Goal: Task Accomplishment & Management: Manage account settings

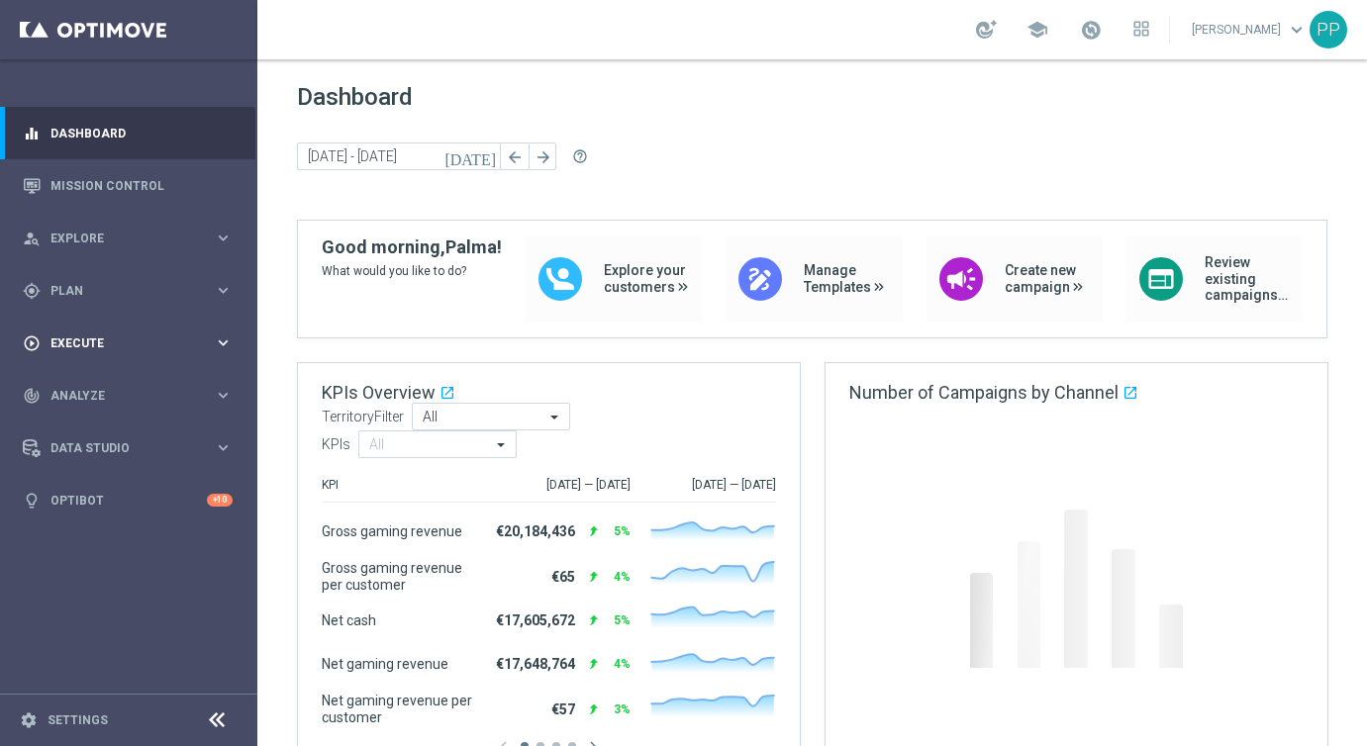
click at [73, 338] on span "Execute" at bounding box center [131, 344] width 163 height 12
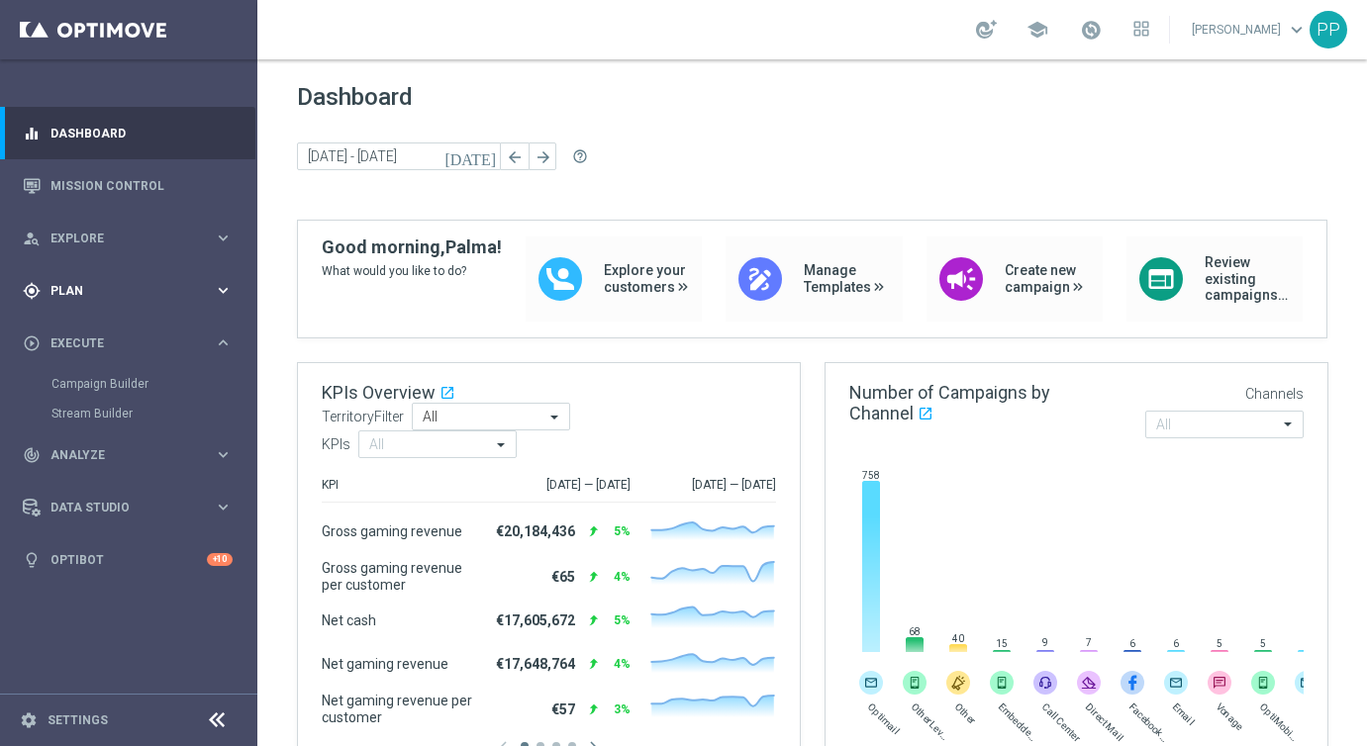
click at [67, 288] on span "Plan" at bounding box center [131, 291] width 163 height 12
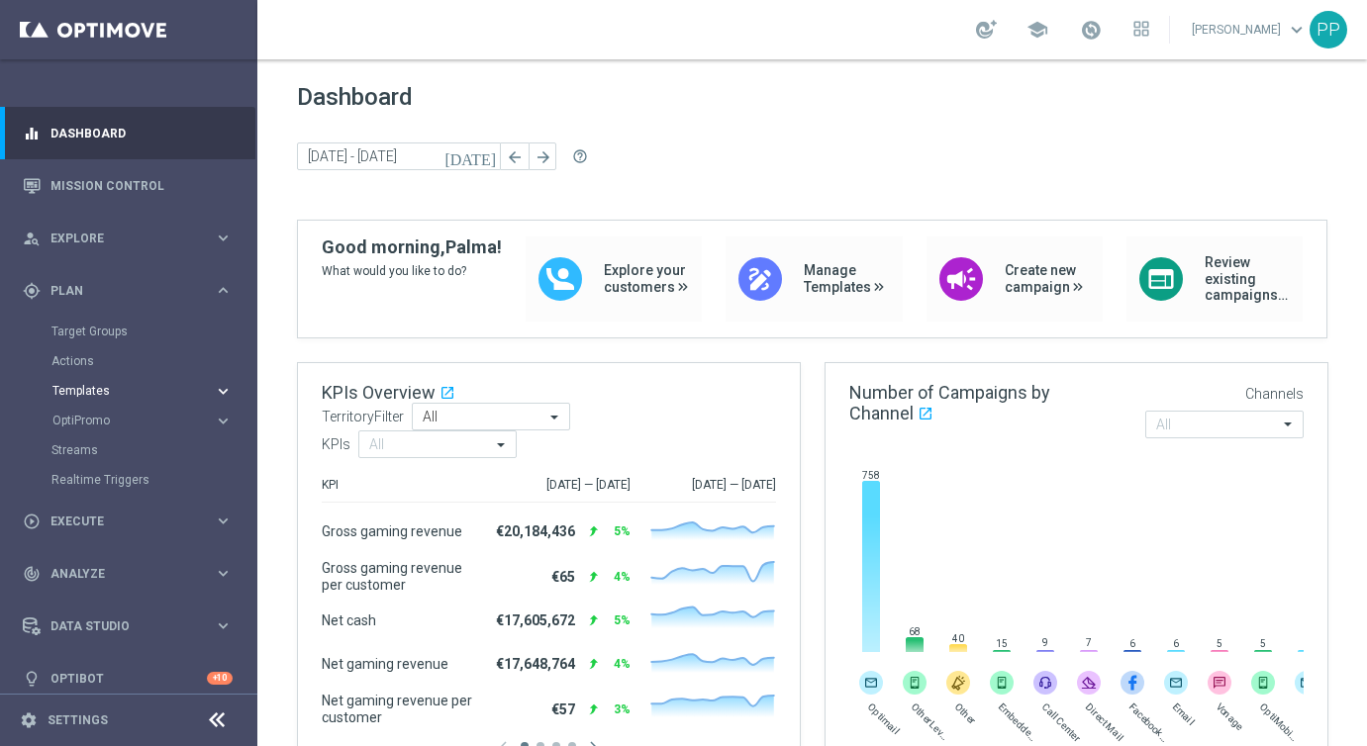
click at [76, 388] on span "Templates" at bounding box center [123, 391] width 142 height 12
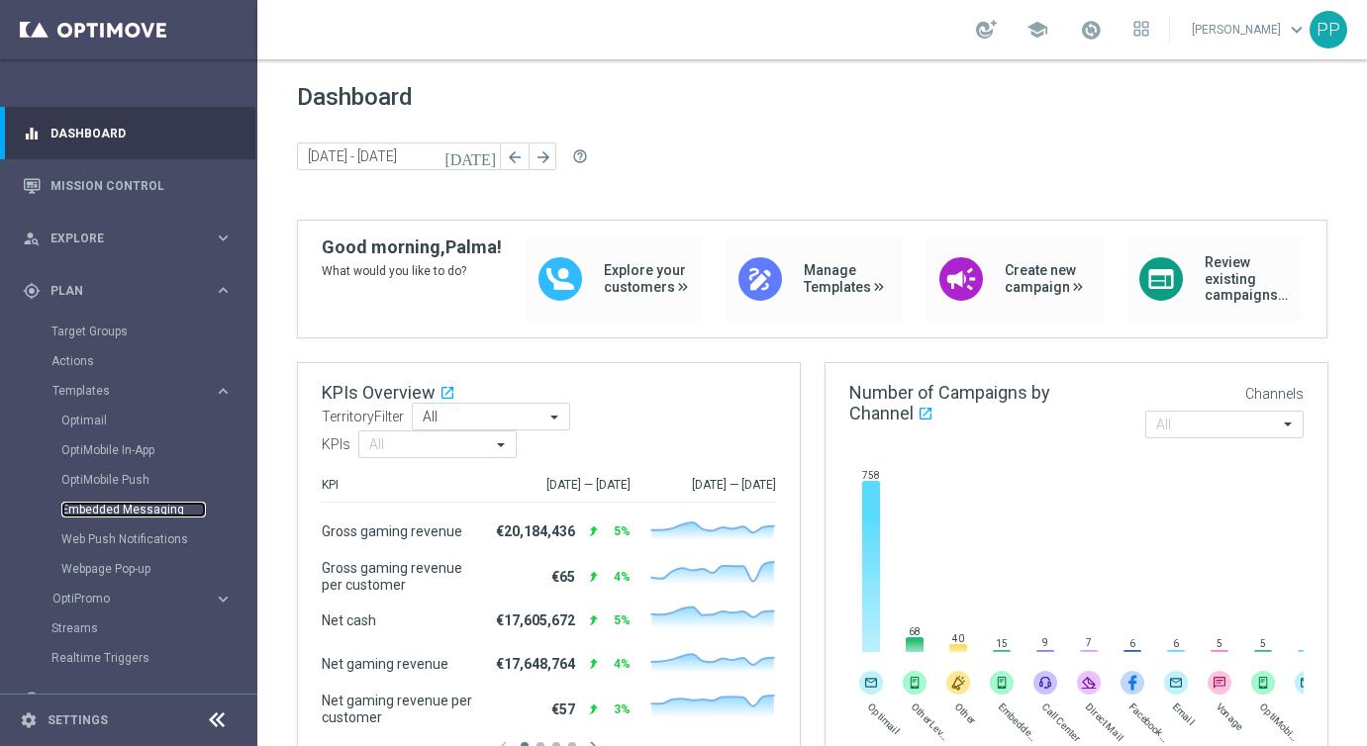
click at [86, 507] on link "Embedded Messaging" at bounding box center [133, 510] width 145 height 16
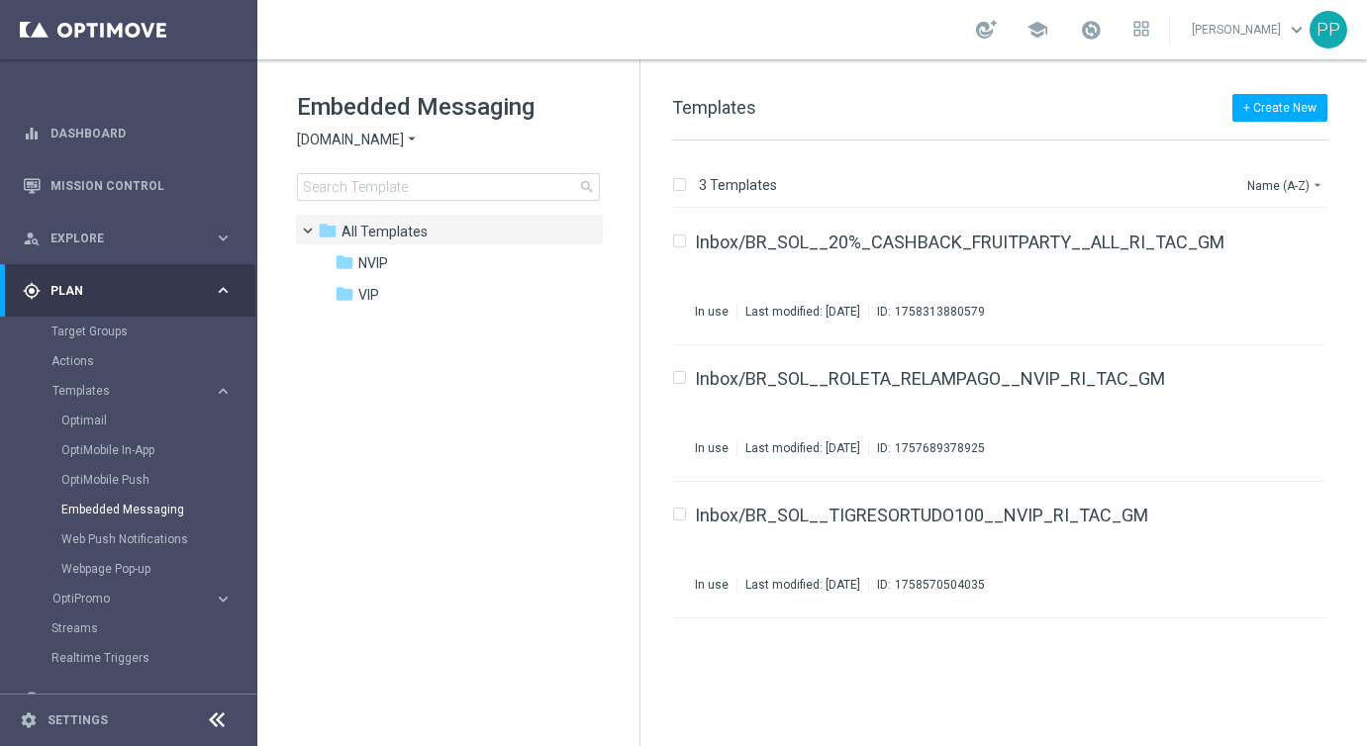
click at [310, 139] on span "Sorteonline.bet.br" at bounding box center [350, 140] width 107 height 19
click at [0, 0] on span "Lottoland" at bounding box center [0, 0] width 0 height 0
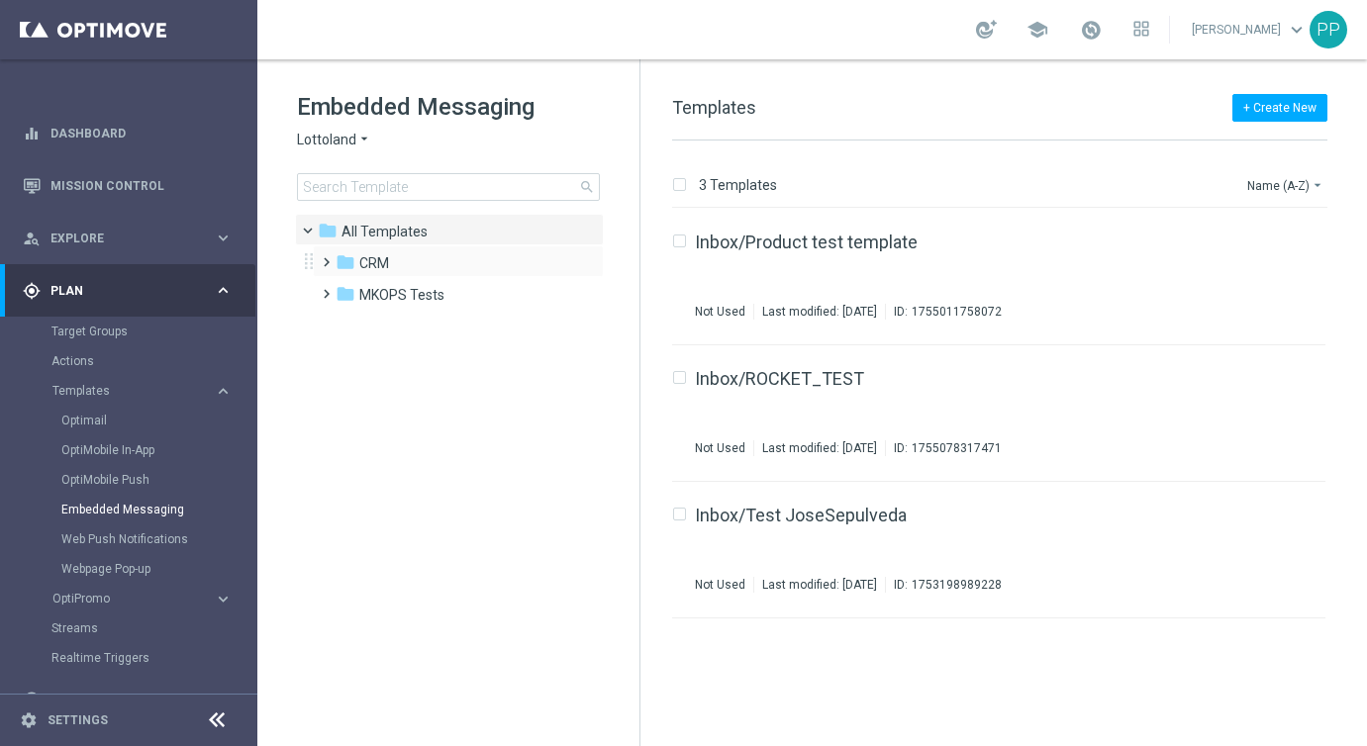
click at [325, 254] on span at bounding box center [322, 253] width 9 height 8
click at [346, 321] on span at bounding box center [342, 317] width 9 height 8
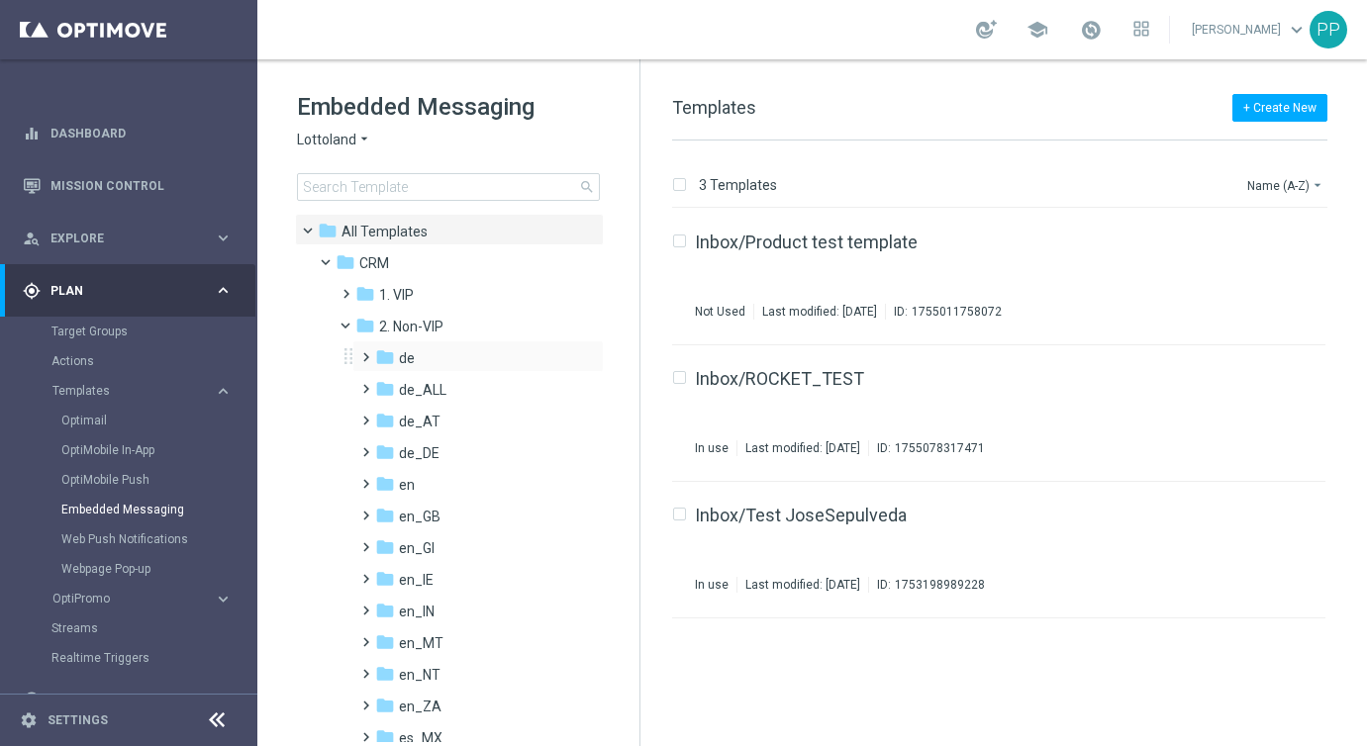
click at [366, 352] on span at bounding box center [361, 348] width 9 height 8
click at [426, 419] on span "TAC de" at bounding box center [441, 422] width 46 height 18
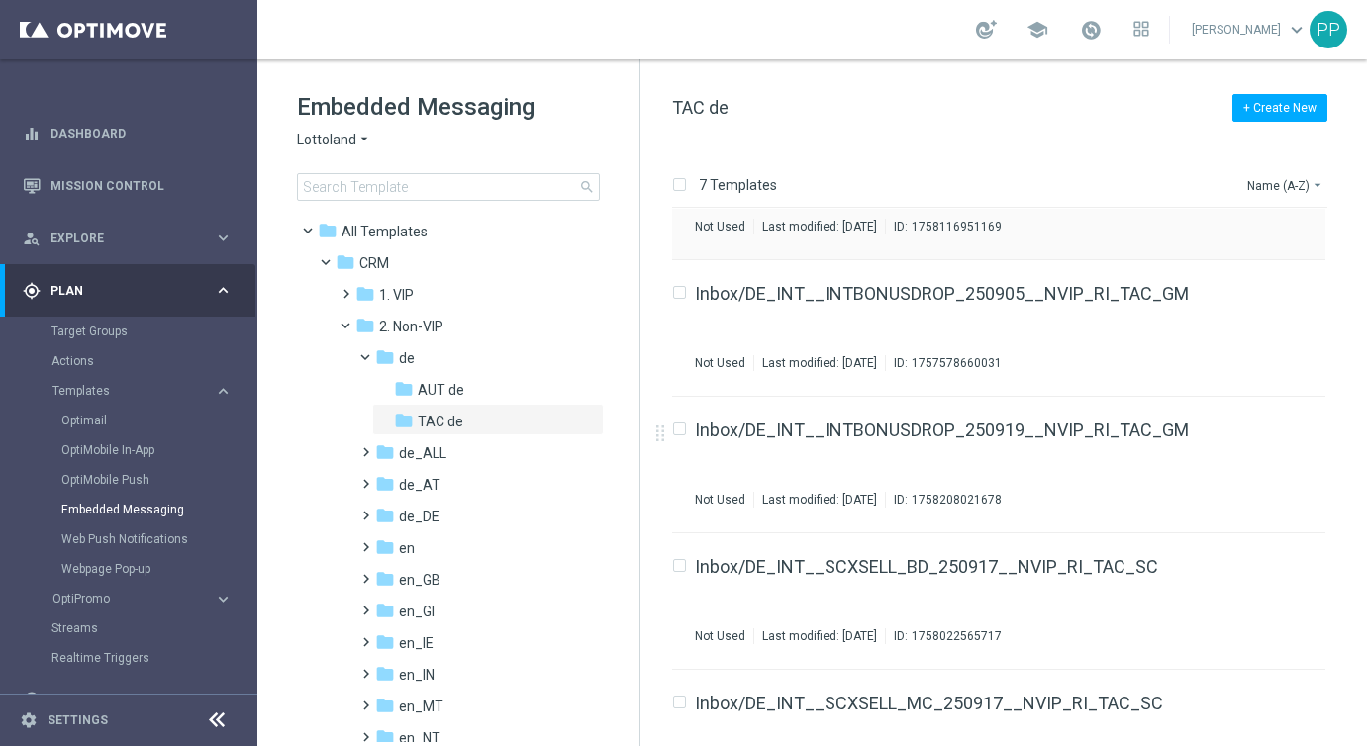
scroll to position [419, 0]
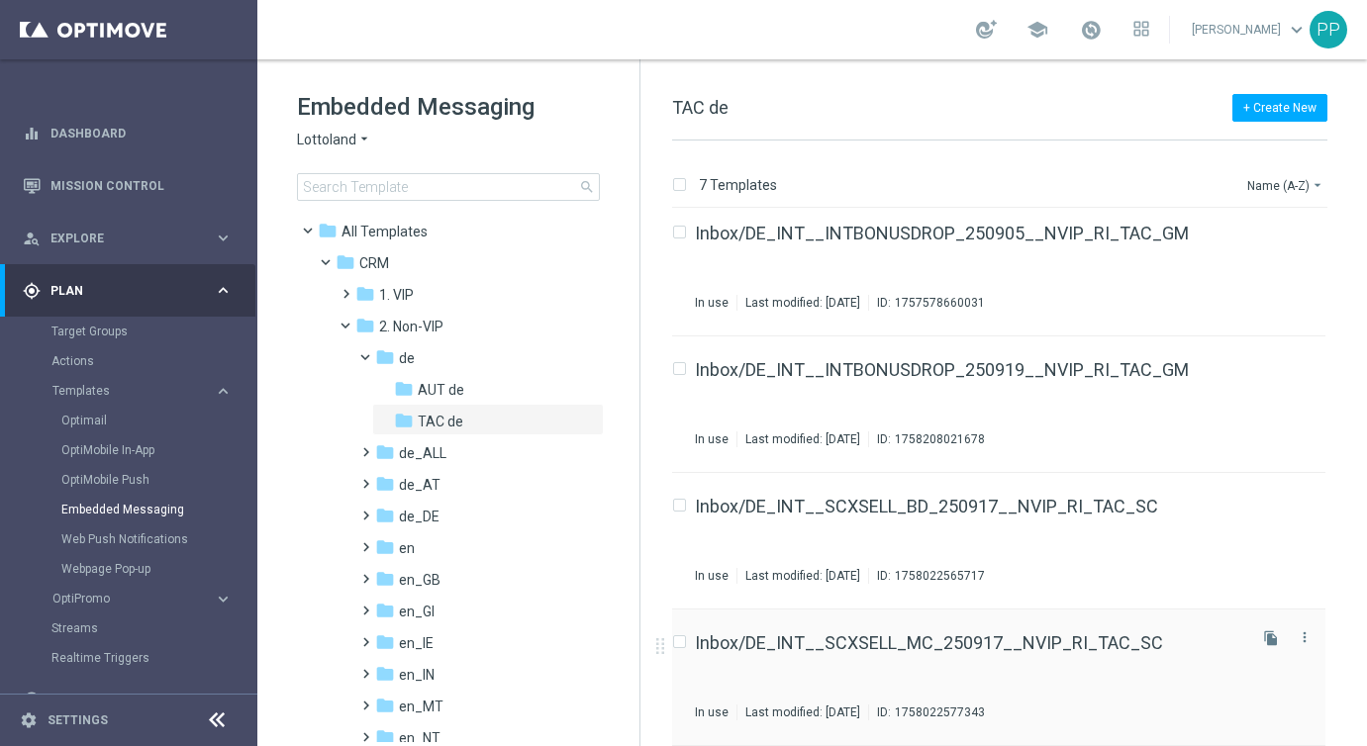
click at [678, 640] on input "Press SPACE to select this row." at bounding box center [678, 644] width 13 height 13
checkbox input "true"
click at [1268, 641] on icon "file_copy" at bounding box center [1271, 639] width 16 height 16
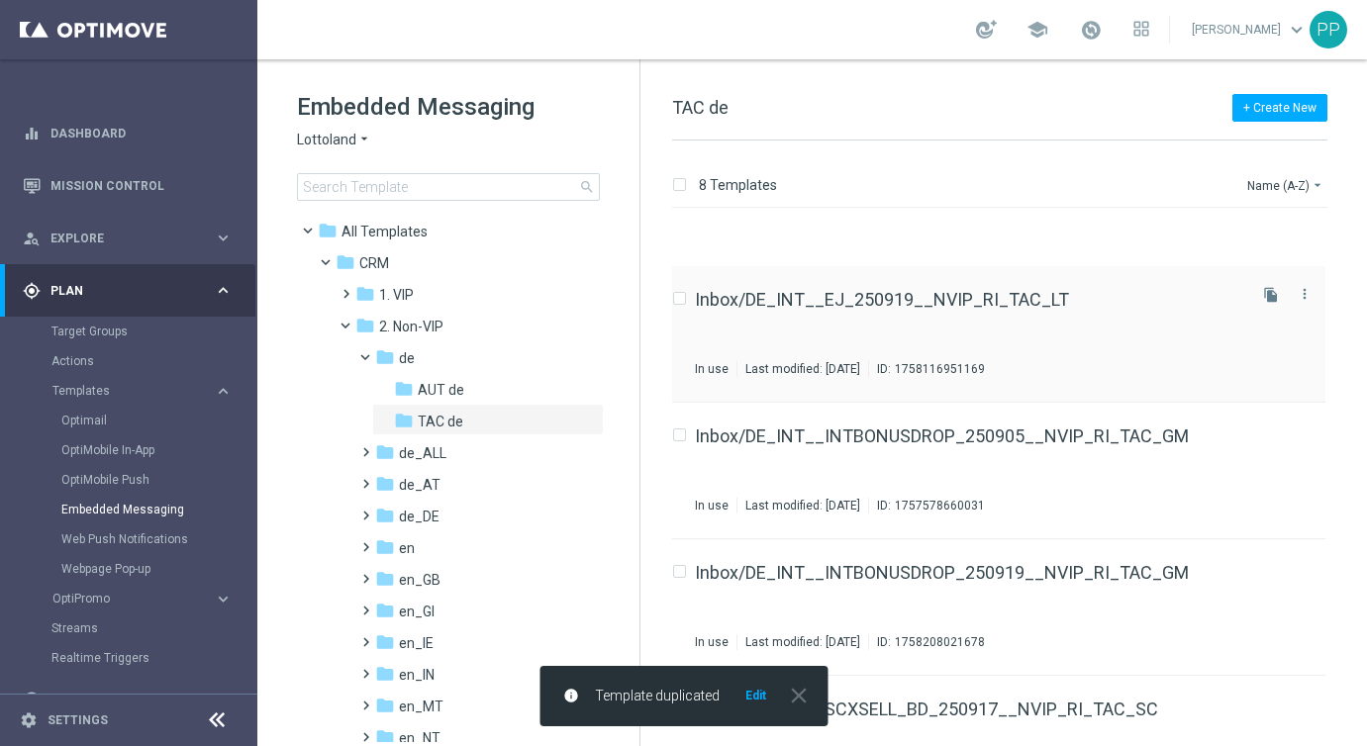
scroll to position [555, 0]
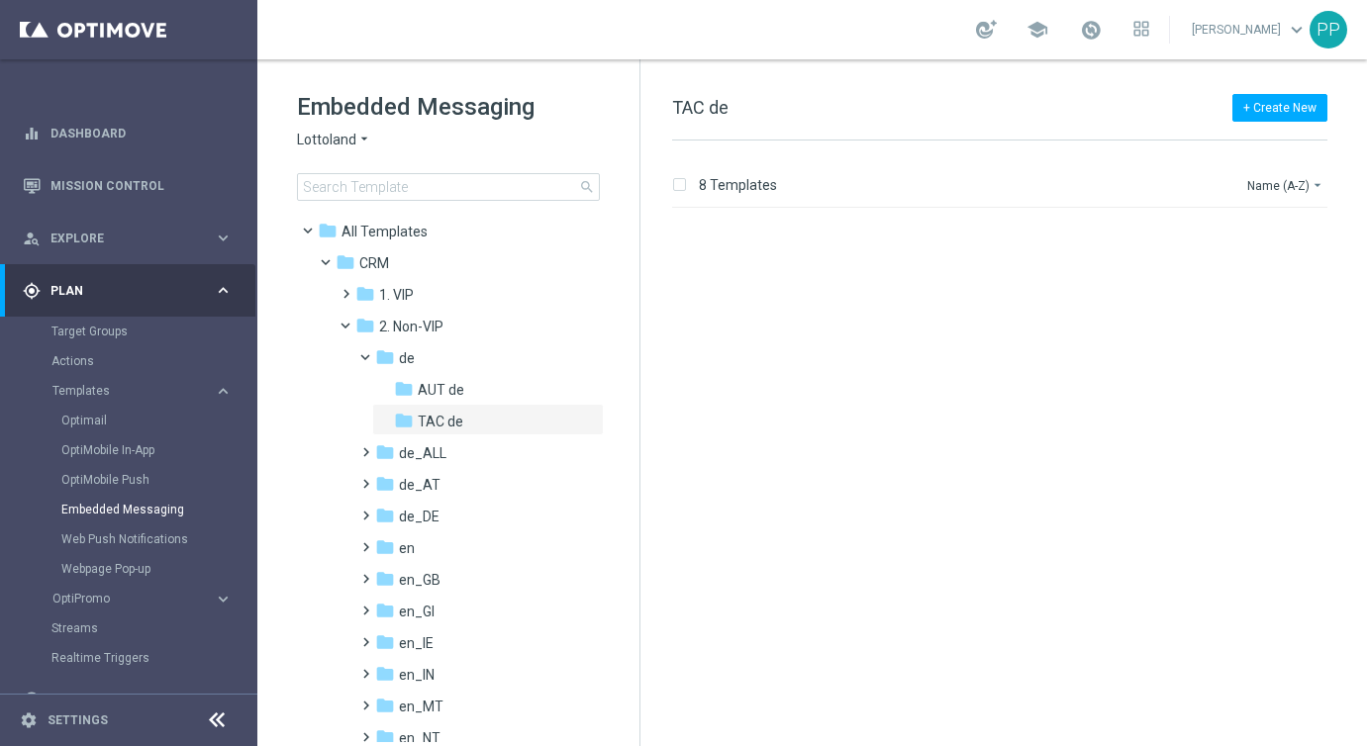
scroll to position [555, 0]
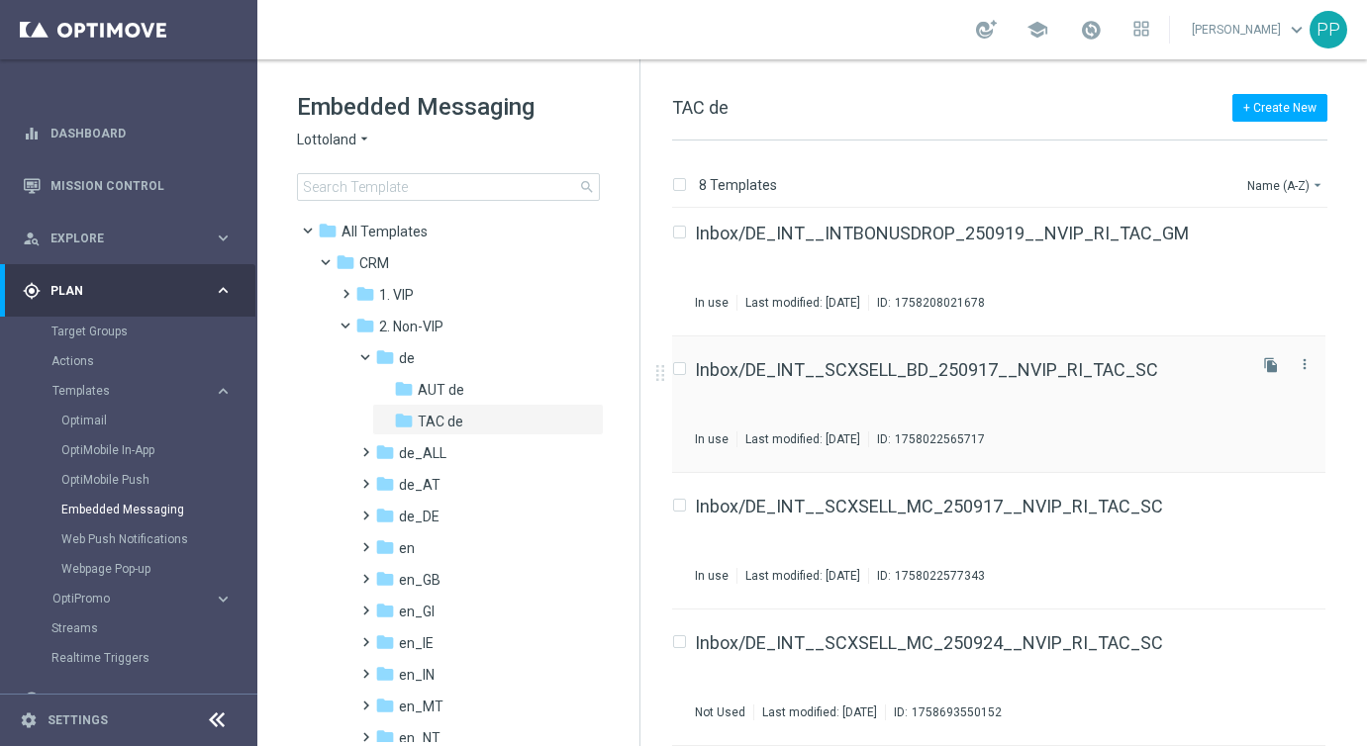
click at [683, 369] on input "Press SPACE to select this row." at bounding box center [678, 371] width 13 height 13
checkbox input "true"
click at [1270, 365] on icon "file_copy" at bounding box center [1271, 365] width 16 height 16
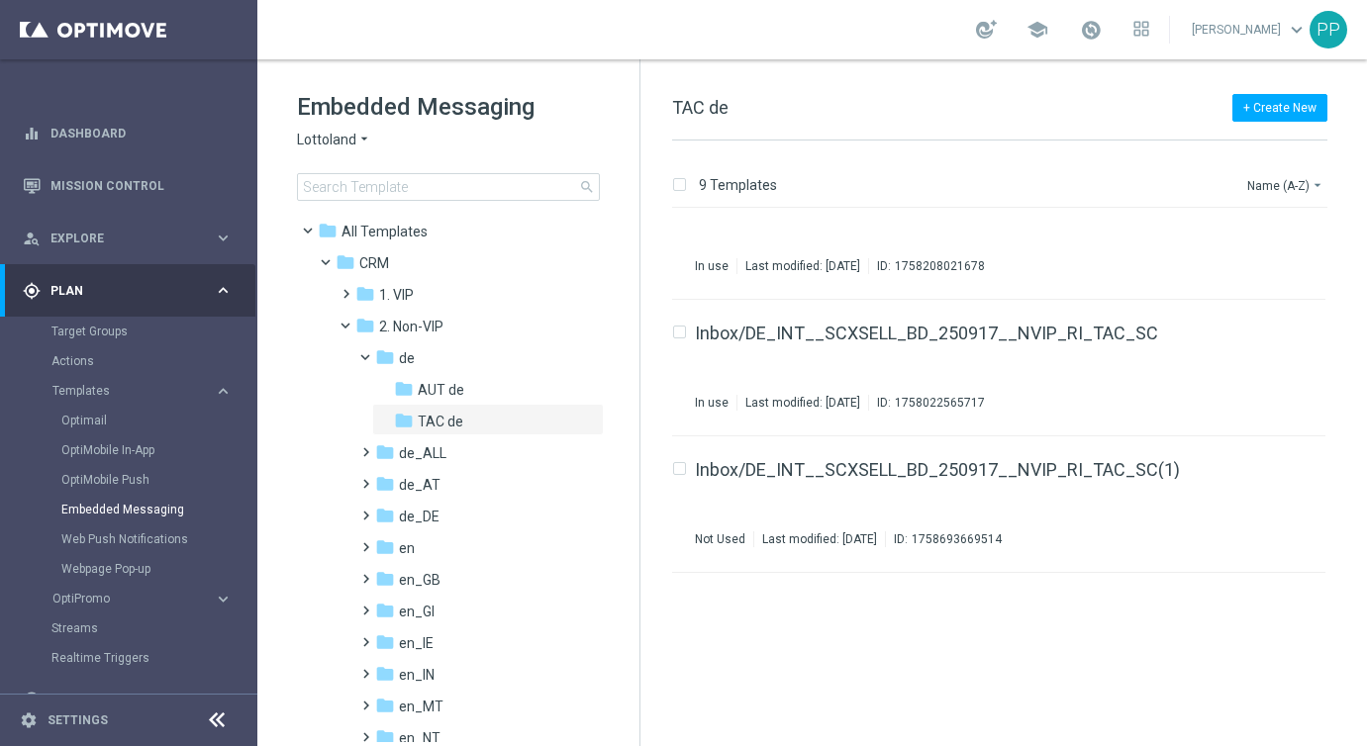
scroll to position [692, 0]
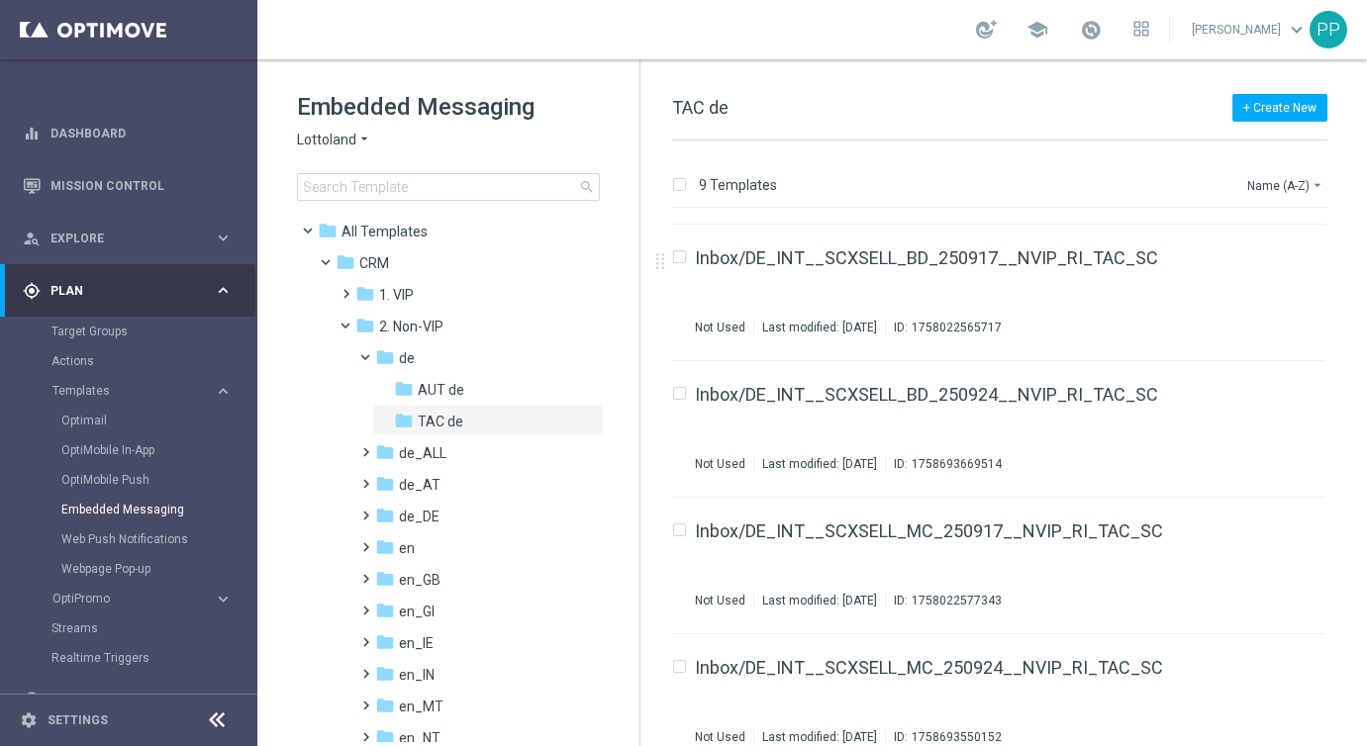
scroll to position [692, 0]
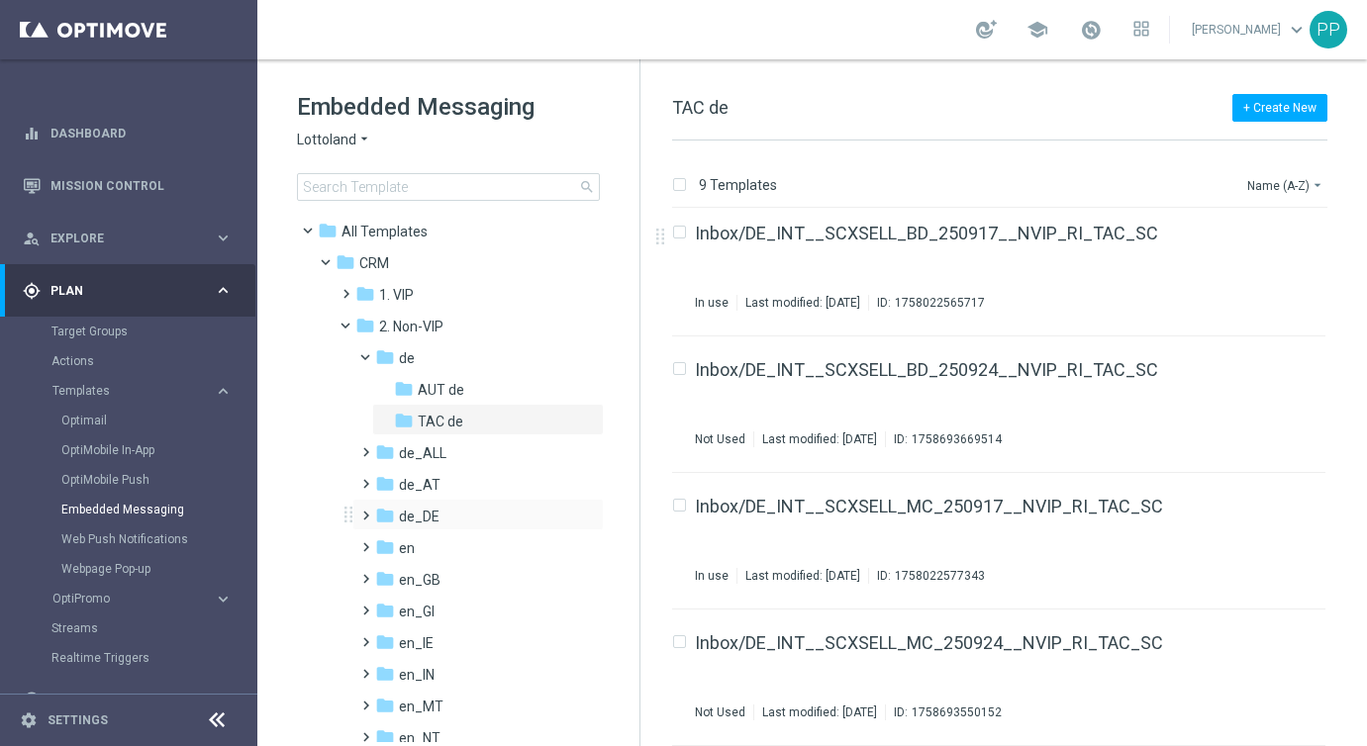
click at [366, 511] on span at bounding box center [361, 507] width 9 height 8
click at [437, 583] on span "TAC de_DE" at bounding box center [453, 580] width 70 height 18
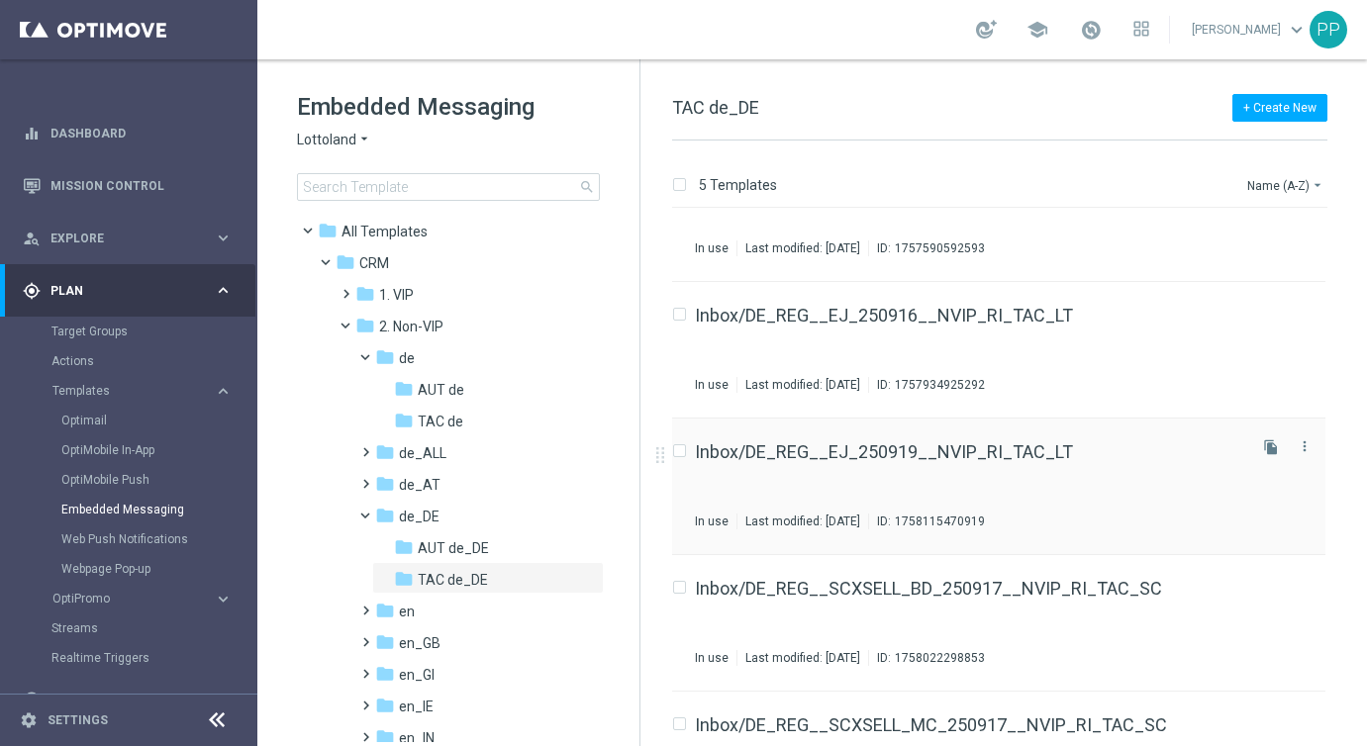
scroll to position [146, 0]
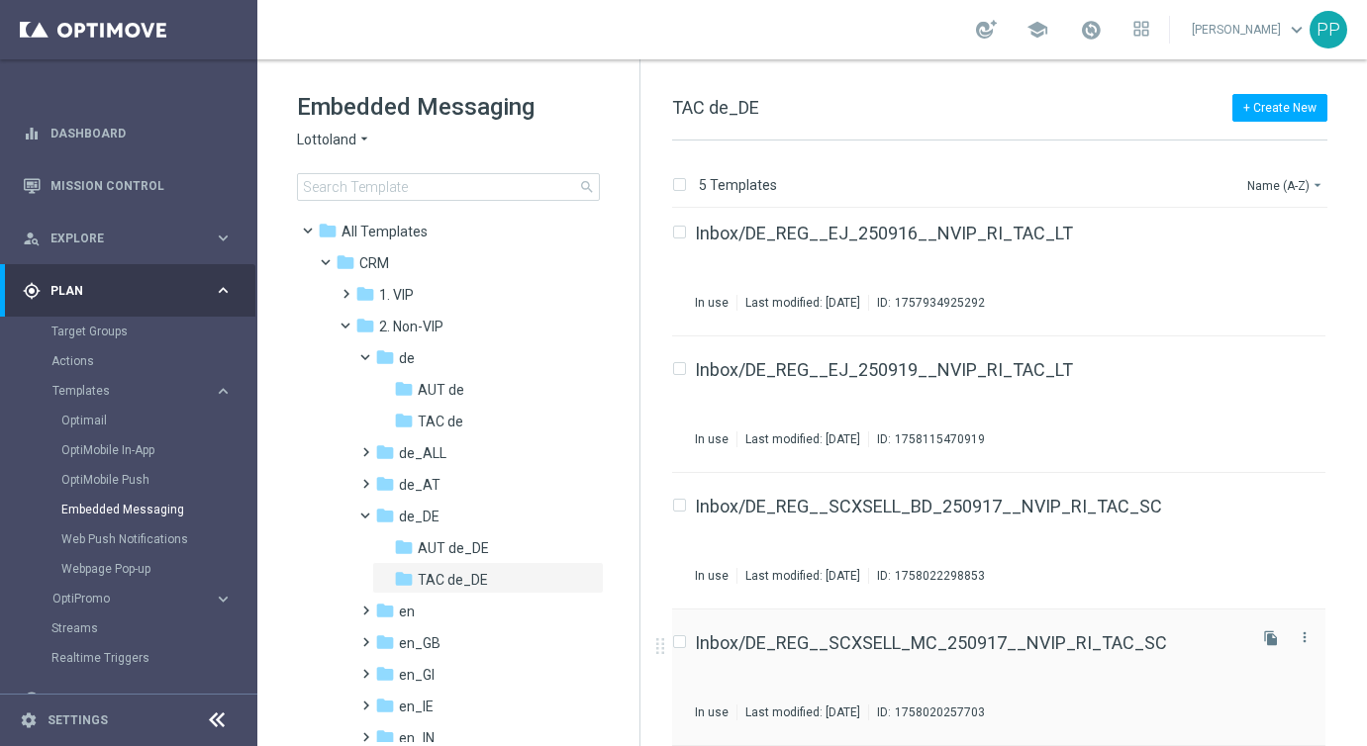
click at [680, 643] on input "Press SPACE to select this row." at bounding box center [678, 644] width 13 height 13
checkbox input "true"
click at [1266, 635] on icon "file_copy" at bounding box center [1271, 639] width 16 height 16
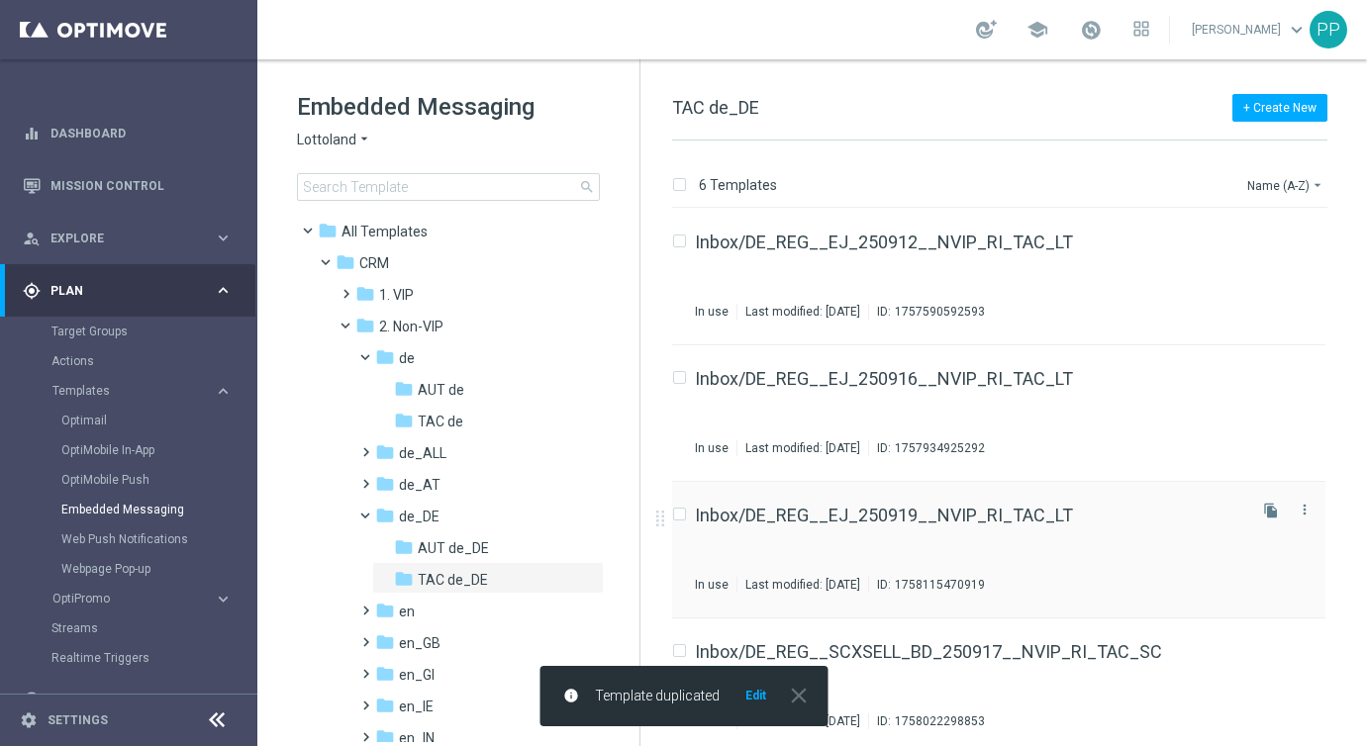
scroll to position [282, 0]
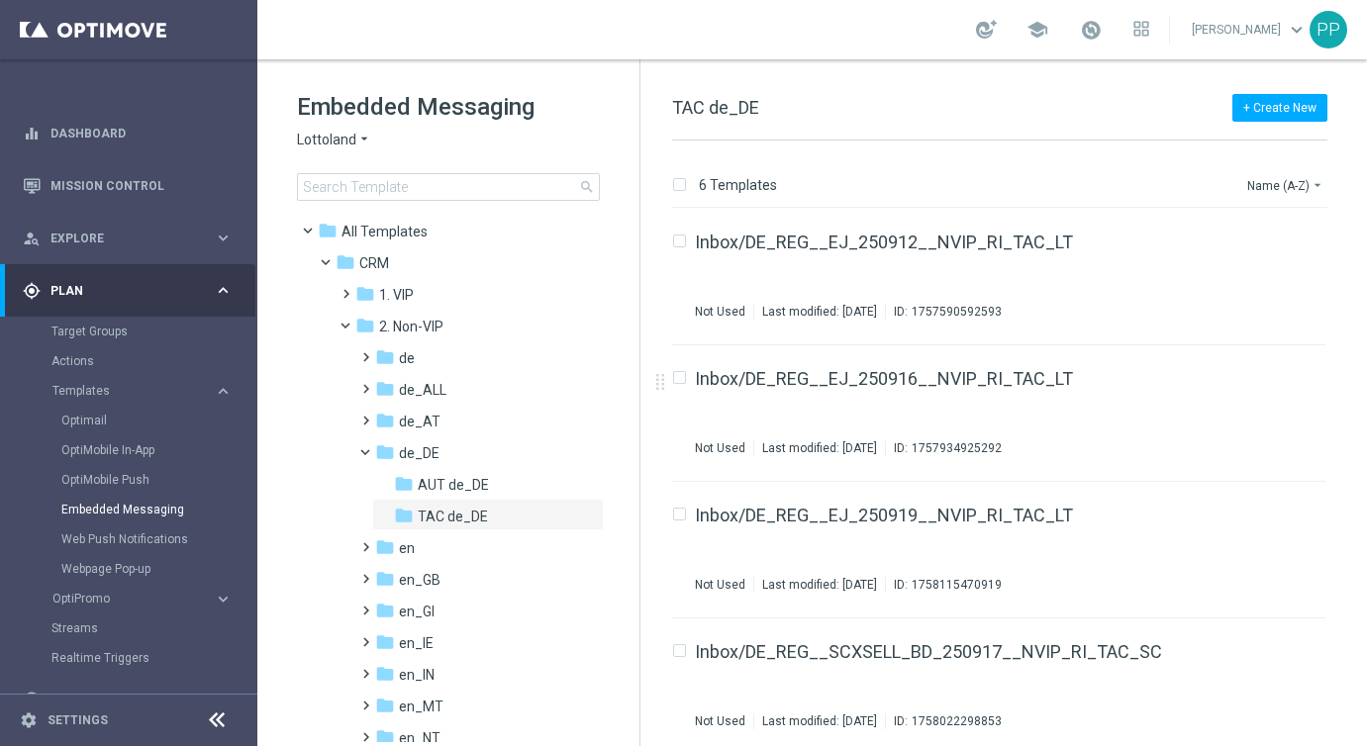
scroll to position [282, 0]
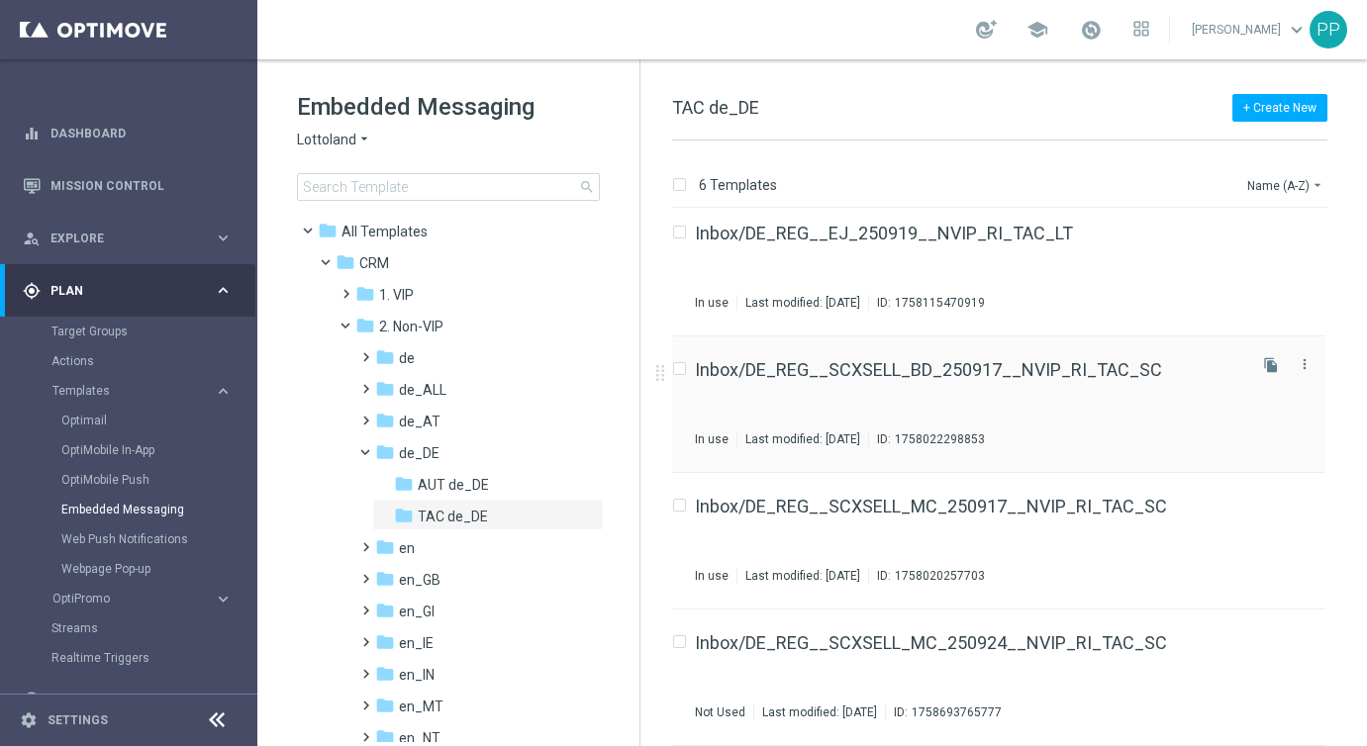
click at [692, 364] on label "Press SPACE to select this row." at bounding box center [695, 370] width 7 height 18
click at [1267, 369] on icon "file_copy" at bounding box center [1271, 365] width 16 height 16
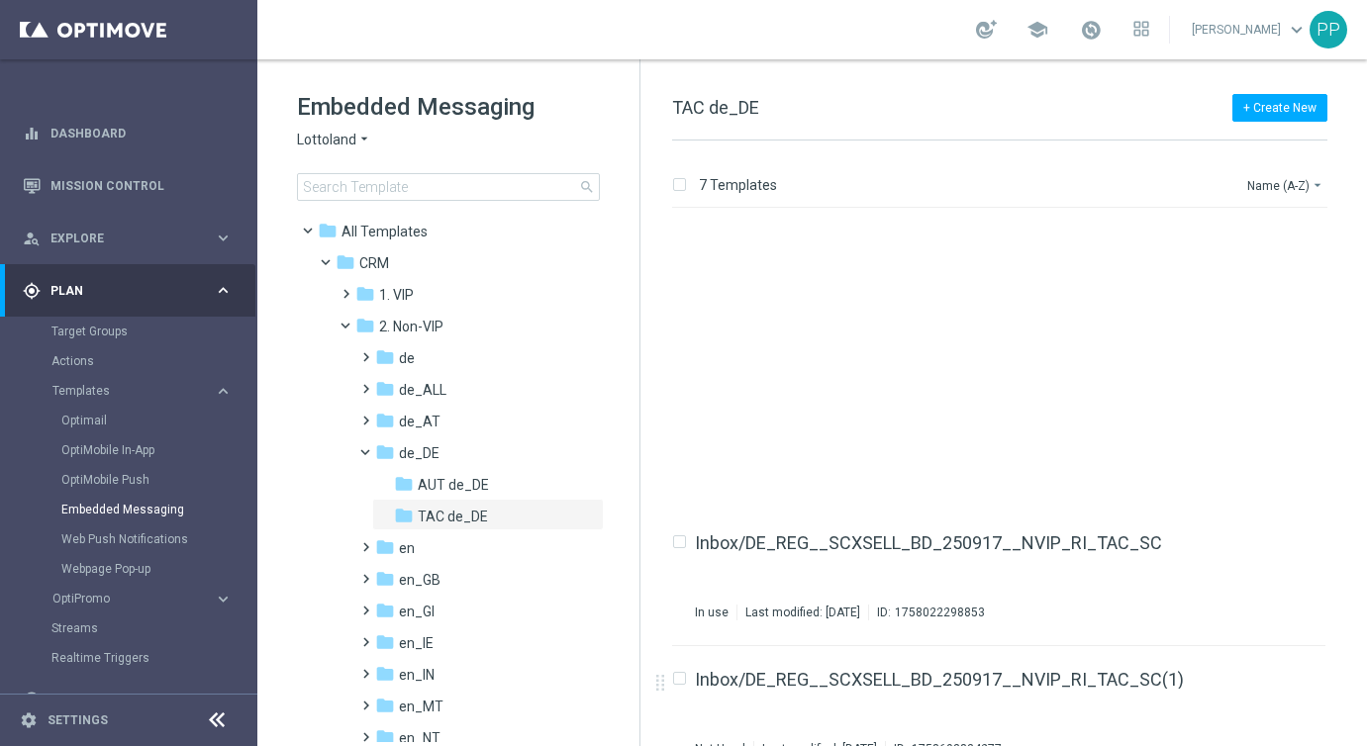
scroll to position [419, 0]
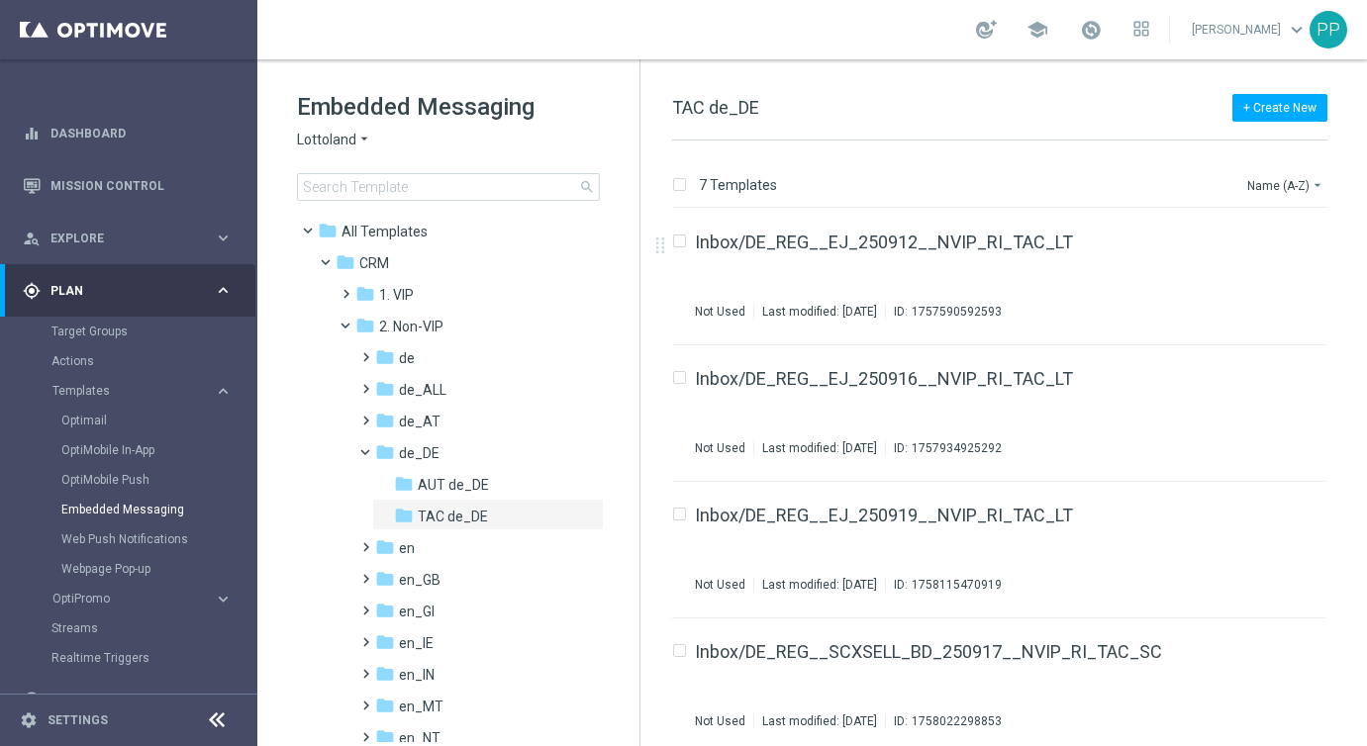
scroll to position [18, 0]
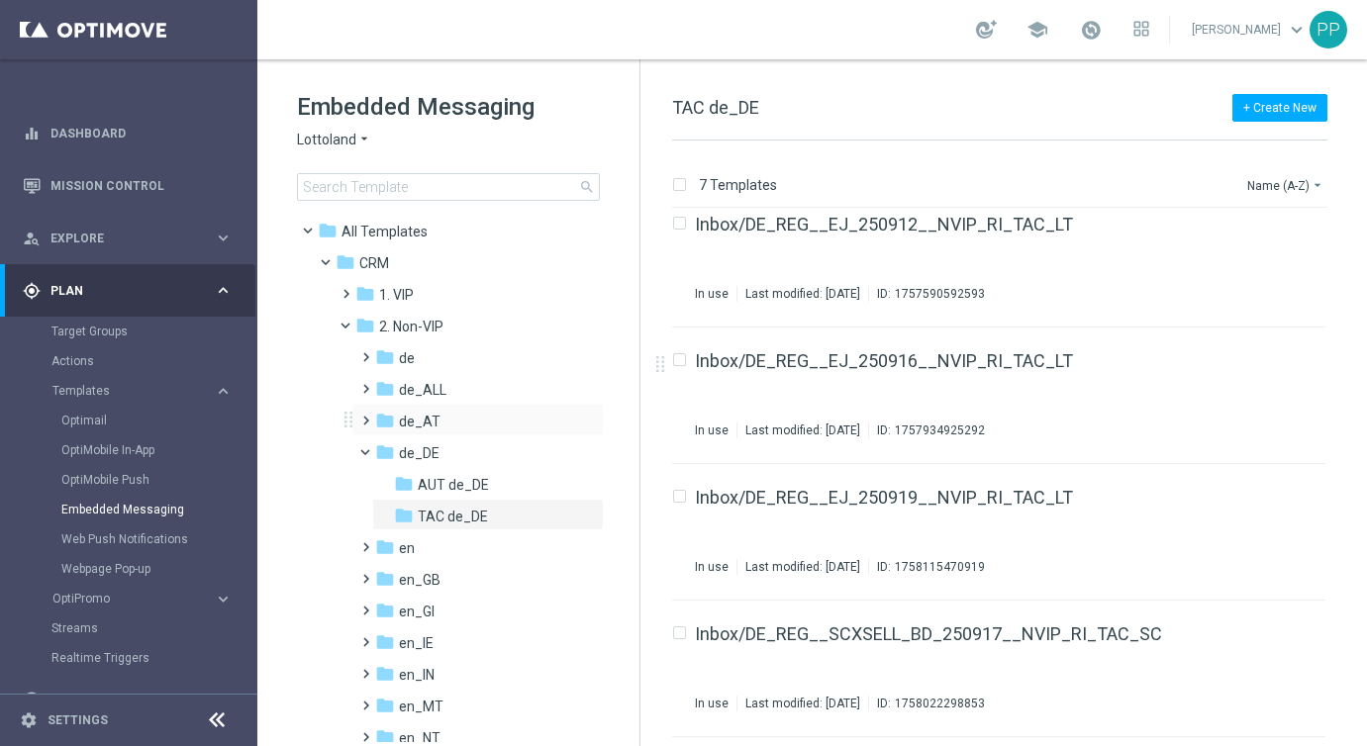
click at [366, 416] on span at bounding box center [361, 412] width 9 height 8
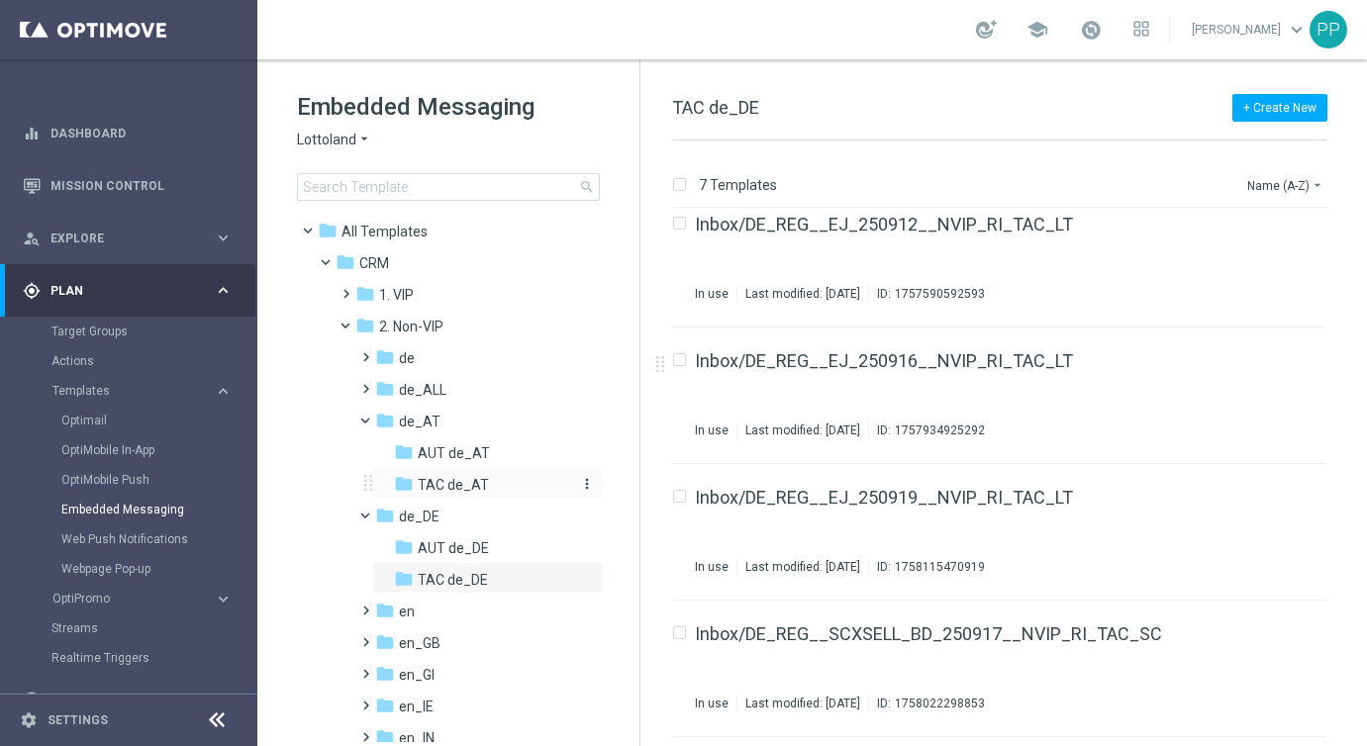
click at [421, 483] on span "TAC de_AT" at bounding box center [453, 485] width 71 height 18
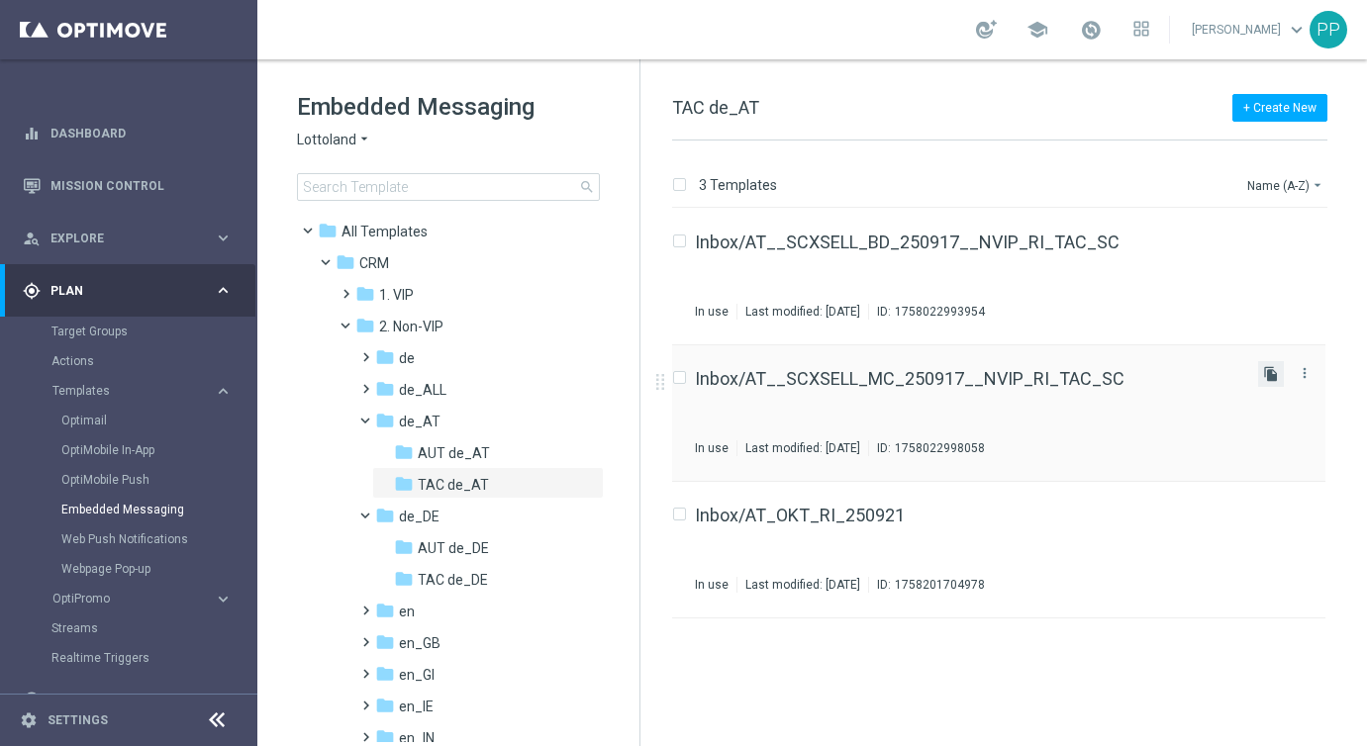
click at [1275, 374] on icon "file_copy" at bounding box center [1271, 374] width 16 height 16
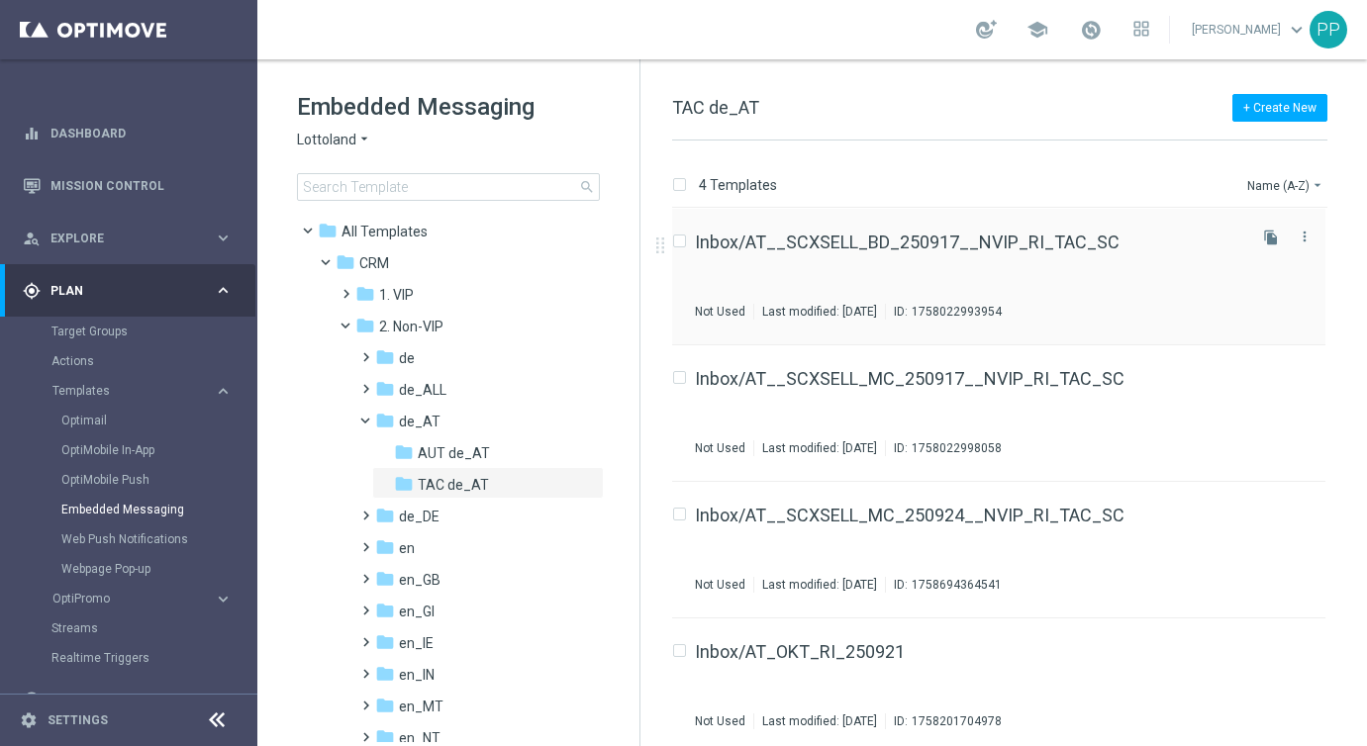
click at [678, 240] on input "Press SPACE to select this row." at bounding box center [678, 244] width 13 height 13
checkbox input "true"
click at [1270, 237] on icon "file_copy" at bounding box center [1271, 238] width 16 height 16
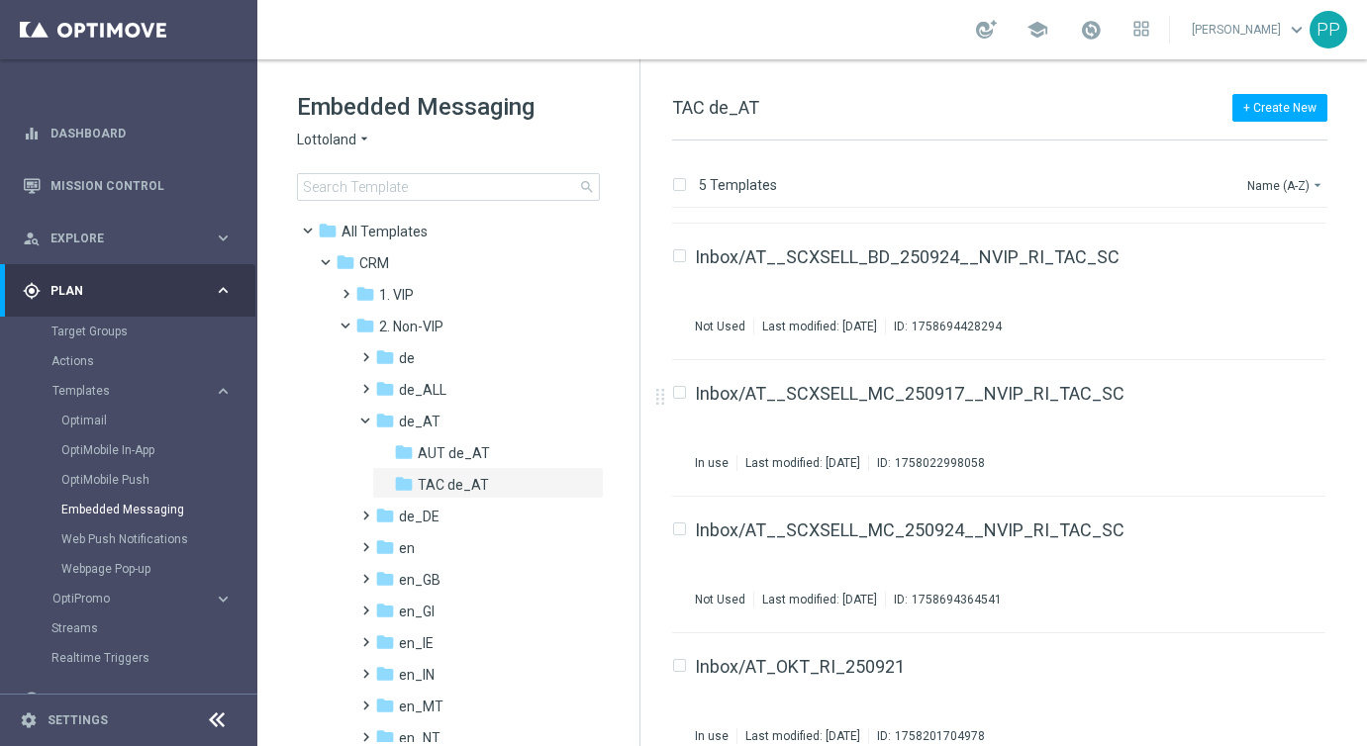
scroll to position [146, 0]
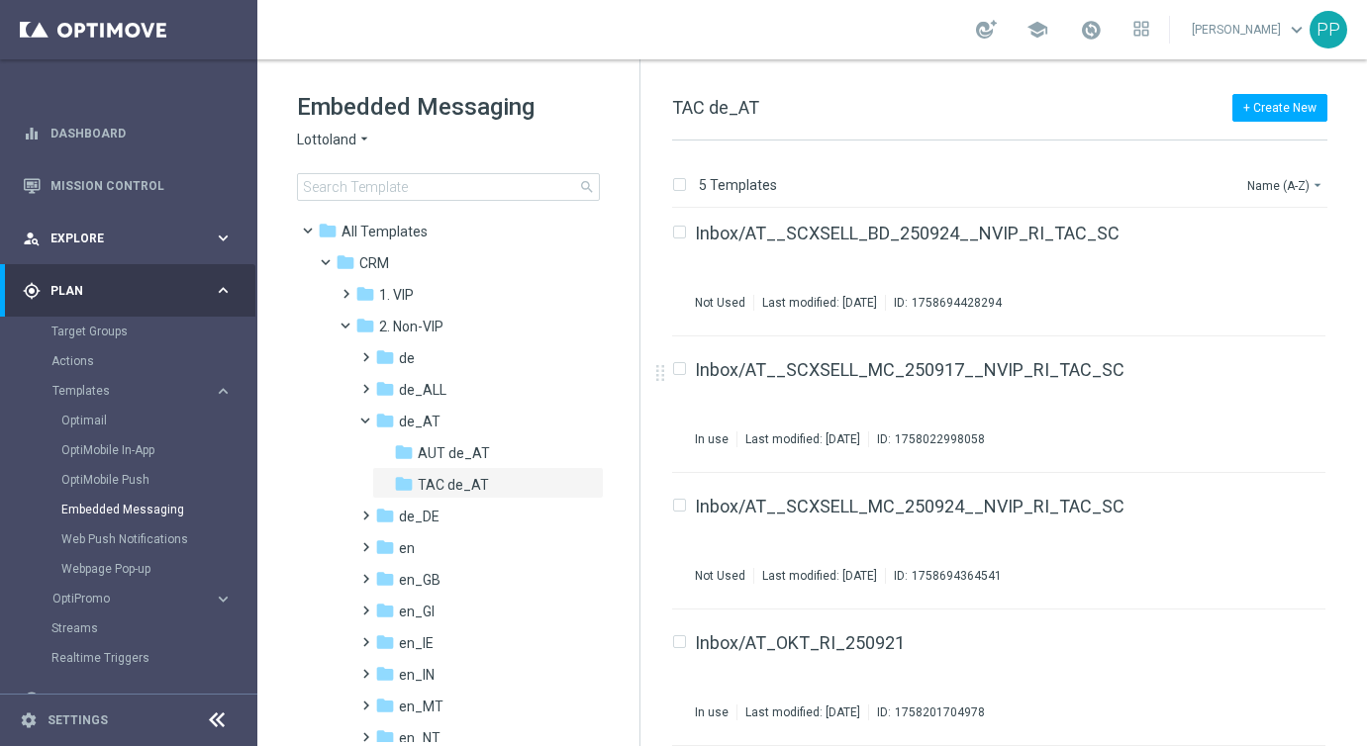
click at [61, 246] on div "person_search Explore keyboard_arrow_right" at bounding box center [127, 238] width 255 height 52
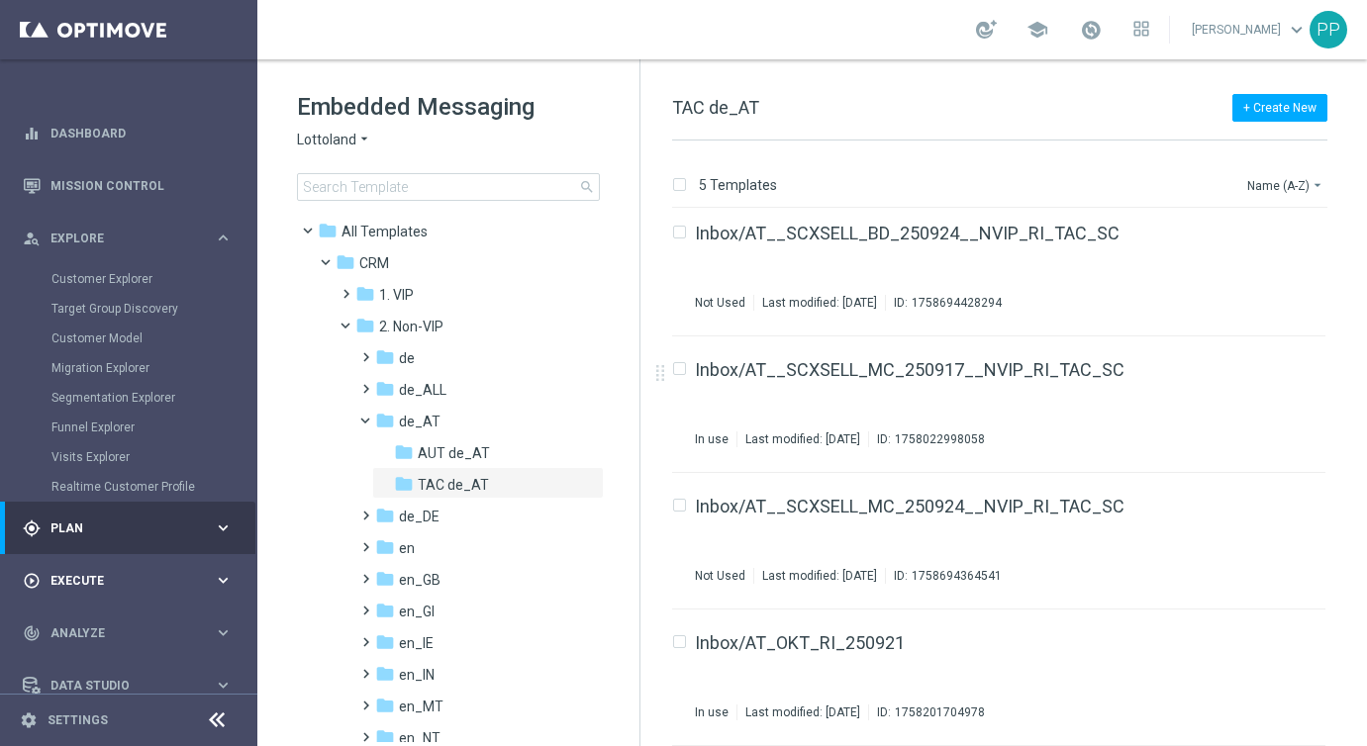
click at [71, 578] on span "Execute" at bounding box center [131, 581] width 163 height 12
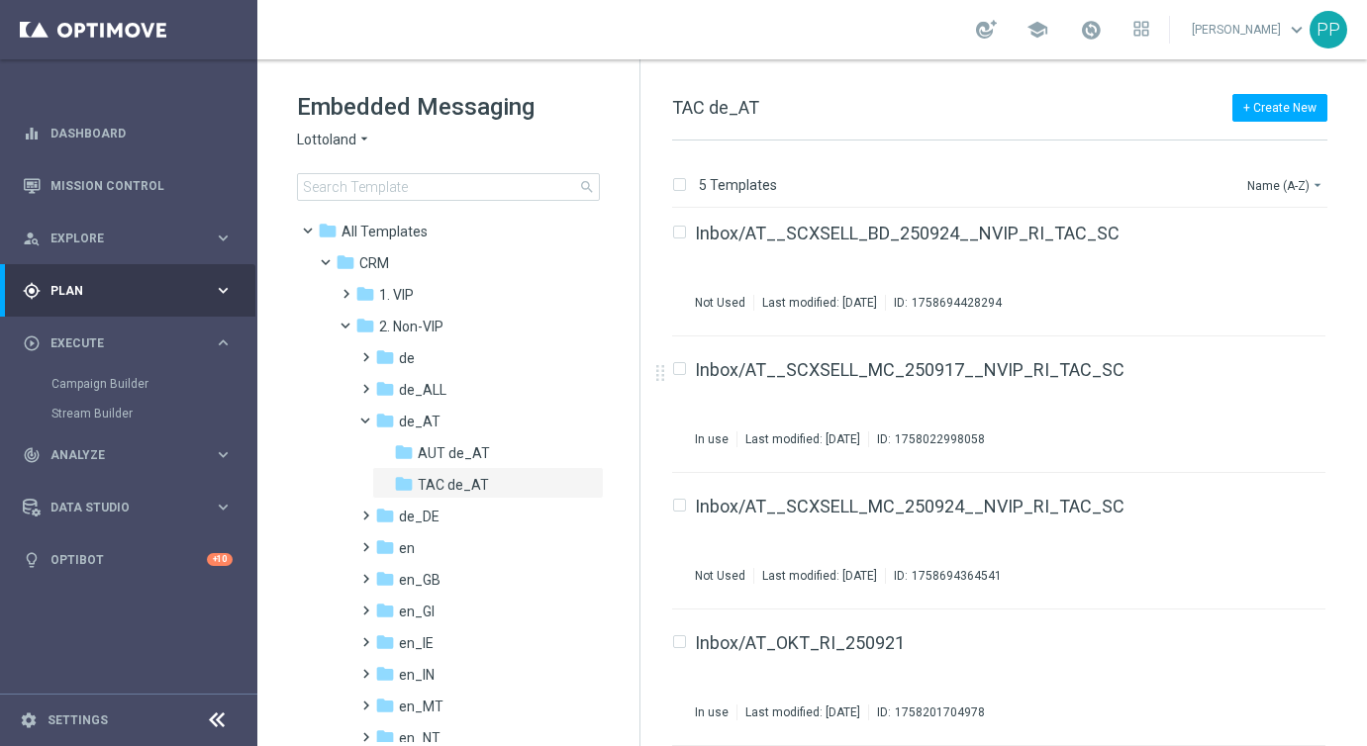
click at [79, 298] on div "gps_fixed Plan" at bounding box center [118, 291] width 191 height 18
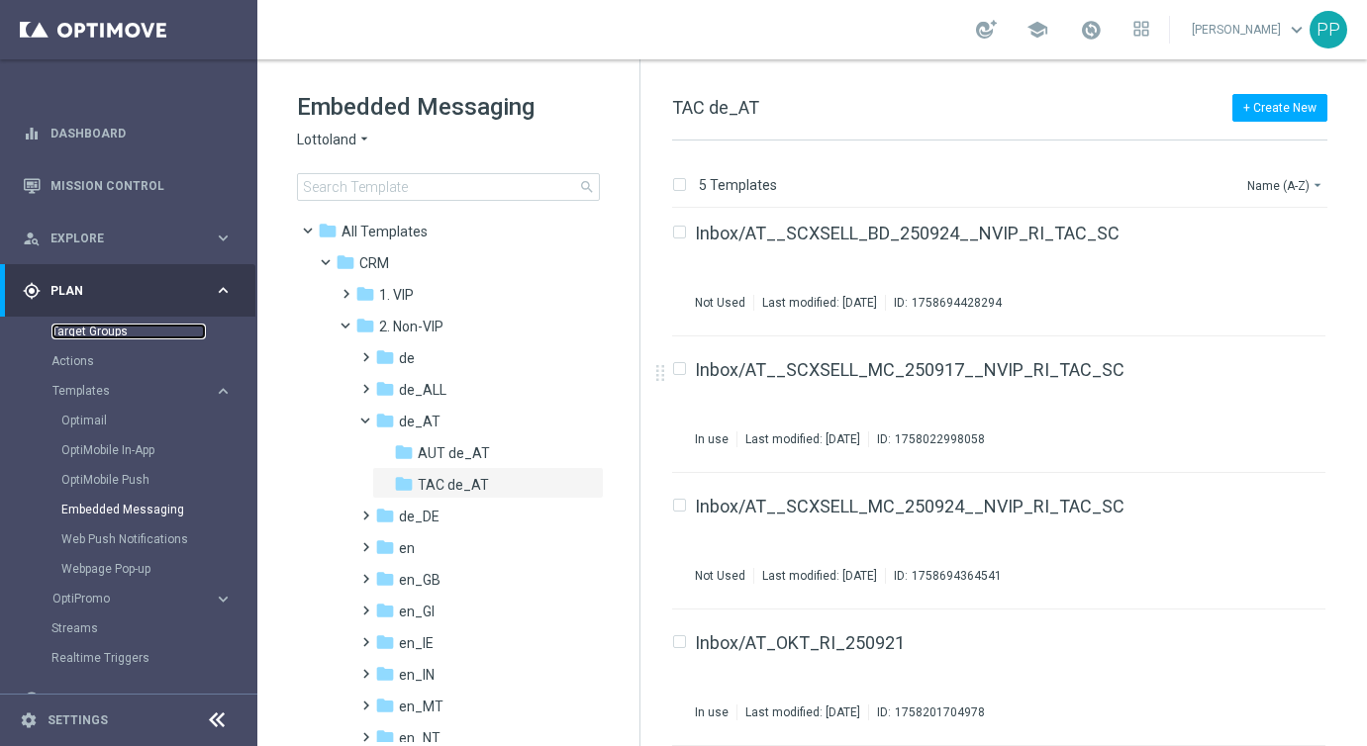
click at [74, 332] on link "Target Groups" at bounding box center [128, 332] width 154 height 16
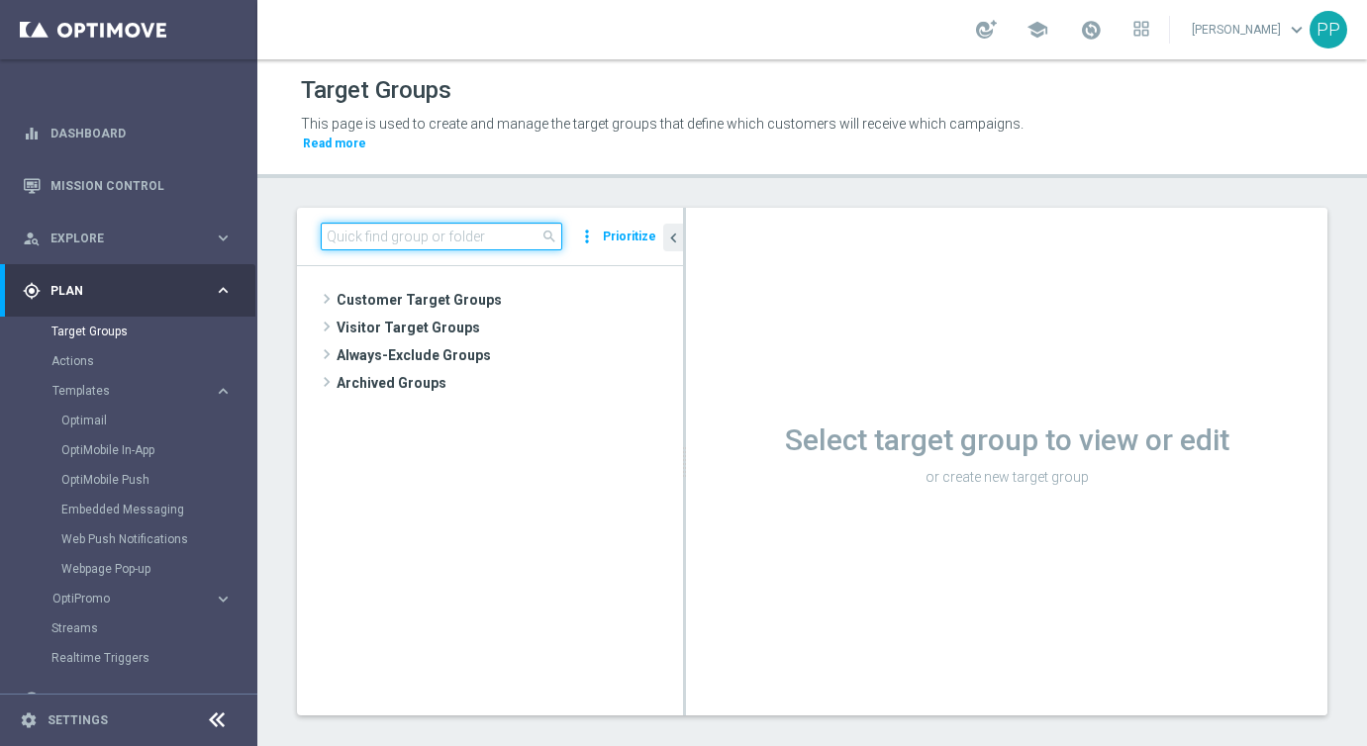
click at [491, 233] on input at bounding box center [442, 237] width 242 height 28
paste input "DE_RI_SC_XSELL_REG"
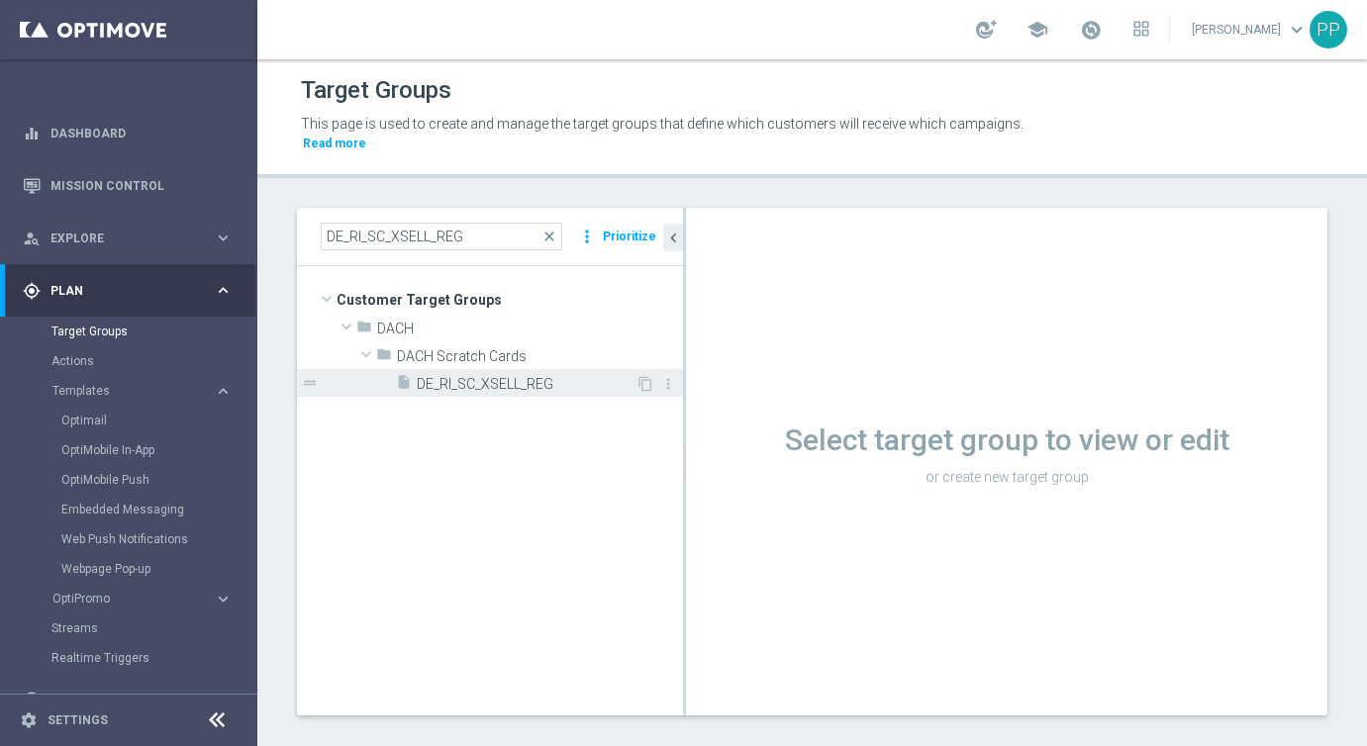
click at [480, 387] on span "DE_RI_SC_XSELL_REG" at bounding box center [526, 384] width 219 height 17
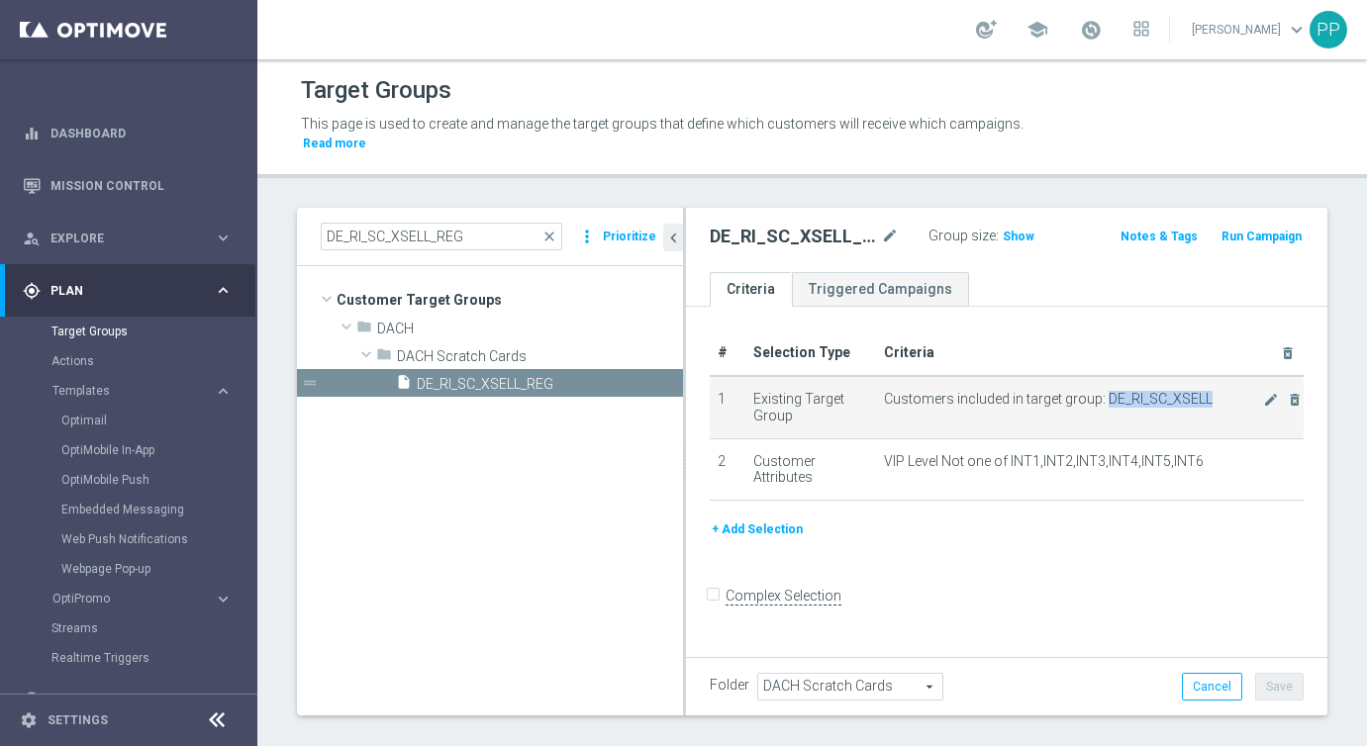
drag, startPoint x: 1104, startPoint y: 402, endPoint x: 1205, endPoint y: 406, distance: 101.0
click at [1205, 406] on span "Customers included in target group: DE_RI_SC_XSELL" at bounding box center [1073, 399] width 379 height 17
copy span "DE_RI_SC_XSELL"
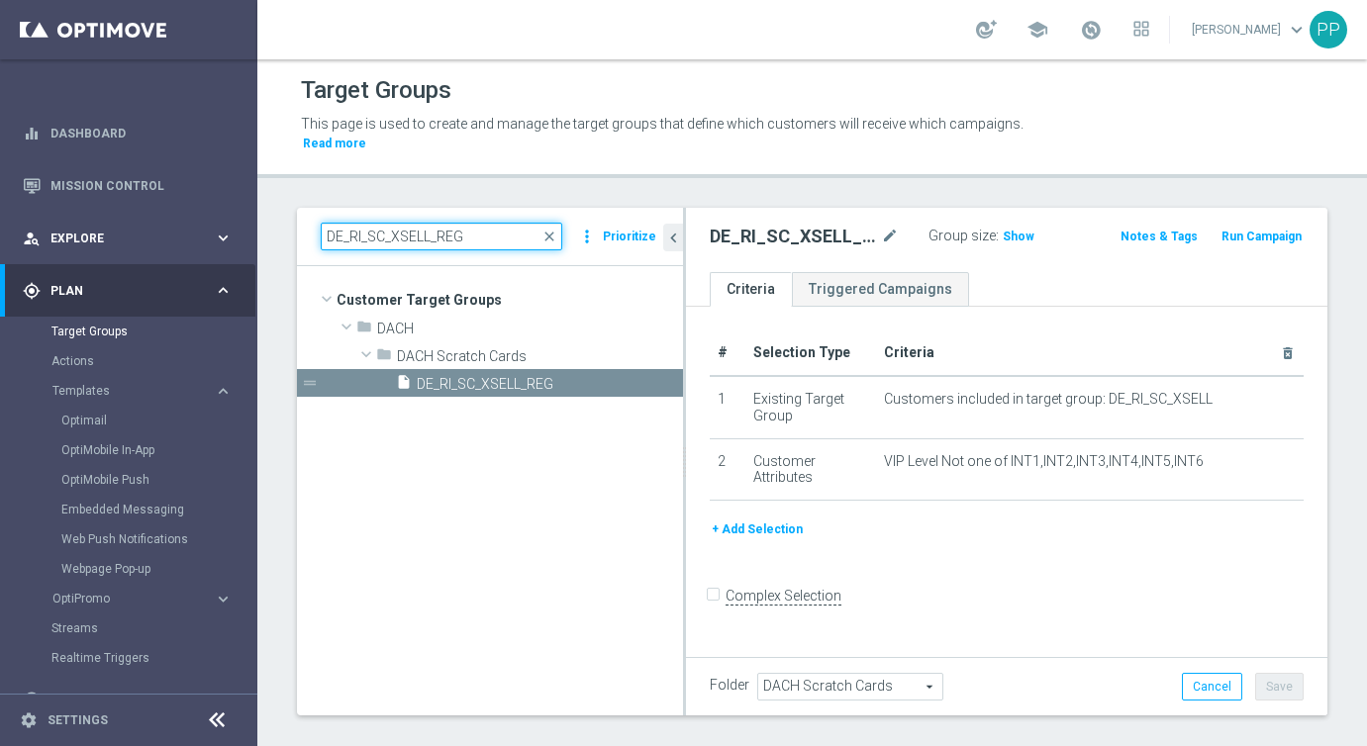
drag, startPoint x: 490, startPoint y: 233, endPoint x: 245, endPoint y: 230, distance: 244.5
click at [245, 230] on main "equalizer Dashboard Mission Control" at bounding box center [683, 373] width 1367 height 746
paste input
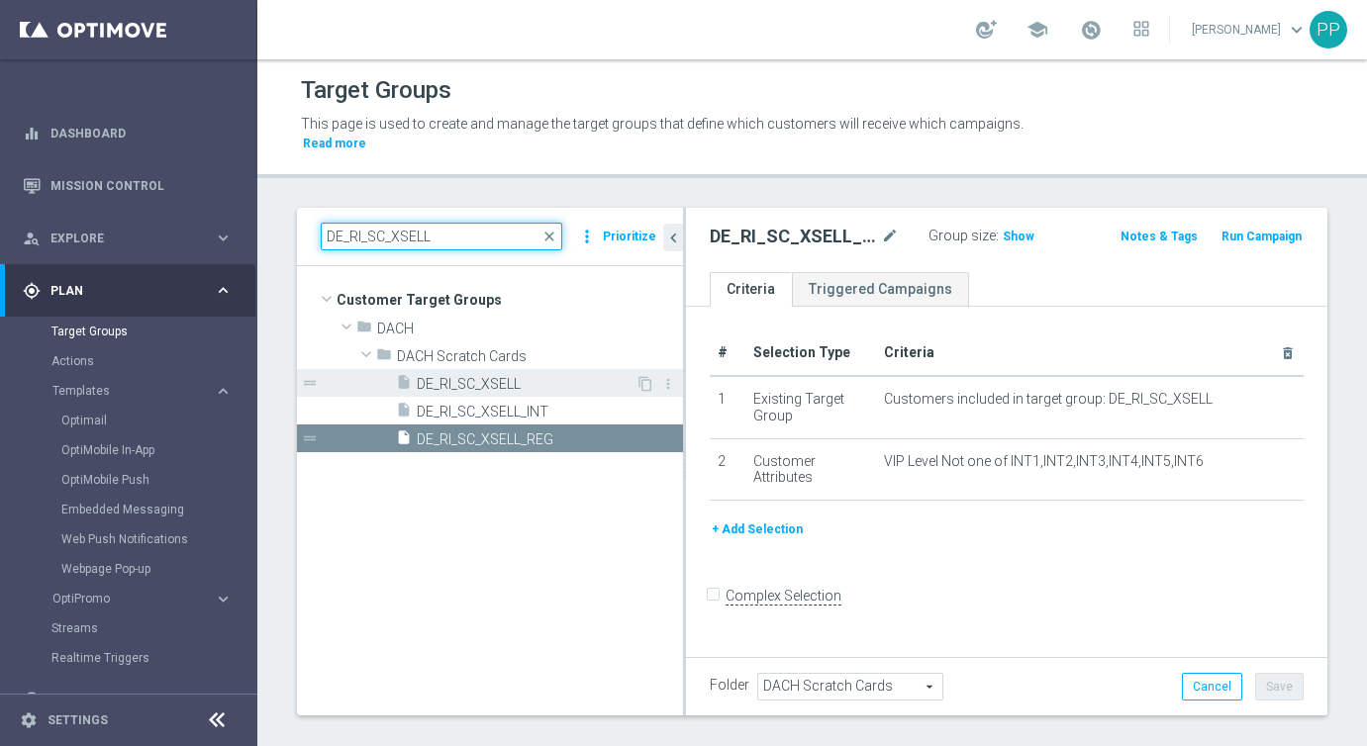
type input "DE_RI_SC_XSELL"
click at [436, 378] on span "DE_RI_SC_XSELL" at bounding box center [526, 384] width 219 height 17
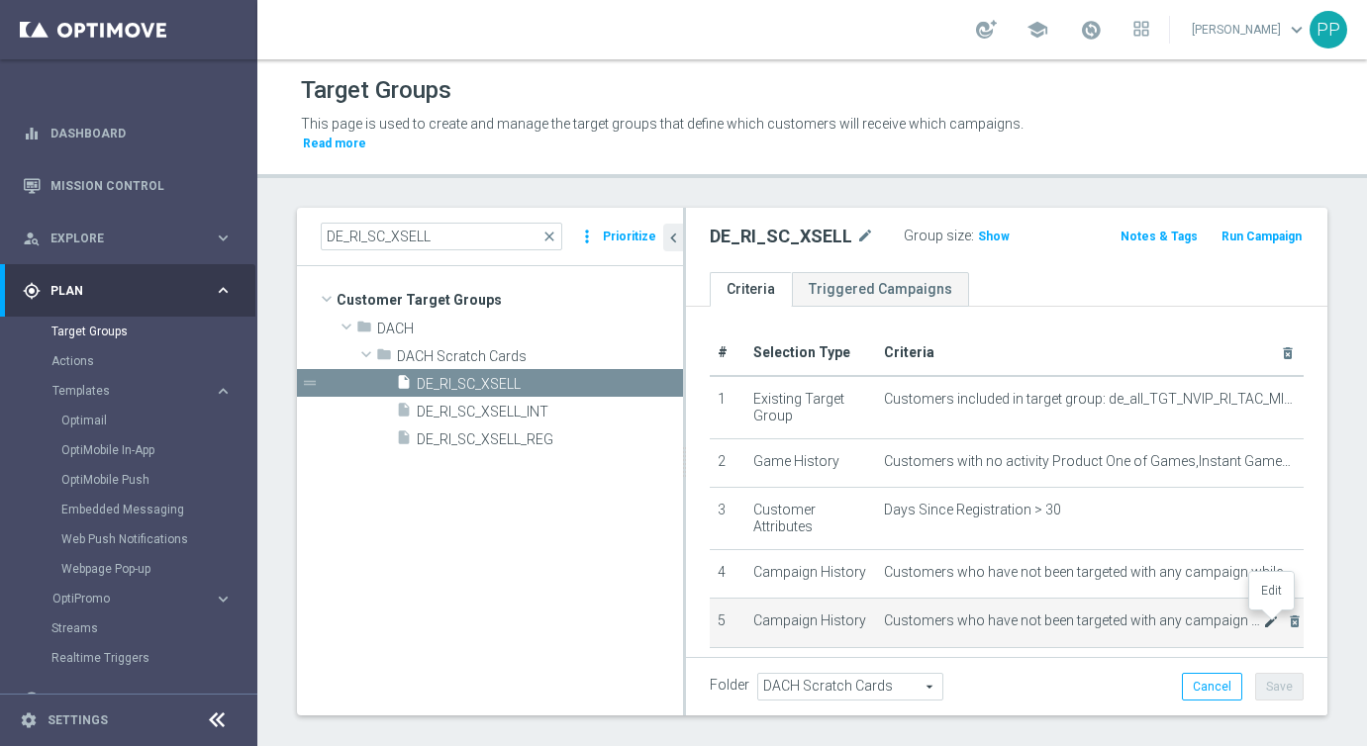
click at [1269, 618] on icon "mode_edit" at bounding box center [1271, 622] width 16 height 16
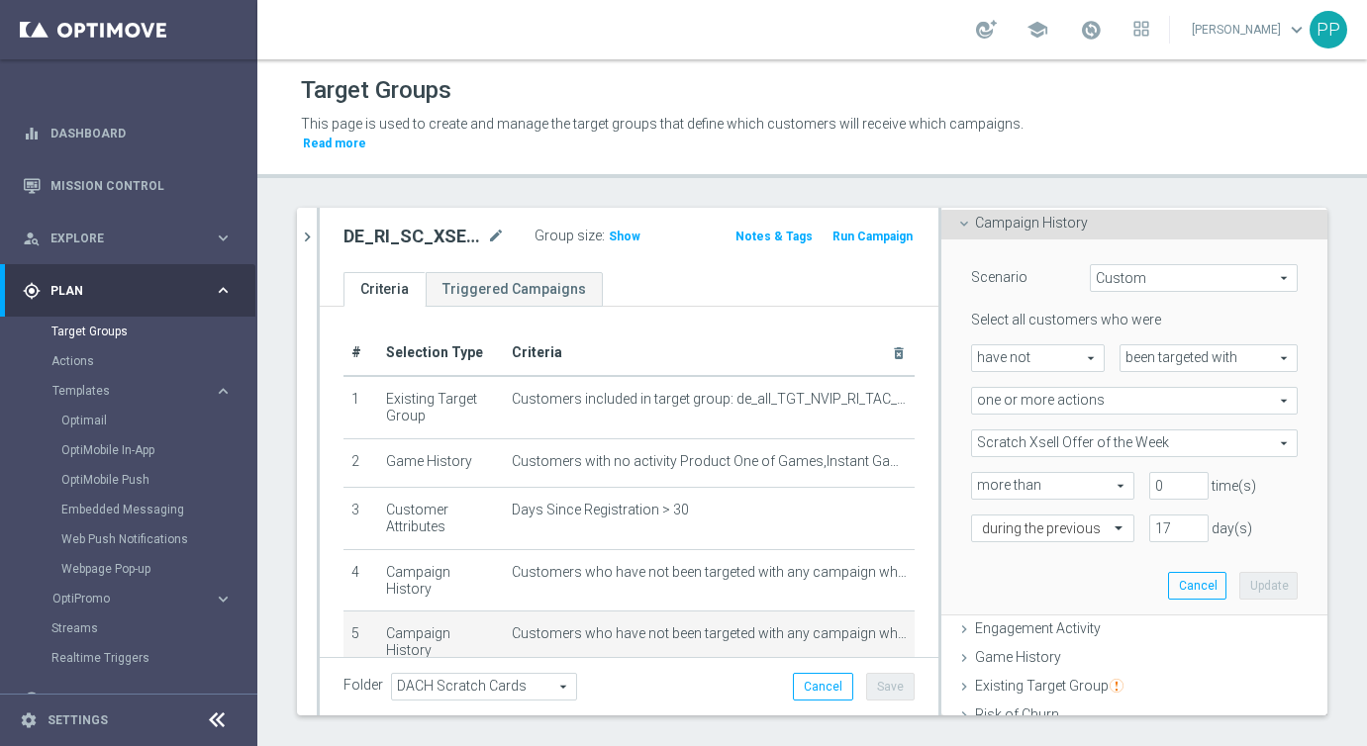
scroll to position [165, 0]
click at [1065, 440] on span "Scratch Xsell Offer of the Week" at bounding box center [1134, 439] width 325 height 26
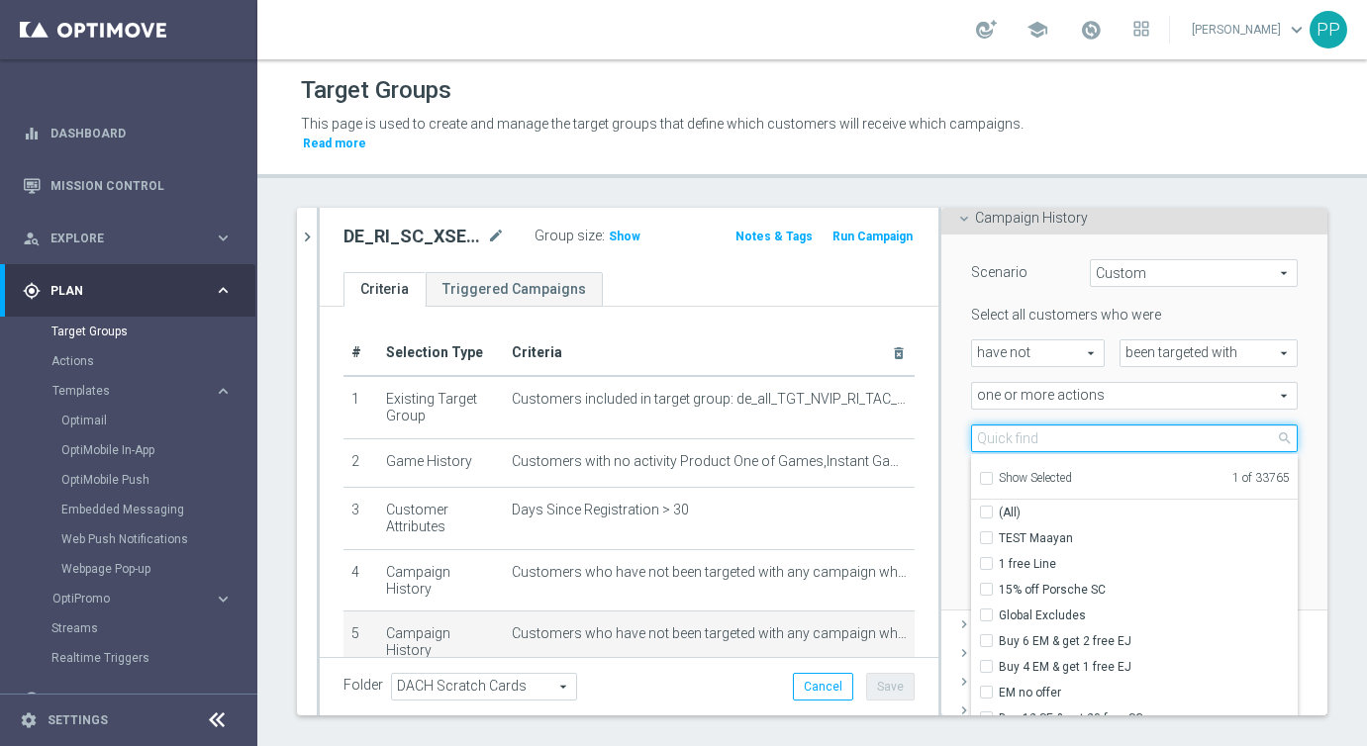
click at [1065, 440] on input "search" at bounding box center [1134, 439] width 327 height 28
paste input "Scratch Xsell Offer of the Week - MC"
type input "Scratch Xsell Offer of the Week - MC"
checkbox input "true"
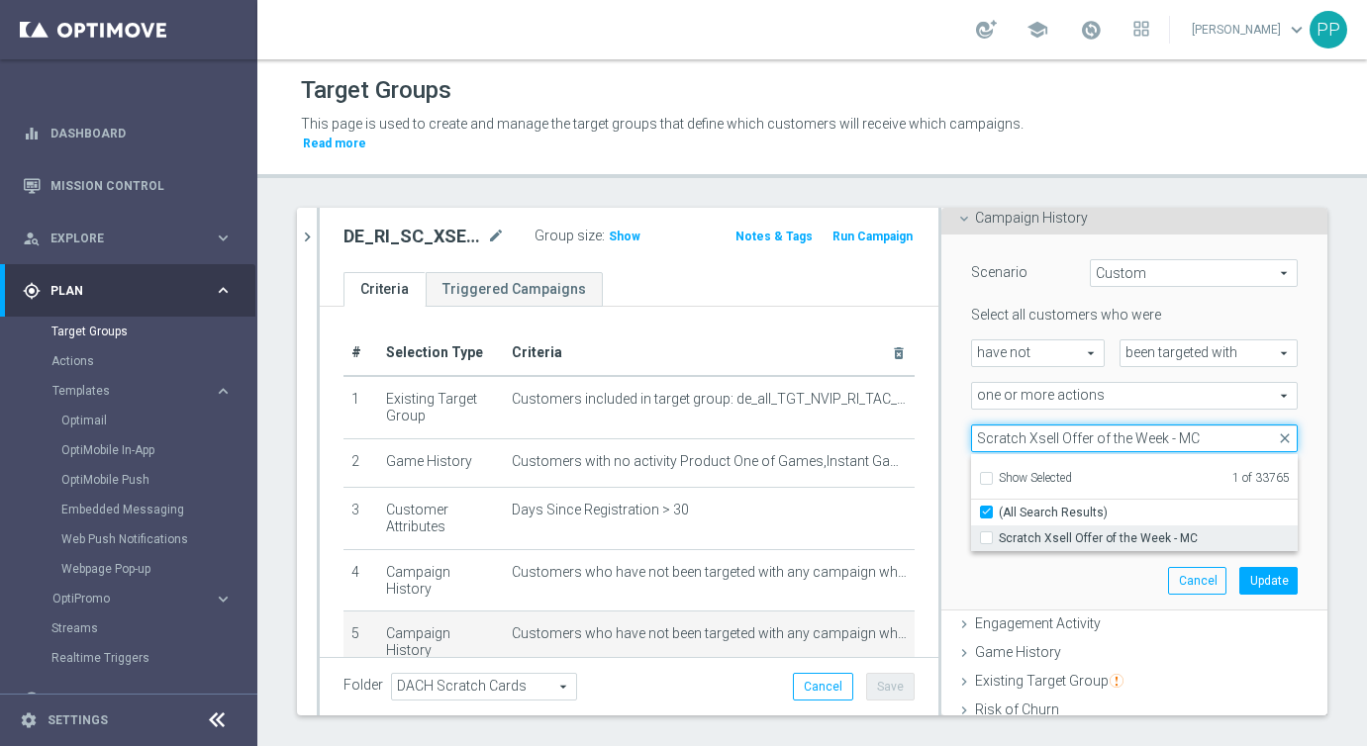
type input "Scratch Xsell Offer of the Week - MC"
click at [989, 537] on input "Scratch Xsell Offer of the Week - MC" at bounding box center [992, 538] width 13 height 13
checkbox input "true"
type input "Selected 2 of 33765"
checkbox input "false"
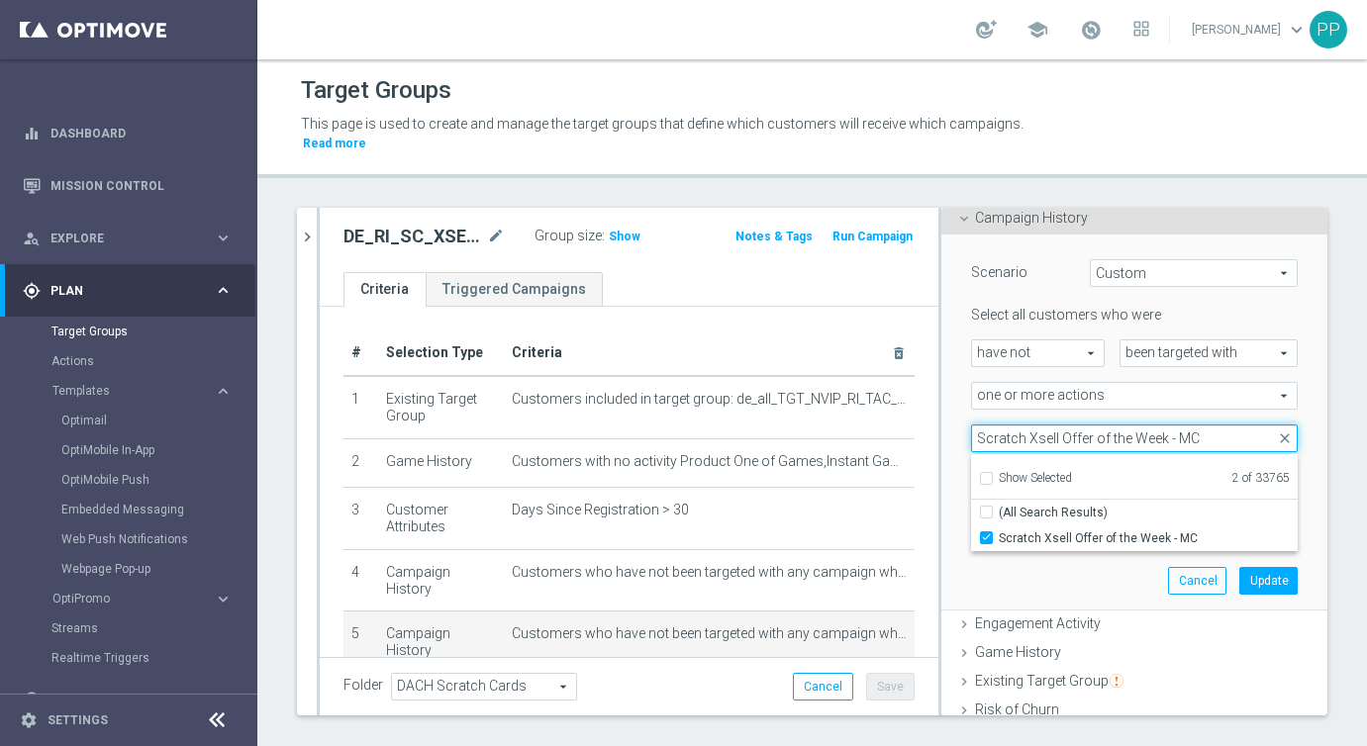
click at [1197, 439] on input "Scratch Xsell Offer of the Week - MC" at bounding box center [1134, 439] width 327 height 28
type input "Scratch Xsell Offer of the Week -"
checkbox input "true"
type input "Scratch Xsell Offer of the Week -"
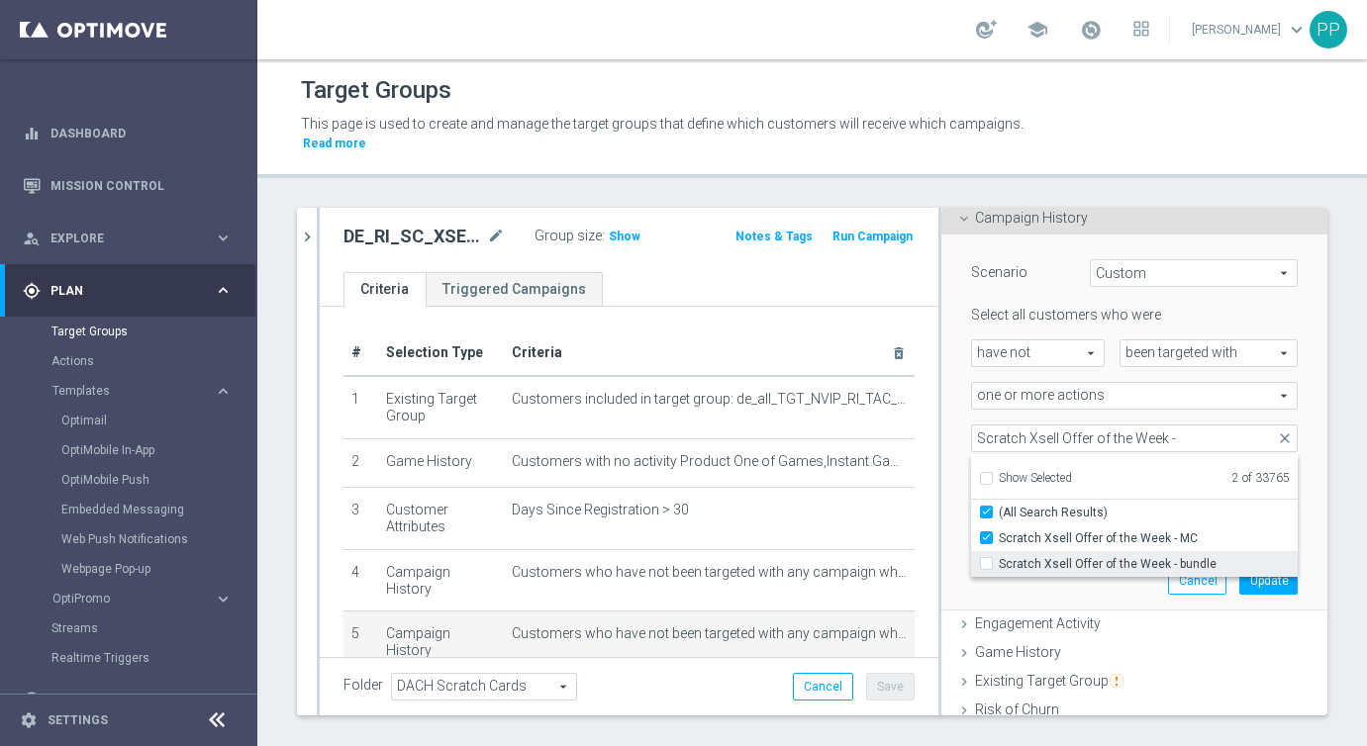
click at [988, 561] on input "Scratch Xsell Offer of the Week - bundle" at bounding box center [992, 563] width 13 height 13
checkbox input "true"
type input "Selected 3 of 33765"
checkbox input "false"
click at [1317, 552] on div "Scenario Custom Custom arrow_drop_down search Select all customers who were hav…" at bounding box center [1134, 423] width 386 height 377
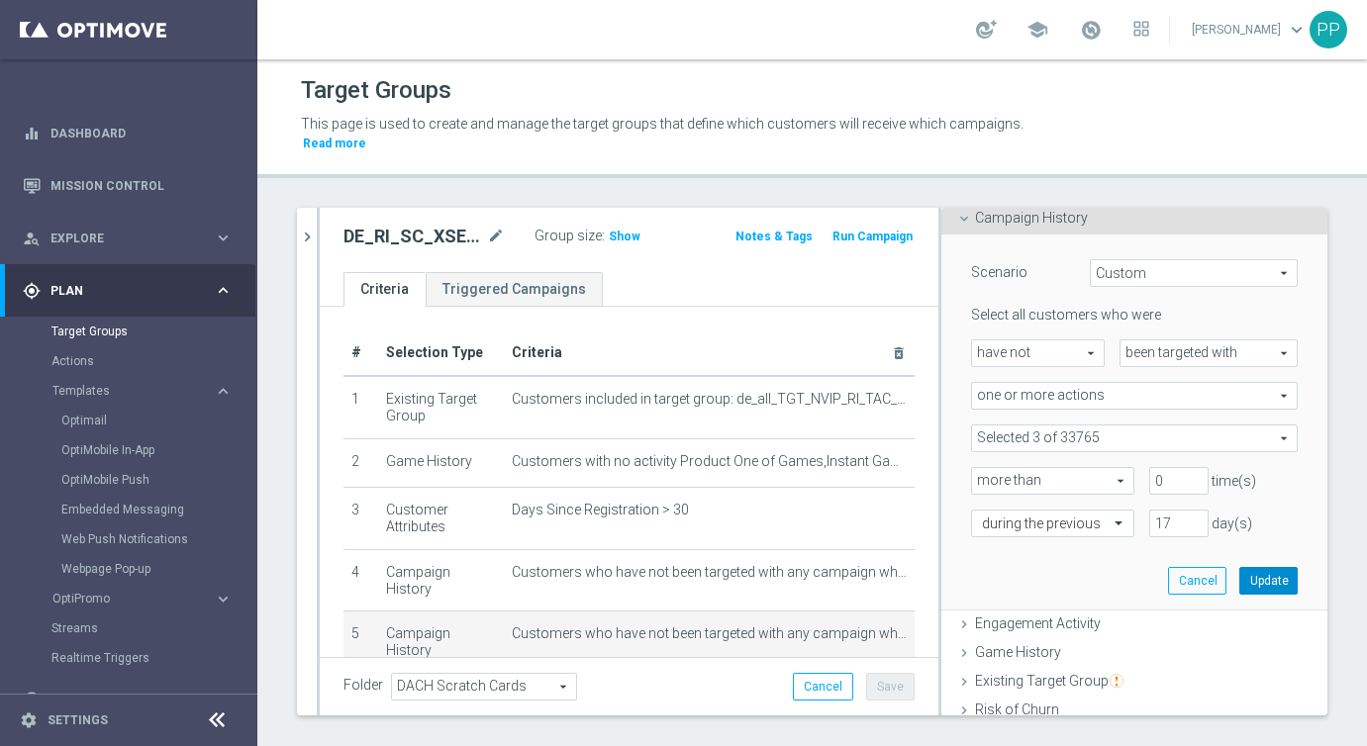
click at [1264, 577] on button "Update" at bounding box center [1268, 581] width 58 height 28
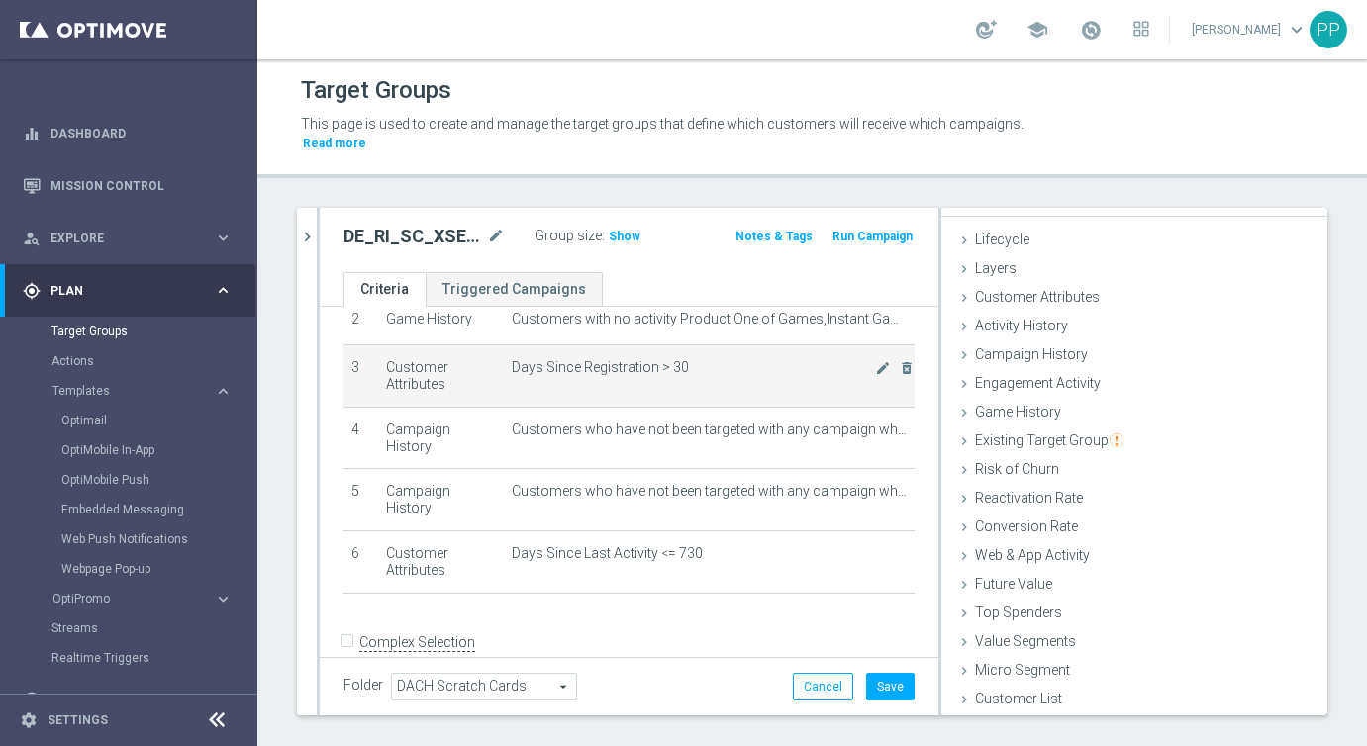
scroll to position [25, 0]
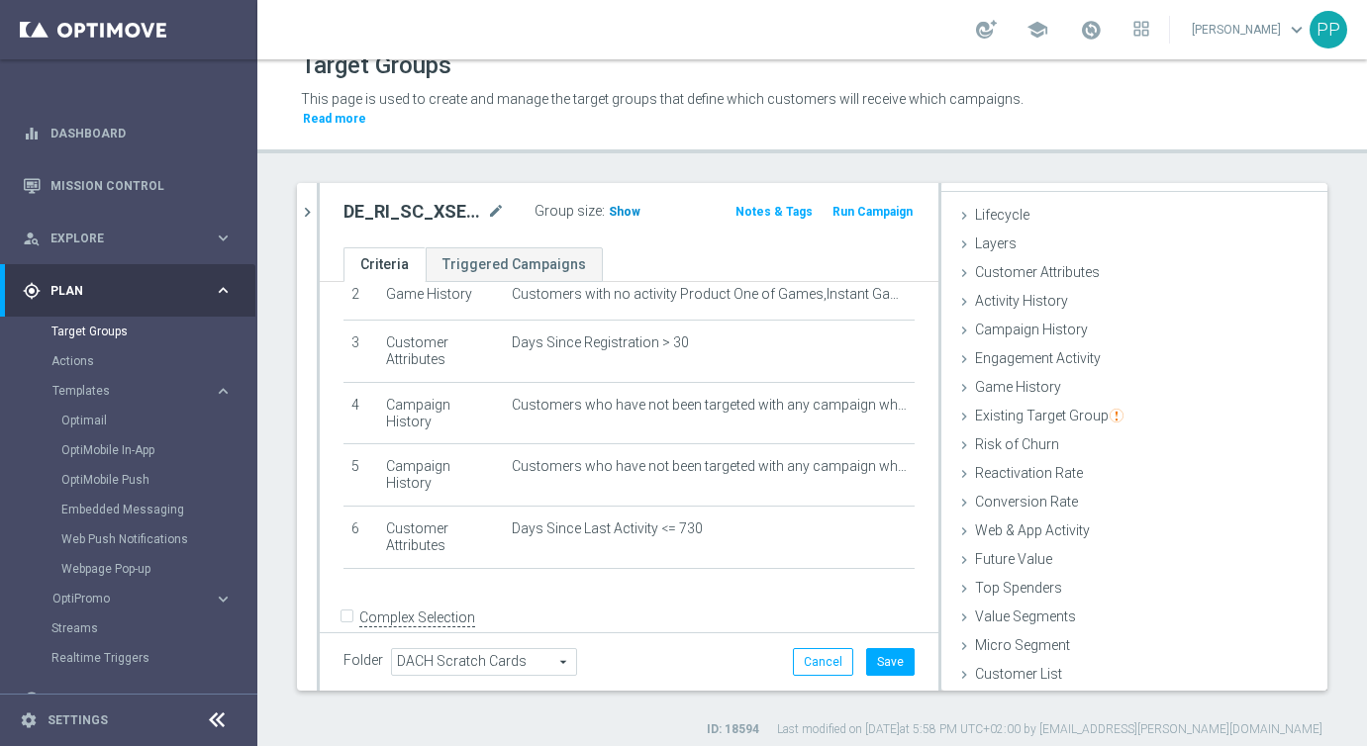
click at [619, 206] on span "Show" at bounding box center [625, 212] width 32 height 14
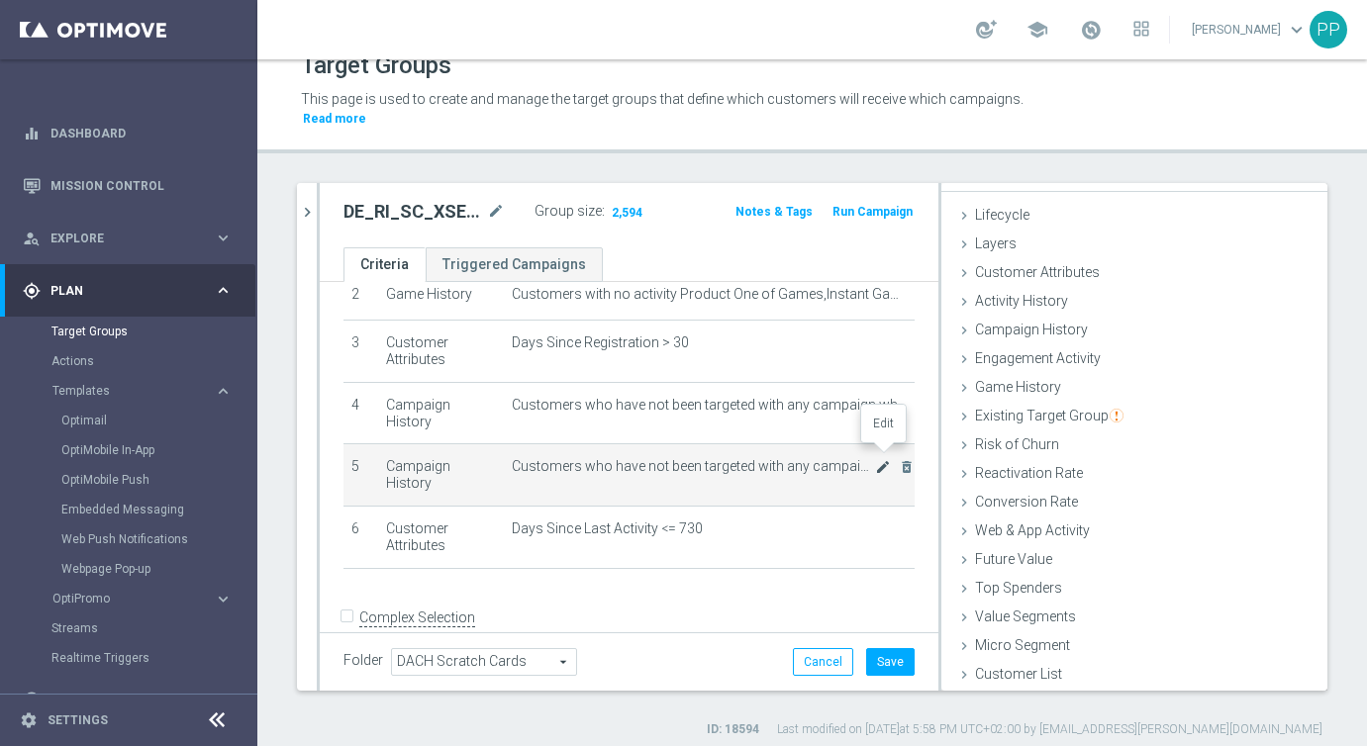
click at [883, 459] on icon "mode_edit" at bounding box center [883, 467] width 16 height 16
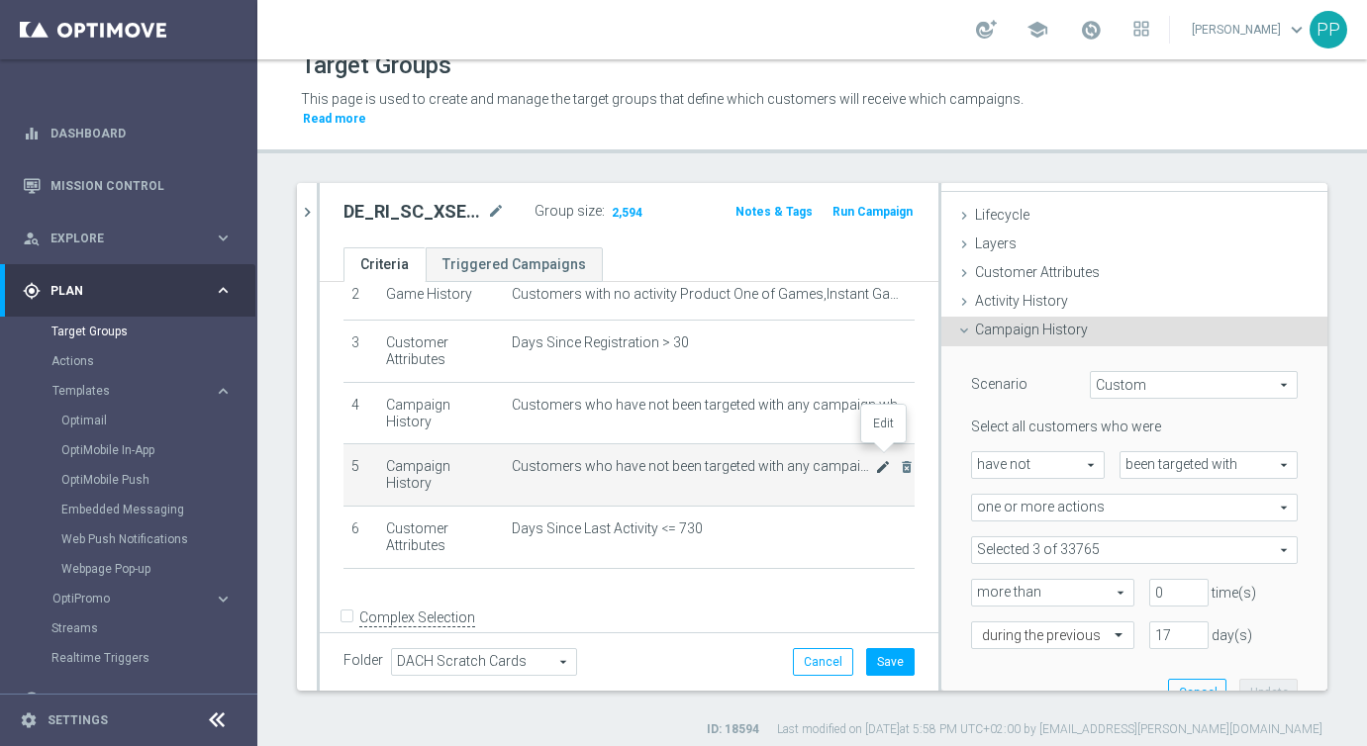
scroll to position [165, 0]
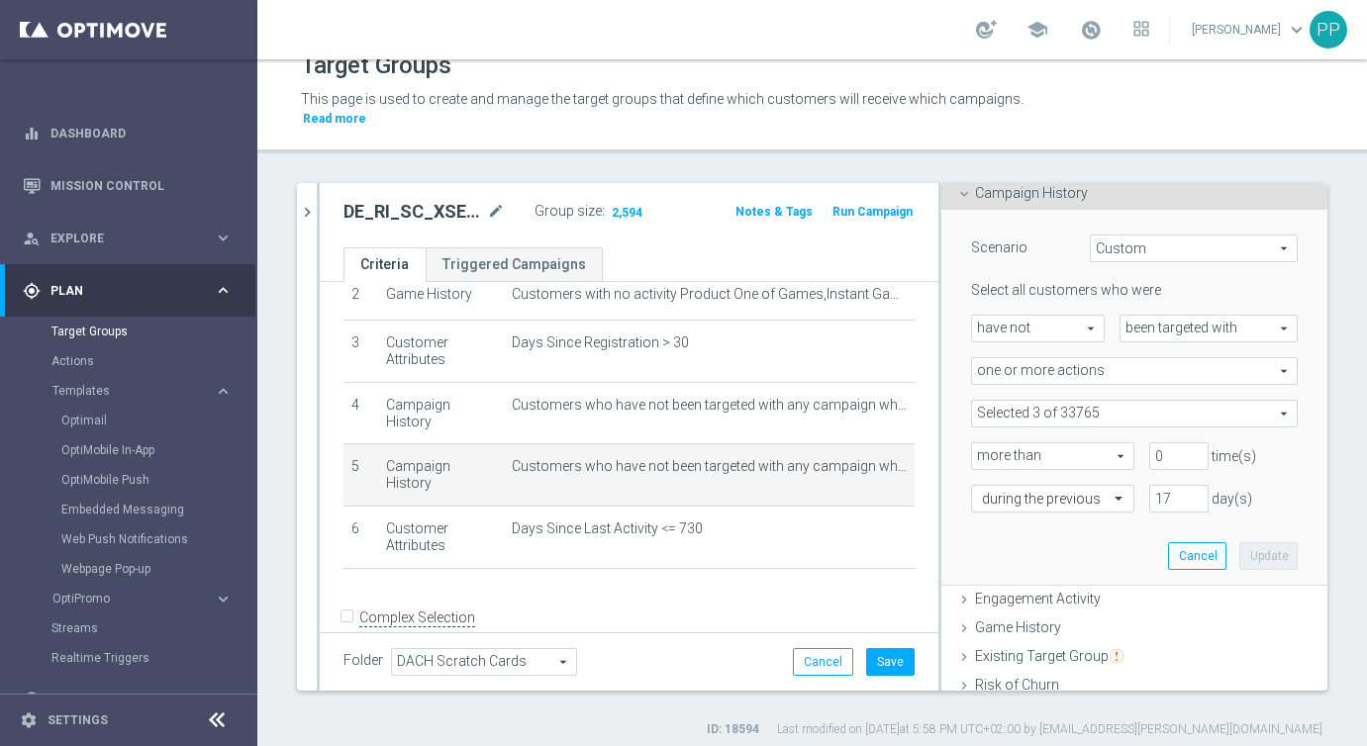
click at [1110, 406] on span at bounding box center [1134, 414] width 325 height 26
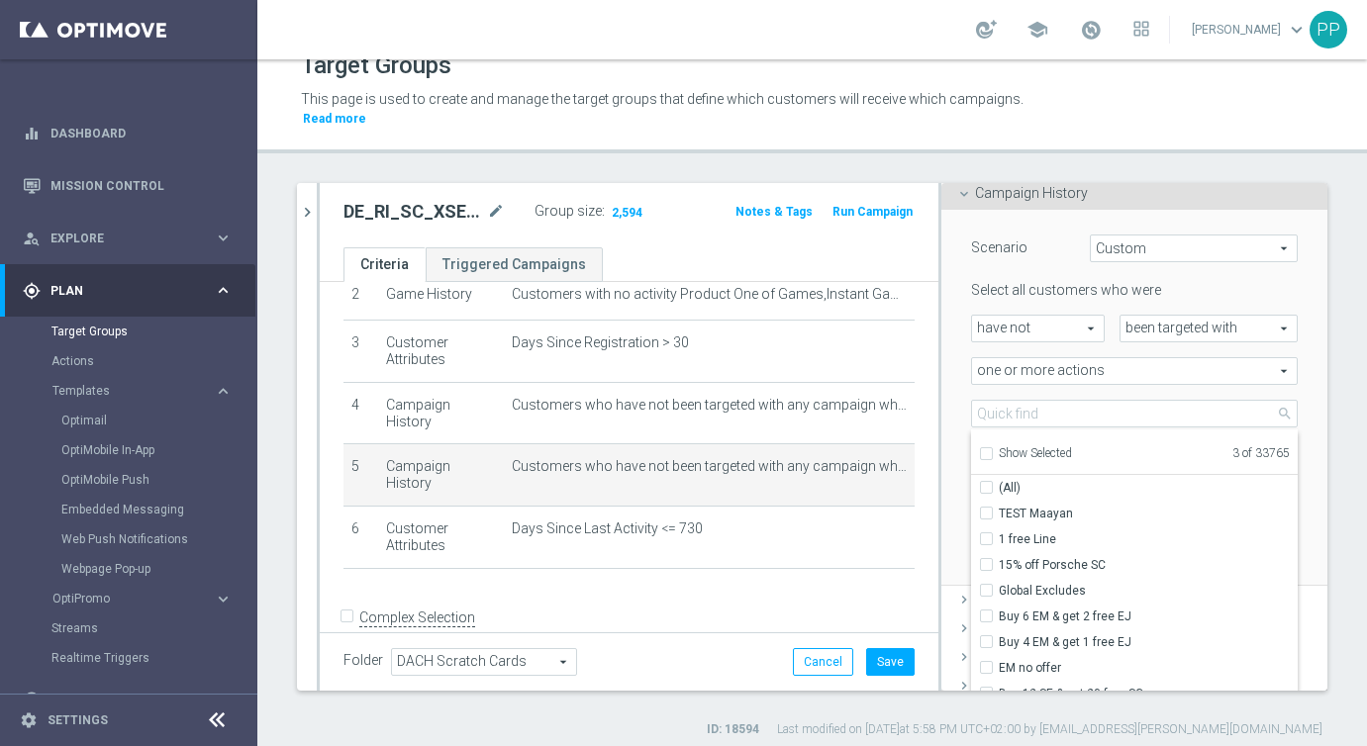
click at [983, 451] on input "Show Selected" at bounding box center [985, 456] width 13 height 13
checkbox input "true"
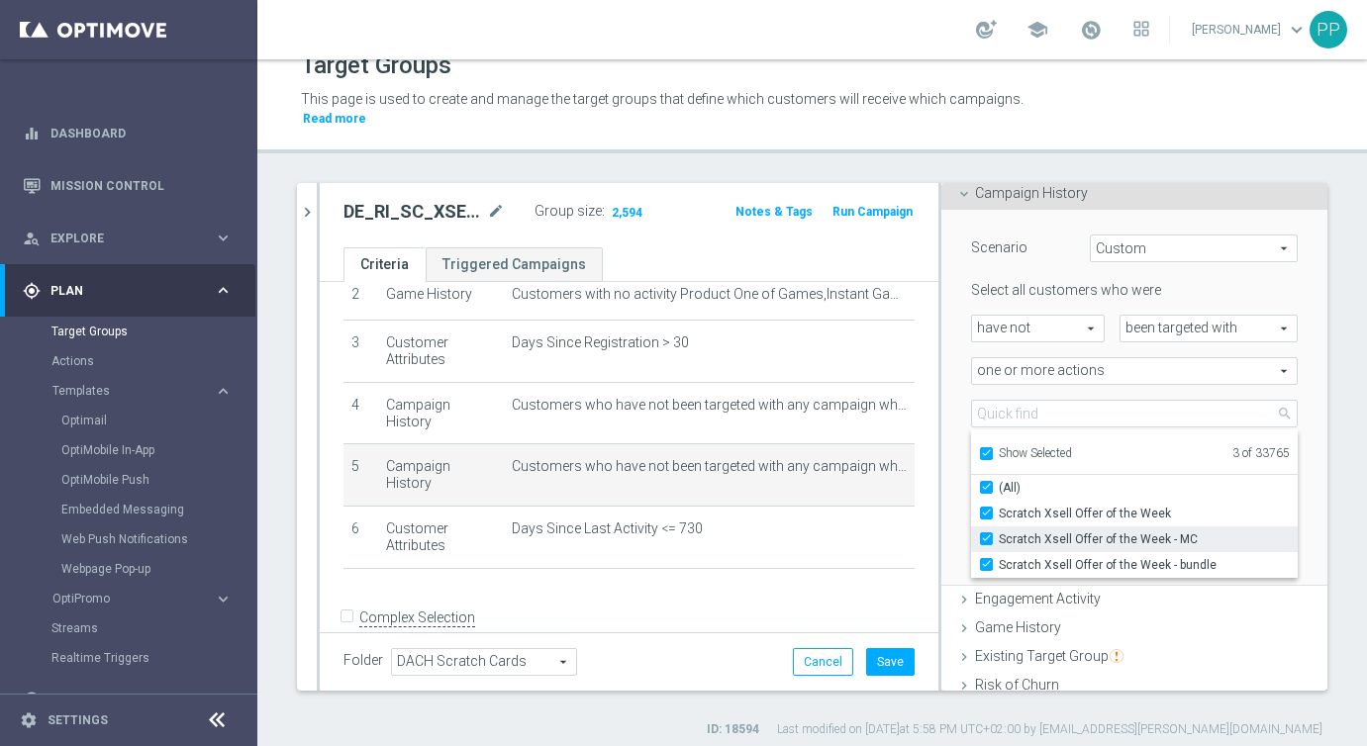
click at [987, 535] on input "Scratch Xsell Offer of the Week - MC" at bounding box center [992, 539] width 13 height 13
checkbox input "false"
type input "Selected 2 of 33765"
checkbox input "false"
click at [987, 560] on input "Scratch Xsell Offer of the Week - bundle" at bounding box center [992, 564] width 13 height 13
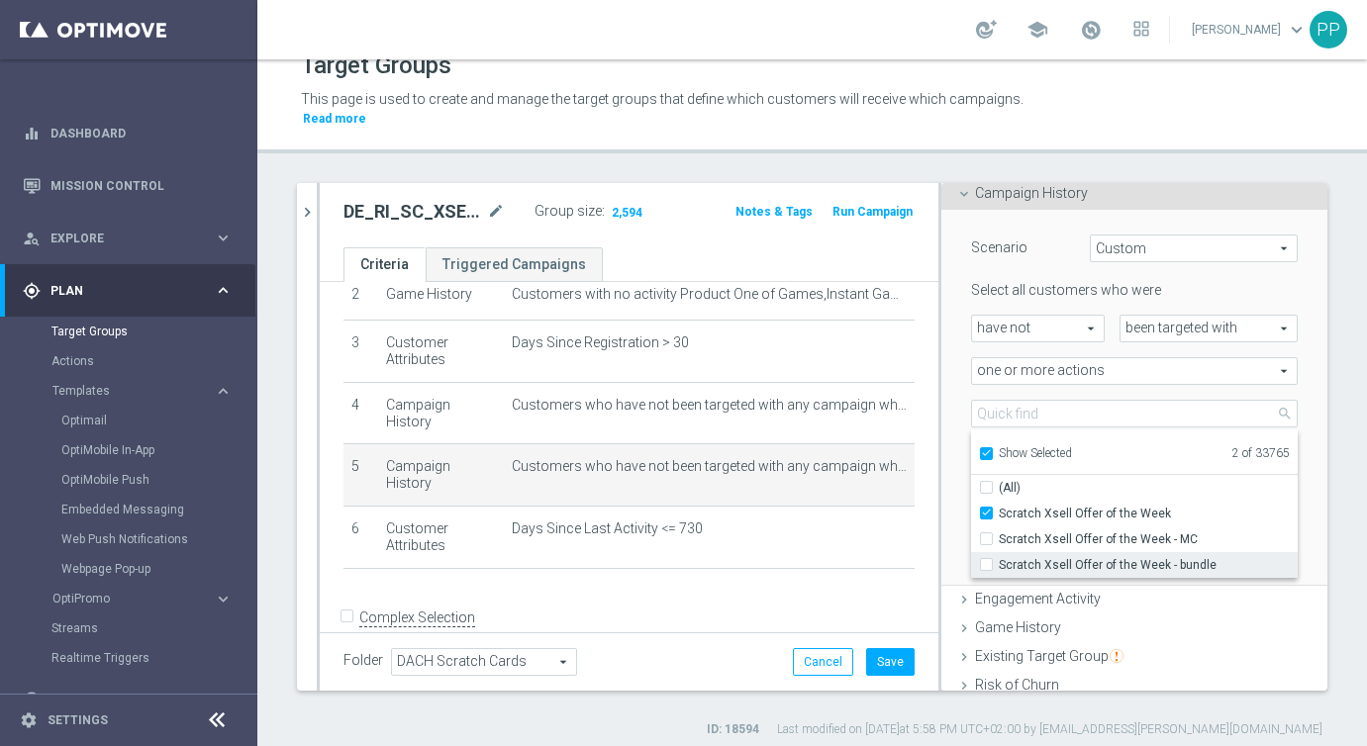
checkbox input "false"
type input "Scratch Xsell Offer of the Week"
click at [1310, 435] on div "Scenario Custom Custom arrow_drop_down search Select all customers who were hav…" at bounding box center [1134, 397] width 356 height 375
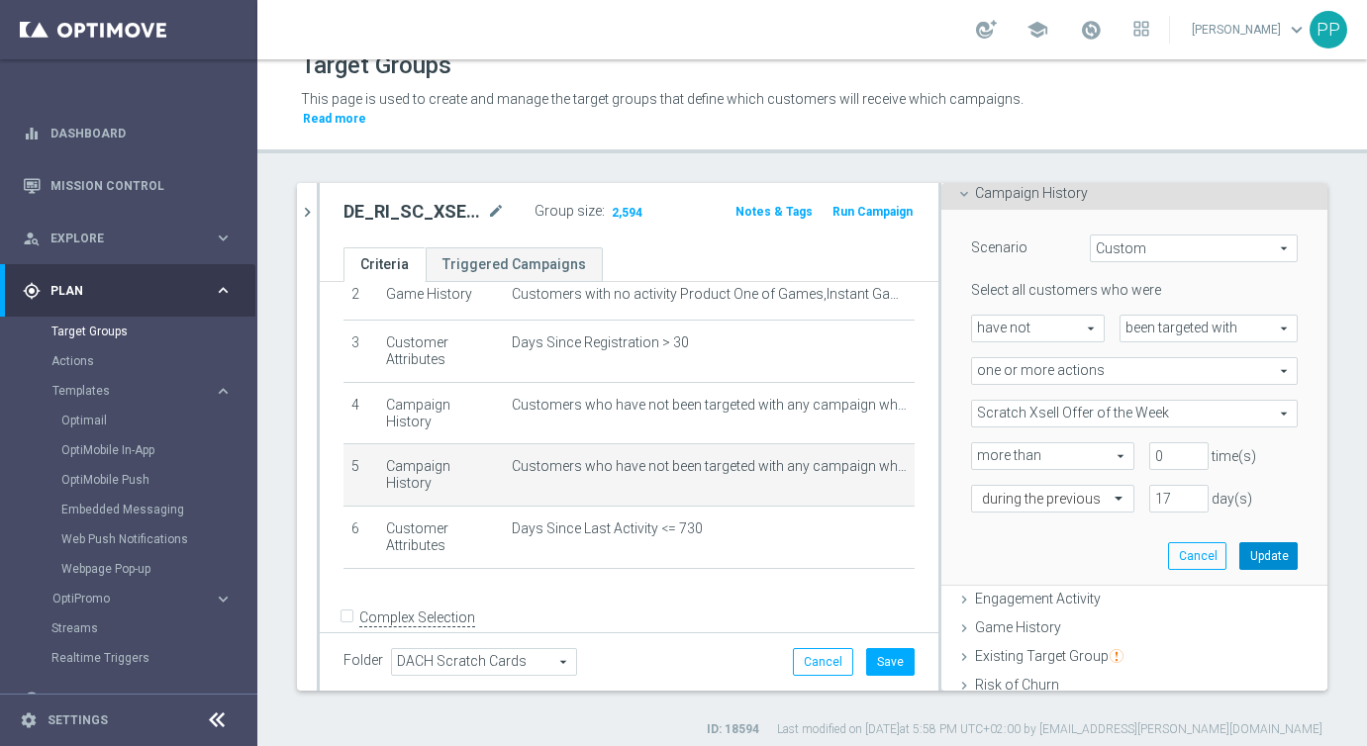
click at [1270, 551] on button "Update" at bounding box center [1268, 556] width 58 height 28
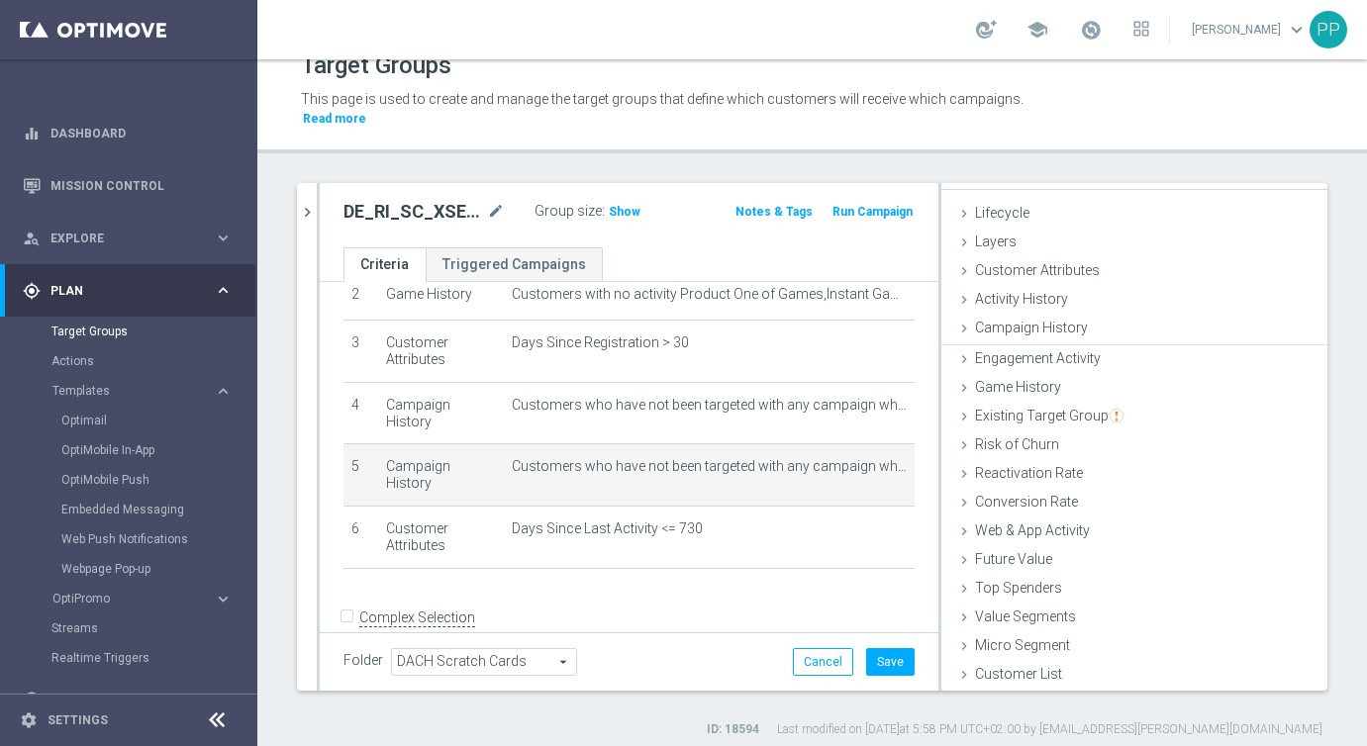
scroll to position [29, 0]
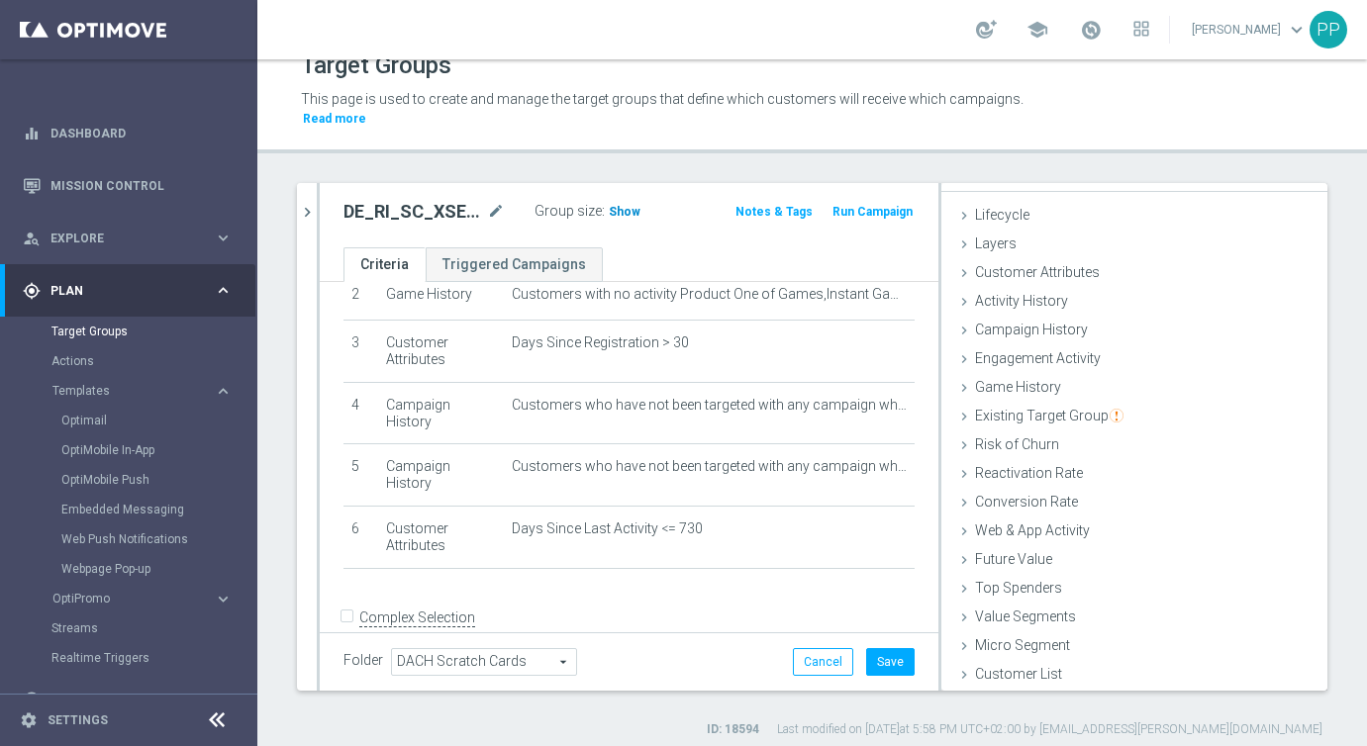
click at [620, 209] on span "Show" at bounding box center [625, 212] width 32 height 14
click at [810, 662] on button "Cancel" at bounding box center [823, 662] width 60 height 28
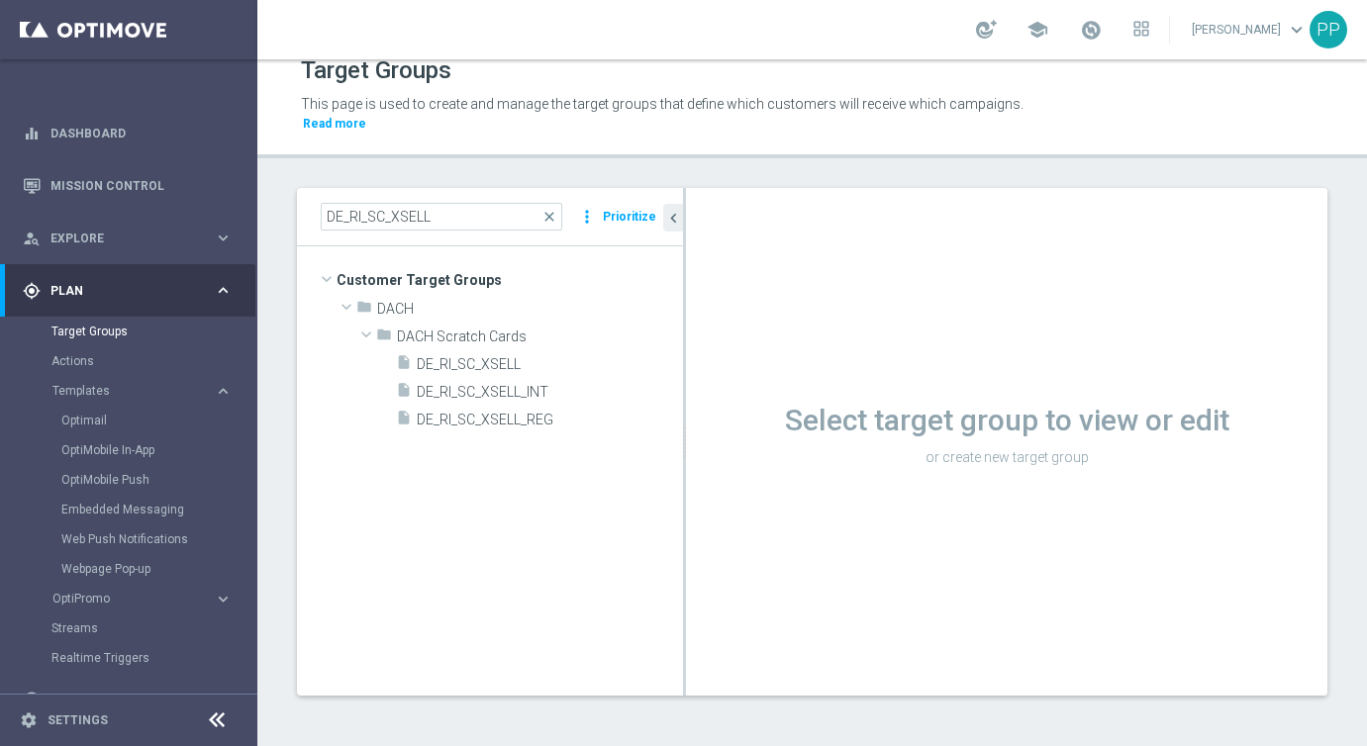
scroll to position [20, 0]
click at [476, 367] on span "DE_RI_SC_XSELL" at bounding box center [526, 364] width 219 height 17
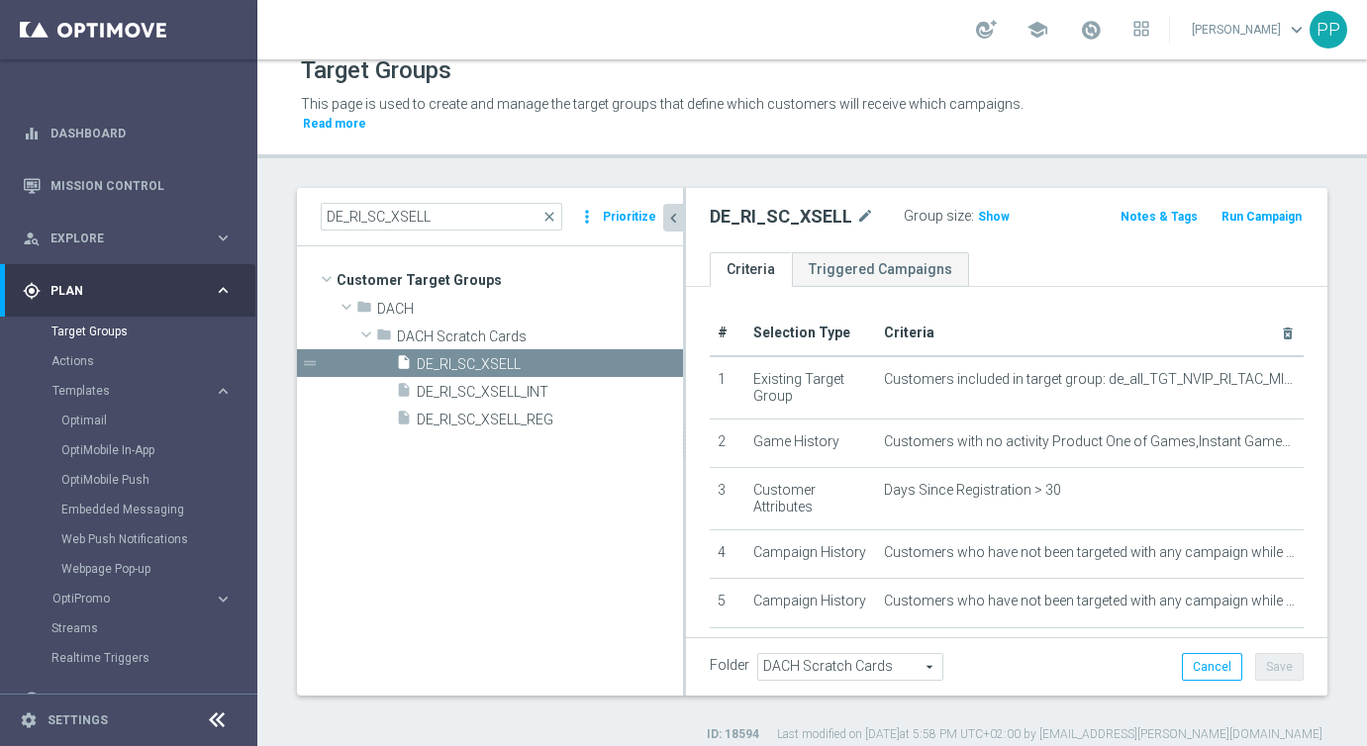
click at [678, 223] on icon "chevron_left" at bounding box center [673, 218] width 19 height 19
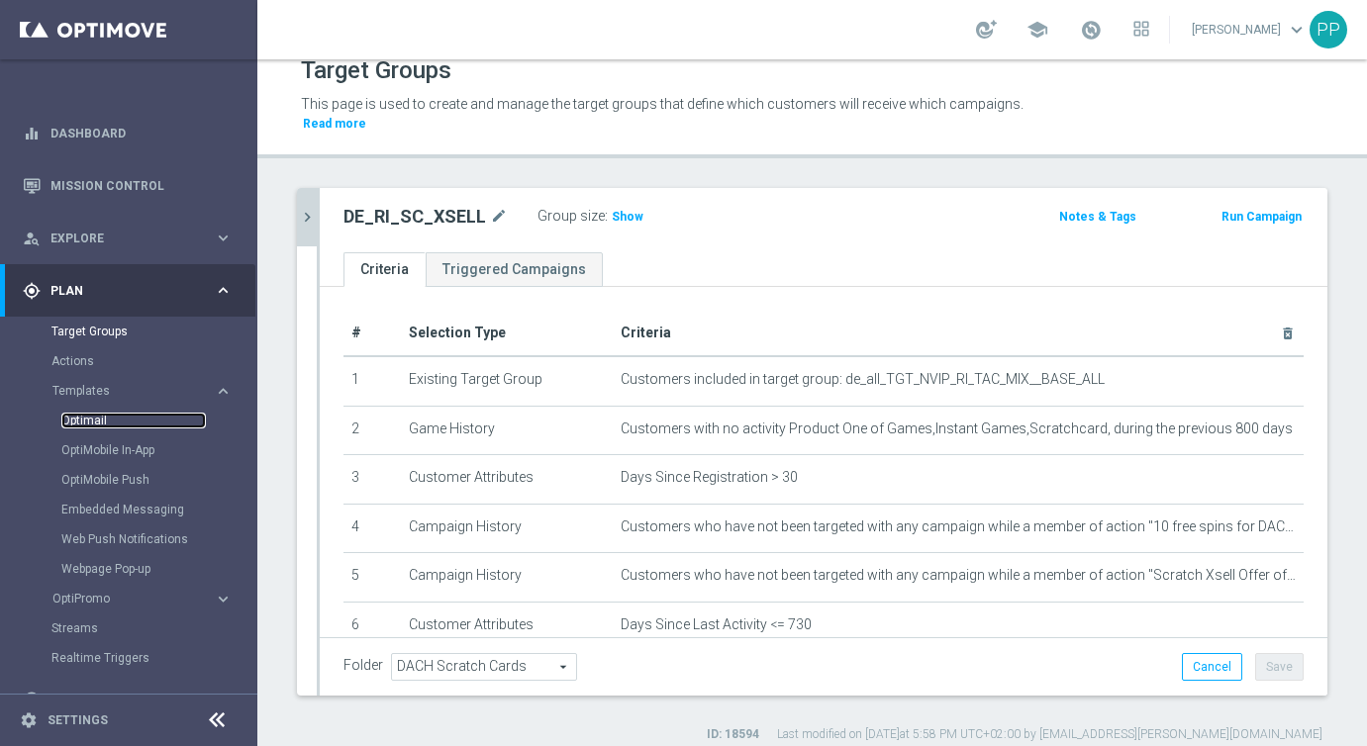
click at [72, 427] on link "Optimail" at bounding box center [133, 421] width 145 height 16
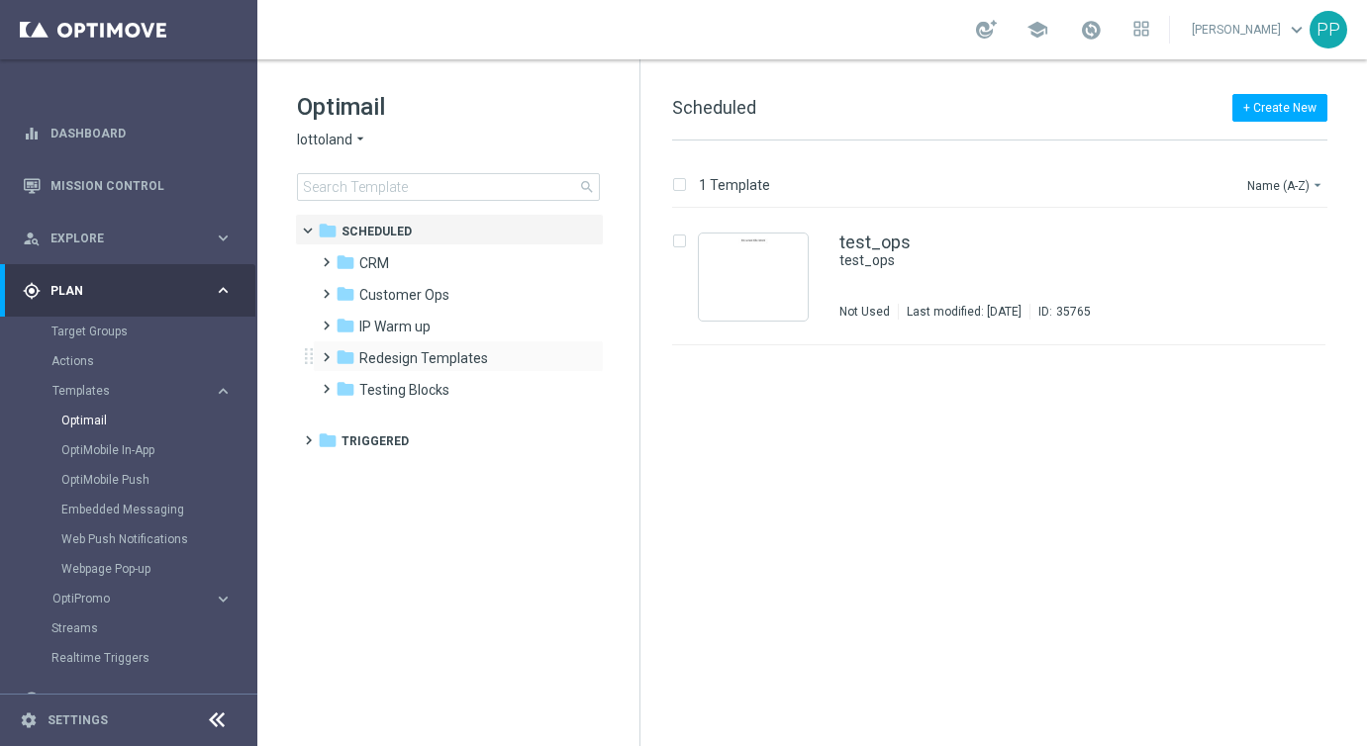
click at [327, 352] on span at bounding box center [322, 348] width 9 height 8
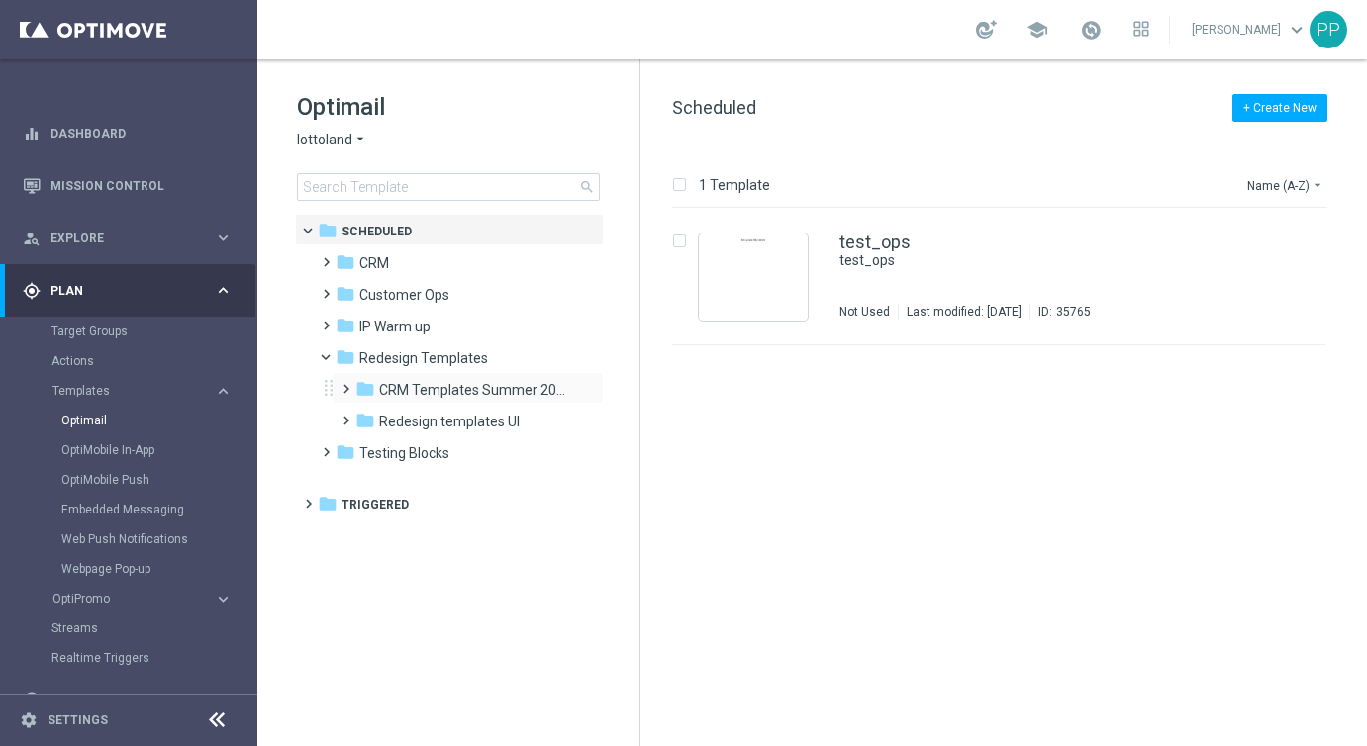
click at [346, 384] on span at bounding box center [342, 380] width 9 height 8
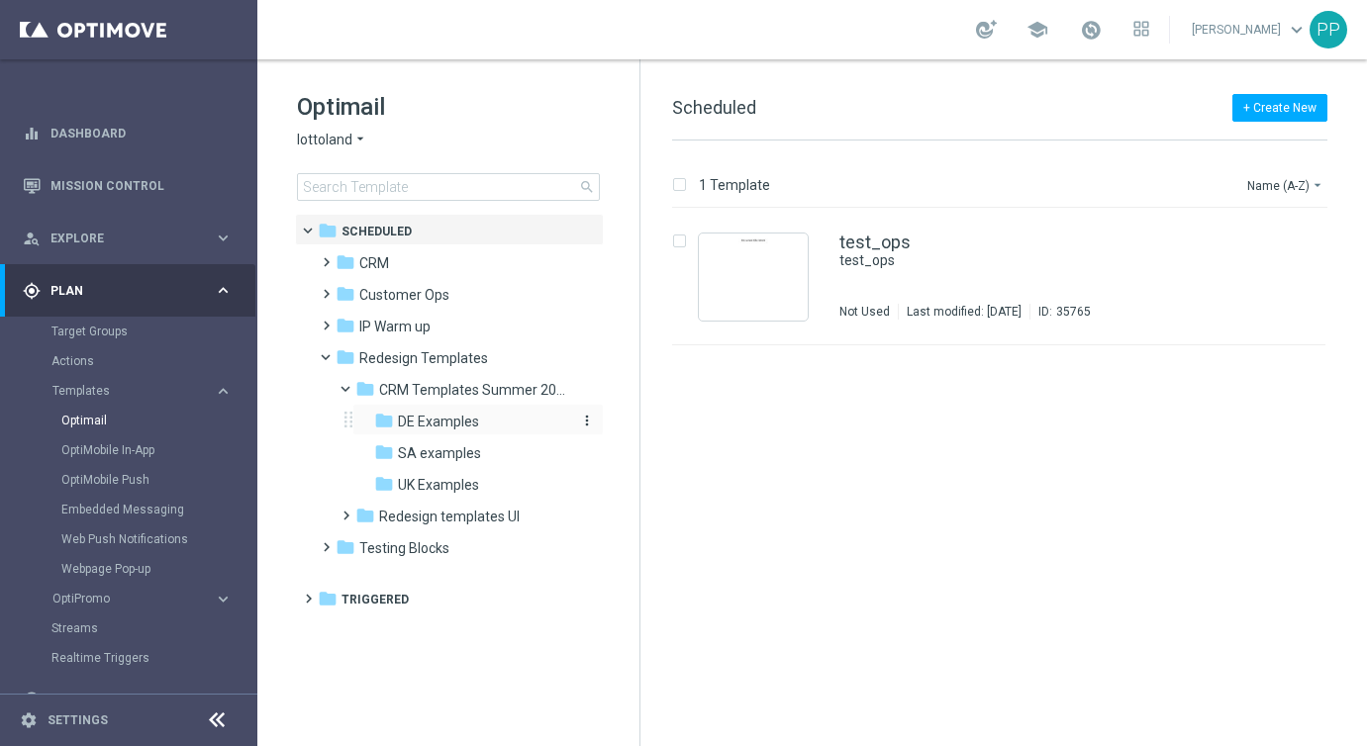
click at [408, 415] on span "DE Examples" at bounding box center [438, 422] width 81 height 18
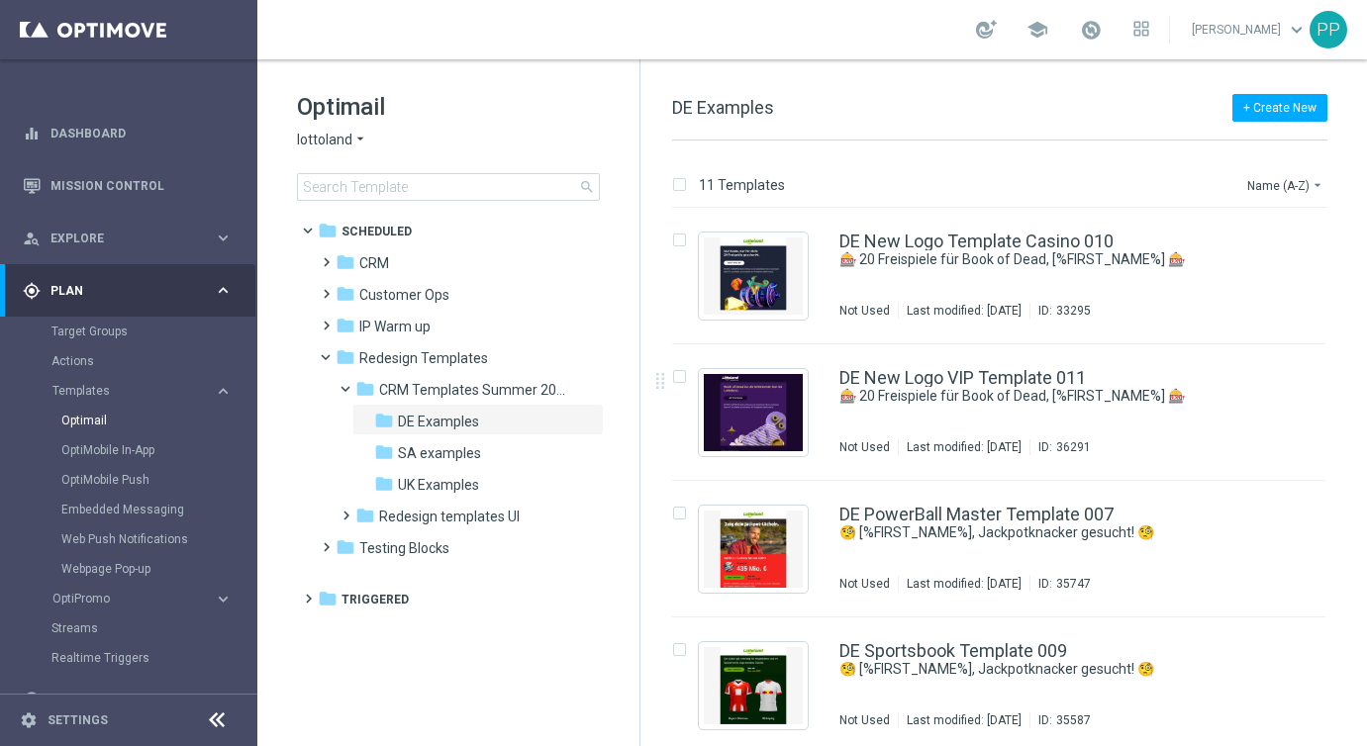
scroll to position [965, 0]
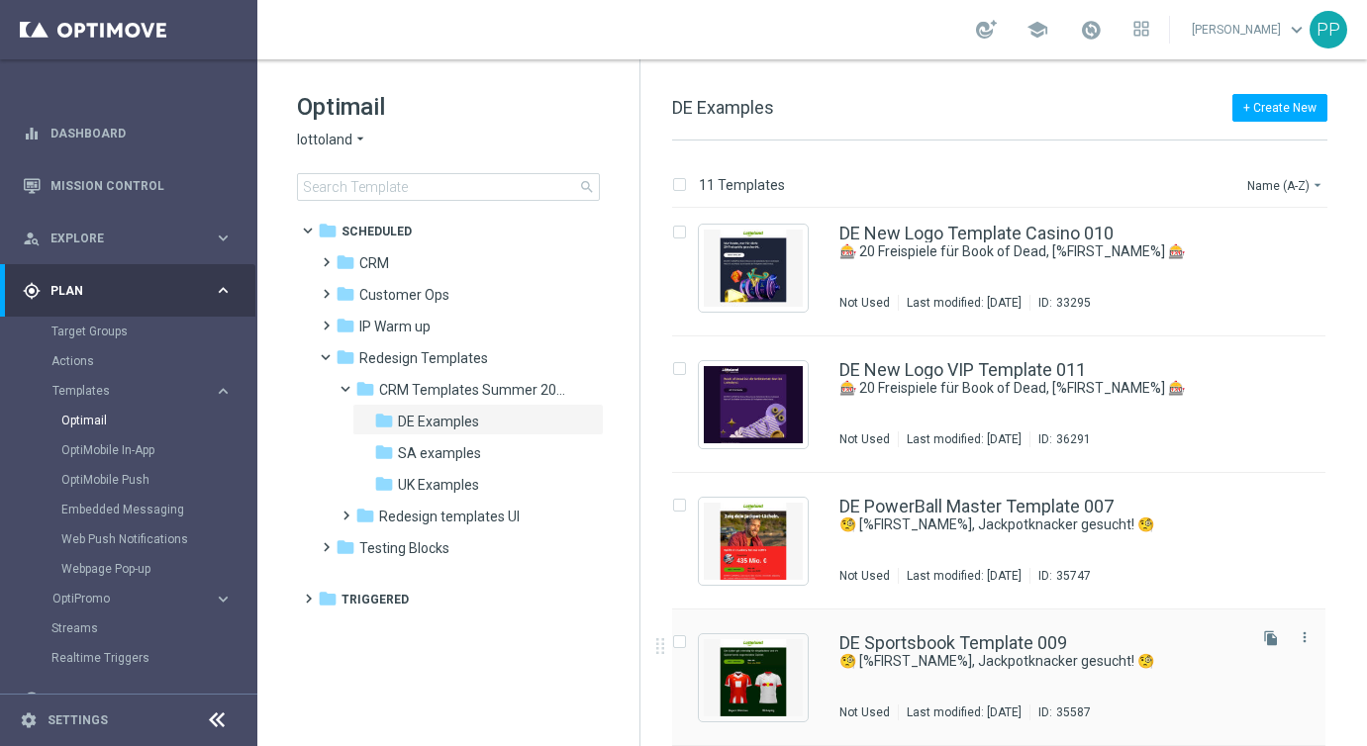
click at [681, 642] on input "Press SPACE to select this row." at bounding box center [678, 644] width 13 height 13
checkbox input "true"
click at [1199, 182] on p "Copy to" at bounding box center [1211, 185] width 43 height 16
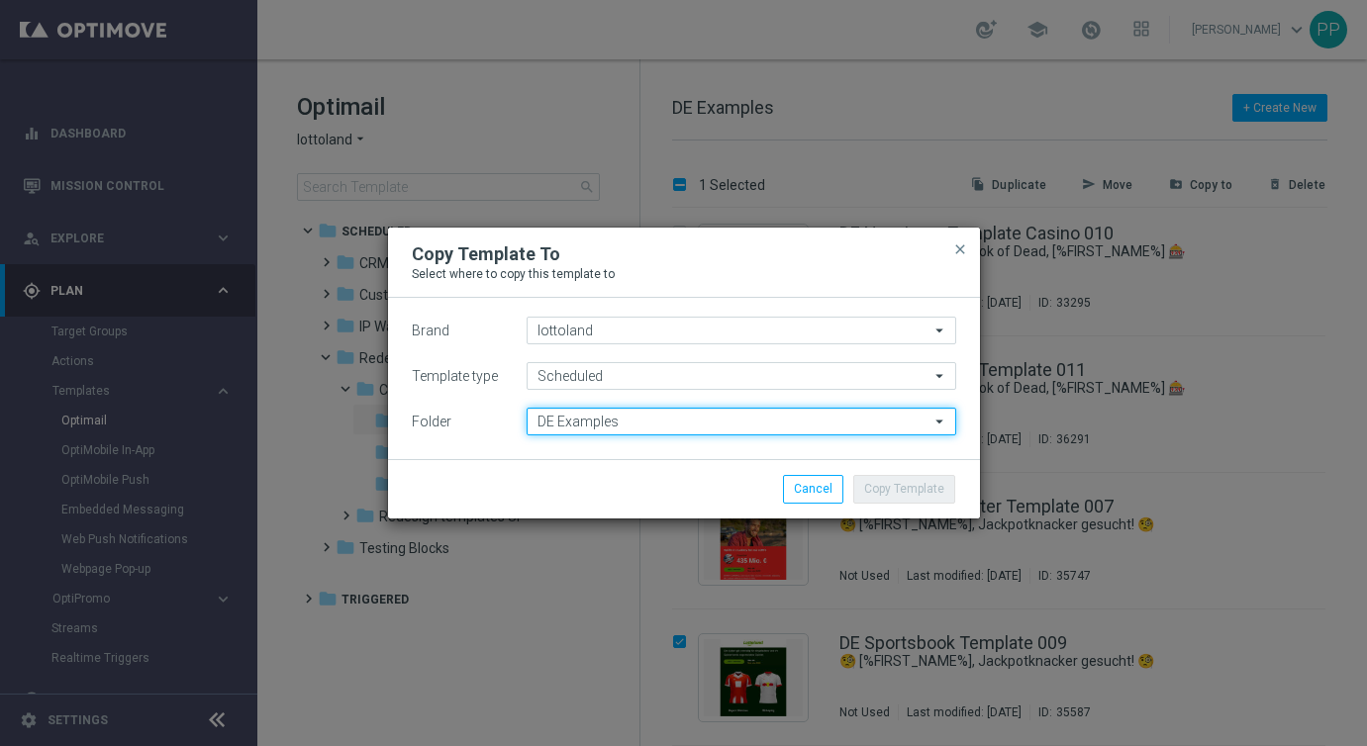
click at [591, 415] on input "DE Examples" at bounding box center [742, 422] width 430 height 28
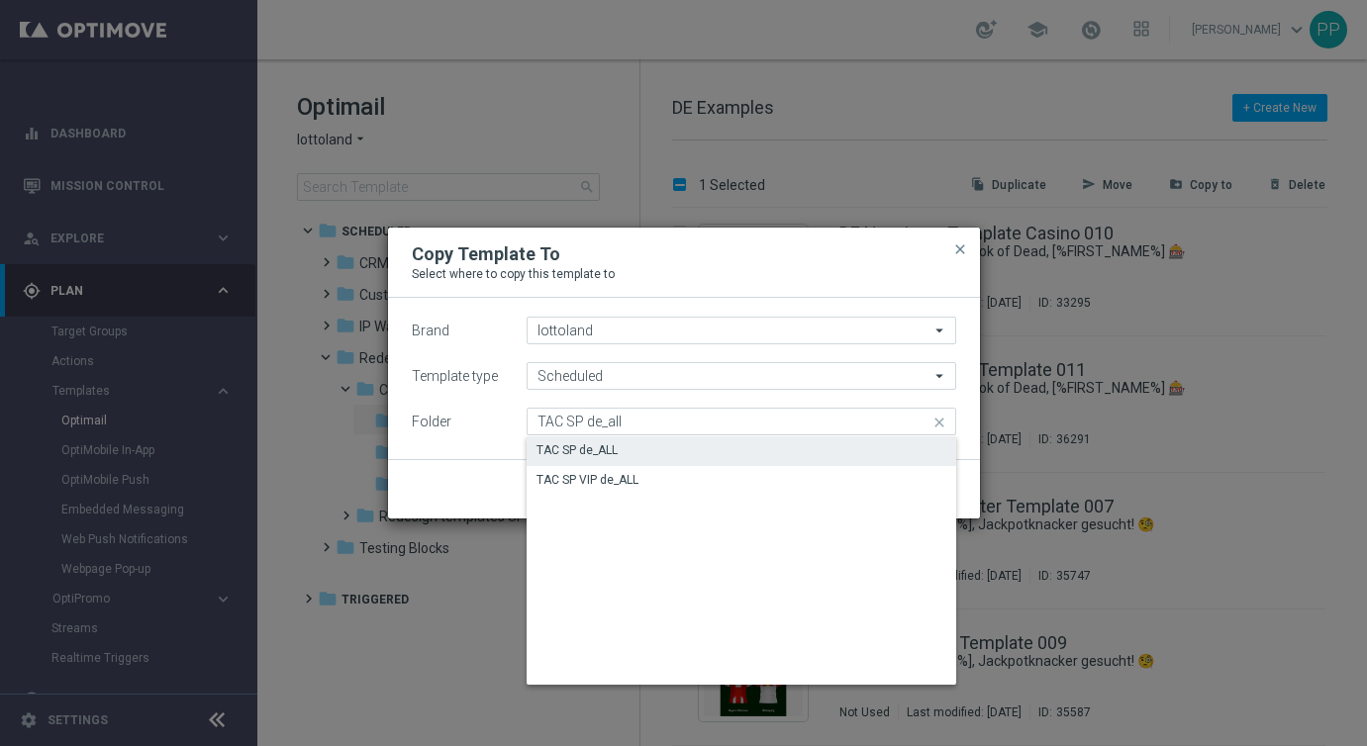
click at [581, 454] on div "TAC SP de_ALL" at bounding box center [577, 450] width 81 height 18
type input "TAC SP de_ALL"
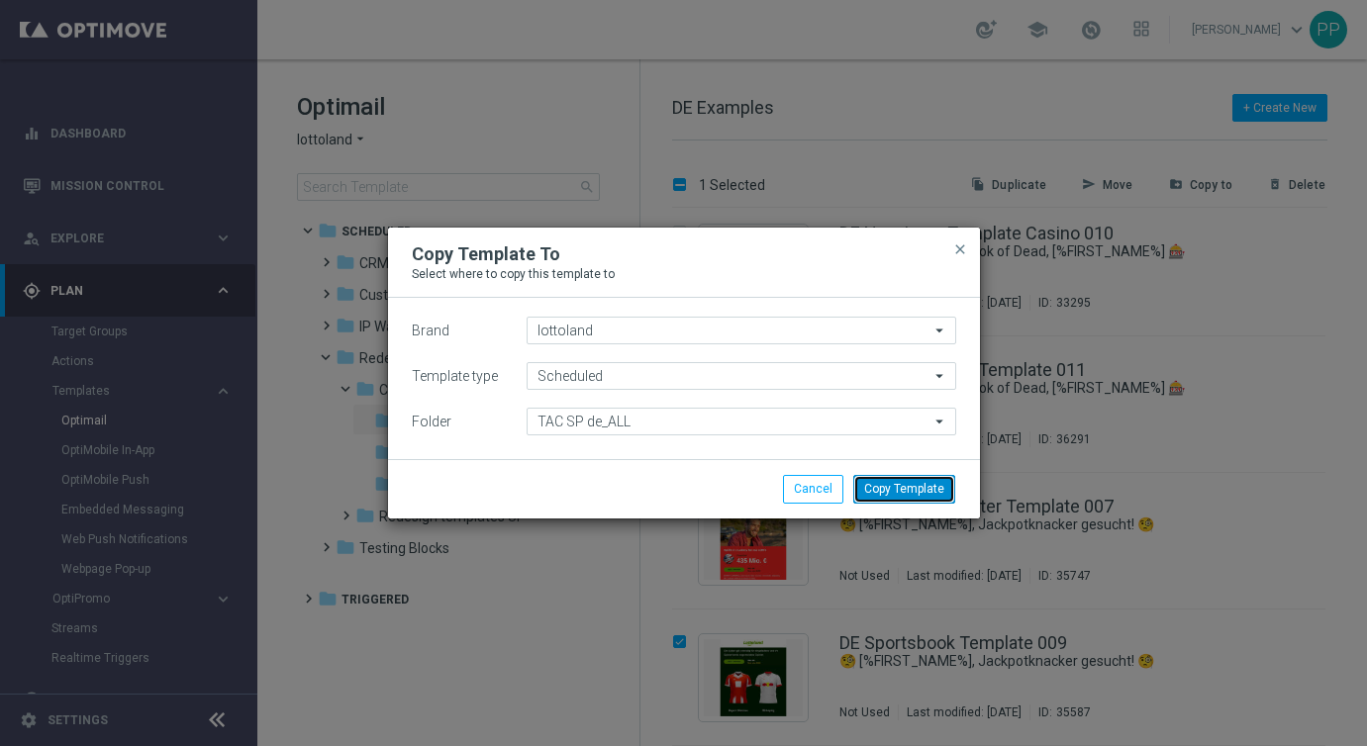
click at [912, 487] on button "Copy Template" at bounding box center [904, 489] width 102 height 28
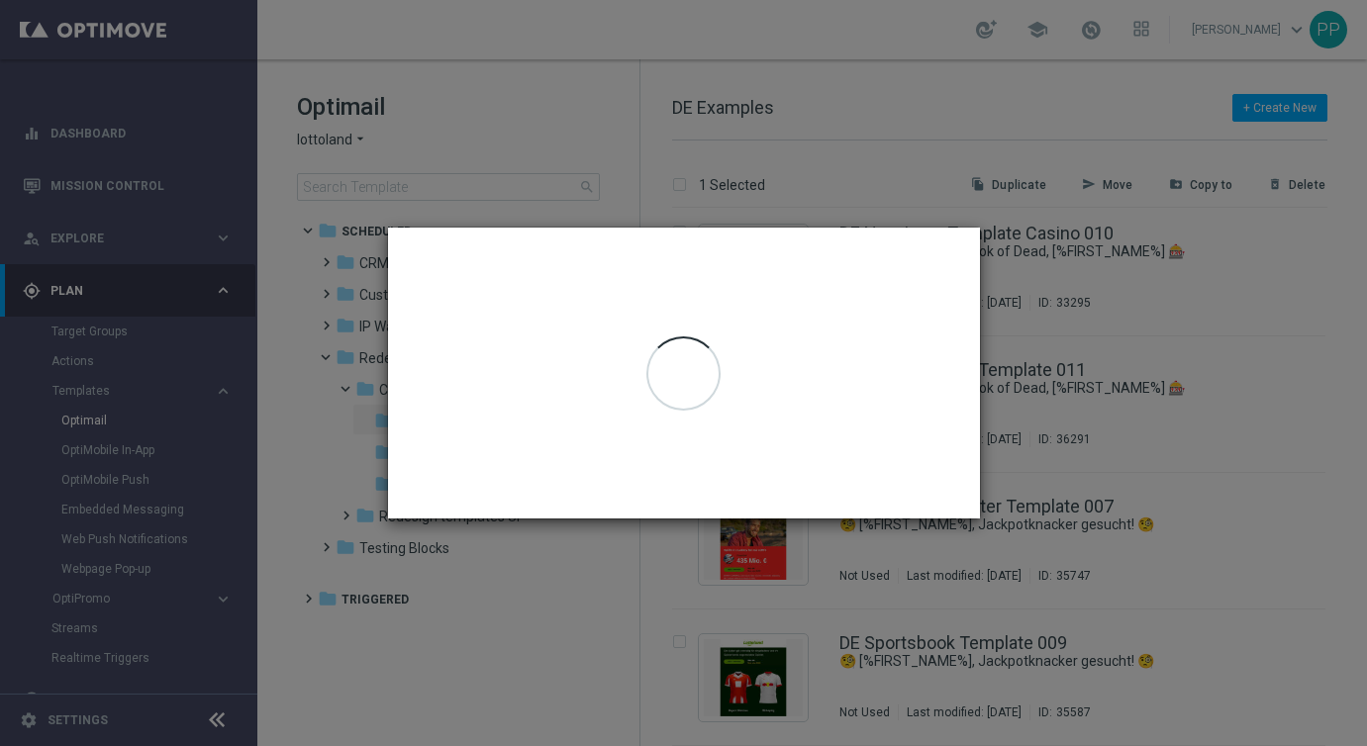
checkbox input "false"
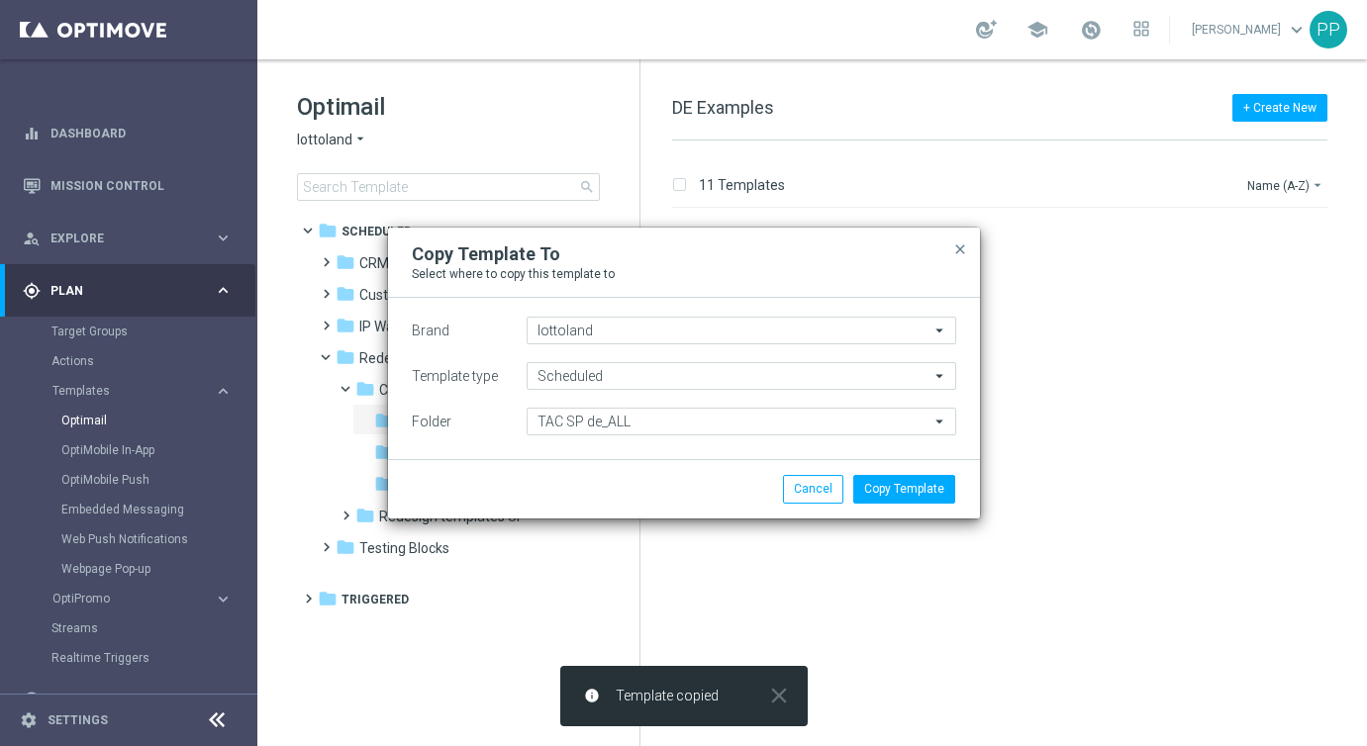
scroll to position [0, 0]
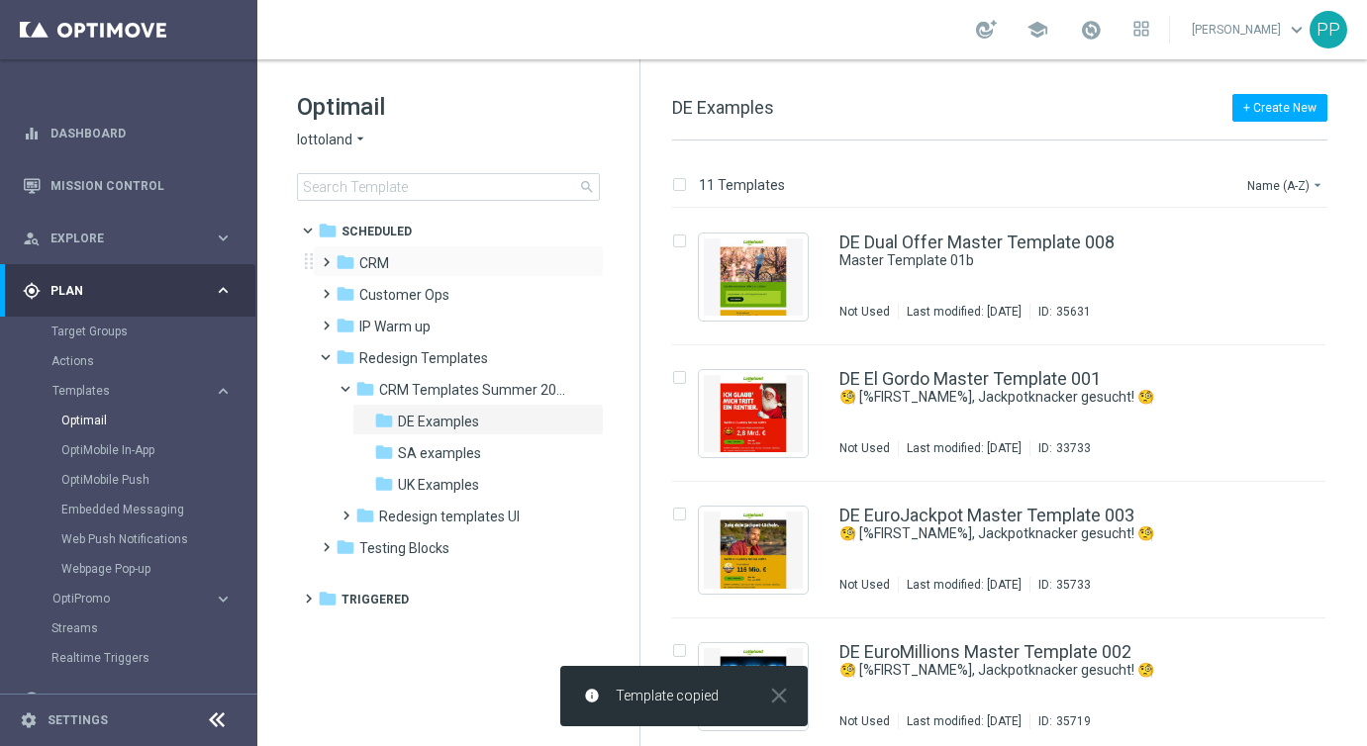
click at [326, 257] on span at bounding box center [322, 253] width 9 height 8
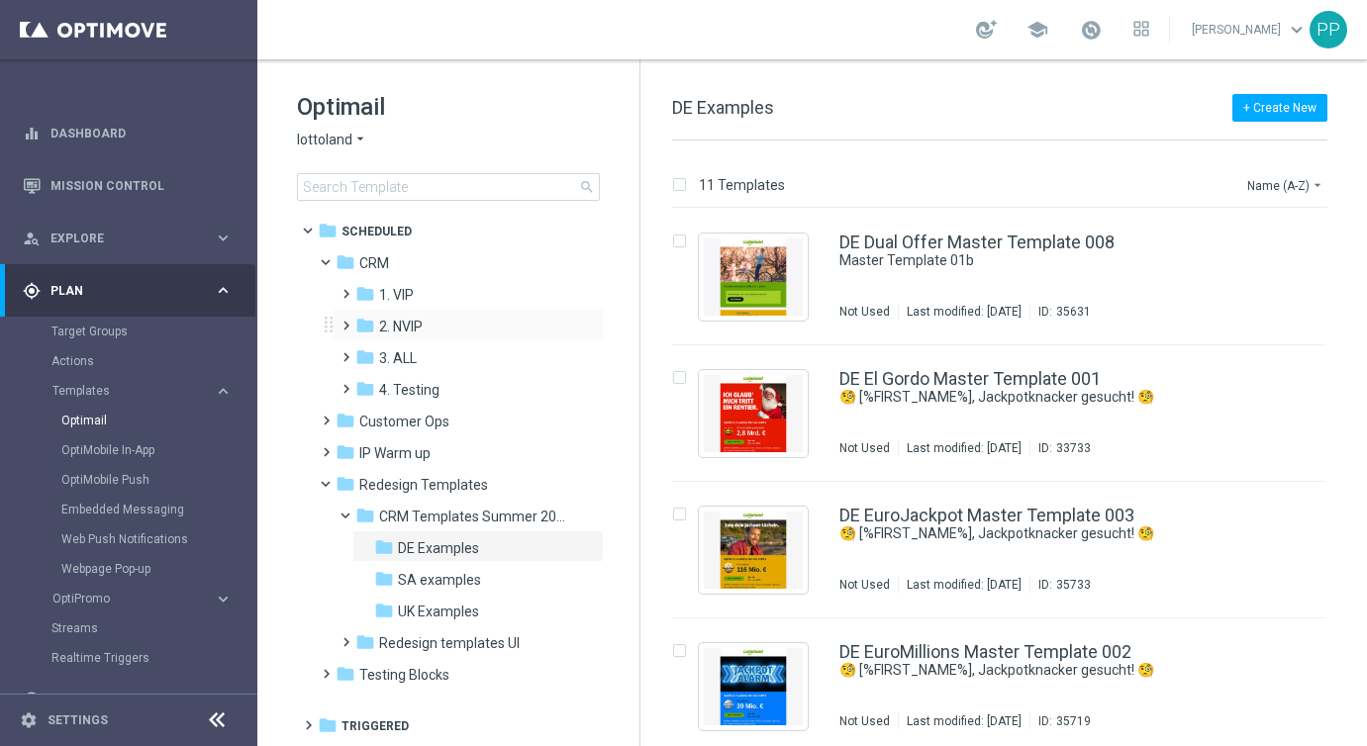
click at [342, 321] on span at bounding box center [342, 317] width 9 height 8
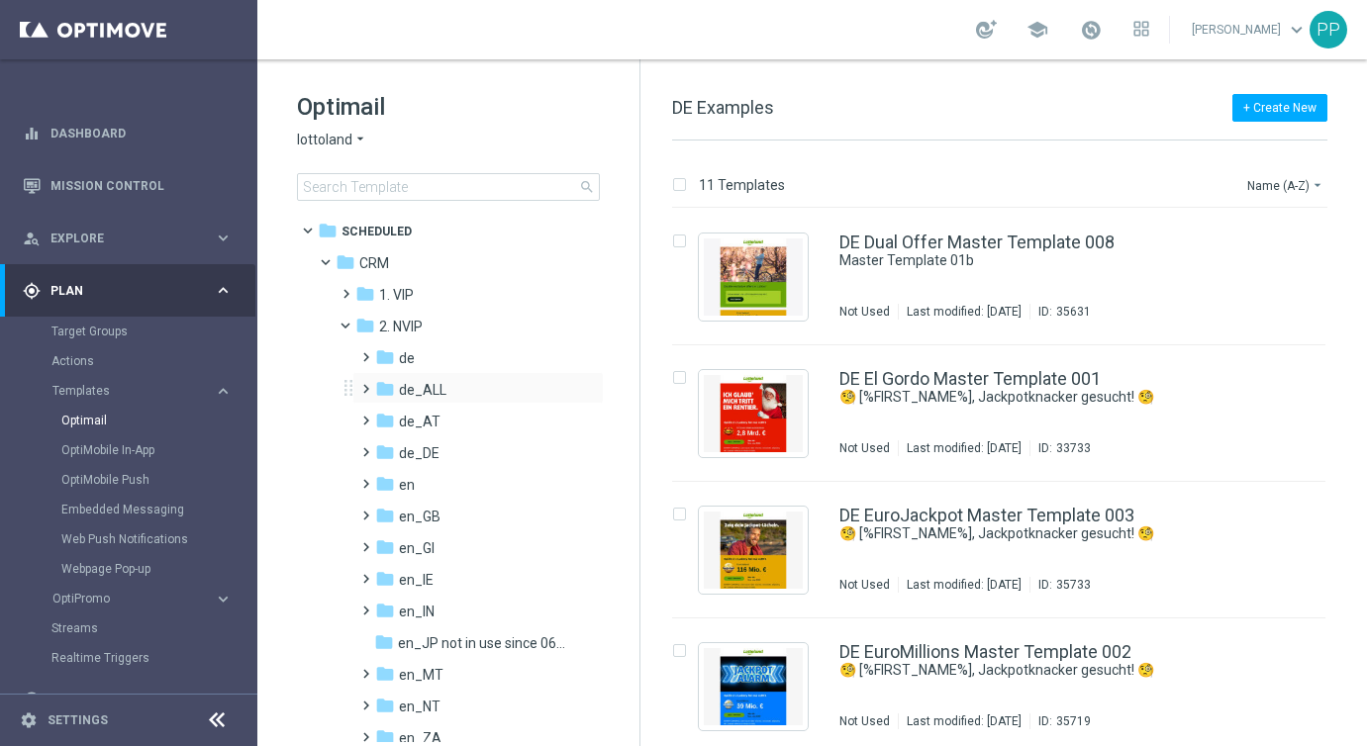
click at [366, 384] on span at bounding box center [361, 380] width 9 height 8
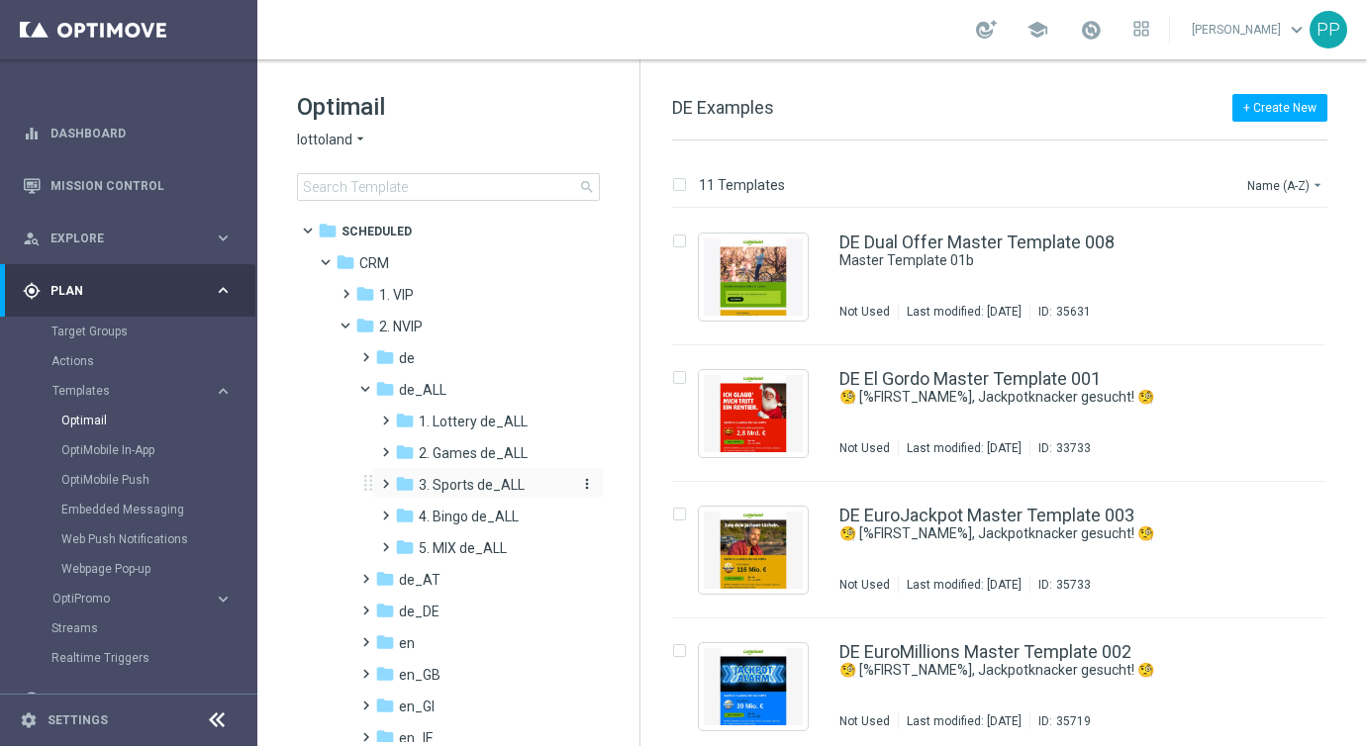
click at [449, 481] on span "3. Sports de_ALL" at bounding box center [472, 485] width 106 height 18
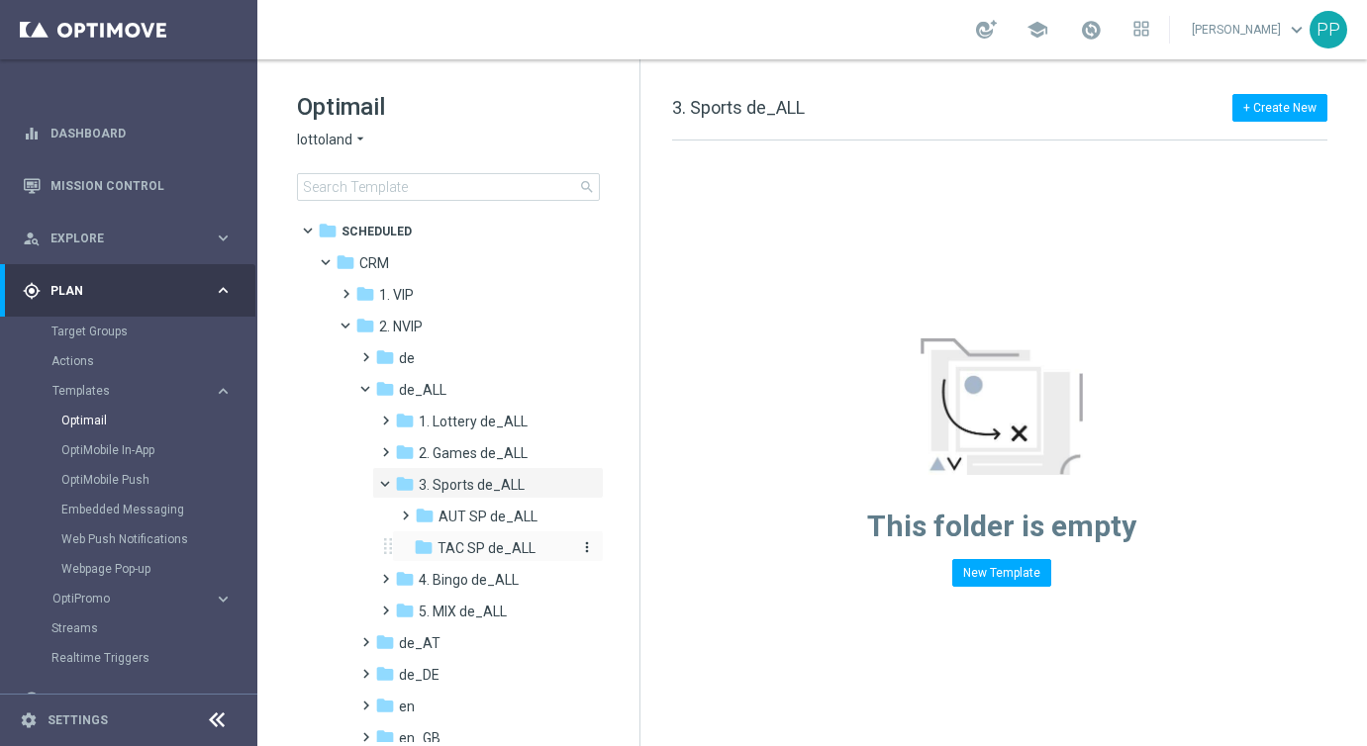
click at [453, 553] on span "TAC SP de_ALL" at bounding box center [487, 548] width 98 height 18
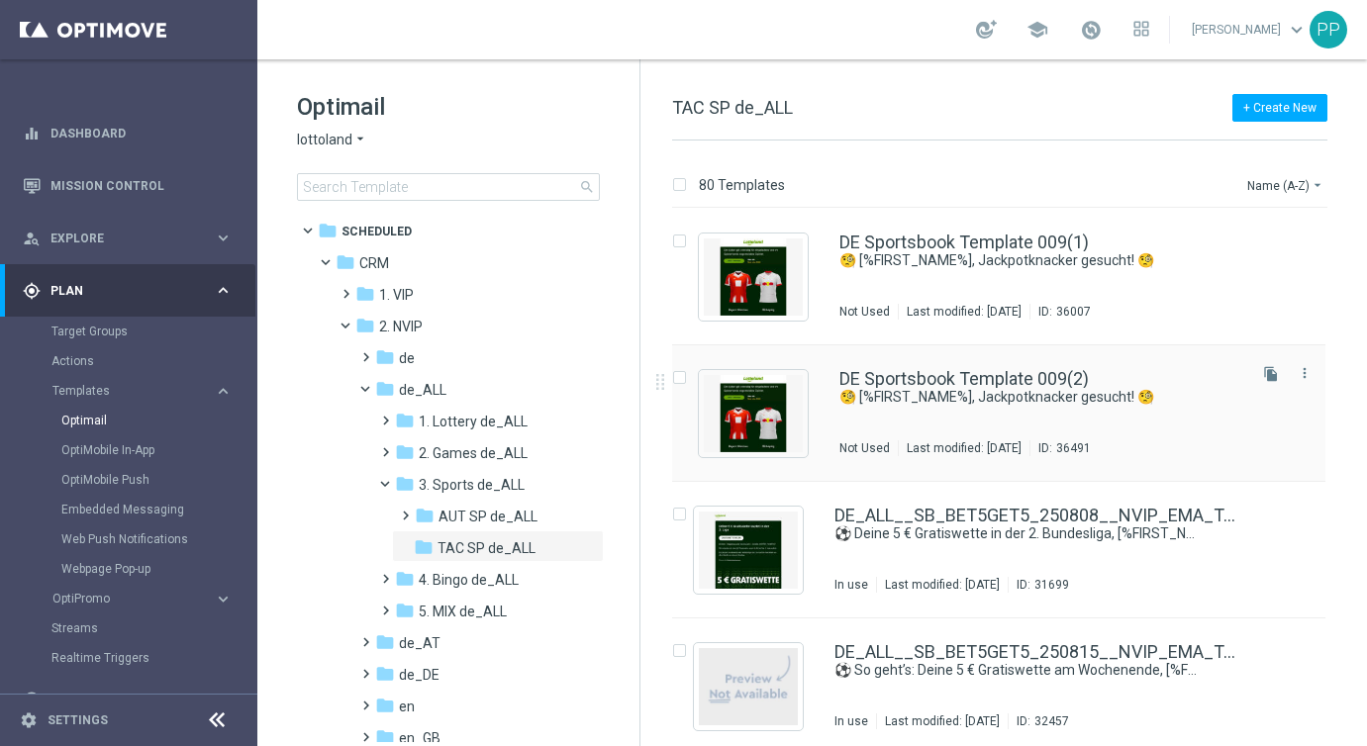
click at [679, 379] on input "Press SPACE to select this row." at bounding box center [678, 380] width 13 height 13
click at [1285, 186] on button "delete_forever Delete" at bounding box center [1296, 185] width 61 height 24
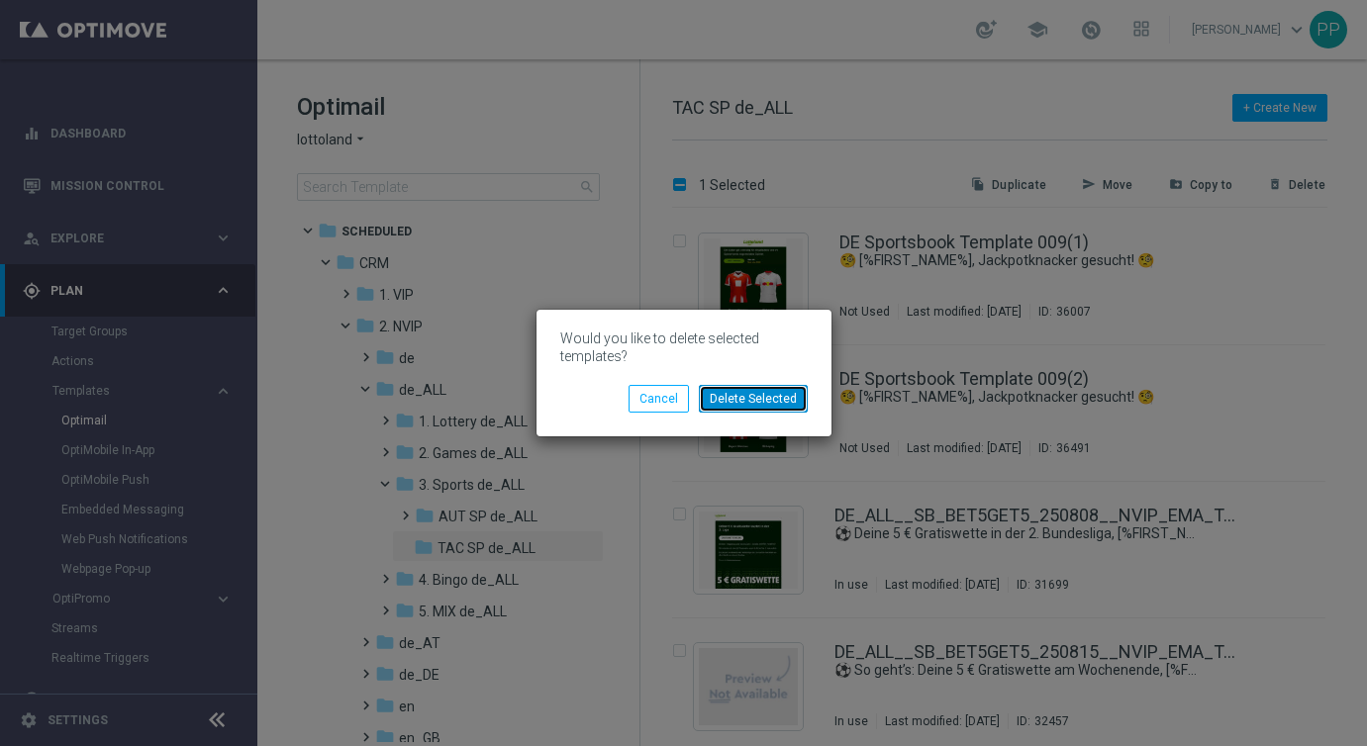
click at [777, 386] on button "Delete Selected" at bounding box center [753, 399] width 109 height 28
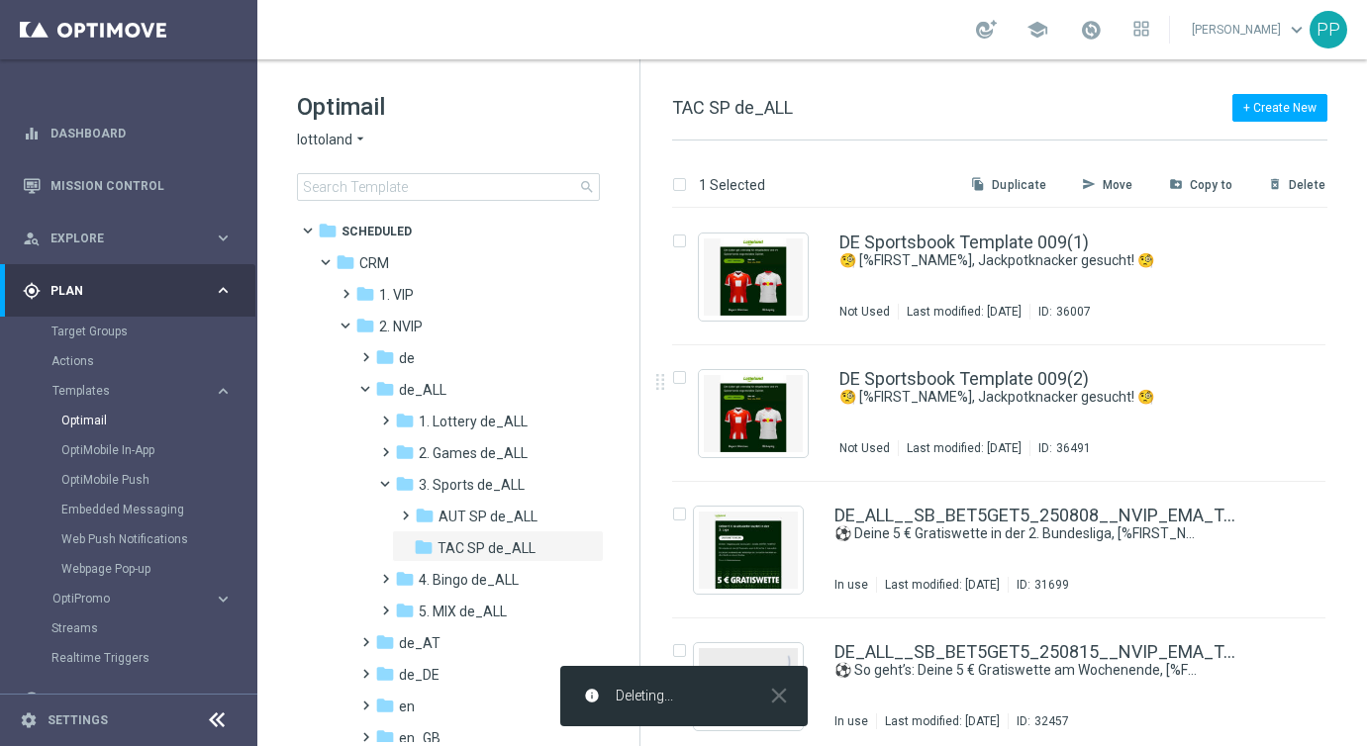
checkbox input "false"
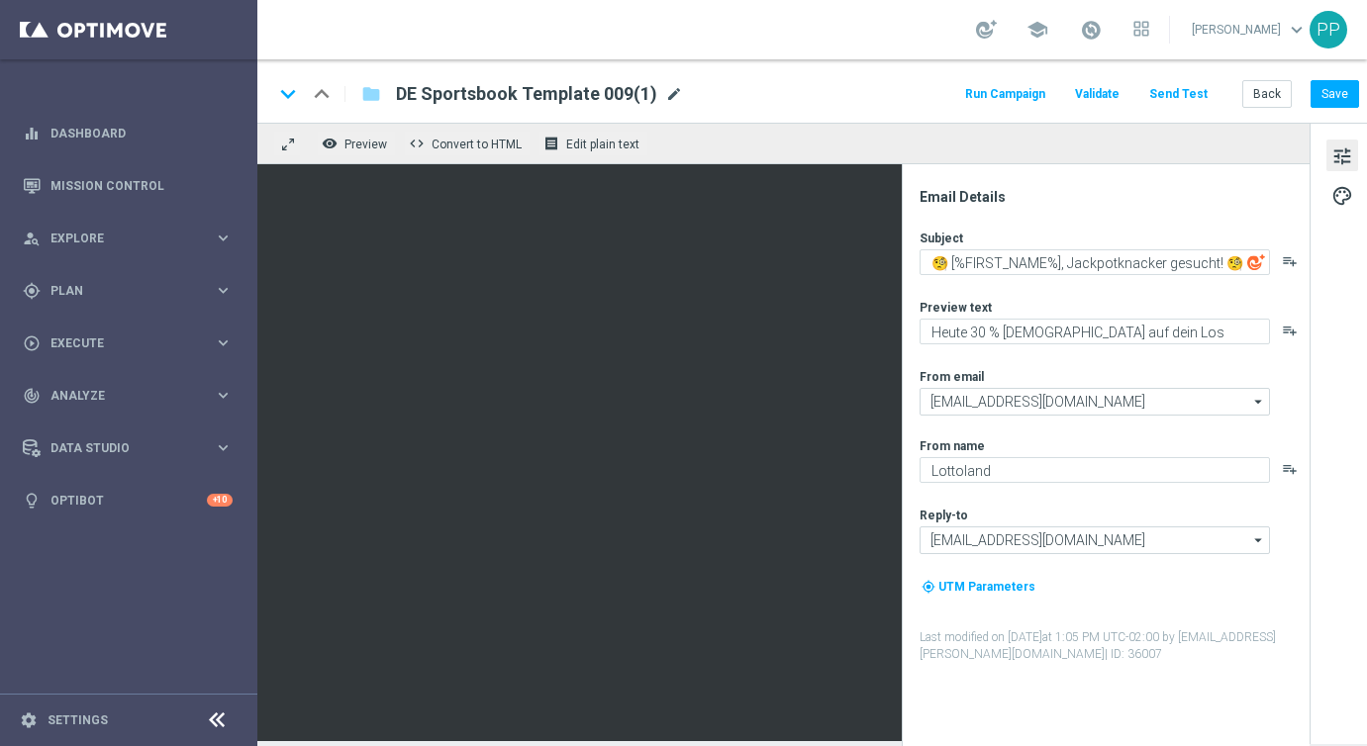
click at [665, 90] on span "mode_edit" at bounding box center [674, 94] width 18 height 18
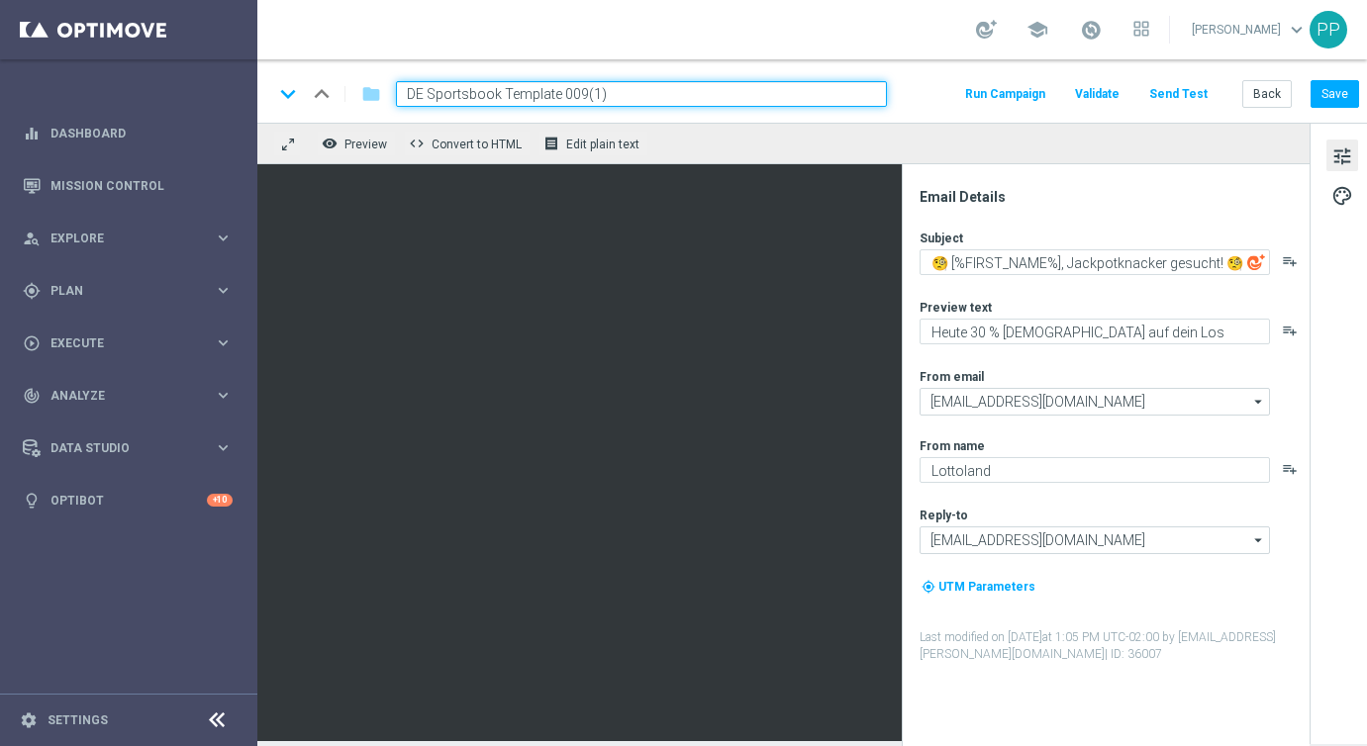
drag, startPoint x: 655, startPoint y: 92, endPoint x: 408, endPoint y: 88, distance: 247.5
click at [408, 88] on input "DE Sportsbook Template 009(1)" at bounding box center [641, 94] width 491 height 26
paste input "_ALL__SB_BETSLIPBOOST_250926__NVIP_EMA_TAC_SP"
type input "DE_ALL__SB_BETSLIPBOOST_250926__NVIP_EMA_TAC_SP"
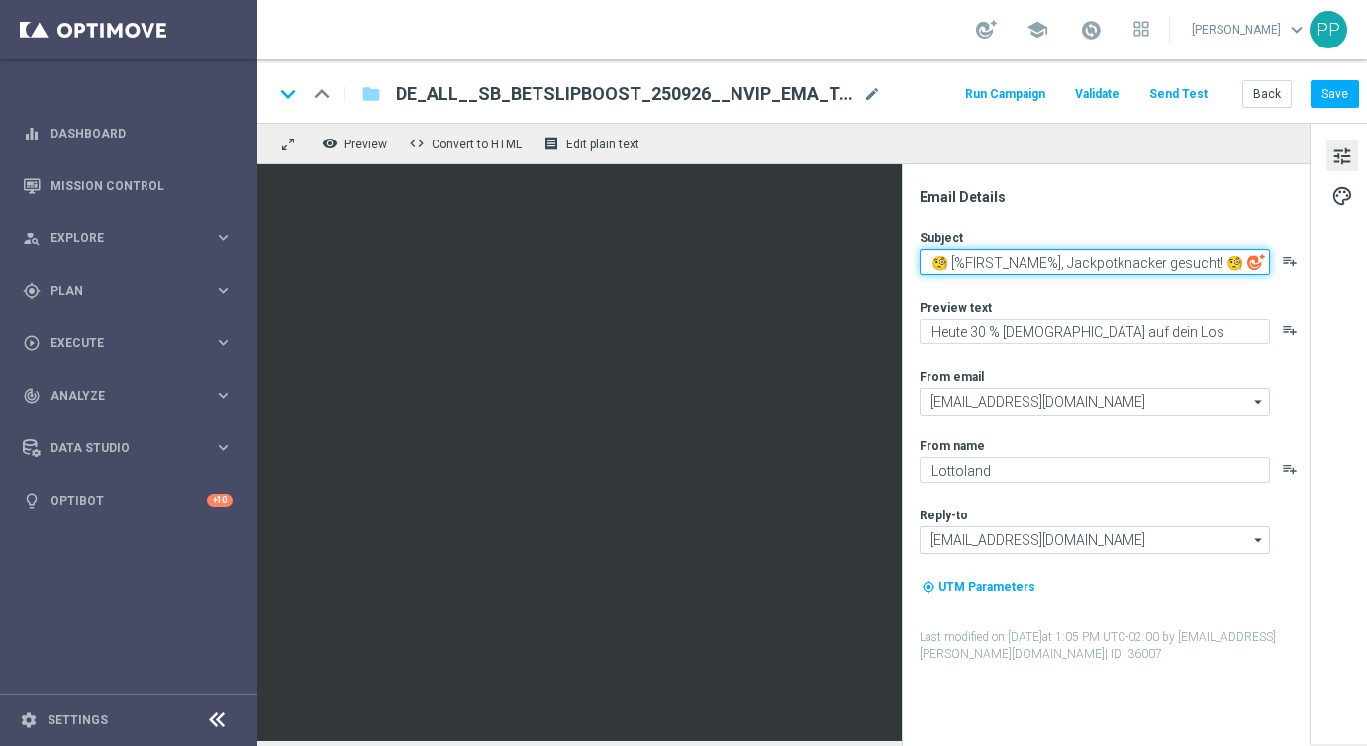
drag, startPoint x: 948, startPoint y: 266, endPoint x: 1174, endPoint y: 336, distance: 236.1
click at [1174, 336] on div "Subject 🧐 [%FIRST_NAME%], Jackpotknacker gesucht! 🧐 playlist_add Preview text H…" at bounding box center [1114, 447] width 388 height 434
paste textarea "10 % Gewinn-Boost für deine nächste Wette, [%FIRST_NAME%]"
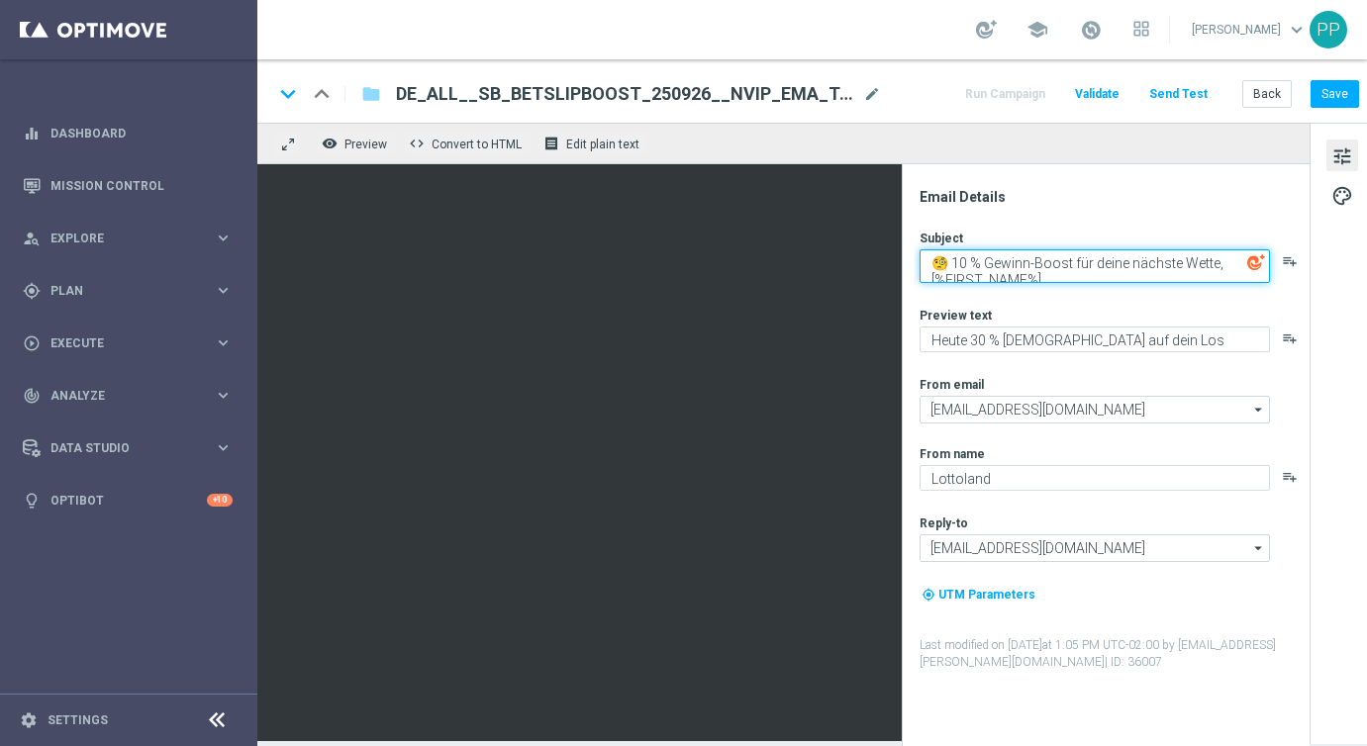
scroll to position [6, 0]
drag, startPoint x: 942, startPoint y: 256, endPoint x: 930, endPoint y: 256, distance: 11.9
click at [930, 256] on textarea "🧐 10 % Gewinn-Boost für deine nächste Wette, [%FIRST_NAME%]" at bounding box center [1095, 266] width 350 height 34
paste textarea
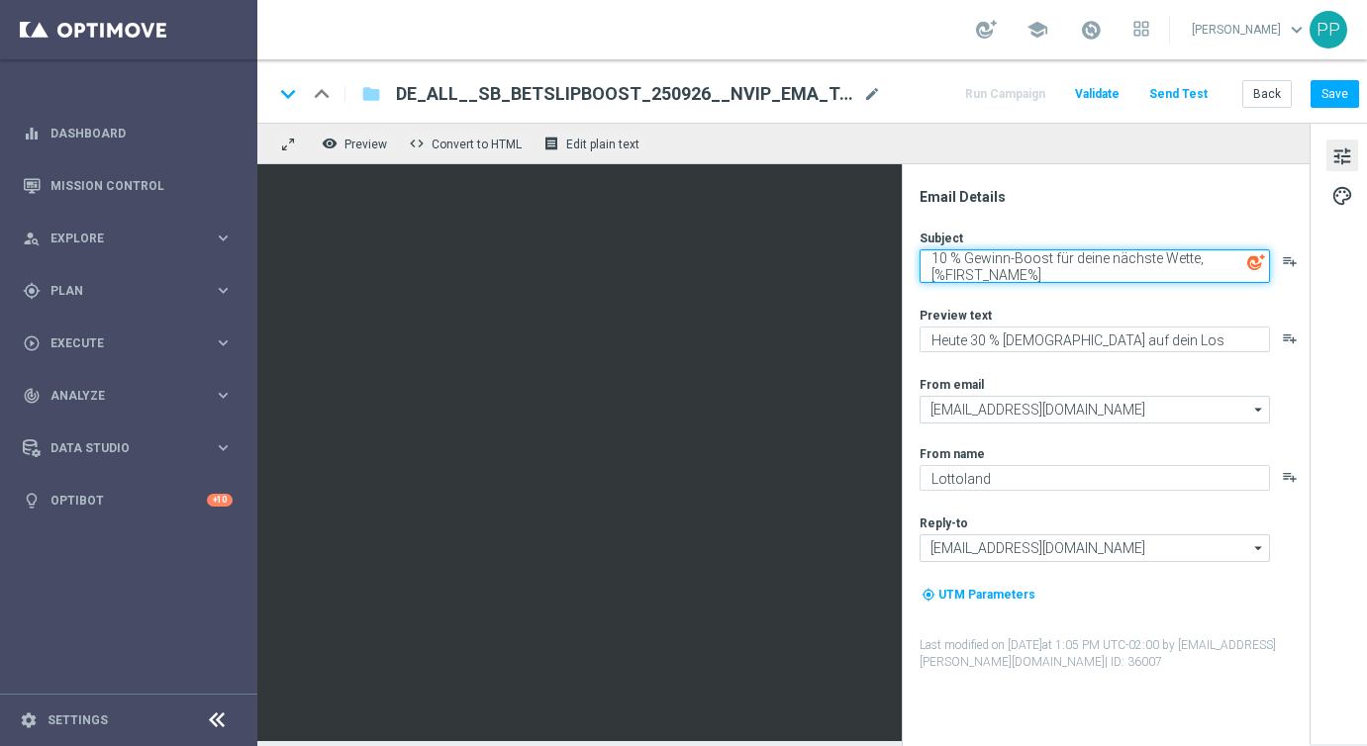
paste textarea "⚽"
drag, startPoint x: 933, startPoint y: 258, endPoint x: 1088, endPoint y: 281, distance: 156.1
click at [1088, 281] on textarea "⚽ 10 % Gewinn-Boost für deine nächste Wette, [%FIRST_NAME%]" at bounding box center [1095, 266] width 350 height 34
type textarea "⚽ 10 % Gewinn-Boost für deine nächste Wette, [%FIRST_NAME%]"
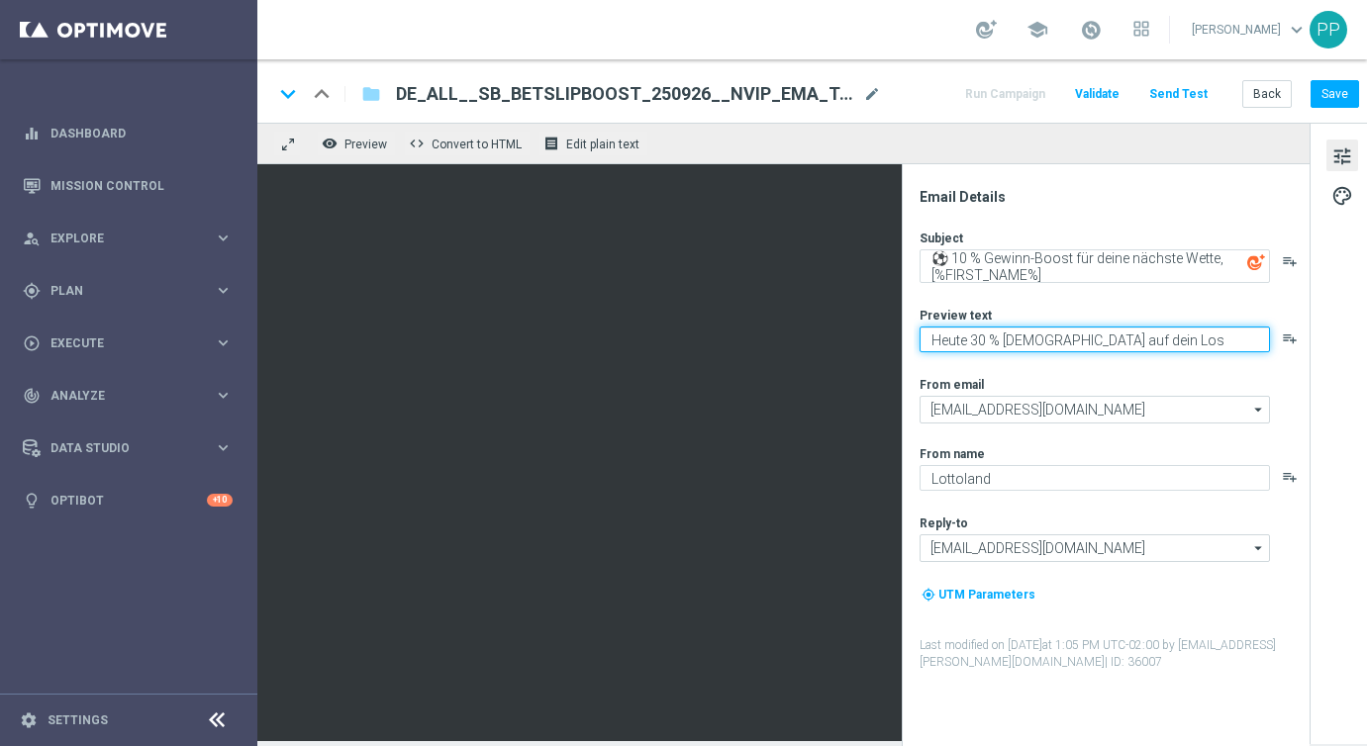
drag, startPoint x: 927, startPoint y: 342, endPoint x: 1170, endPoint y: 344, distance: 243.5
click at [1170, 345] on textarea "Heute 30 % Rabatt auf dein Los" at bounding box center [1095, 340] width 350 height 26
paste textarea "10 % Gewinnsteigerung auf deine Fußball-Wette."
type textarea "10 % Gewinnsteigerung auf deine Fußball-Wette."
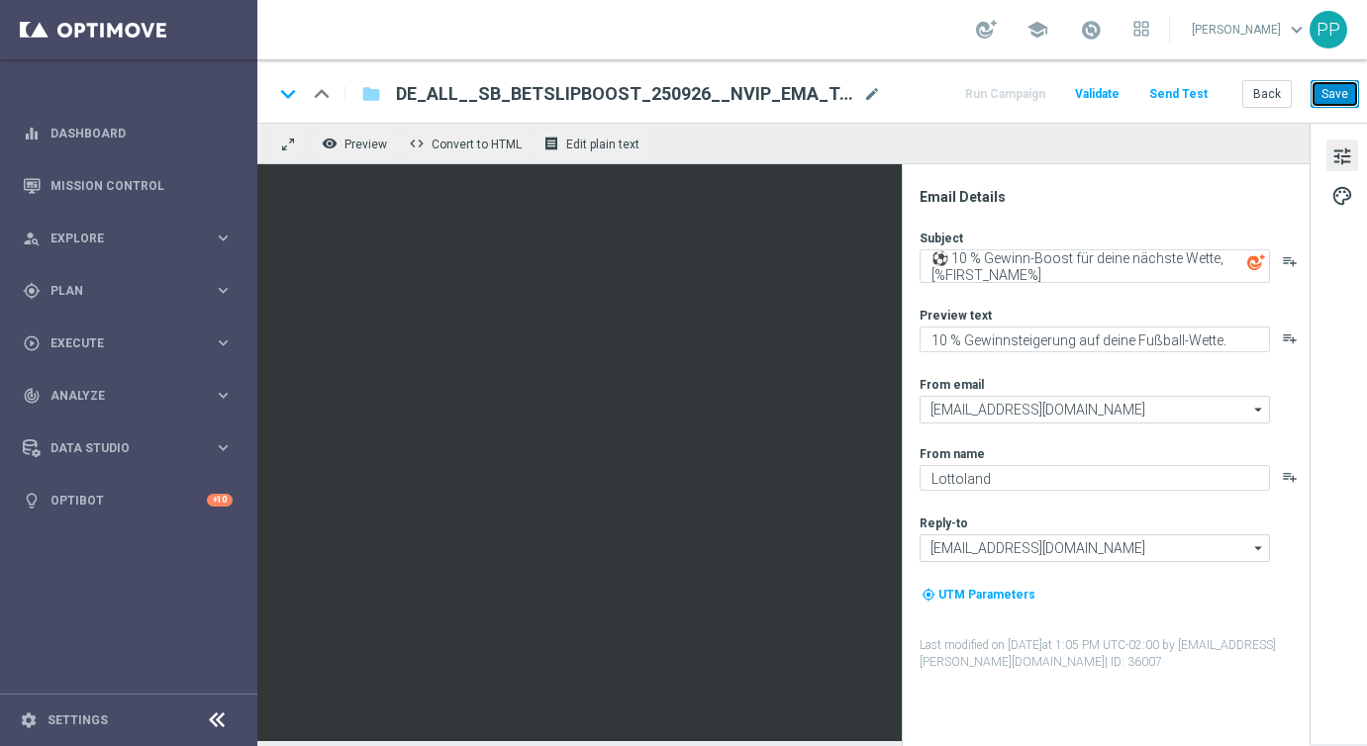
click at [1320, 88] on button "Save" at bounding box center [1335, 94] width 49 height 28
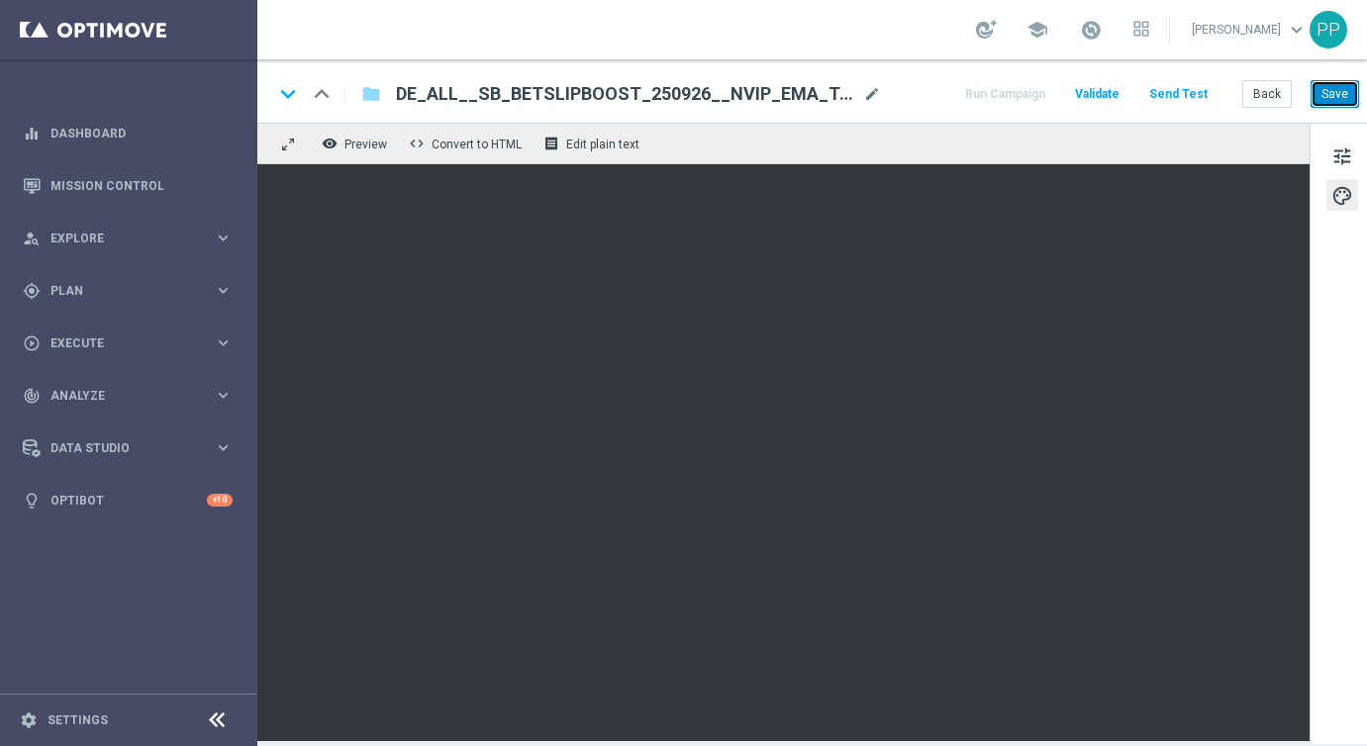
click at [1335, 103] on button "Save" at bounding box center [1335, 94] width 49 height 28
click at [1344, 96] on button "Save" at bounding box center [1335, 94] width 49 height 28
click at [1329, 101] on button "Save" at bounding box center [1335, 94] width 49 height 28
click at [1341, 91] on button "Save" at bounding box center [1335, 94] width 49 height 28
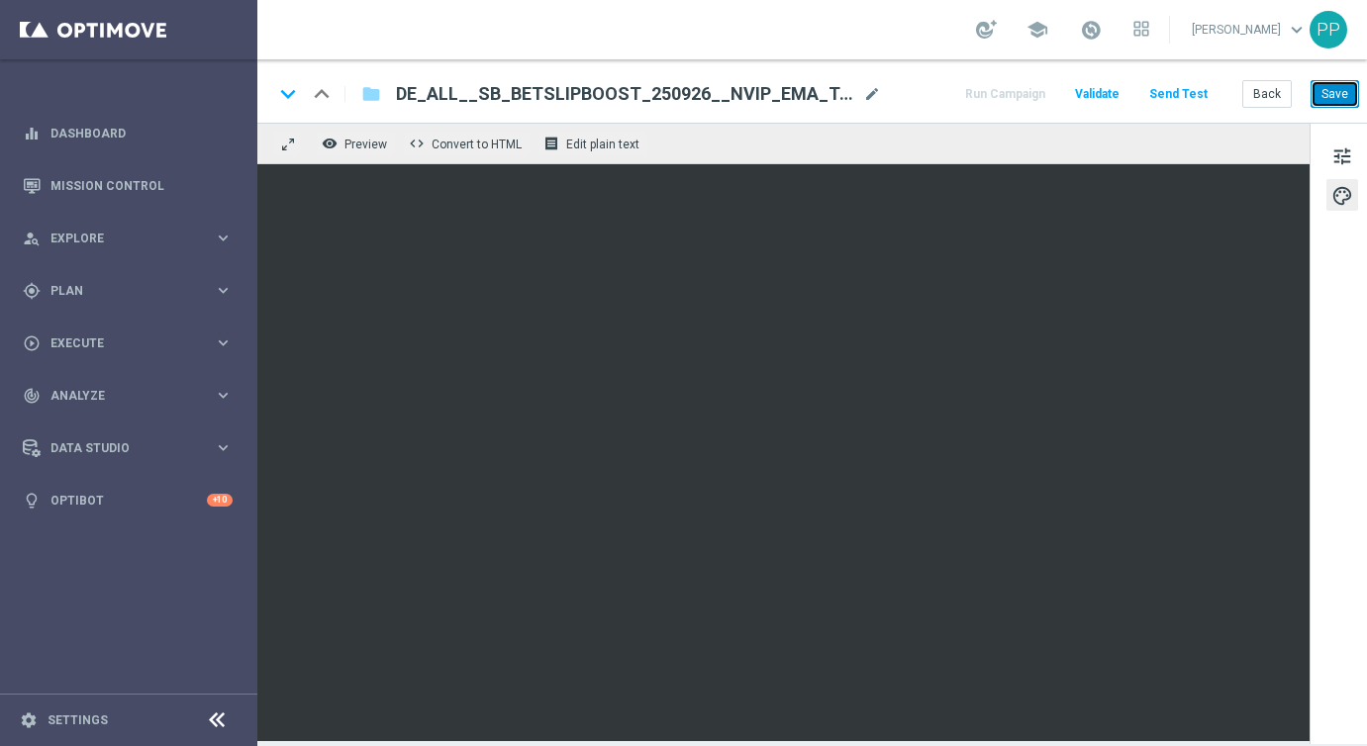
click at [1346, 99] on button "Save" at bounding box center [1335, 94] width 49 height 28
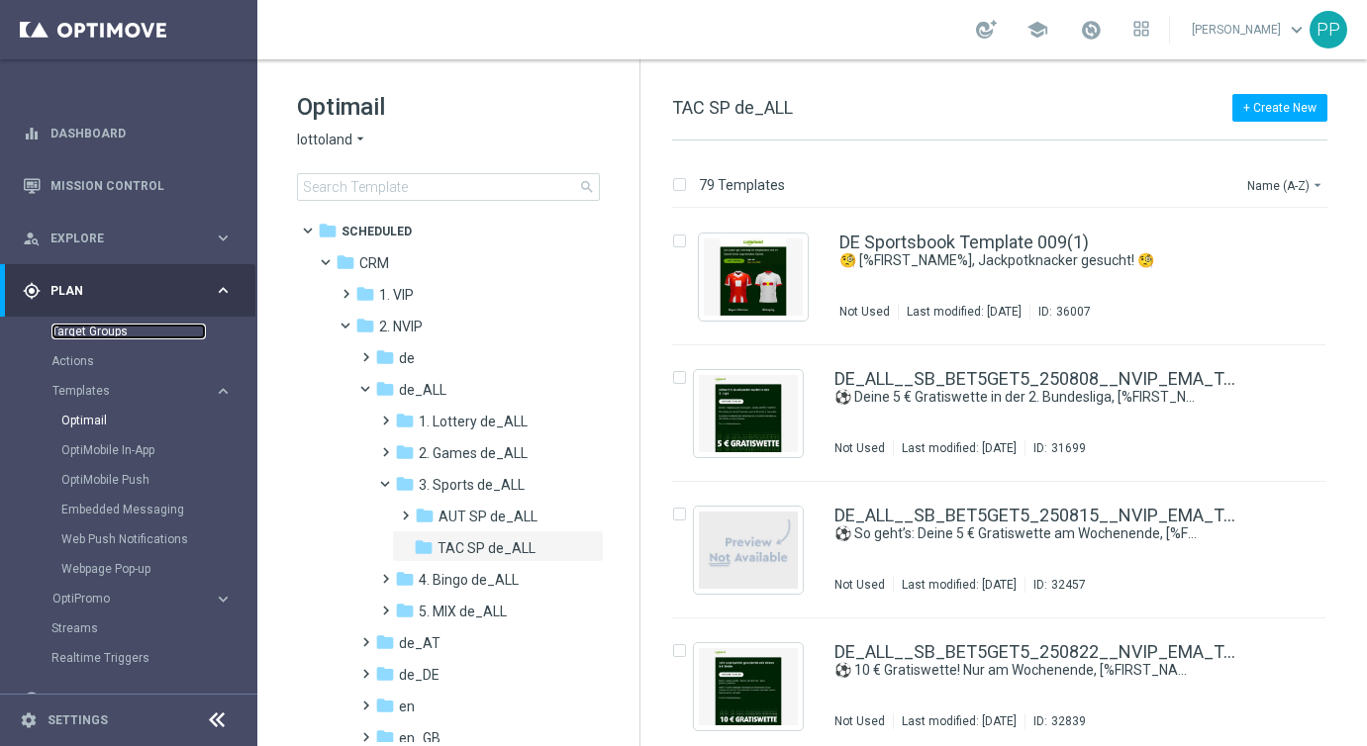
click at [81, 327] on link "Target Groups" at bounding box center [128, 332] width 154 height 16
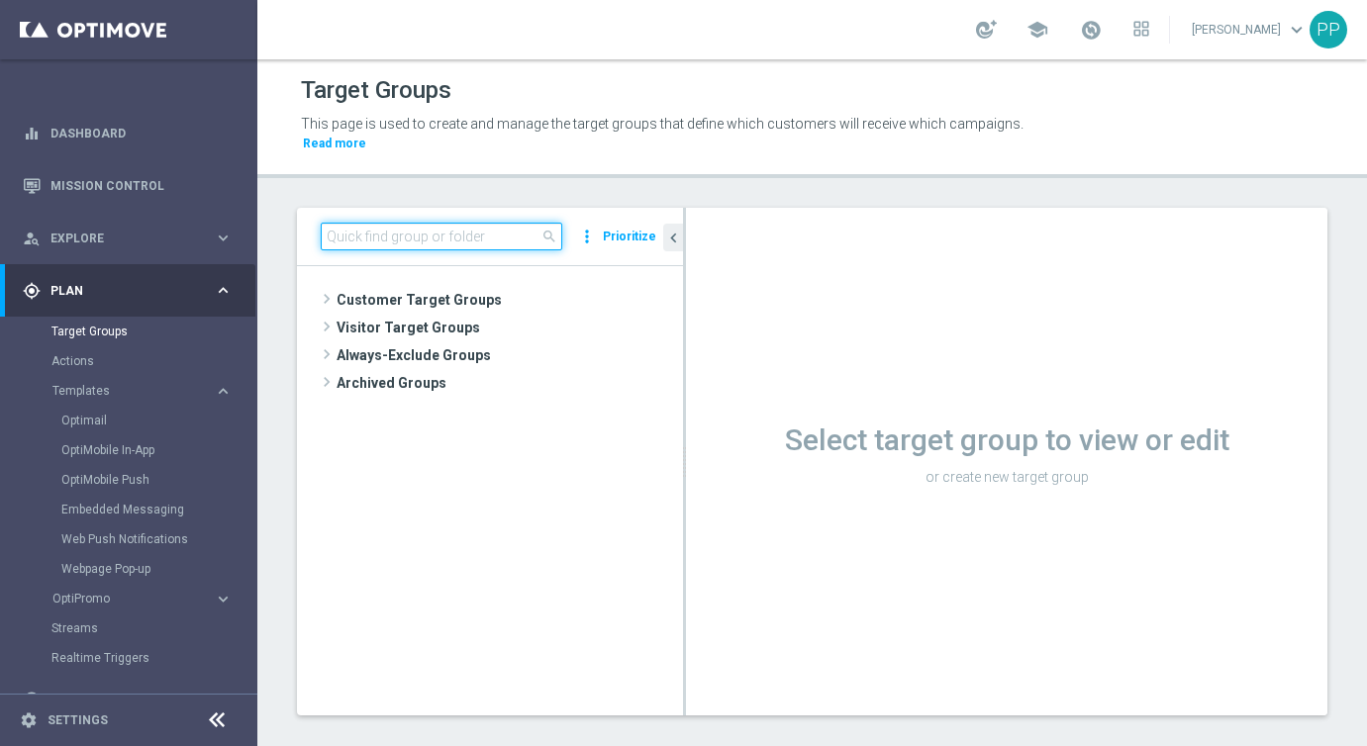
click at [349, 232] on input at bounding box center [442, 237] width 242 height 28
paste input "DE_RI_SC_XSELL_REG"
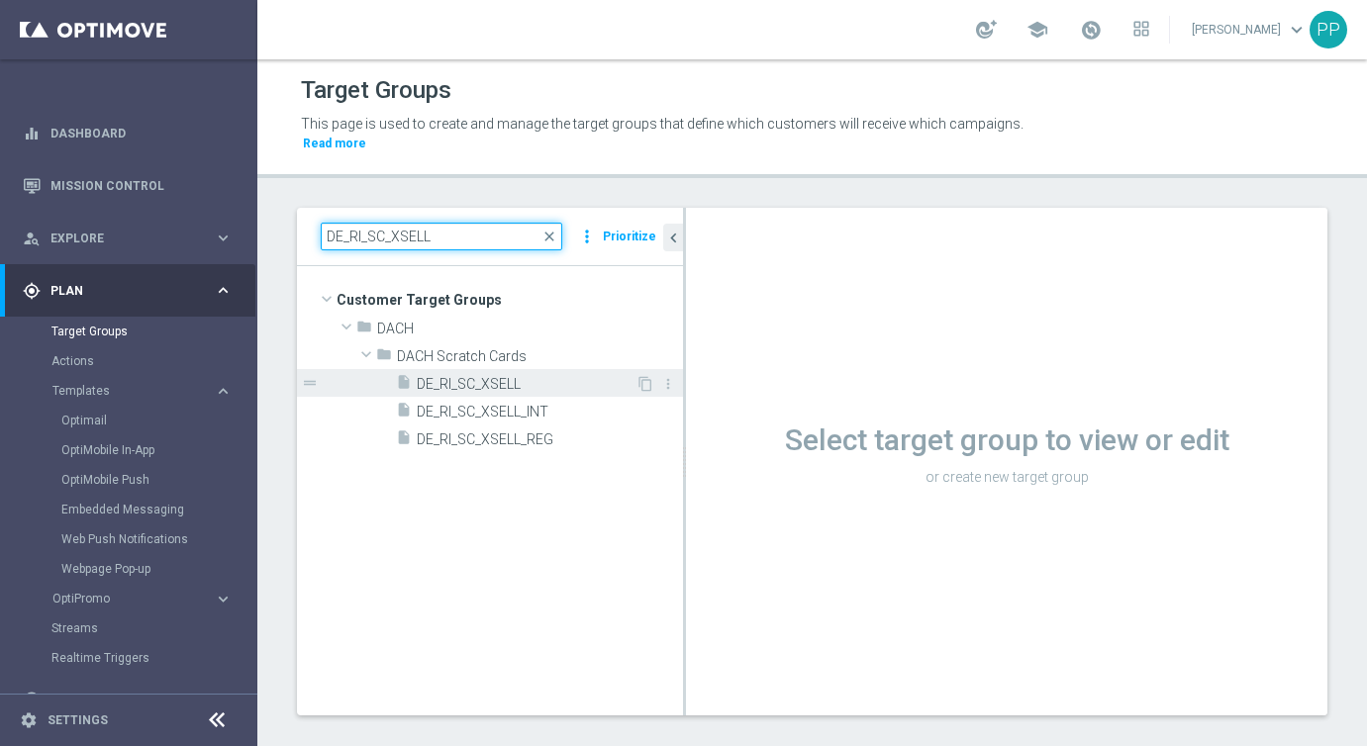
type input "DE_RI_SC_XSELL"
click at [465, 387] on span "DE_RI_SC_XSELL" at bounding box center [526, 384] width 219 height 17
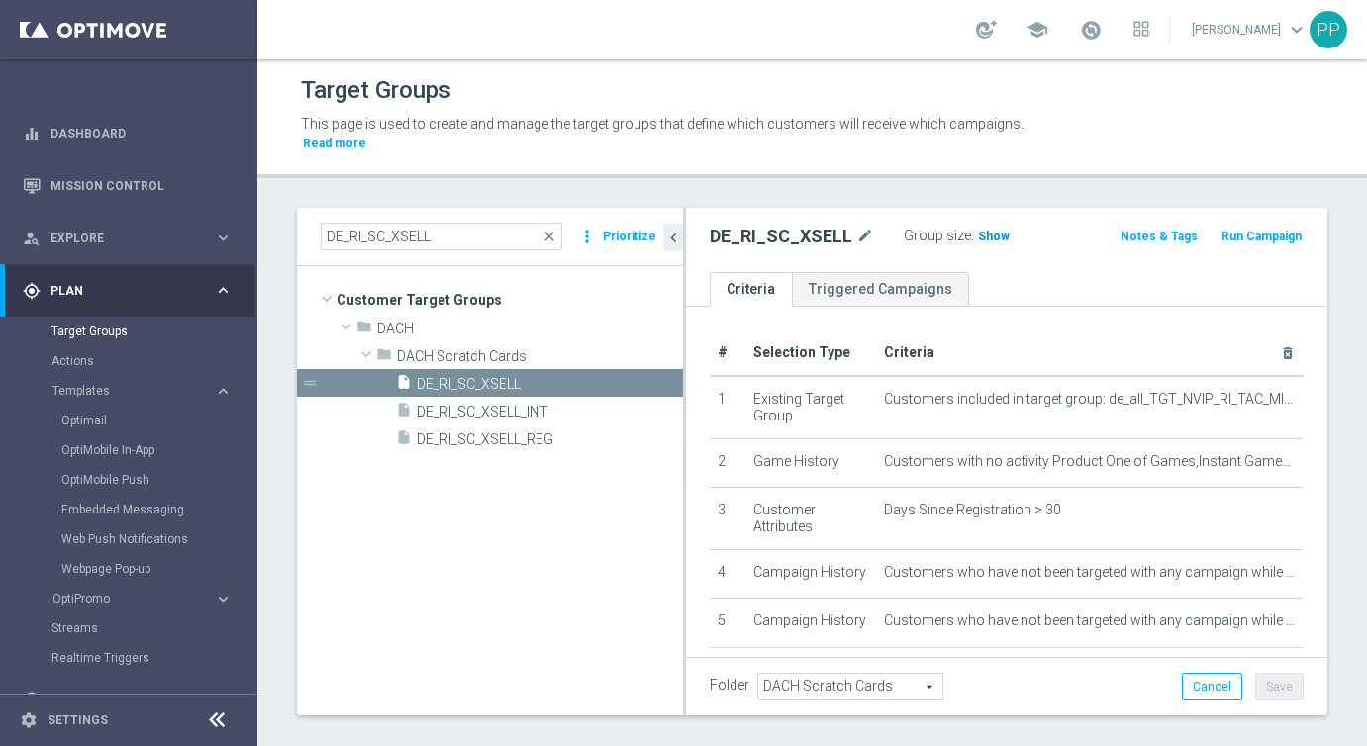
click at [984, 237] on span "Show" at bounding box center [994, 237] width 32 height 14
click at [991, 264] on div "DE_RI_SC_XSELL mode_edit Group size : Show Calculating… Notes & Tags Run Campai…" at bounding box center [1006, 240] width 641 height 64
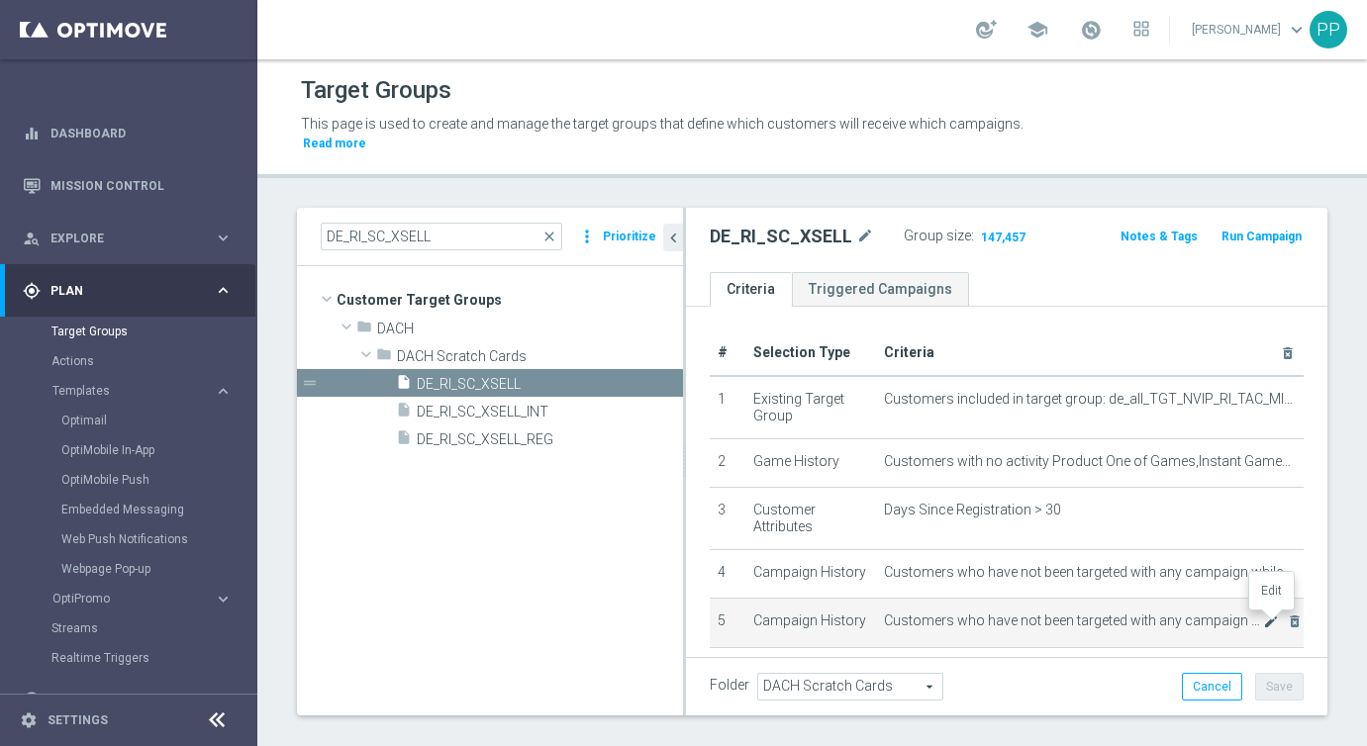
click at [1269, 623] on icon "mode_edit" at bounding box center [1271, 622] width 16 height 16
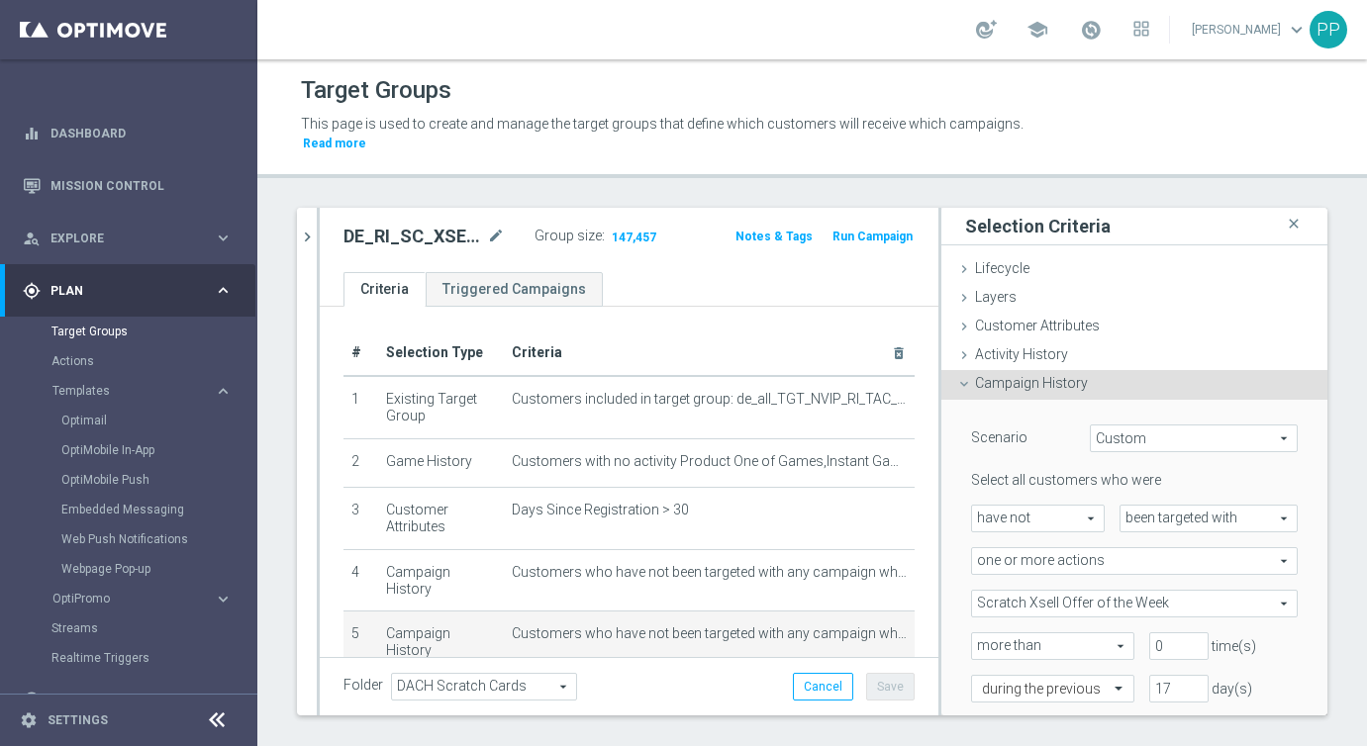
click at [1045, 600] on span "Scratch Xsell Offer of the Week" at bounding box center [1134, 604] width 325 height 26
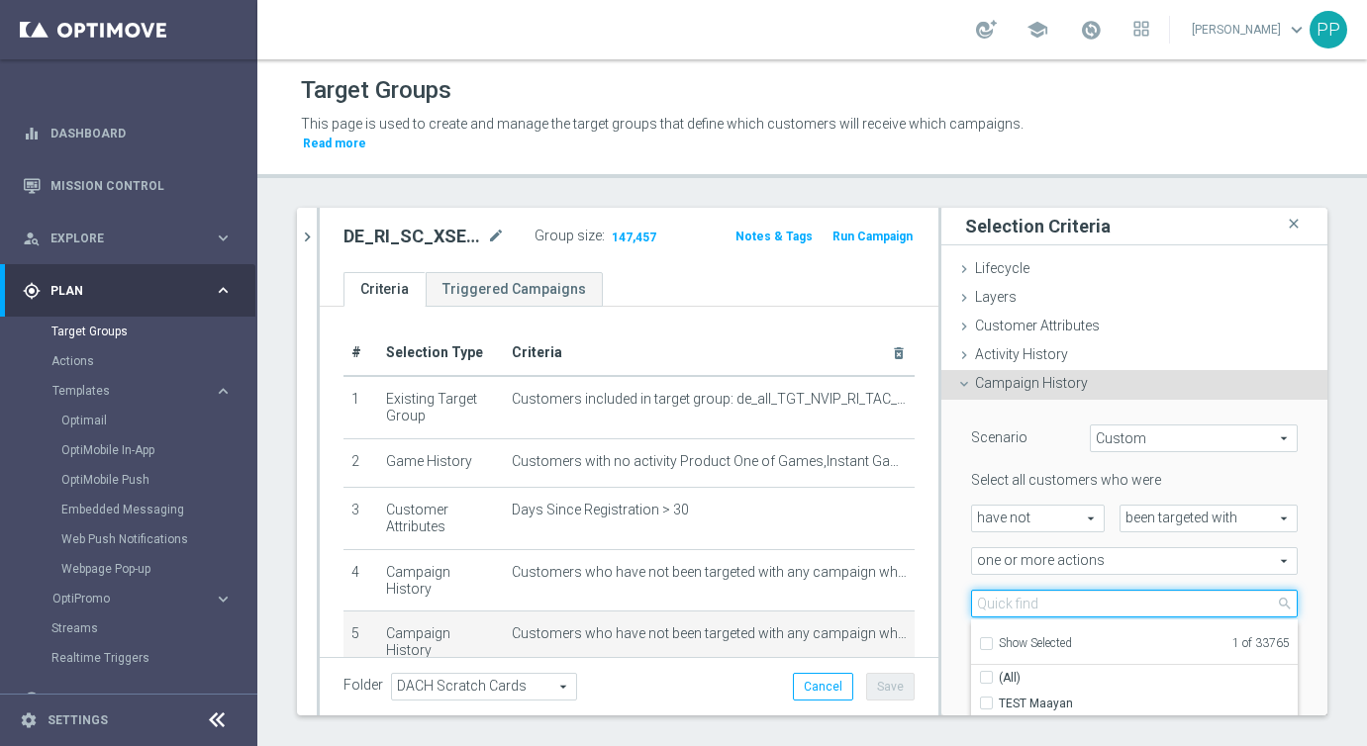
click at [1006, 604] on input "search" at bounding box center [1134, 604] width 327 height 28
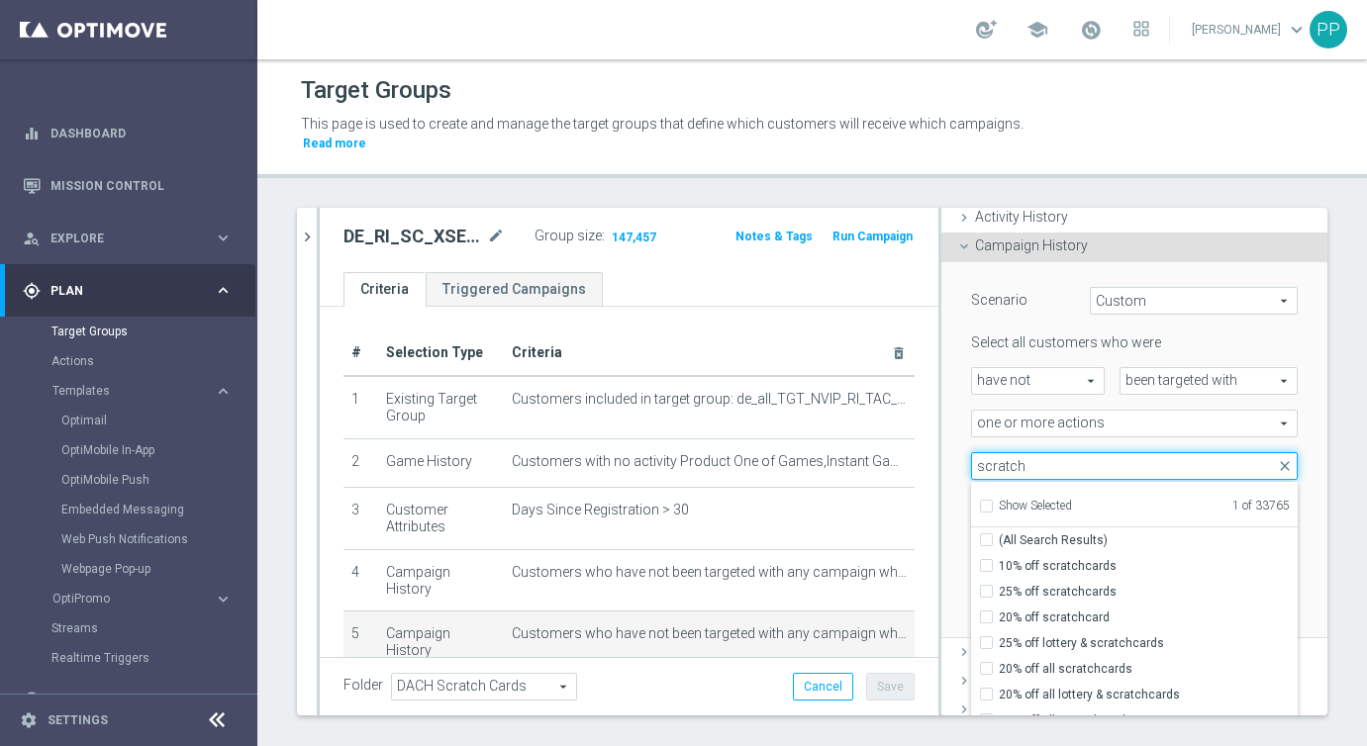
scroll to position [157, 0]
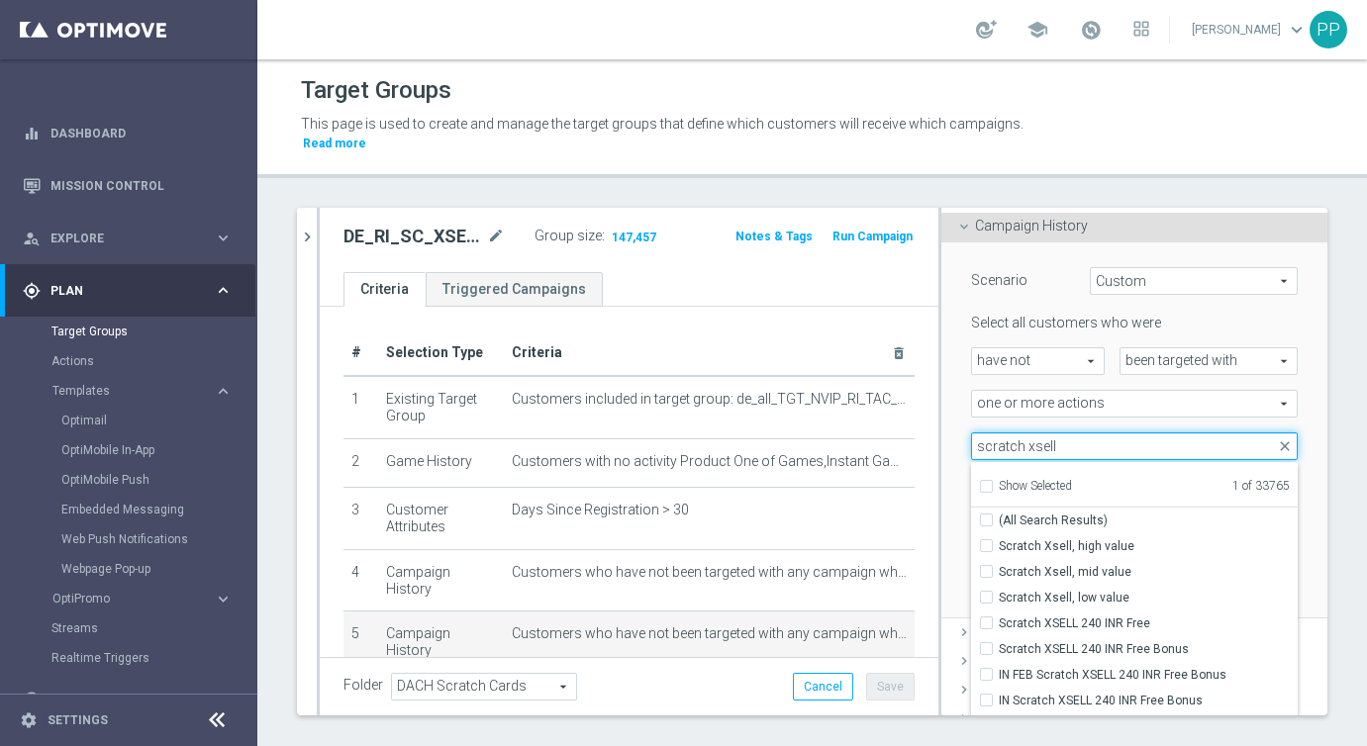
drag, startPoint x: 1080, startPoint y: 447, endPoint x: 983, endPoint y: 446, distance: 97.0
click at [1047, 447] on input "scratch xsell" at bounding box center [1134, 447] width 327 height 28
click at [982, 446] on input "scratch xsell" at bounding box center [1134, 447] width 327 height 28
drag, startPoint x: 1060, startPoint y: 445, endPoint x: 978, endPoint y: 440, distance: 82.3
click at [978, 440] on input "scratch xsell" at bounding box center [1134, 447] width 327 height 28
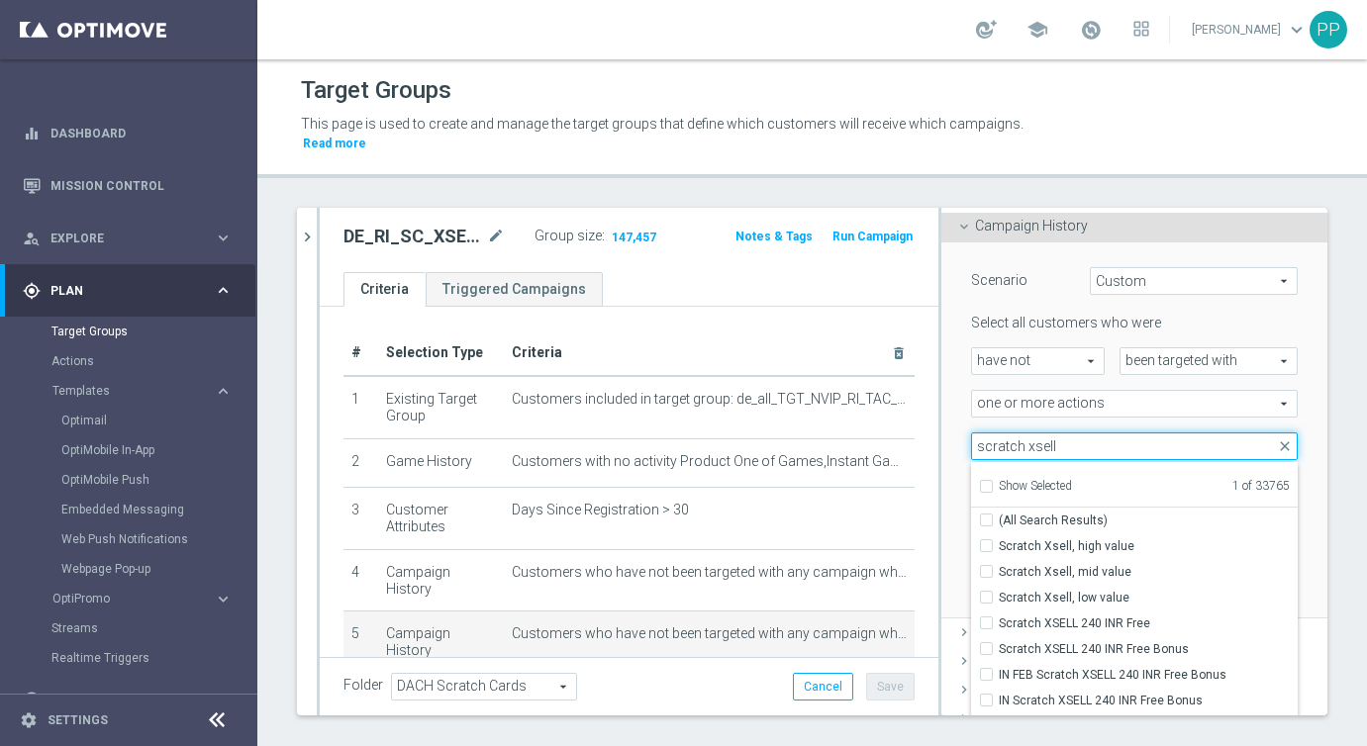
paste input "Scratch Xsell Offer of the Week - MC"
type input "Scratch Xsell Offer of the Week - MC"
checkbox input "true"
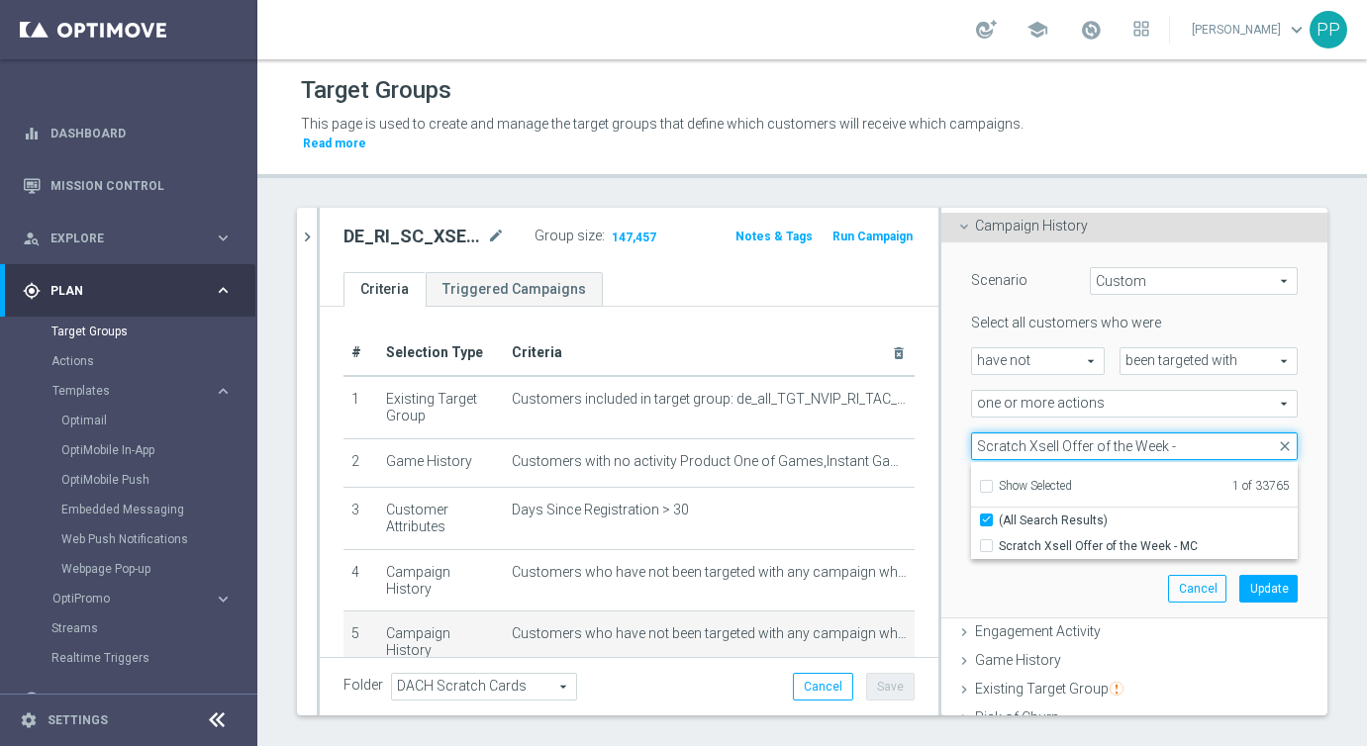
type input "Scratch Xsell Offer of the Week -"
checkbox input "false"
type input "Scratch Xsell Offer of the Week -"
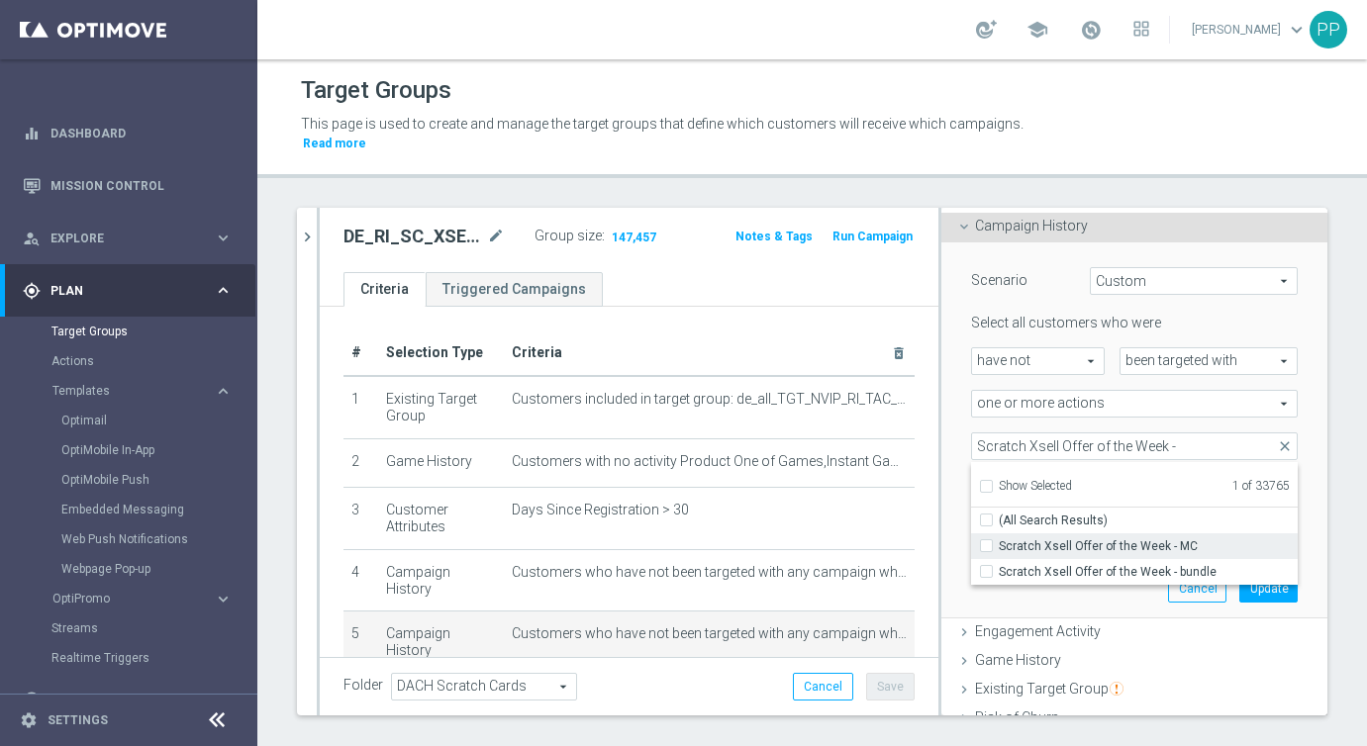
click at [988, 543] on input "Scratch Xsell Offer of the Week - MC" at bounding box center [992, 545] width 13 height 13
checkbox input "true"
type input "Selected 2 of 33765"
checkbox input "true"
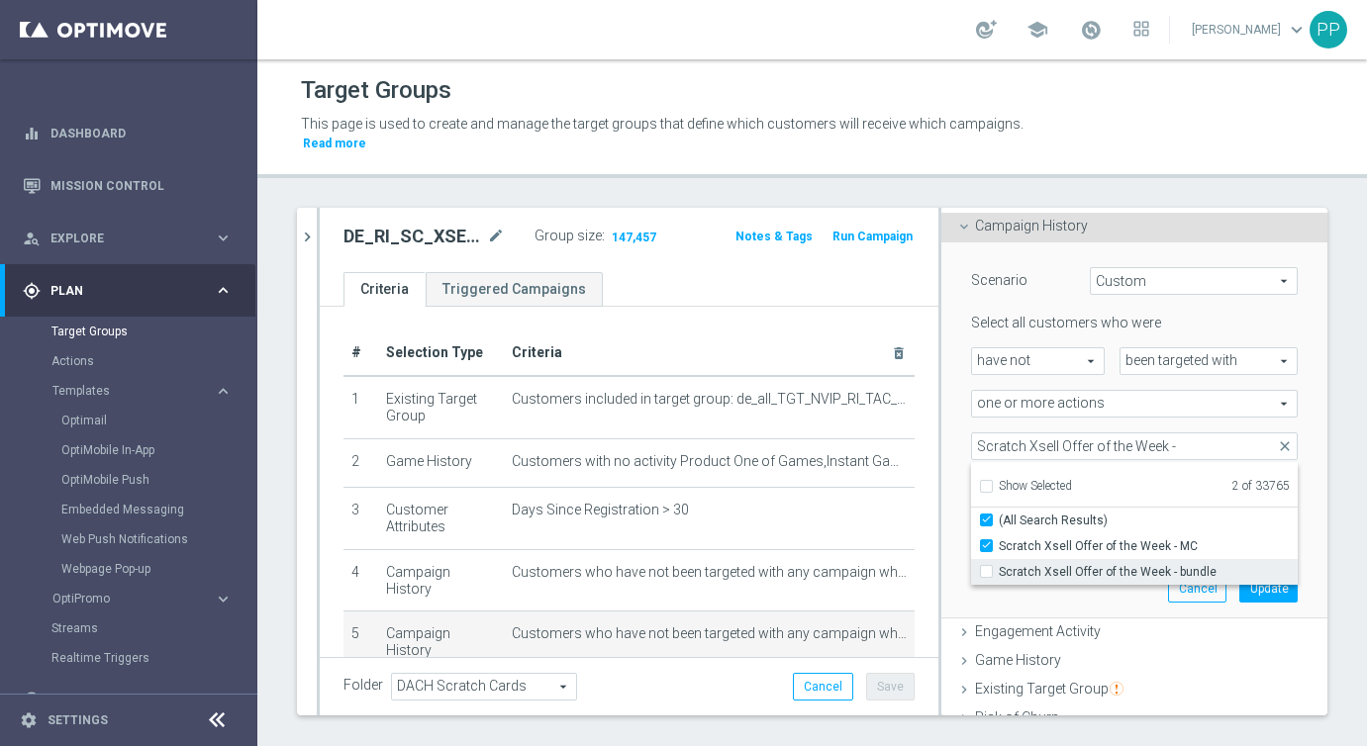
click at [990, 574] on input "Scratch Xsell Offer of the Week - bundle" at bounding box center [992, 571] width 13 height 13
checkbox input "true"
type input "Selected 3 of 33765"
checkbox input "false"
click at [1315, 528] on div "Scenario Custom Custom arrow_drop_down search Select all customers who were hav…" at bounding box center [1134, 431] width 386 height 377
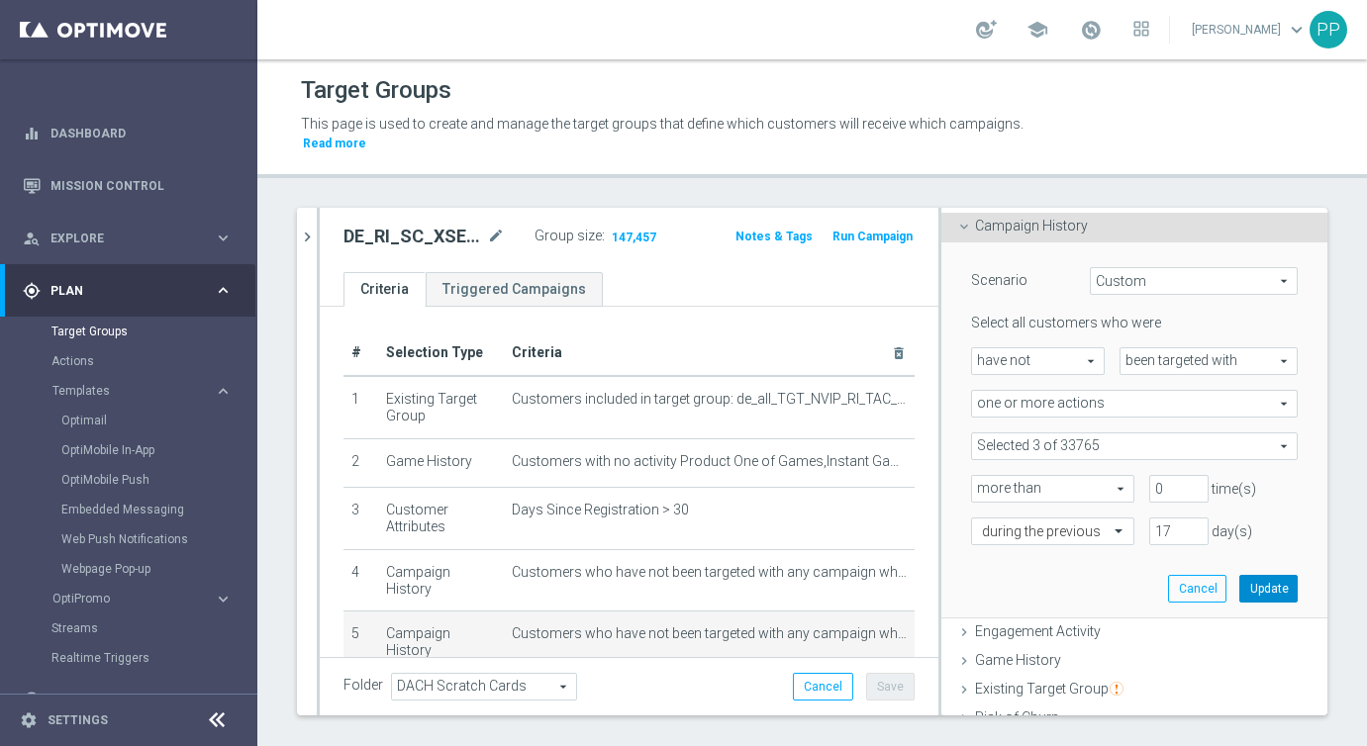
click at [1274, 586] on button "Update" at bounding box center [1268, 589] width 58 height 28
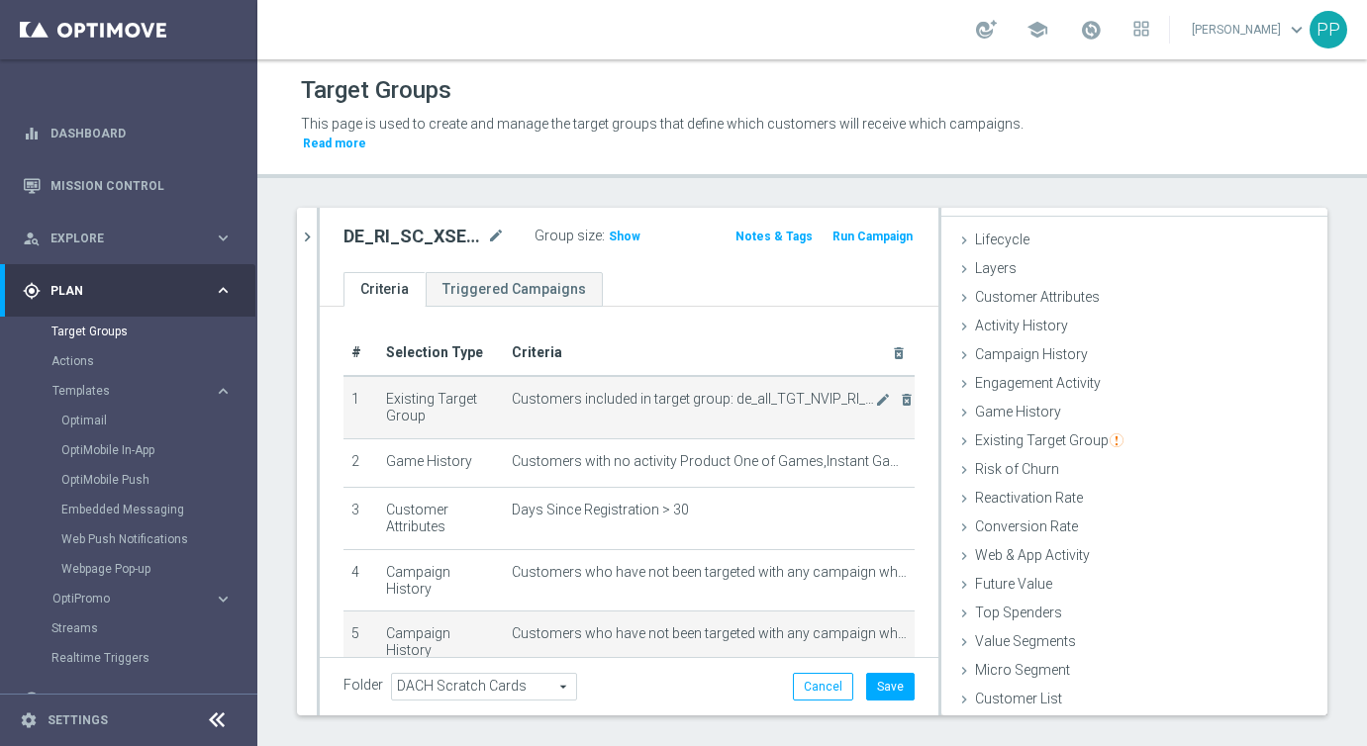
scroll to position [29, 0]
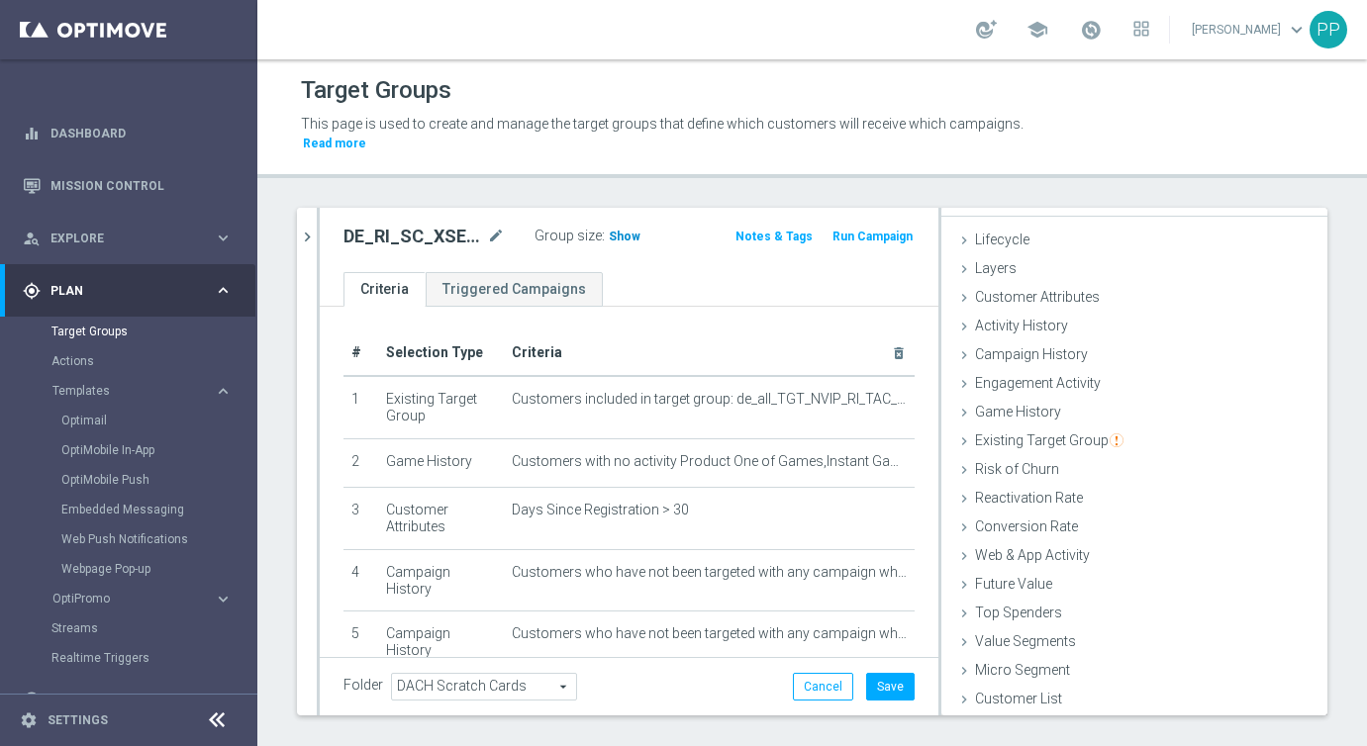
click at [615, 234] on span "Show" at bounding box center [625, 237] width 32 height 14
click at [889, 689] on button "Save" at bounding box center [890, 687] width 49 height 28
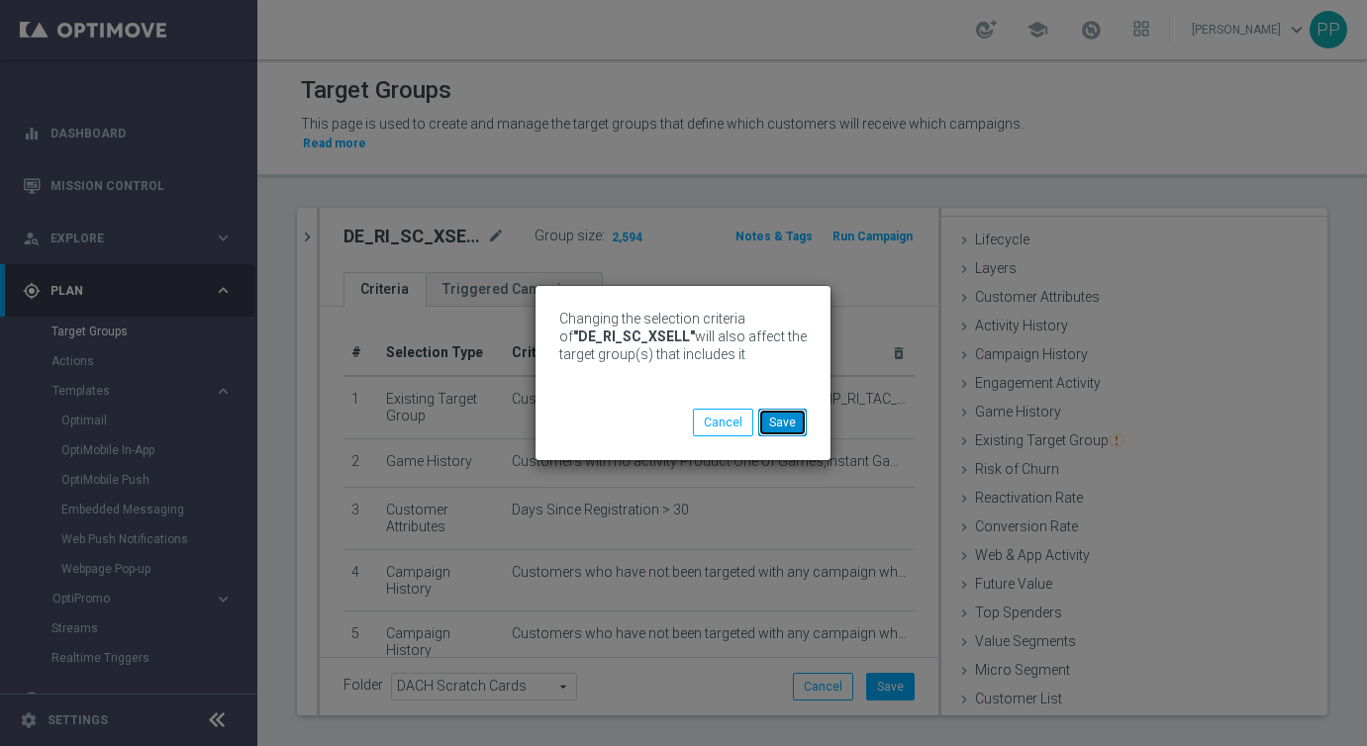
click at [772, 418] on button "Save" at bounding box center [782, 423] width 49 height 28
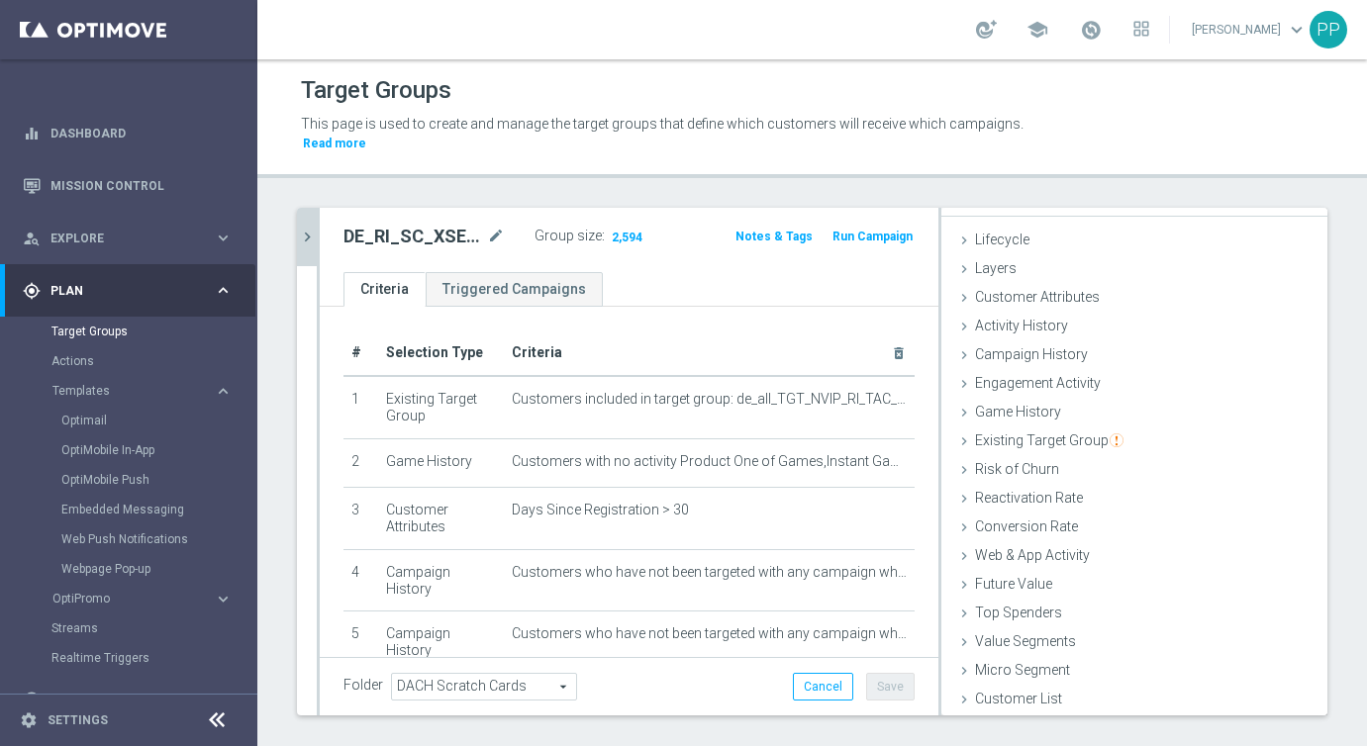
click at [303, 246] on button "chevron_right" at bounding box center [307, 237] width 20 height 58
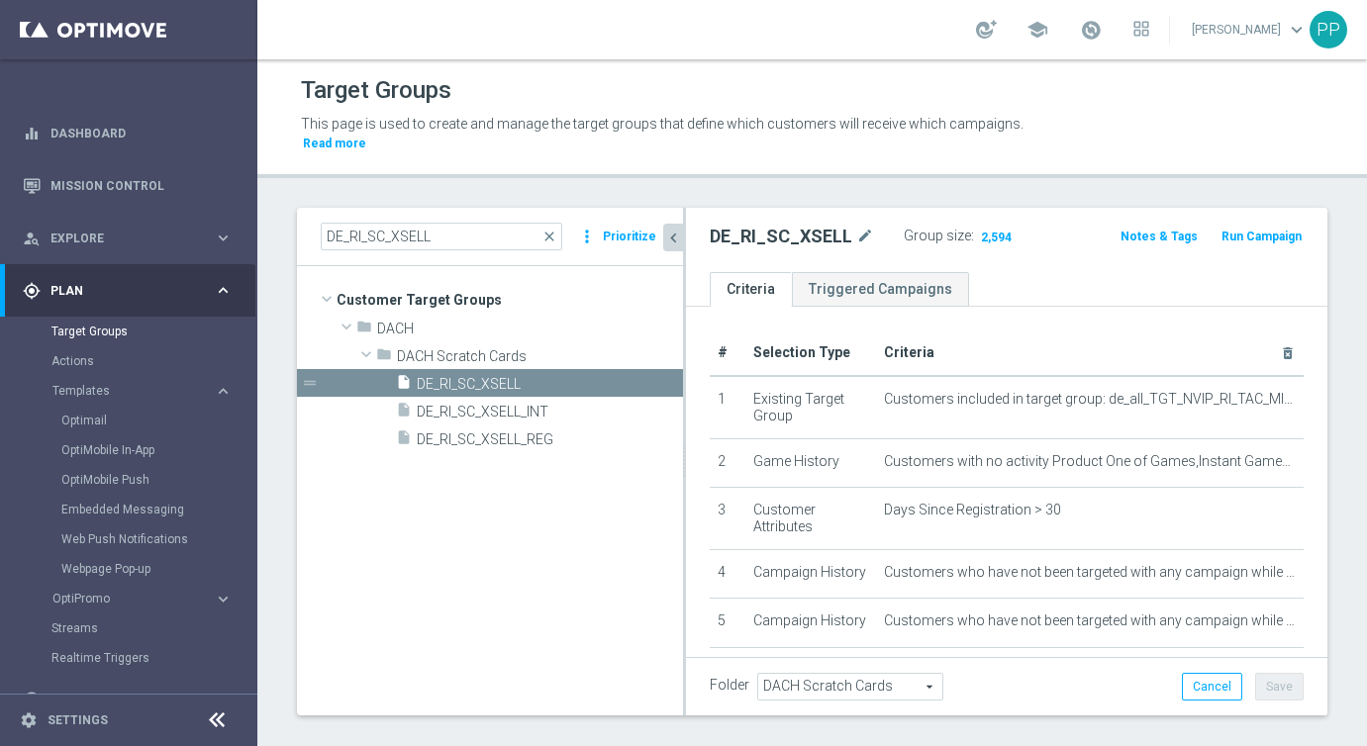
scroll to position [47, 0]
drag, startPoint x: 442, startPoint y: 235, endPoint x: 281, endPoint y: 235, distance: 161.3
click at [281, 235] on div "DE_RI_SC_XSELL close more_vert Prioritize Customer Target Groups library_add cr…" at bounding box center [812, 485] width 1110 height 555
paste input "AT"
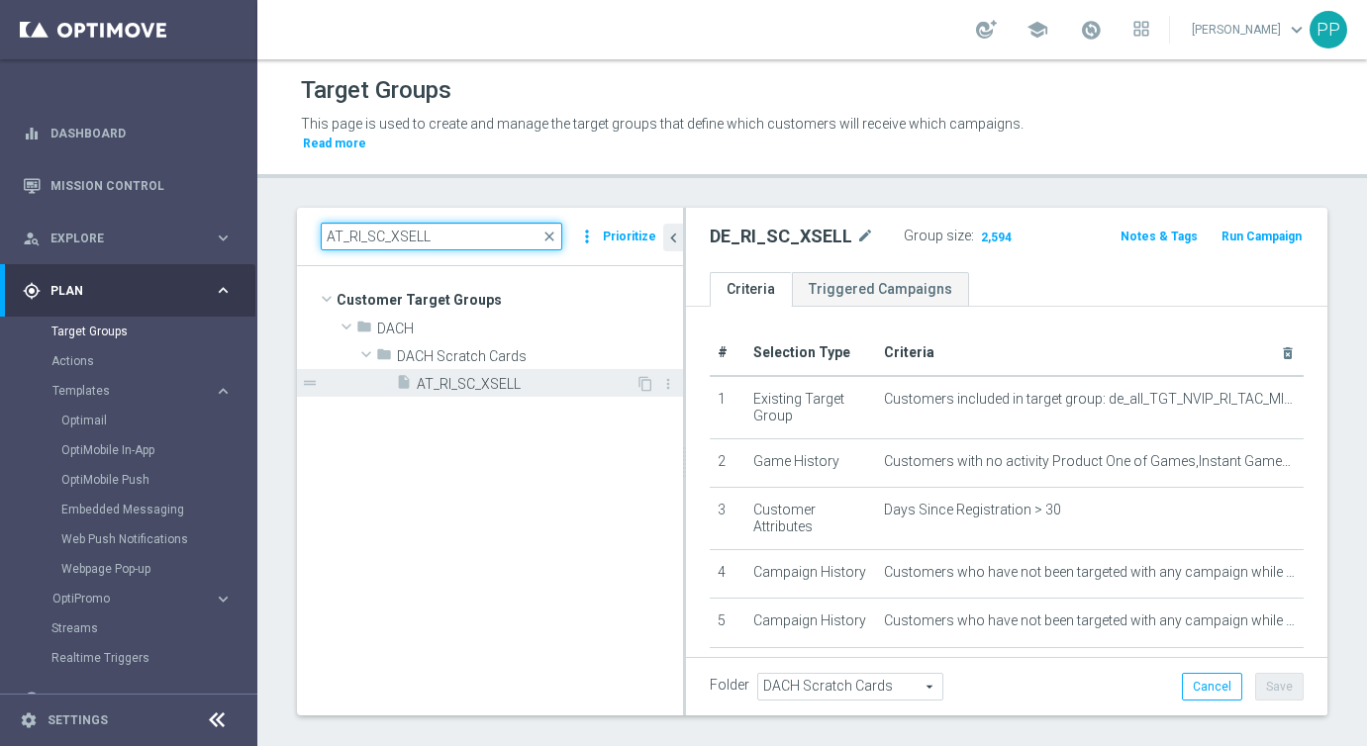
type input "AT_RI_SC_XSELL"
click at [456, 378] on span "AT_RI_SC_XSELL" at bounding box center [526, 384] width 219 height 17
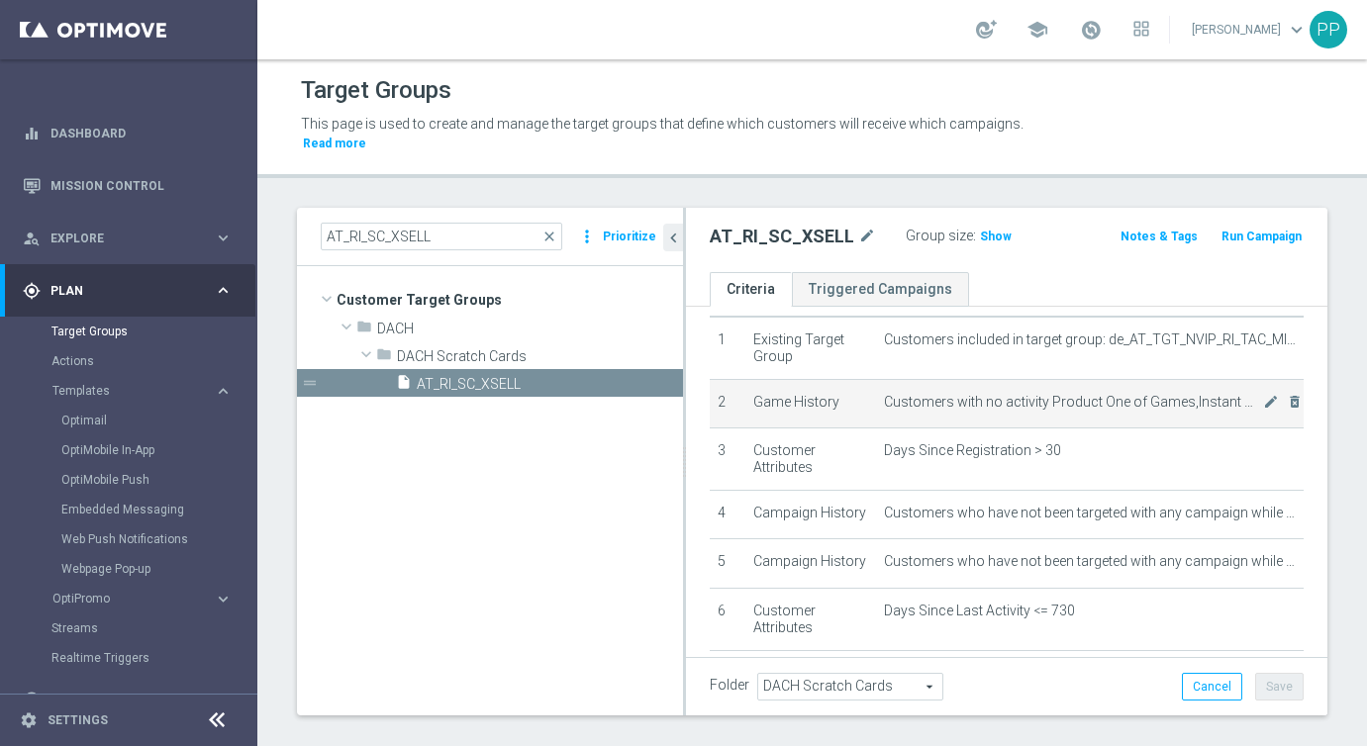
scroll to position [84, 0]
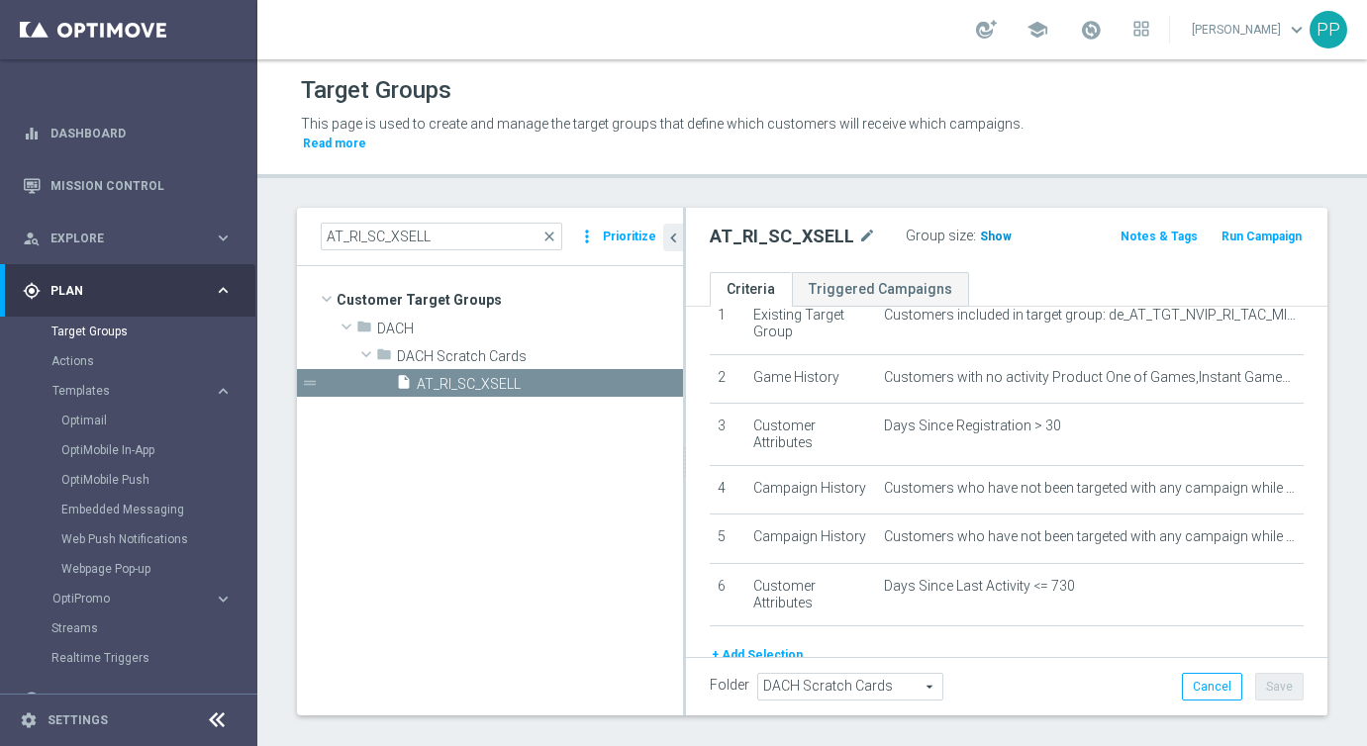
click at [984, 234] on span "Show" at bounding box center [996, 237] width 32 height 14
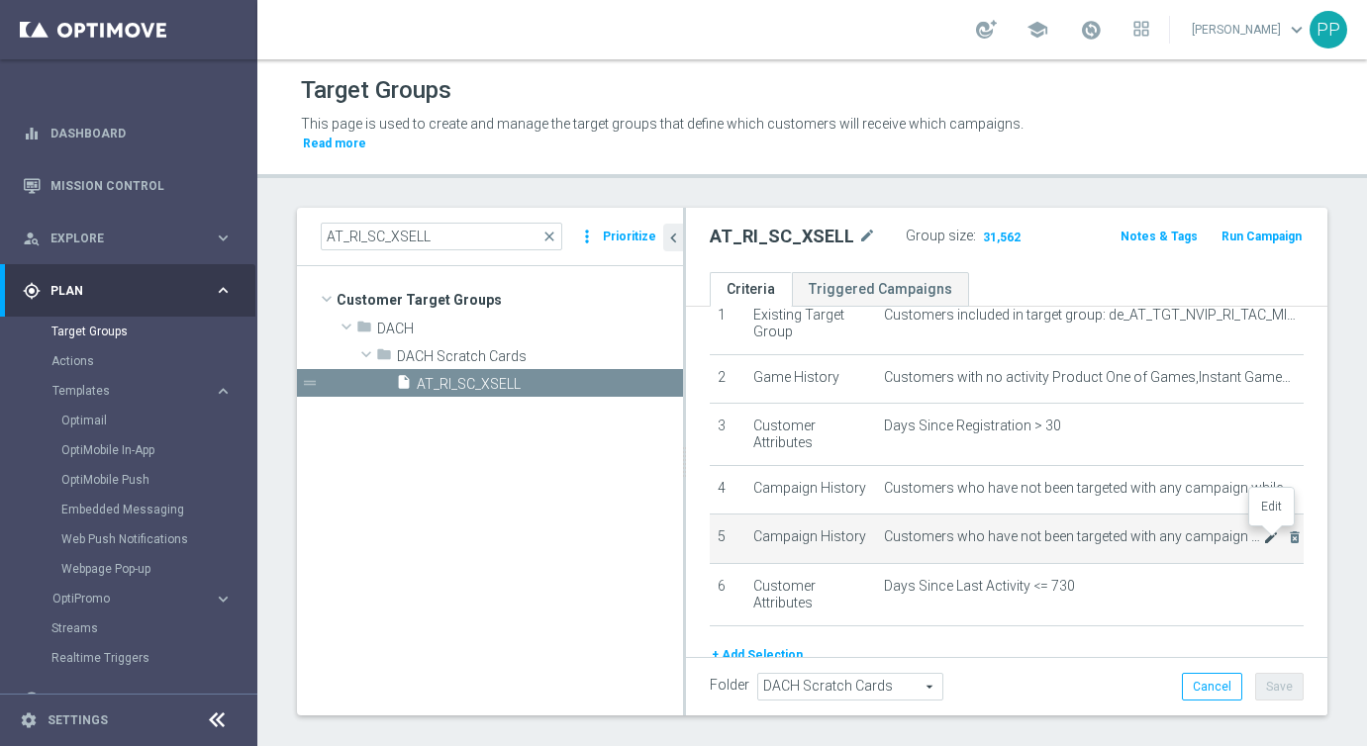
click at [1270, 539] on icon "mode_edit" at bounding box center [1271, 538] width 16 height 16
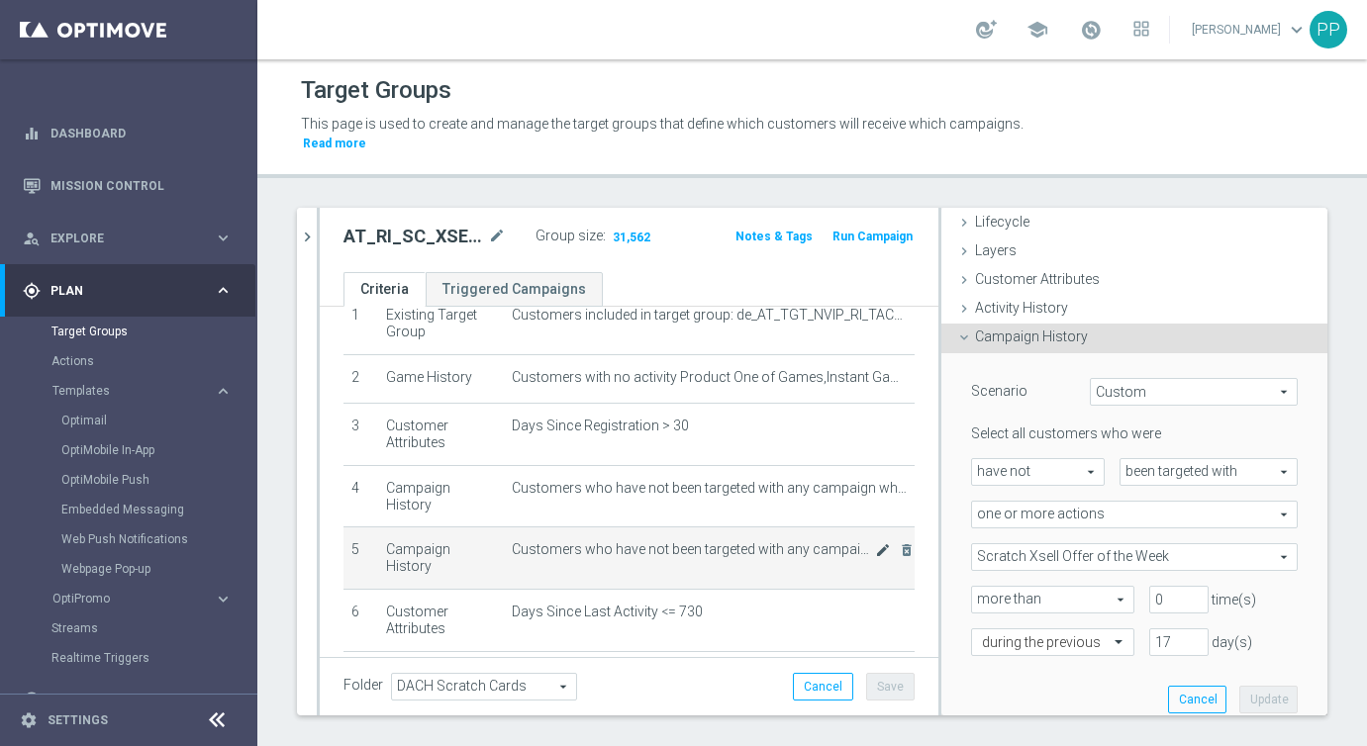
scroll to position [157, 0]
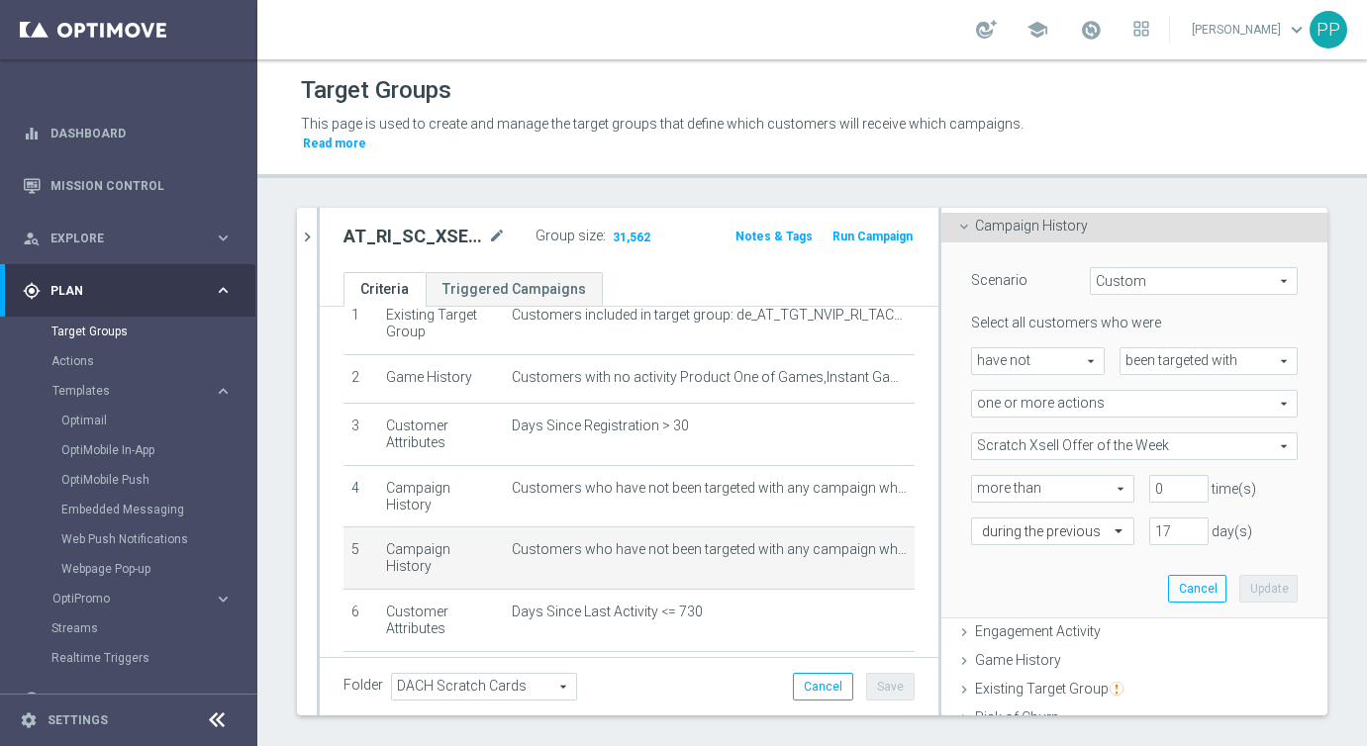
click at [1027, 442] on span "Scratch Xsell Offer of the Week" at bounding box center [1134, 447] width 325 height 26
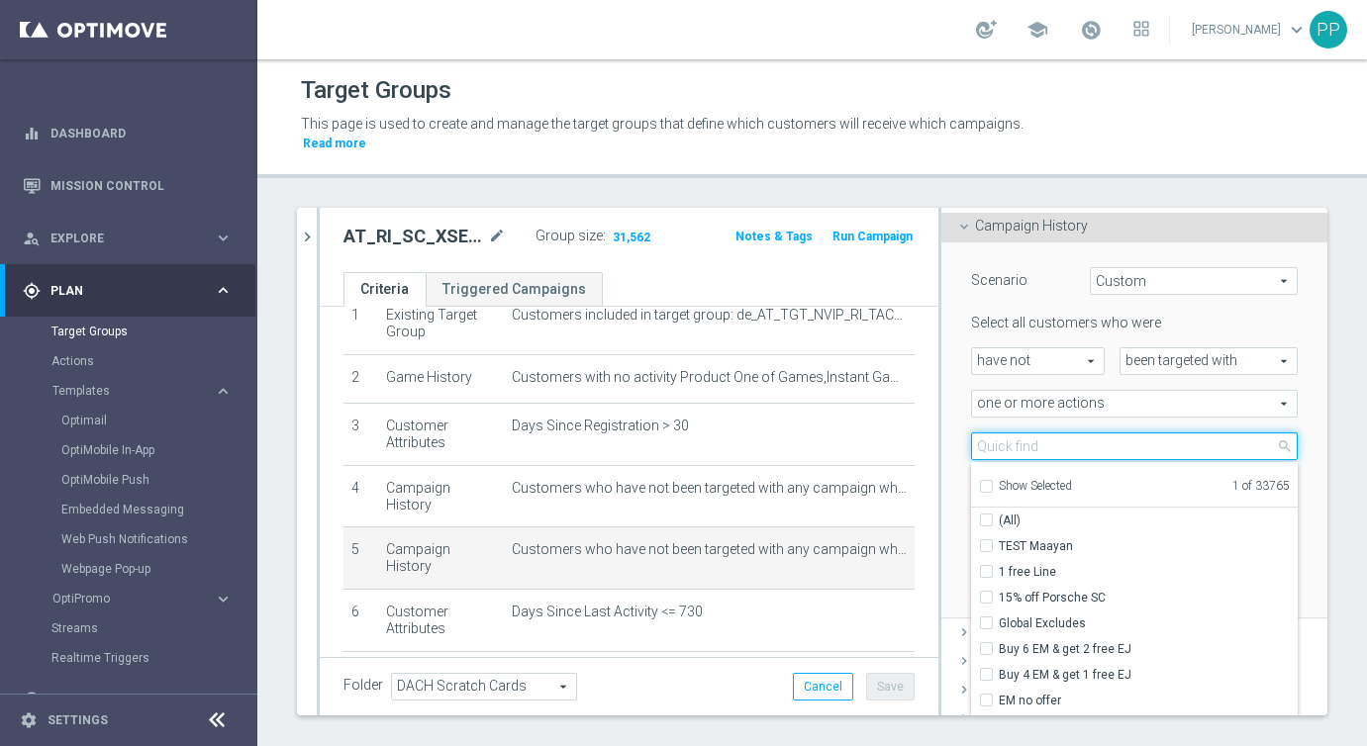
click at [1033, 445] on input "search" at bounding box center [1134, 447] width 327 height 28
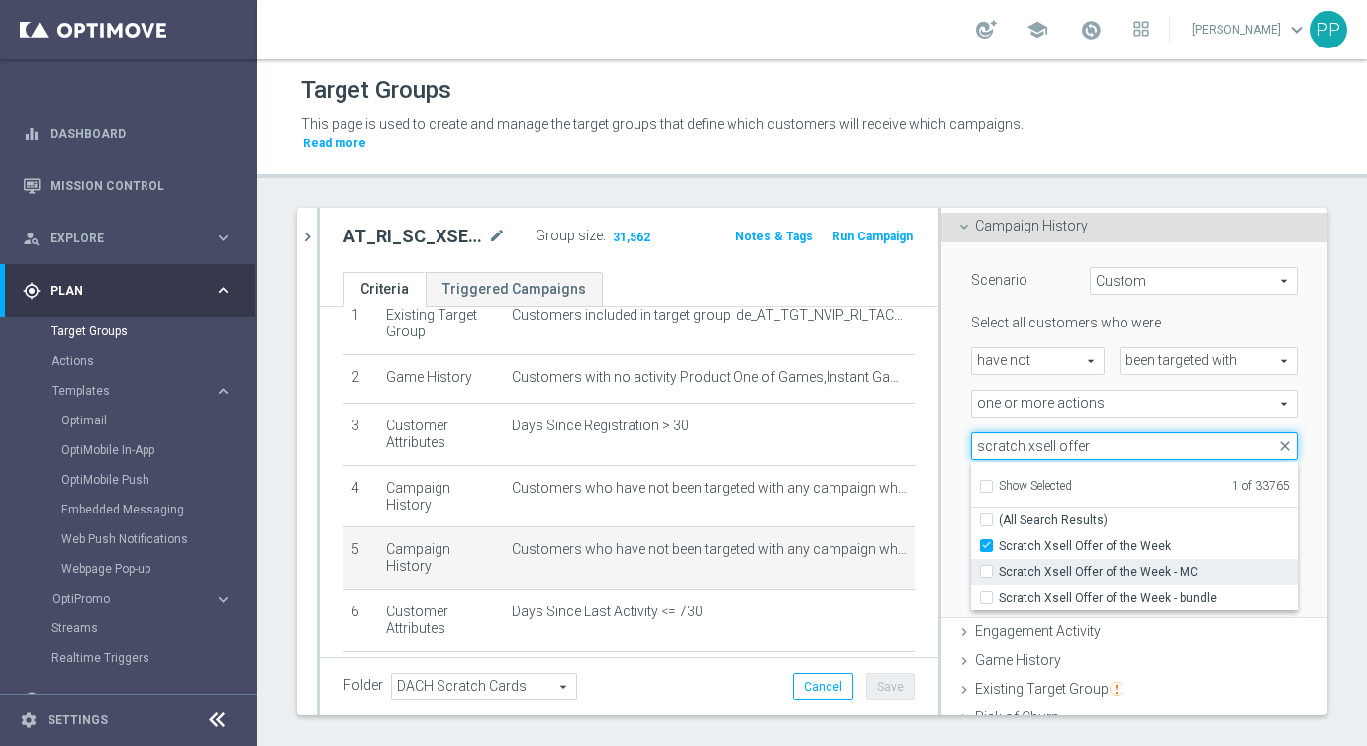
type input "scratch xsell offer"
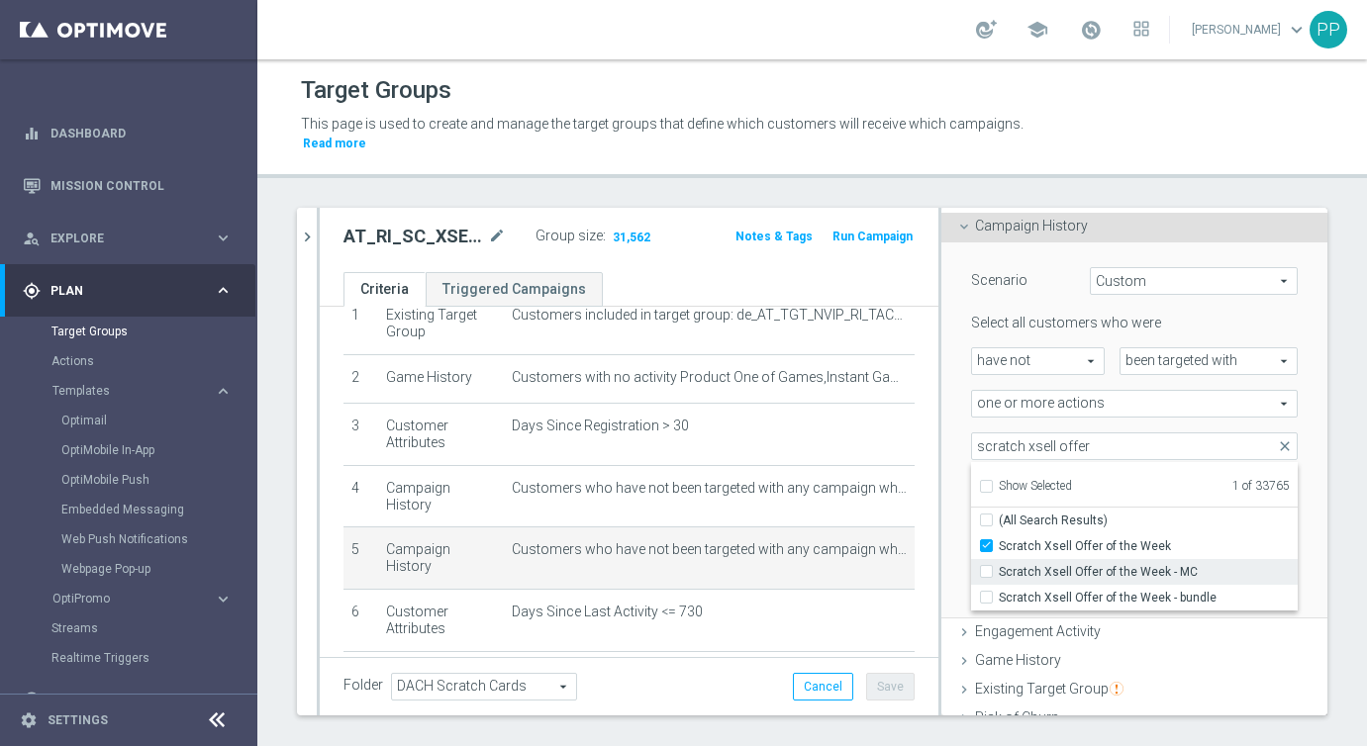
click at [987, 567] on input "Scratch Xsell Offer of the Week - MC" at bounding box center [992, 571] width 13 height 13
checkbox input "true"
type input "Selected 2 of 33765"
click at [990, 591] on input "Scratch Xsell Offer of the Week - bundle" at bounding box center [992, 597] width 13 height 13
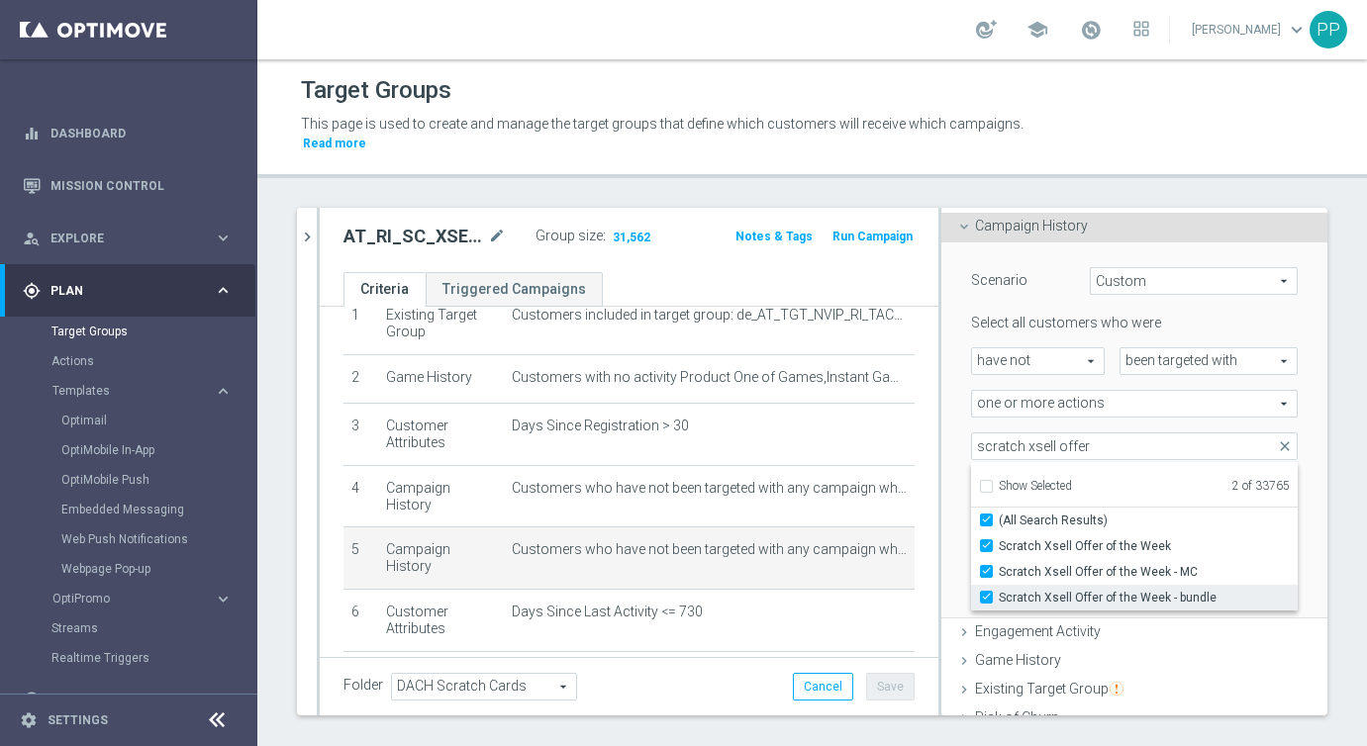
checkbox input "true"
type input "Selected 3 of 33765"
checkbox input "true"
click at [1311, 477] on div "0 time(s)" at bounding box center [1223, 489] width 178 height 28
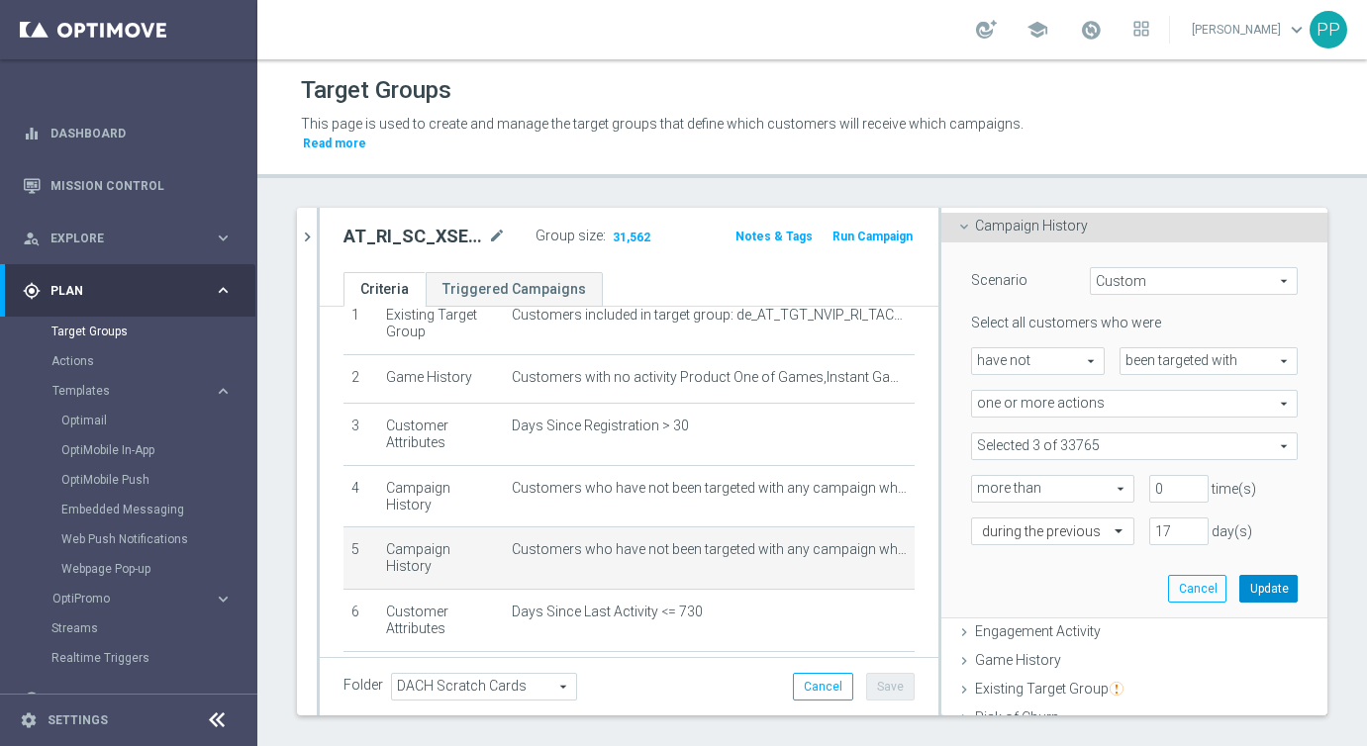
click at [1264, 588] on button "Update" at bounding box center [1268, 589] width 58 height 28
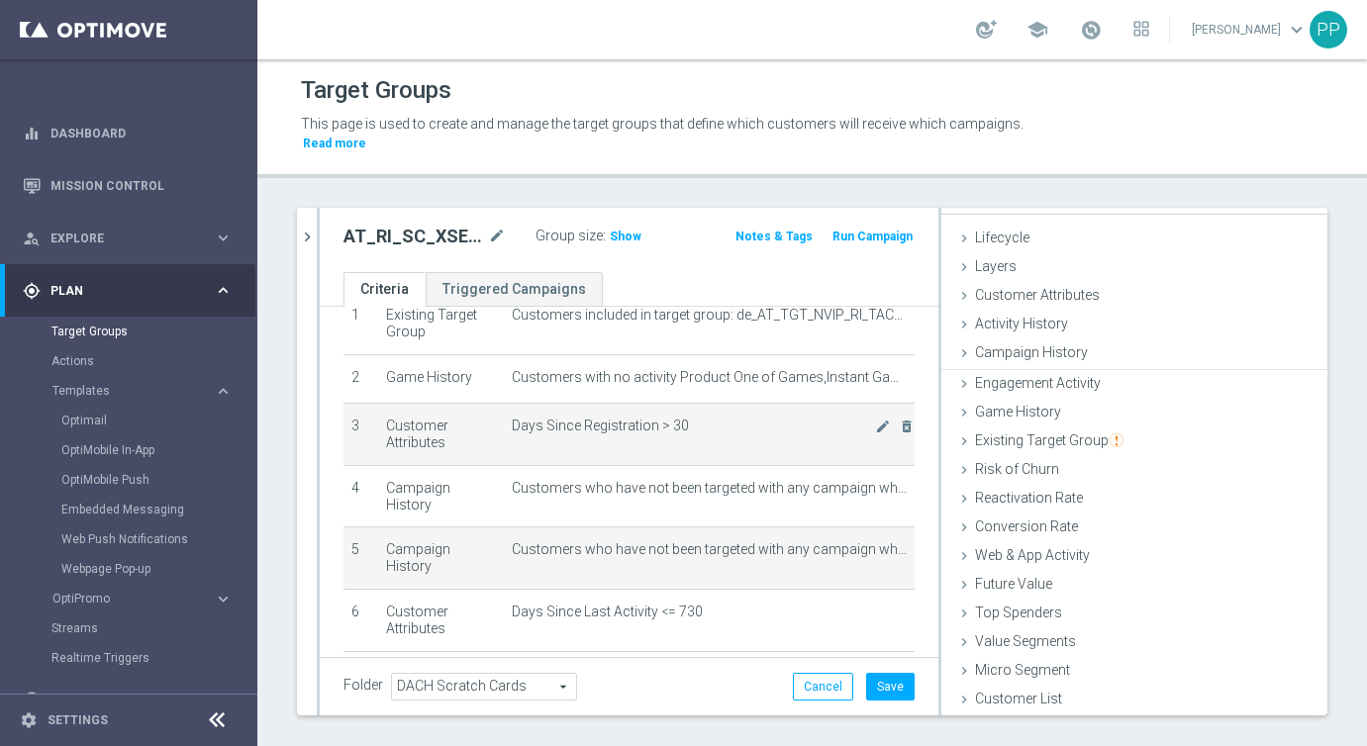
scroll to position [29, 0]
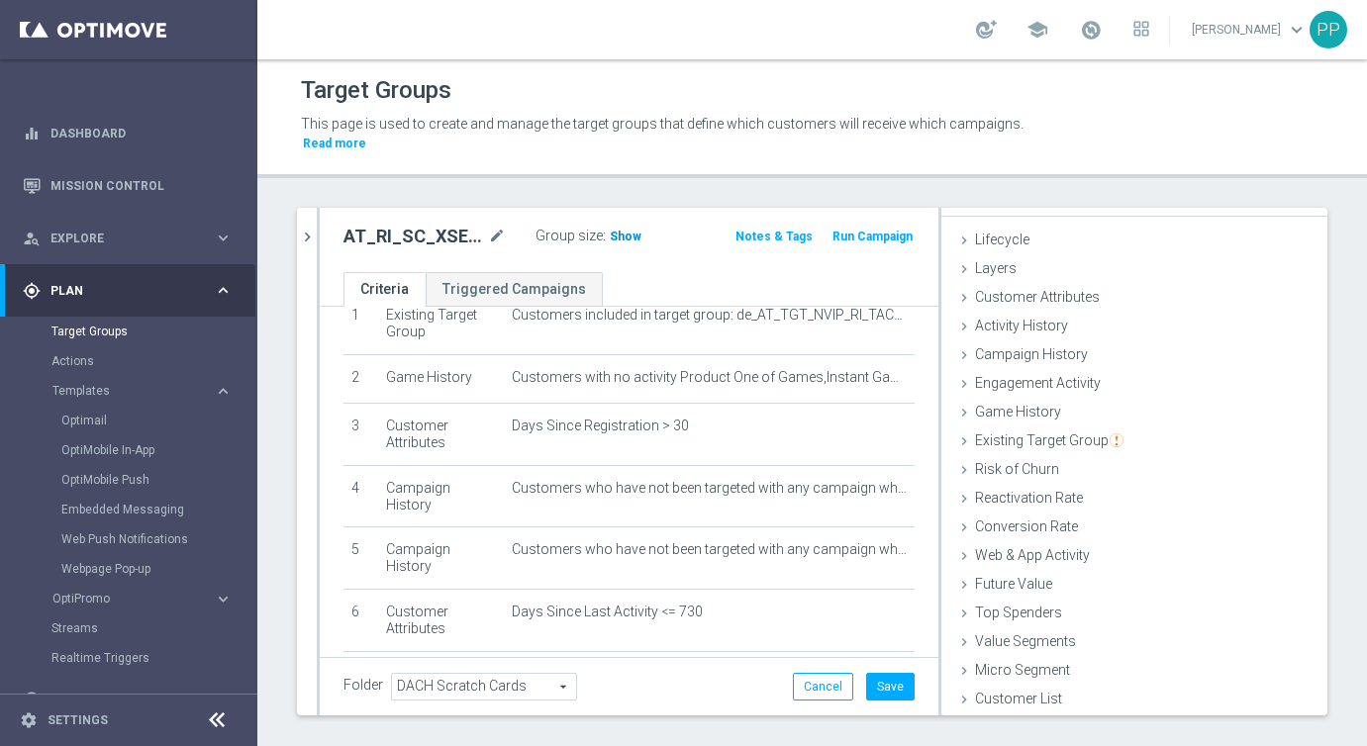
click at [617, 236] on span "Show" at bounding box center [626, 237] width 32 height 14
click at [890, 686] on button "Save" at bounding box center [890, 687] width 49 height 28
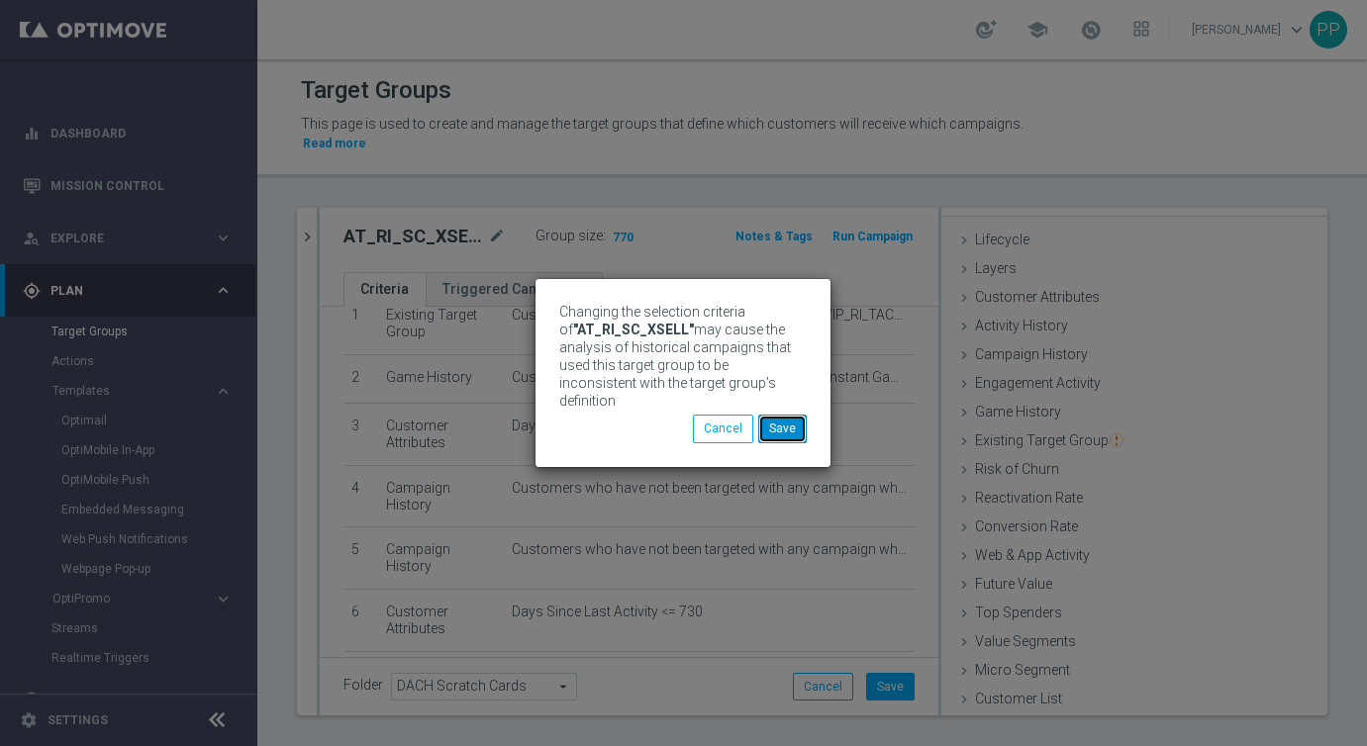
click at [786, 430] on button "Save" at bounding box center [782, 429] width 49 height 28
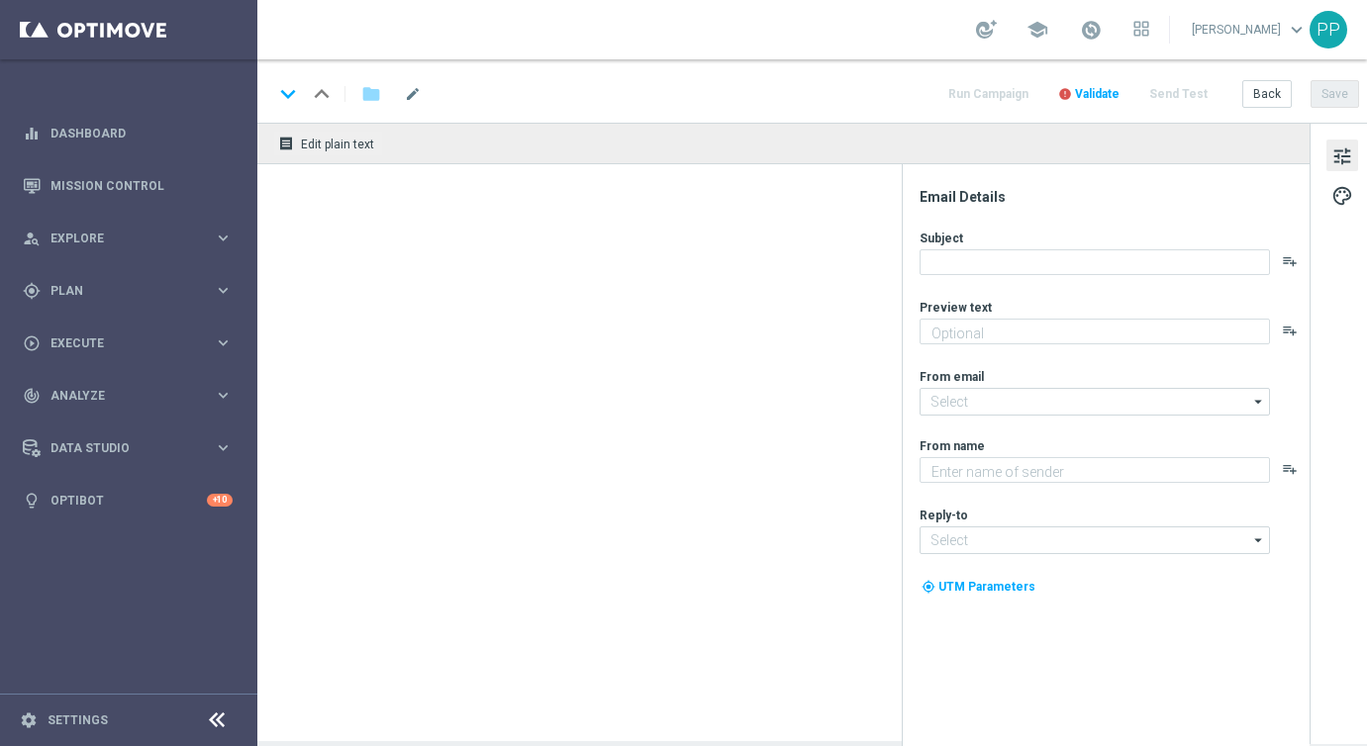
type textarea "Wette 5 € auf die 2. Liga für deine 5 € Gratiswette"
type input "[EMAIL_ADDRESS][DOMAIN_NAME]"
type textarea "Lottoland"
type input "[EMAIL_ADDRESS][DOMAIN_NAME]"
type textarea "Wette 5 € auf die 2. Liga für deine 5 € Gratiswette"
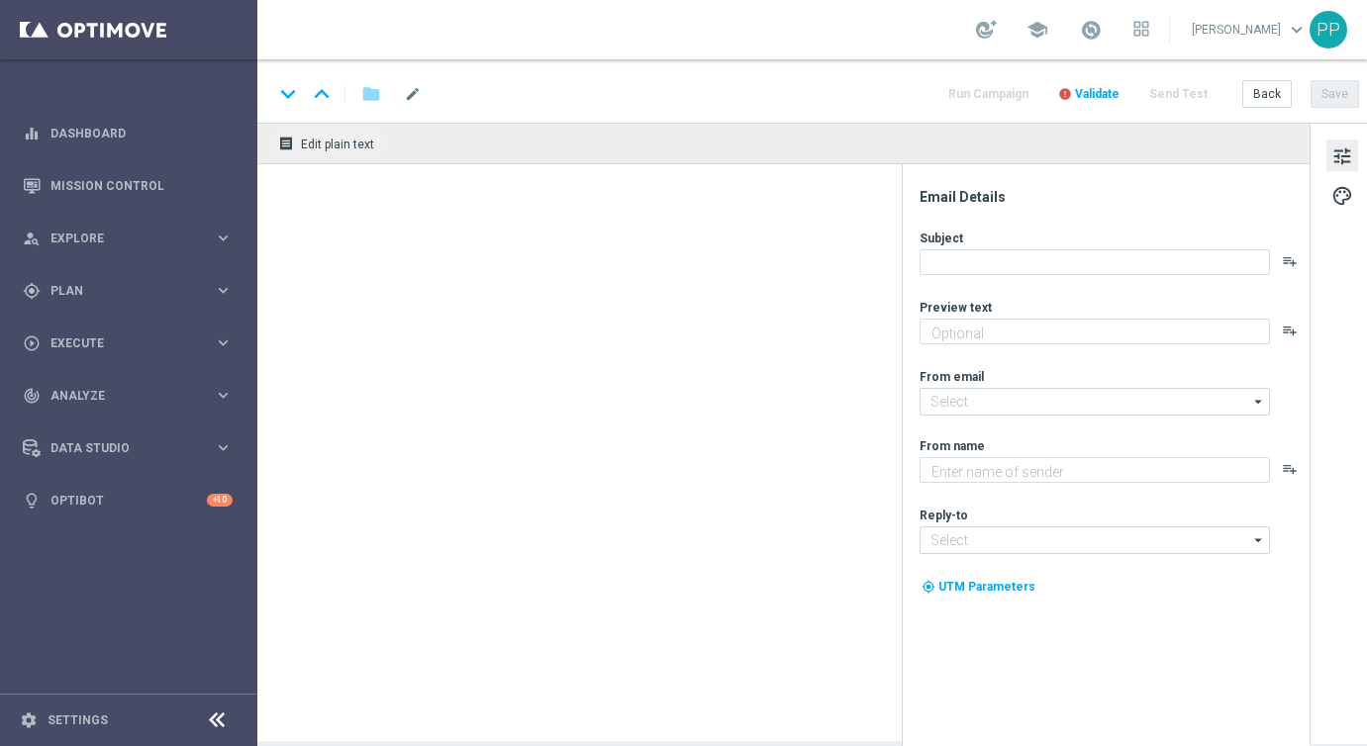
type textarea "Lottoland"
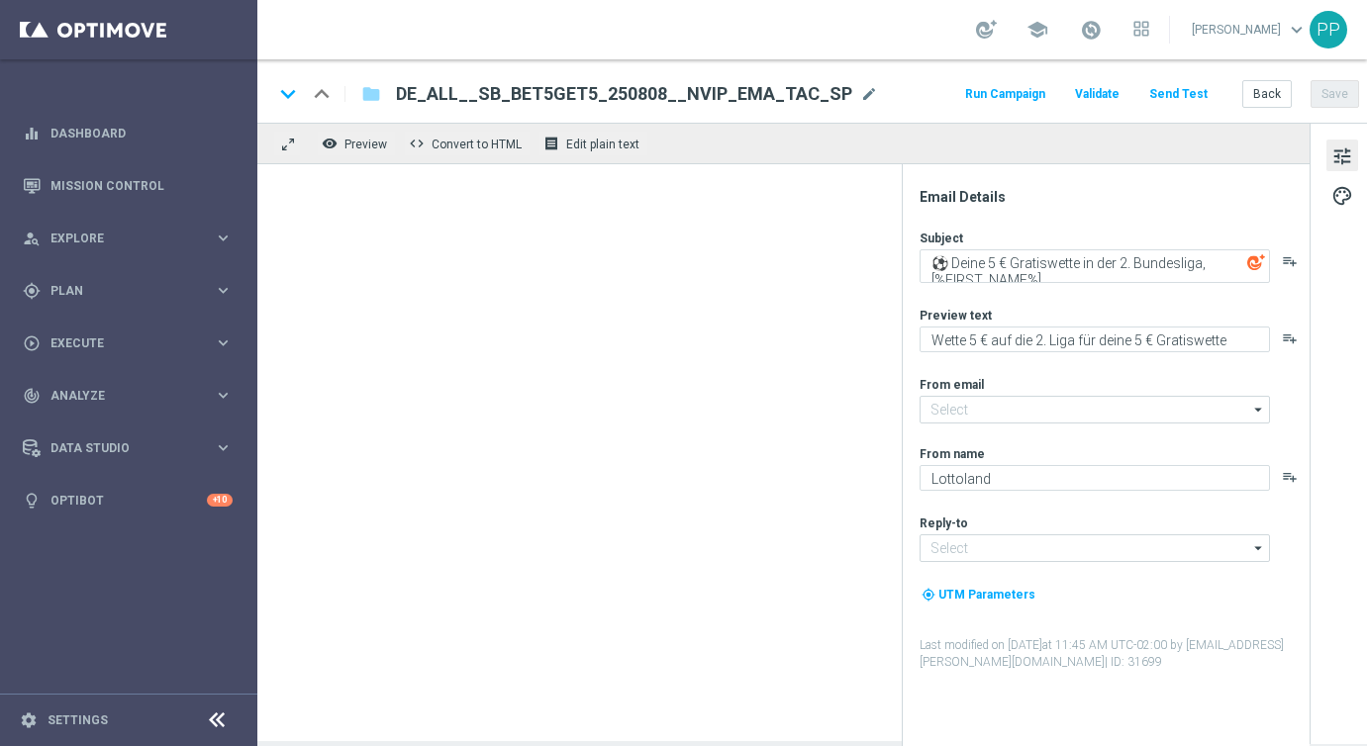
type input "mail@crm.lottoland.com"
type input "service@lottoland.com"
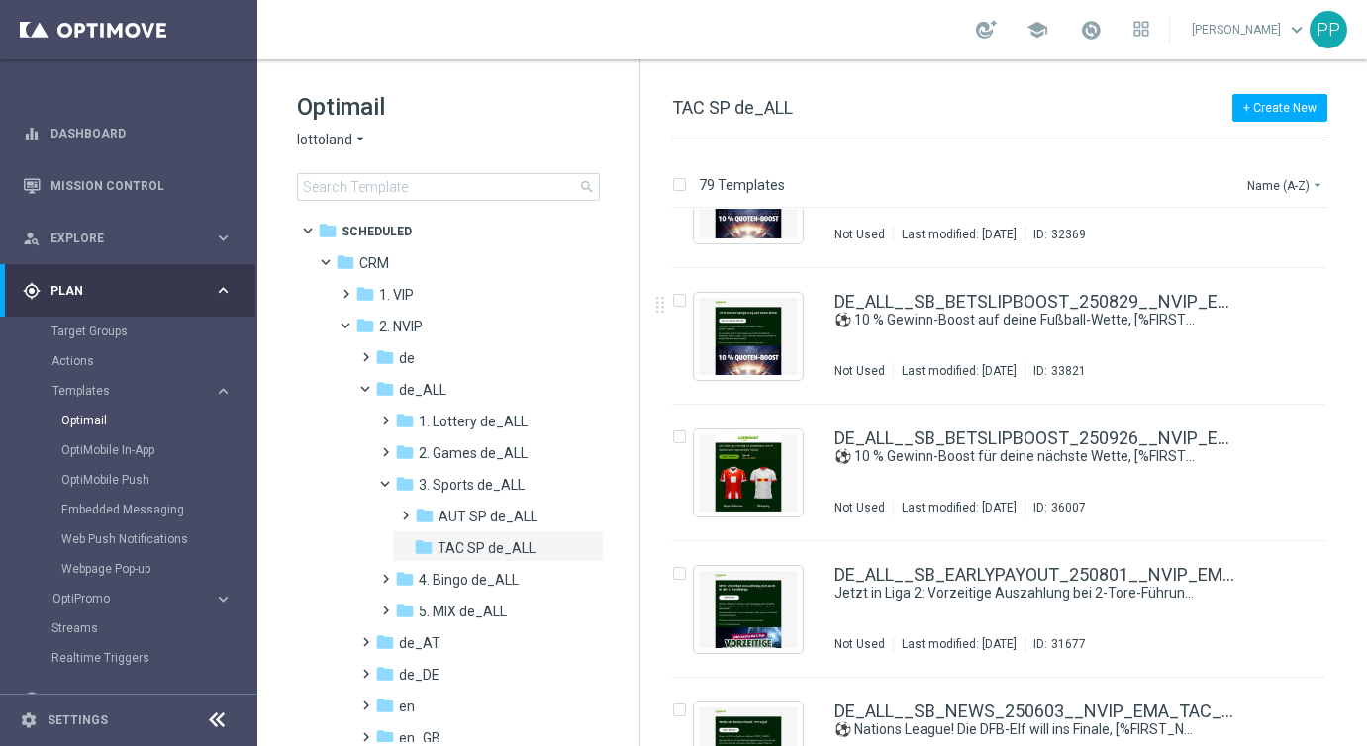
scroll to position [1172, 0]
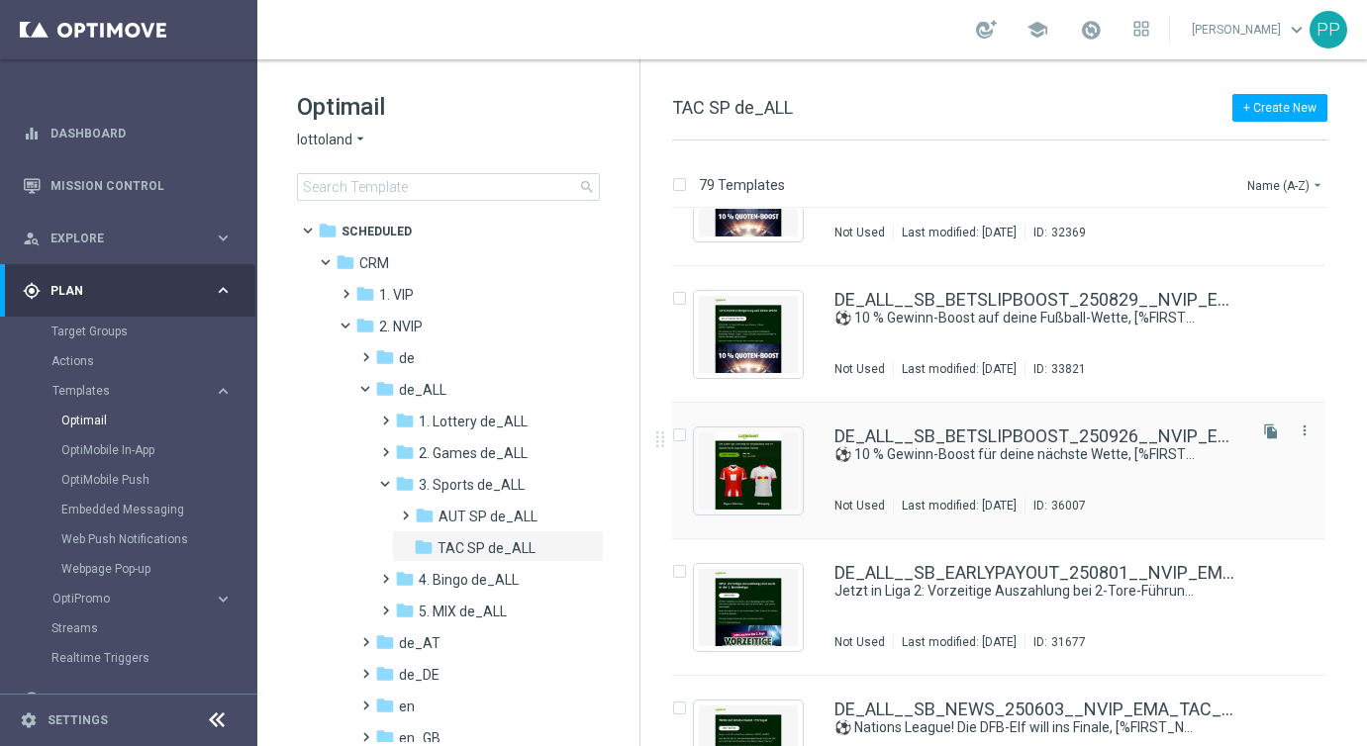
click at [679, 436] on input "Press SPACE to select this row." at bounding box center [678, 438] width 13 height 13
checkbox input "true"
click at [1199, 186] on p "Copy to" at bounding box center [1211, 185] width 43 height 16
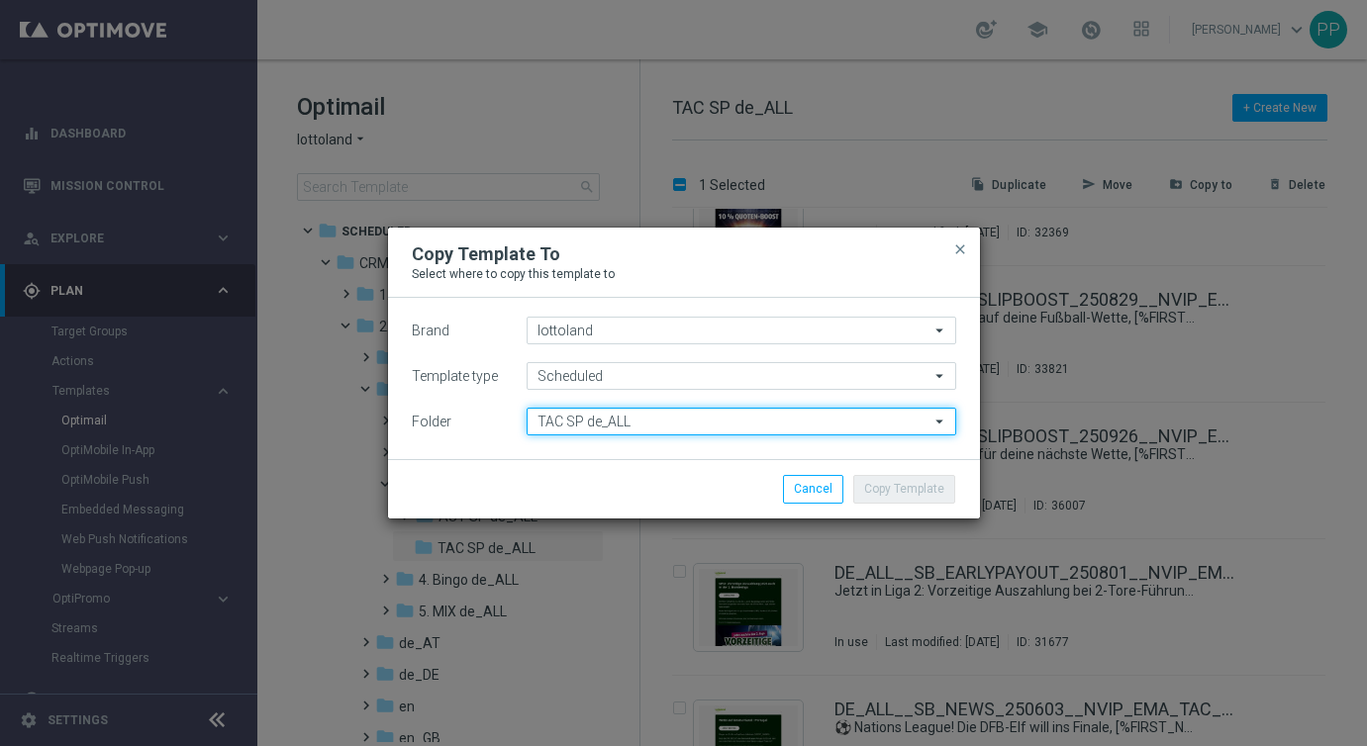
click at [555, 420] on input "TAC SP de_ALL" at bounding box center [742, 422] width 430 height 28
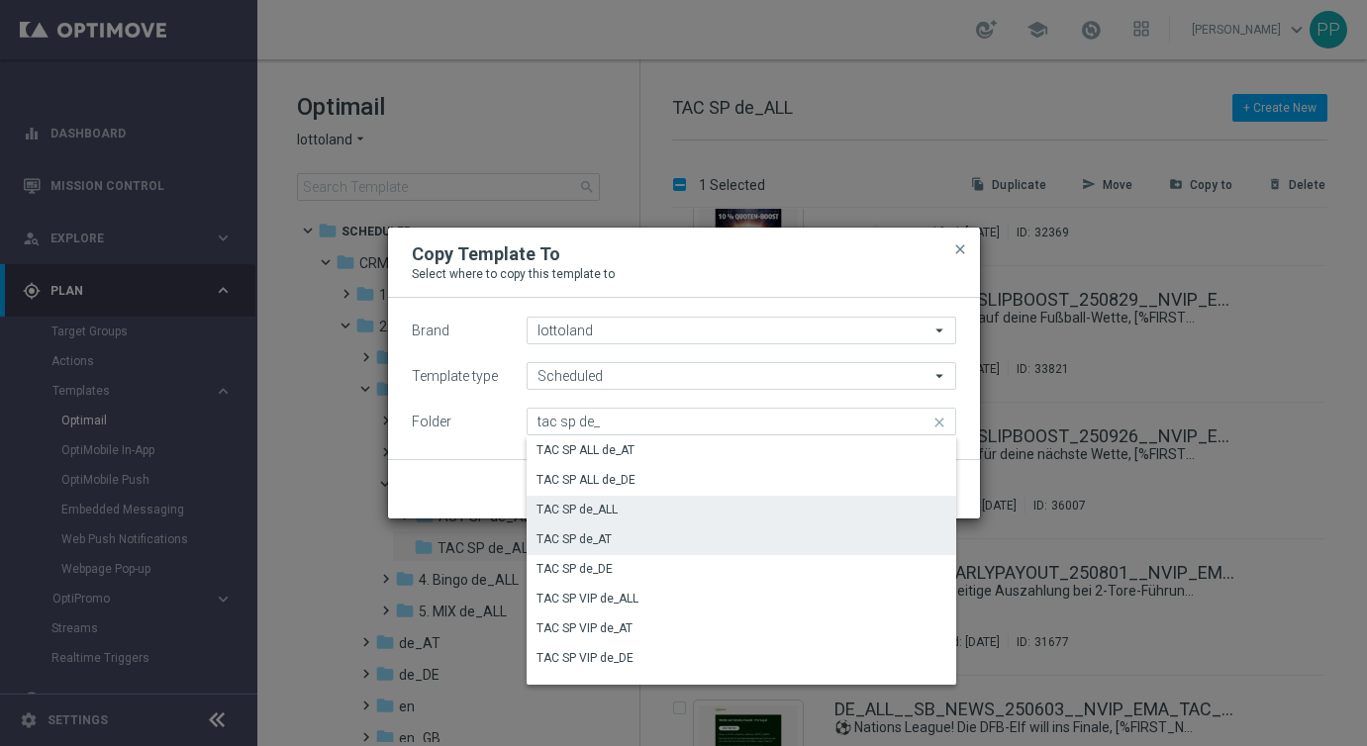
click at [556, 543] on div "TAC SP de_AT" at bounding box center [574, 540] width 75 height 18
type input "TAC SP de_AT"
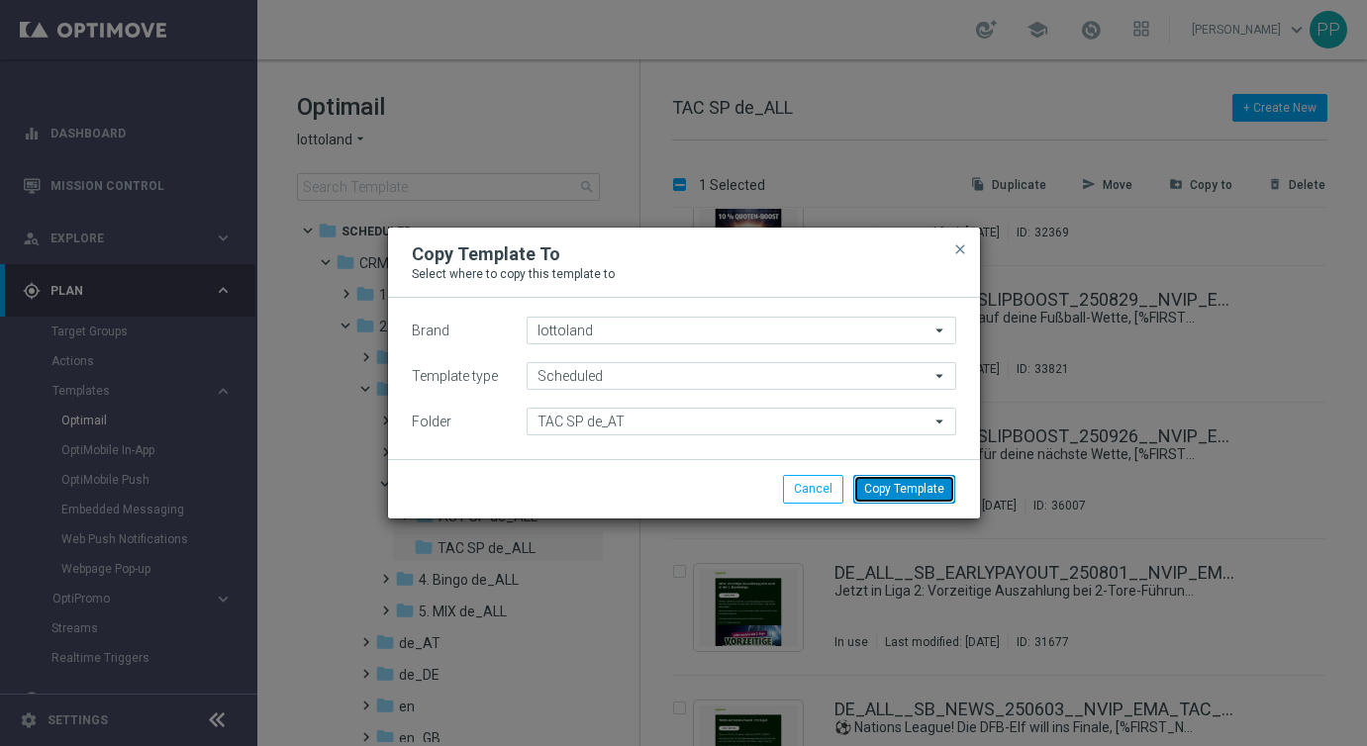
click at [914, 496] on button "Copy Template" at bounding box center [904, 489] width 102 height 28
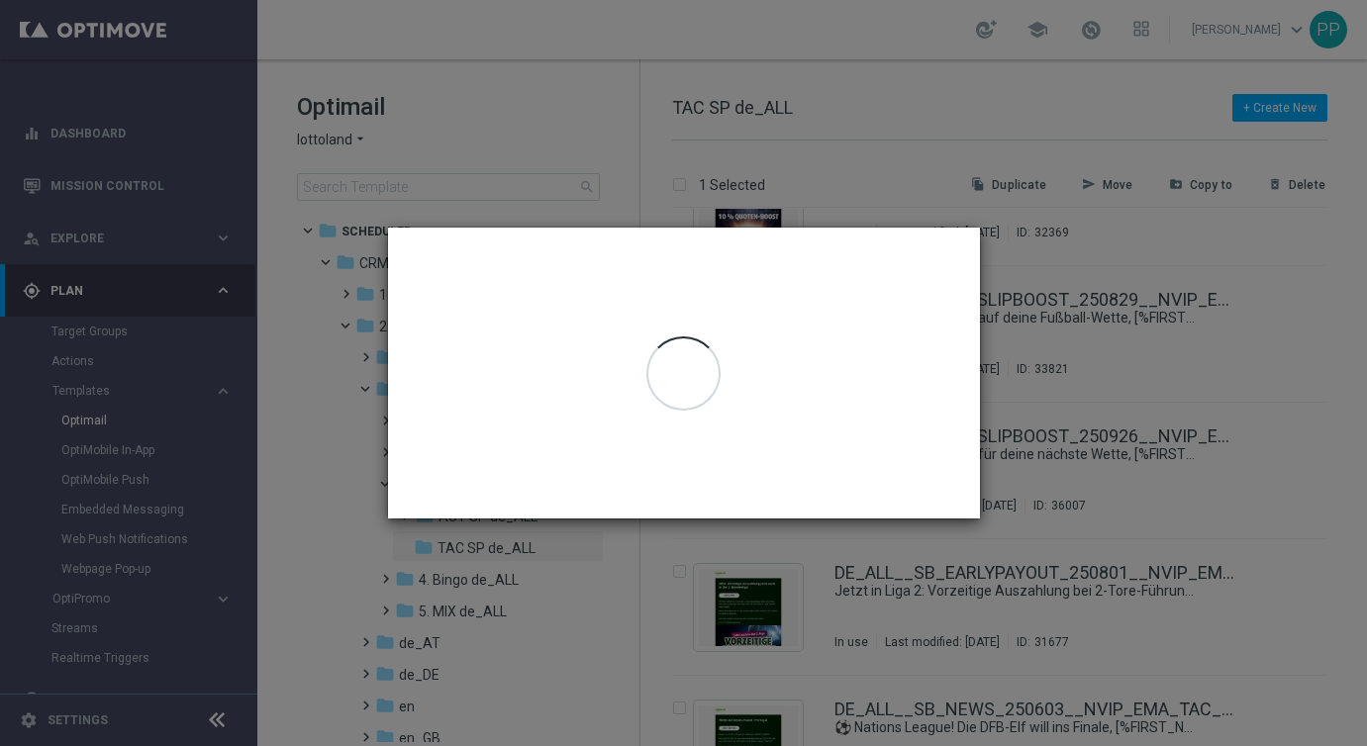
checkbox input "false"
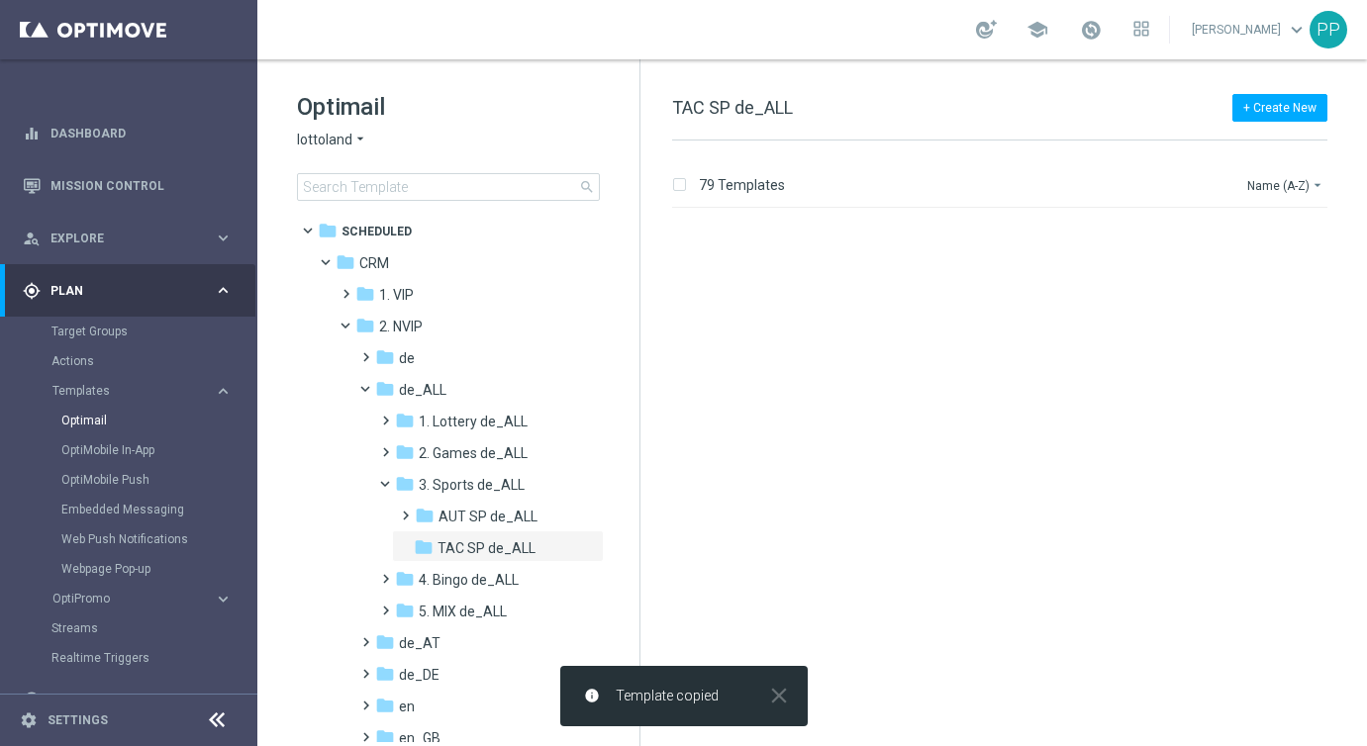
scroll to position [0, 0]
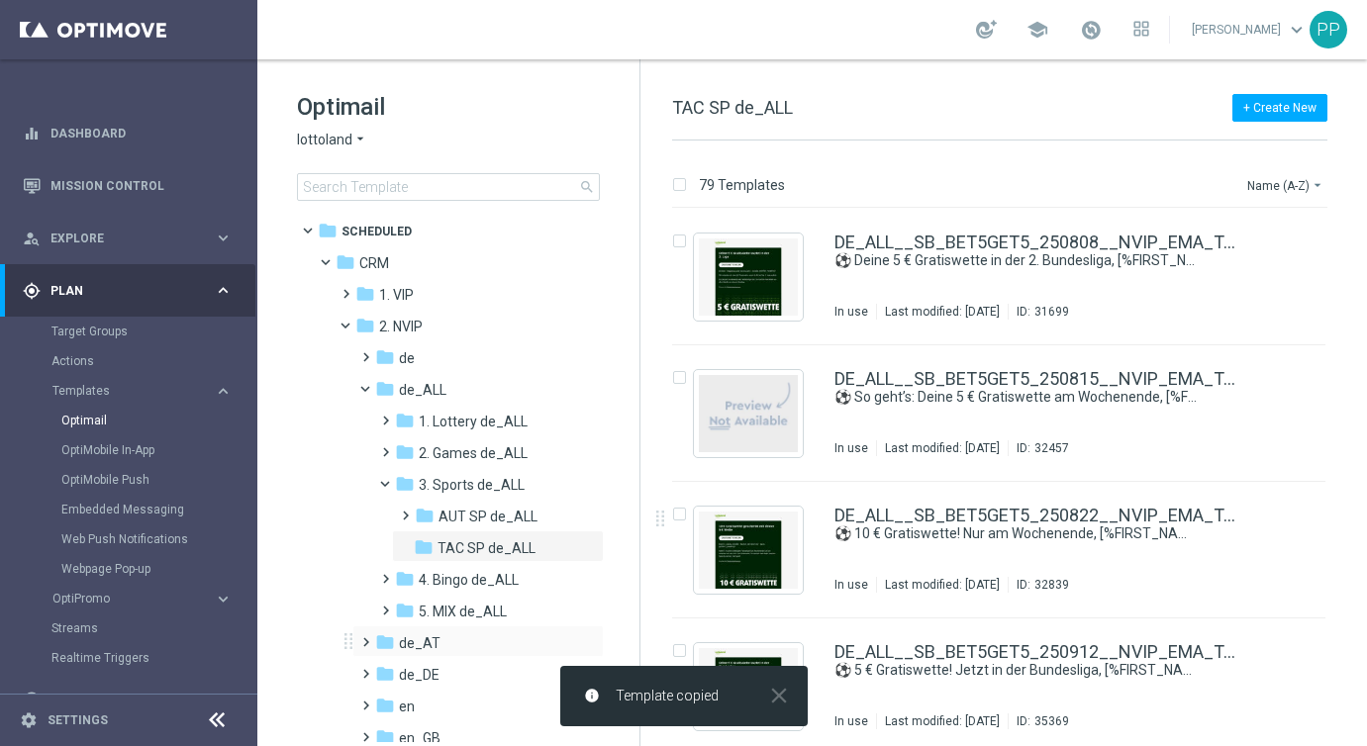
click at [366, 634] on span at bounding box center [361, 634] width 9 height 8
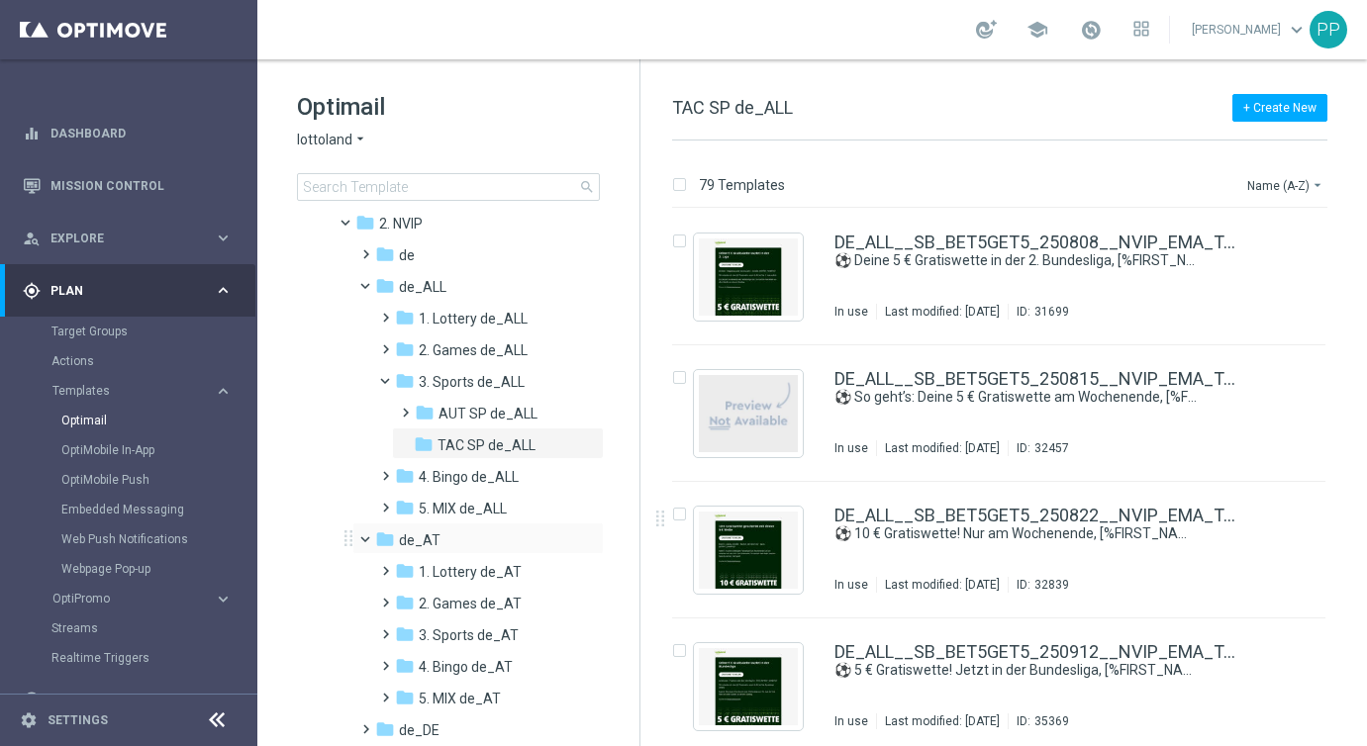
scroll to position [115, 0]
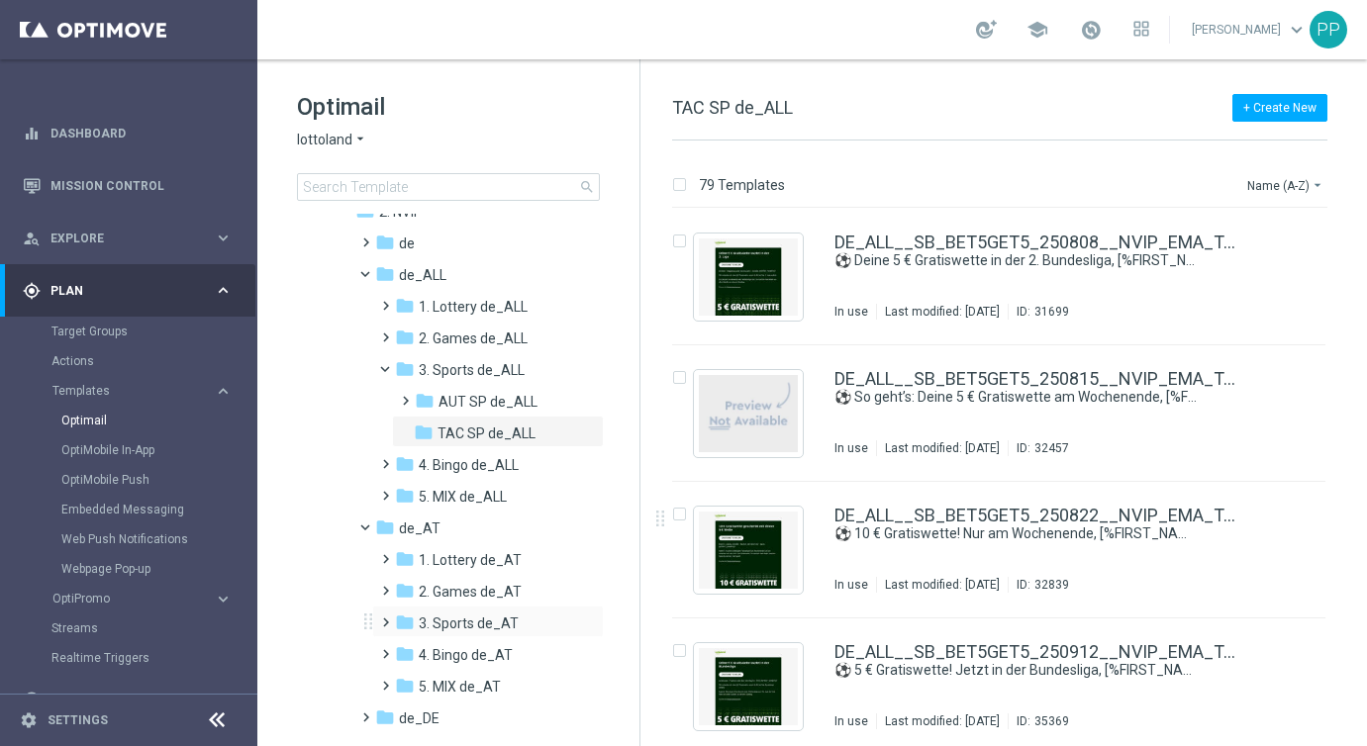
click at [385, 618] on span at bounding box center [381, 614] width 9 height 8
click at [427, 684] on icon "folder" at bounding box center [424, 686] width 20 height 20
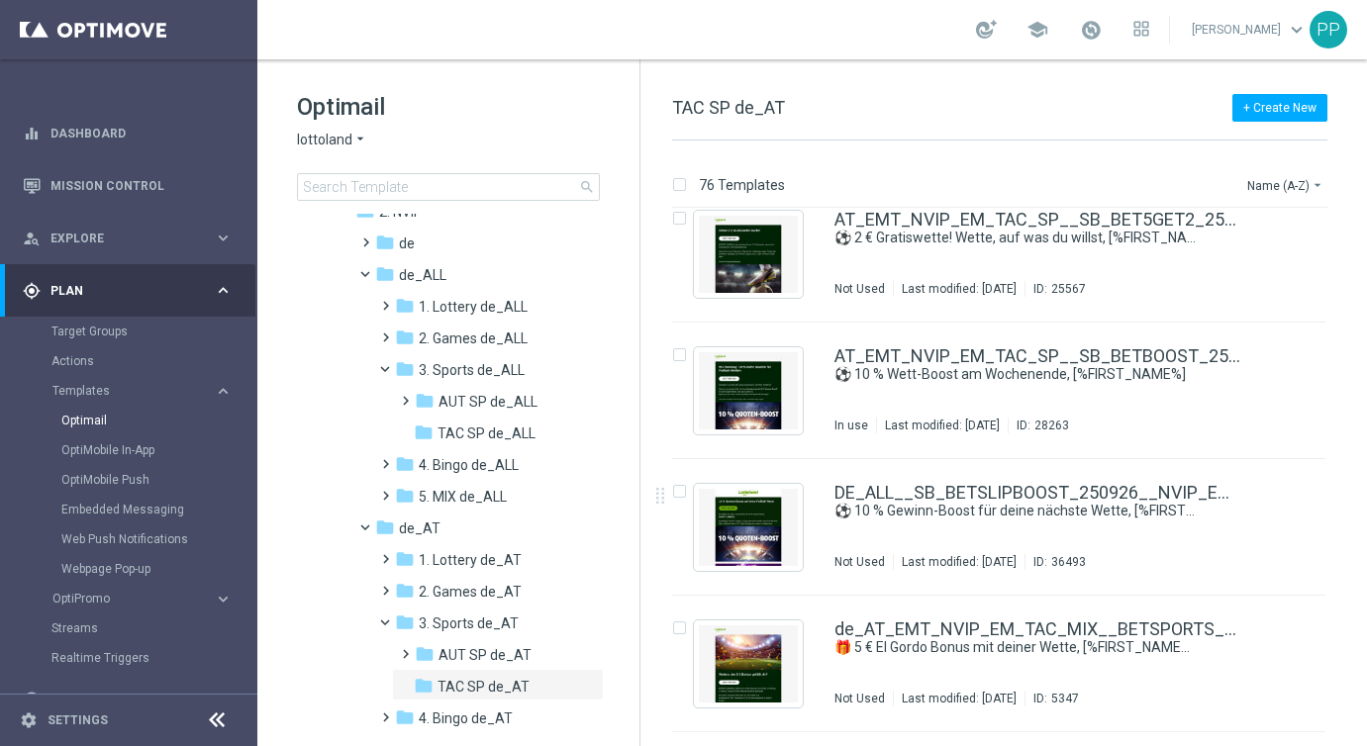
scroll to position [3161, 0]
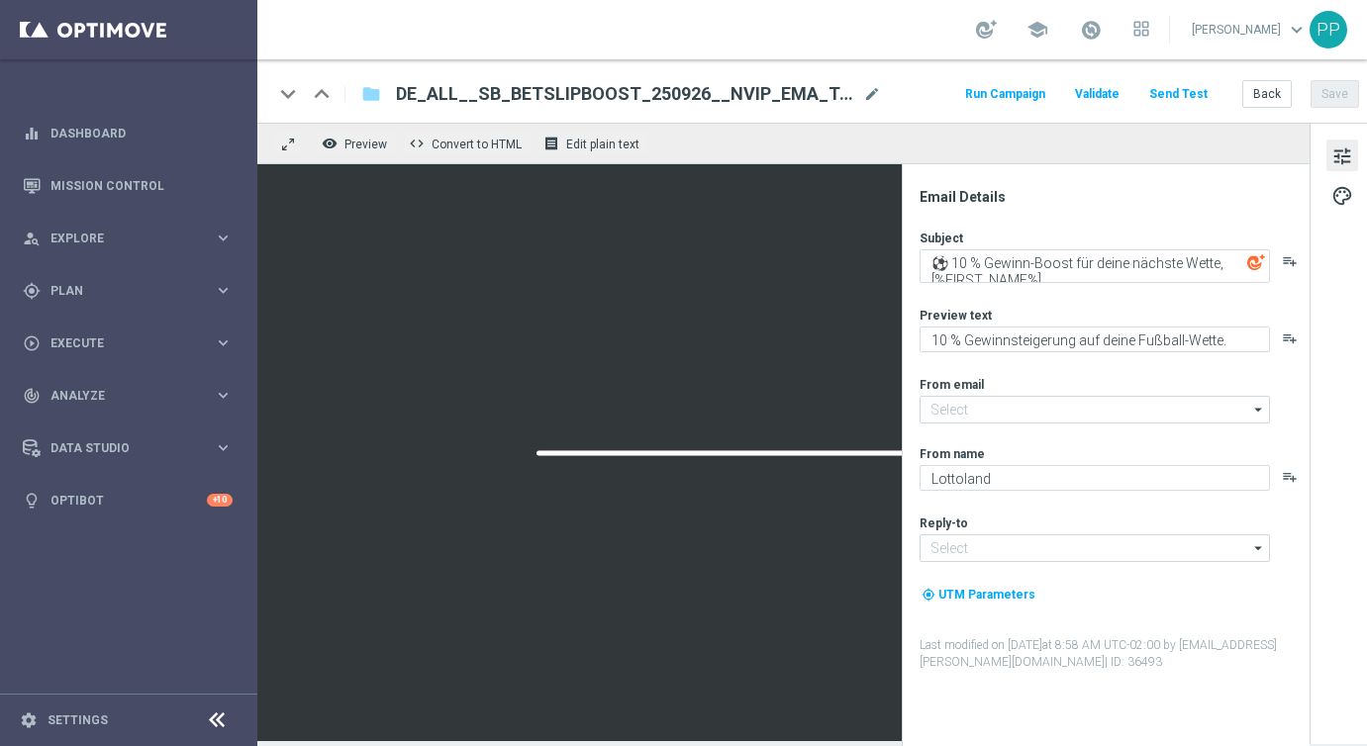
type input "[EMAIL_ADDRESS][DOMAIN_NAME]"
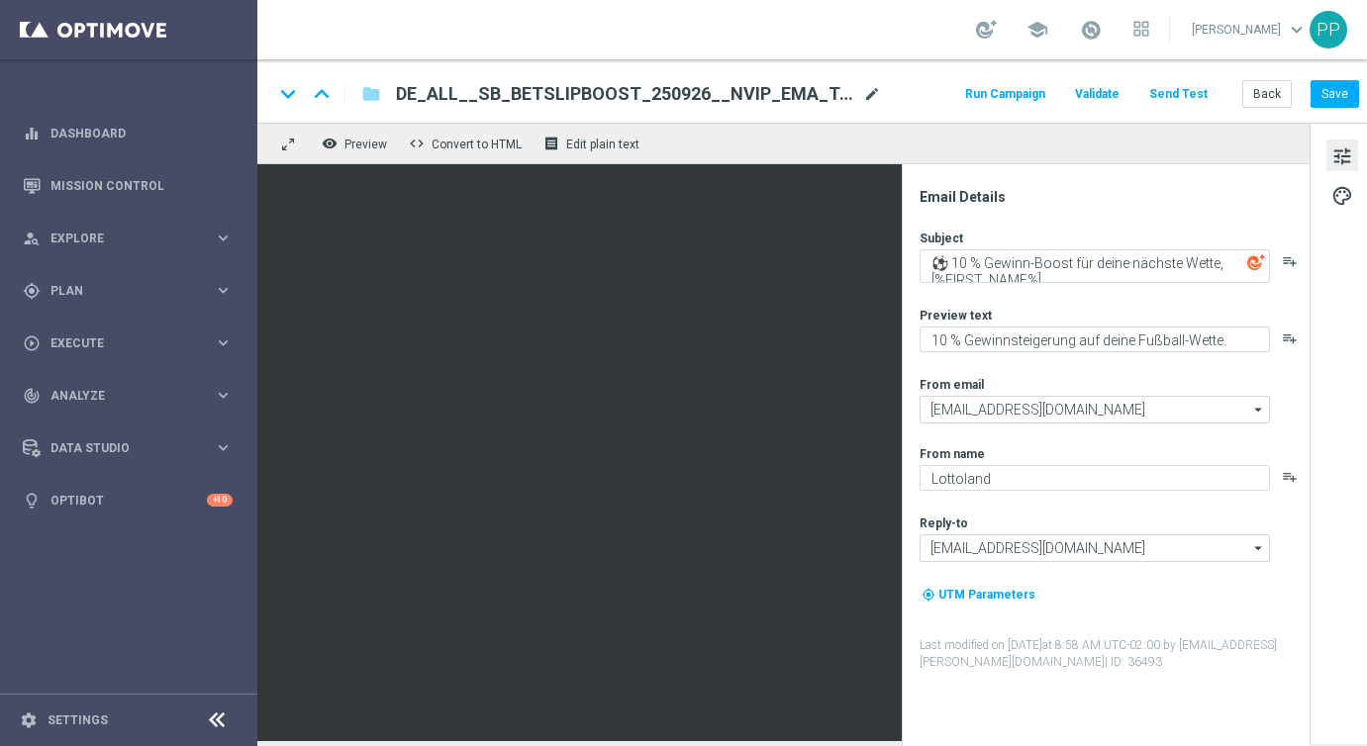
click at [874, 101] on span "mode_edit" at bounding box center [872, 94] width 18 height 18
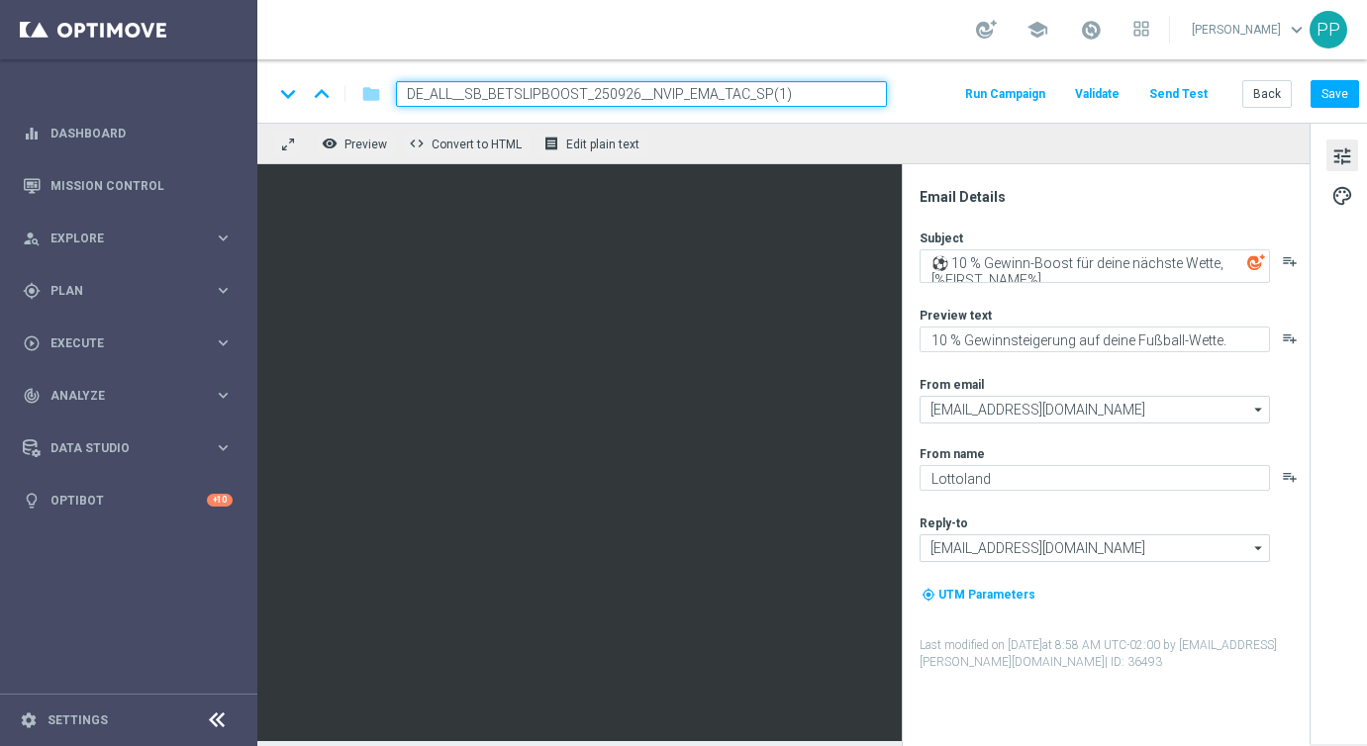
drag, startPoint x: 853, startPoint y: 91, endPoint x: 384, endPoint y: 83, distance: 469.3
click at [384, 83] on div "DE_ALL__SB_BETSLIPBOOST_250926__NVIP_EMA_TAC_SP(1)" at bounding box center [633, 94] width 507 height 26
paste input "AT__SB_BETSLIPBOOST_250926__NVIP_EMA_TAC_SP"
type input "AT__SB_BETSLIPBOOST_250926__NVIP_EMA_TAC_SP"
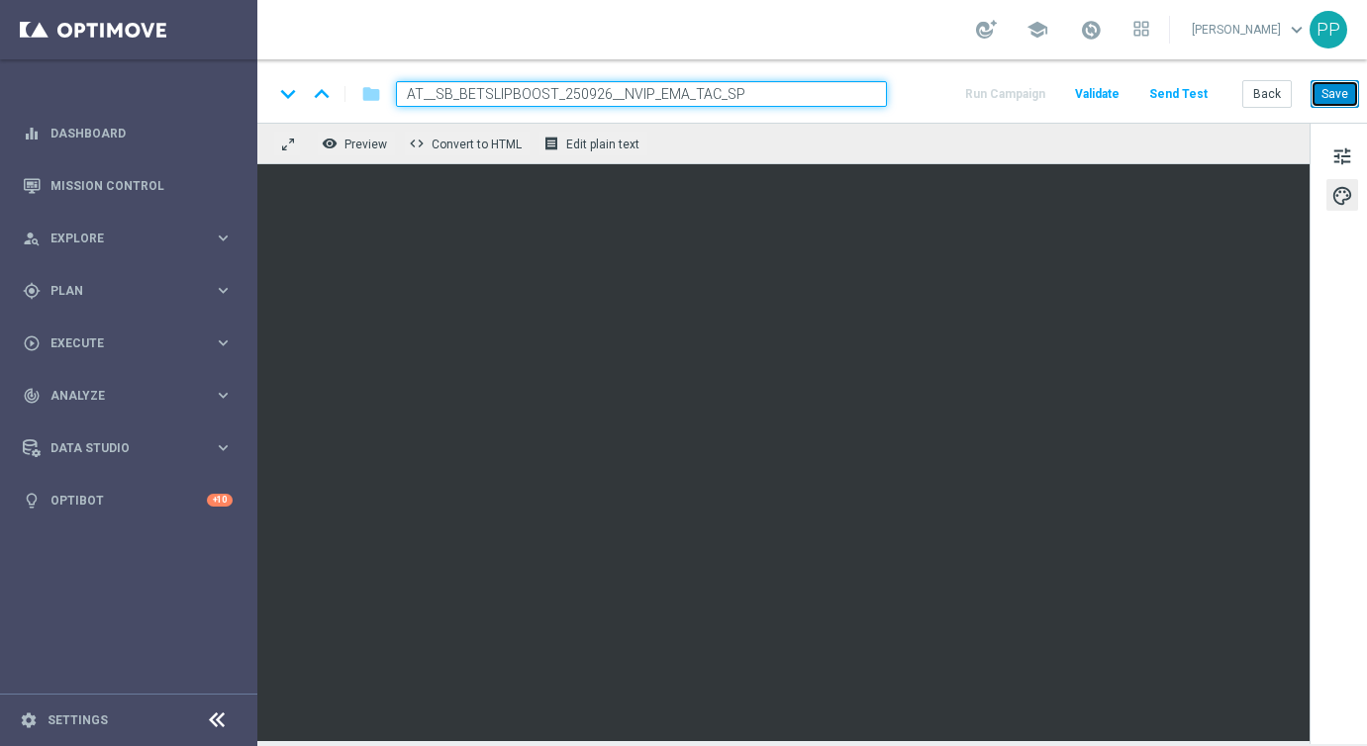
click at [1335, 98] on button "Save" at bounding box center [1335, 94] width 49 height 28
click at [1331, 156] on span "tune" at bounding box center [1342, 157] width 22 height 26
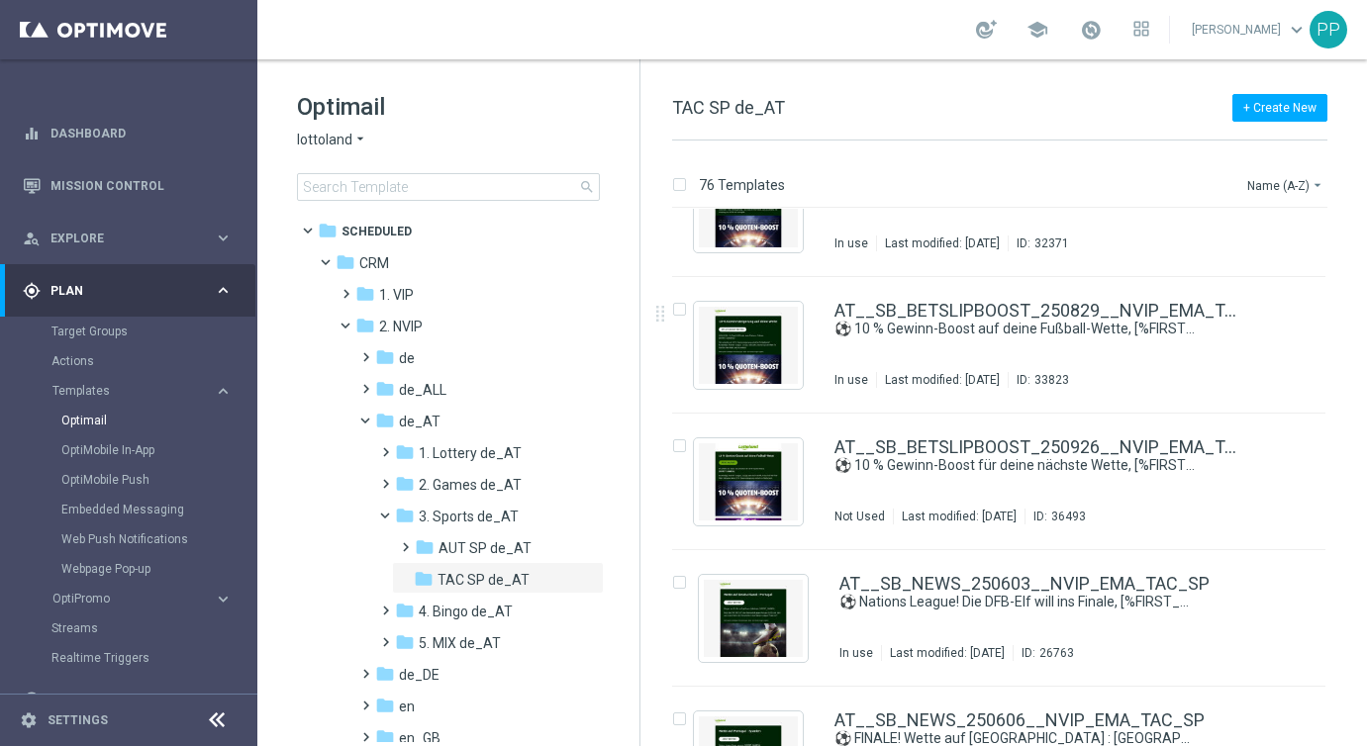
scroll to position [1166, 0]
